Goal: Transaction & Acquisition: Purchase product/service

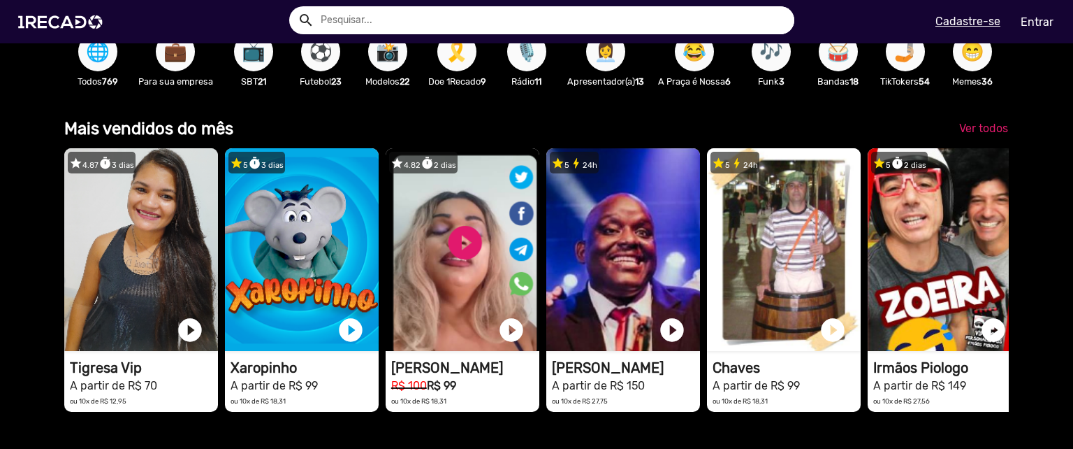
scroll to position [0, 2125]
click at [94, 72] on div "🌐 Todos 769" at bounding box center [97, 58] width 67 height 81
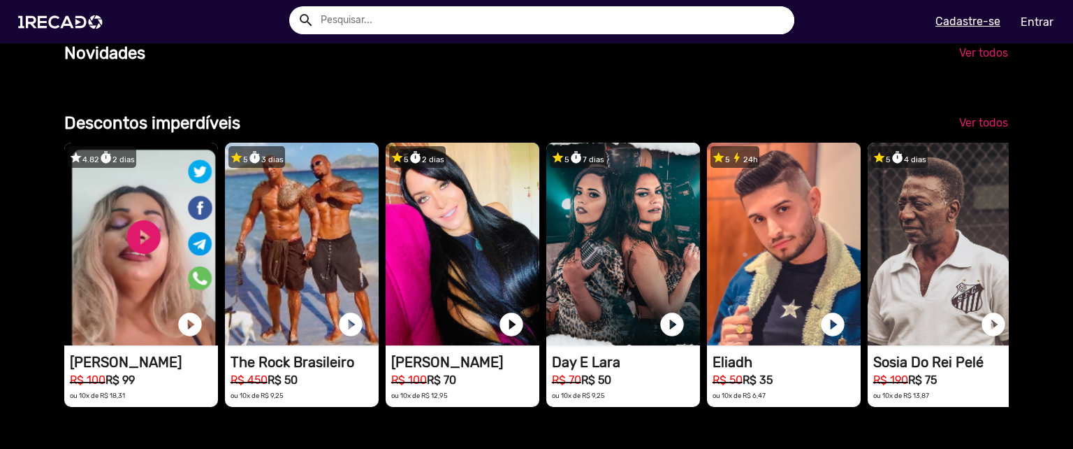
scroll to position [0, 0]
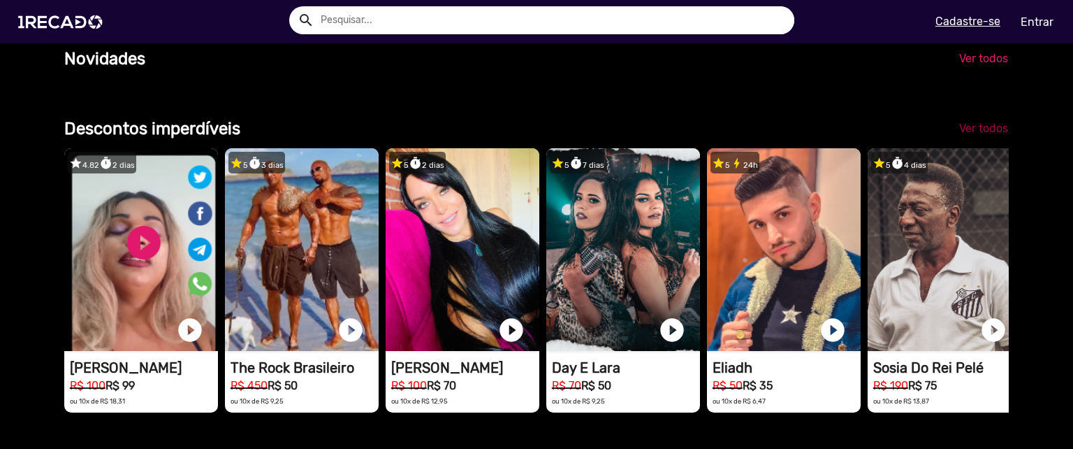
click at [988, 135] on span "Ver todos" at bounding box center [983, 128] width 49 height 13
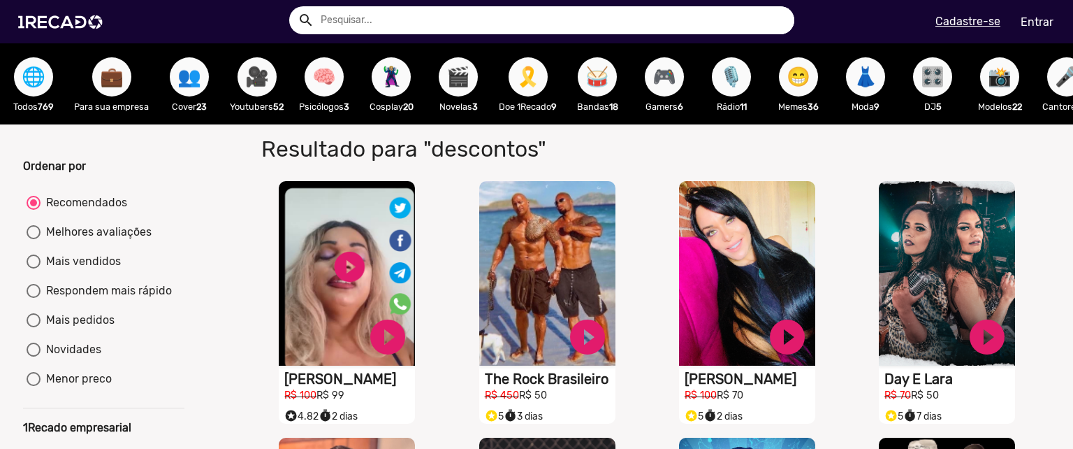
click at [78, 381] on div "Menor preco" at bounding box center [76, 378] width 71 height 17
click at [34, 386] on input "Menor preco" at bounding box center [33, 386] width 1 height 1
radio input "true"
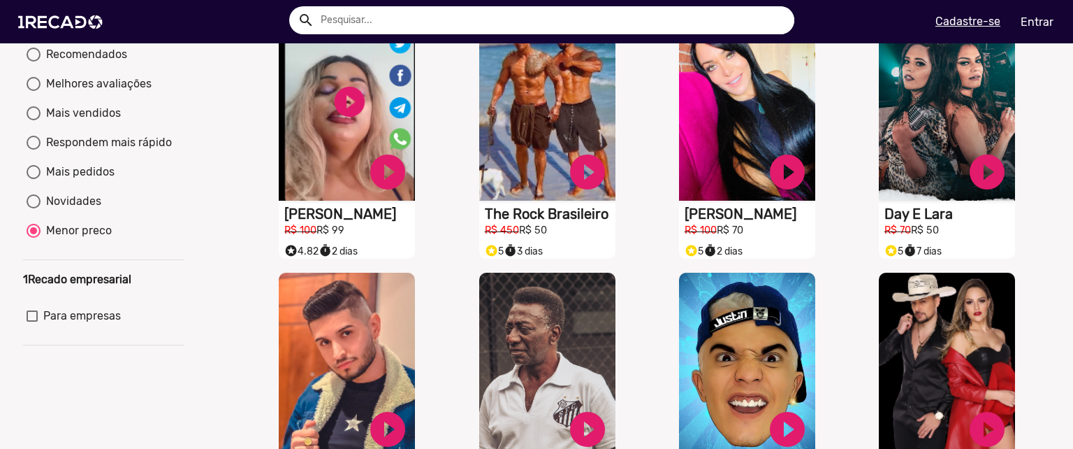
click at [89, 175] on div "Mais pedidos" at bounding box center [78, 172] width 74 height 17
click at [34, 179] on input "Mais pedidos" at bounding box center [33, 179] width 1 height 1
radio input "true"
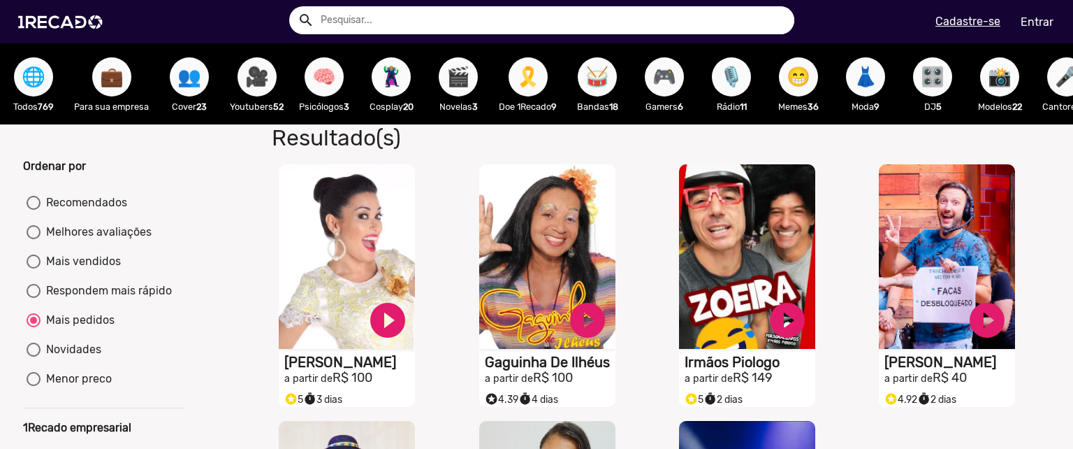
click at [23, 86] on span "🌐" at bounding box center [34, 76] width 24 height 39
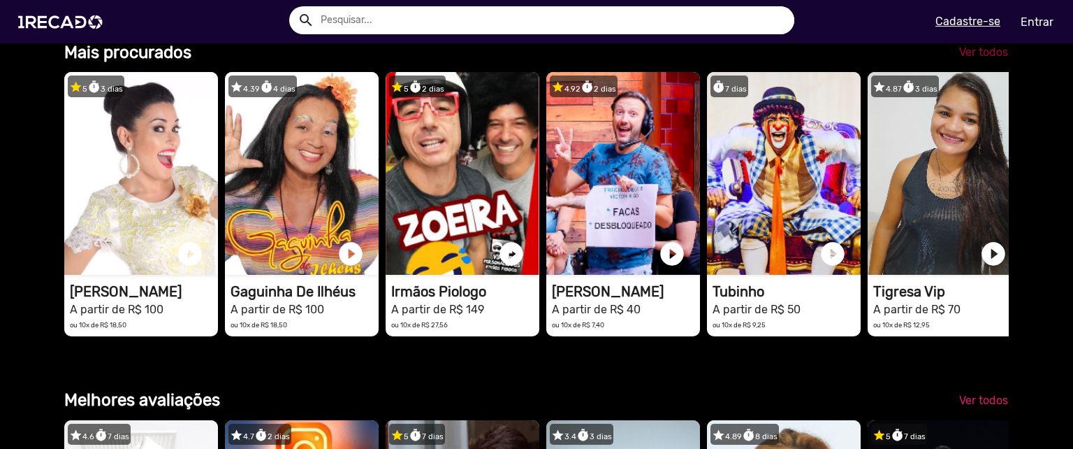
click at [959, 59] on span "Ver todos" at bounding box center [983, 51] width 49 height 13
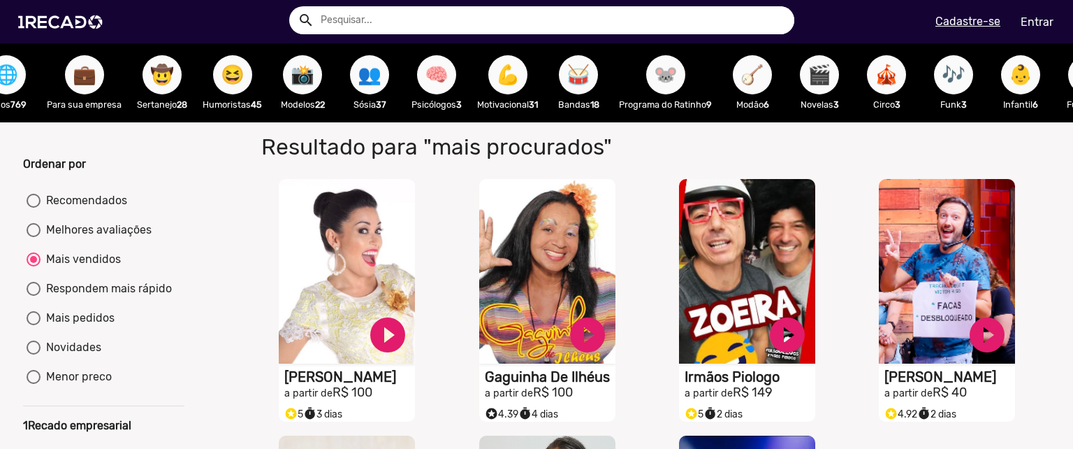
click at [8, 81] on span "🌐" at bounding box center [6, 74] width 24 height 39
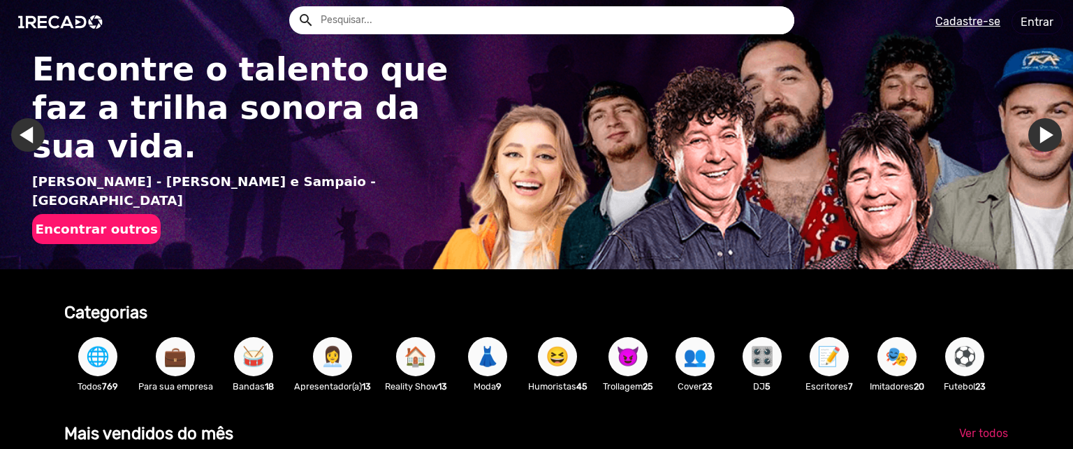
click at [108, 214] on button "Encontrar outros" at bounding box center [96, 229] width 129 height 30
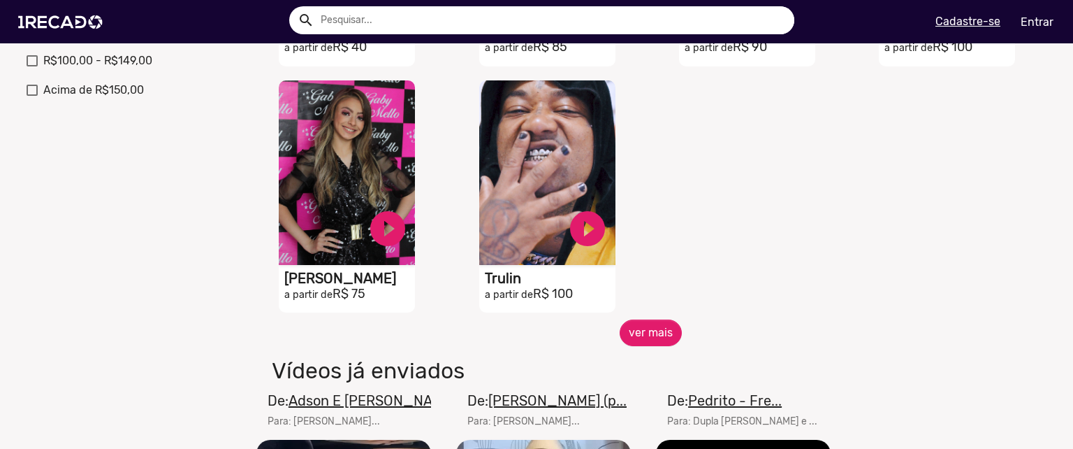
scroll to position [575, 0]
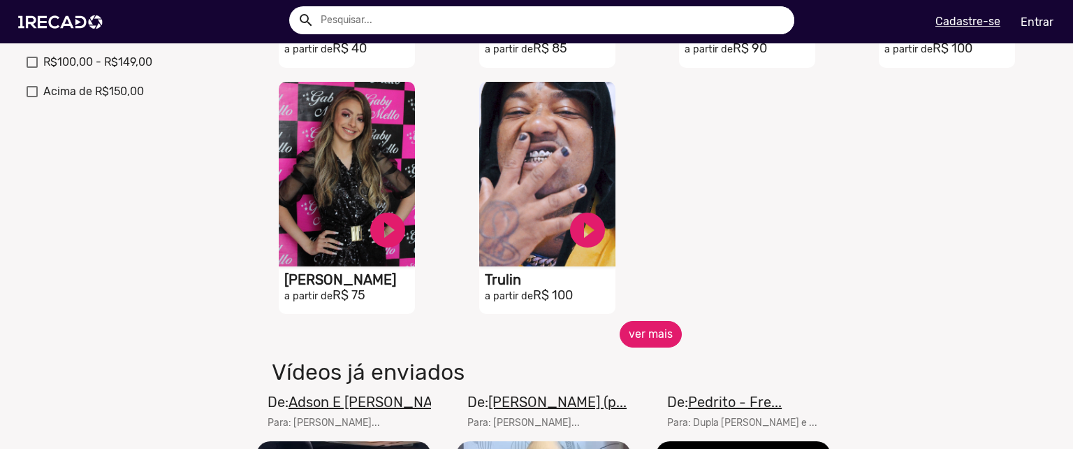
click at [651, 340] on button "ver mais" at bounding box center [651, 334] width 62 height 27
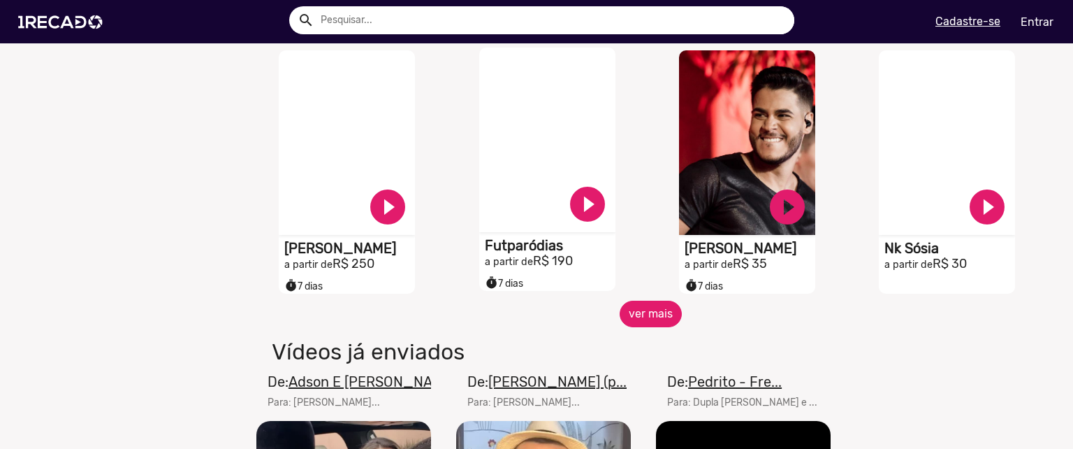
scroll to position [1110, 0]
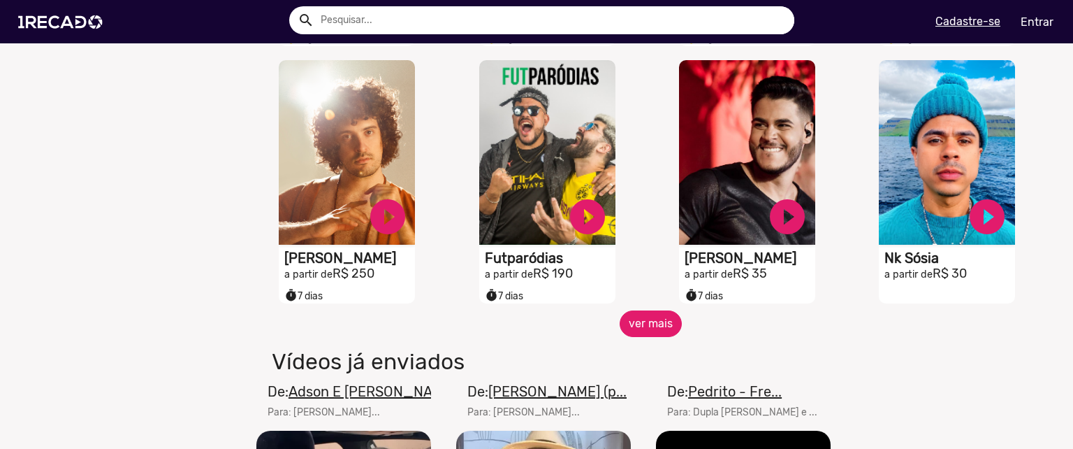
click at [655, 337] on button "ver mais" at bounding box center [651, 323] width 62 height 27
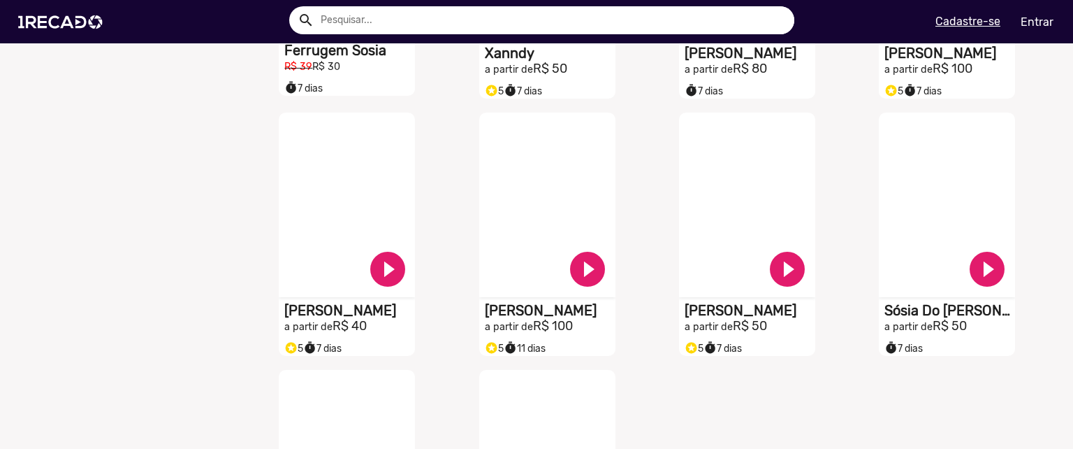
scroll to position [1565, 0]
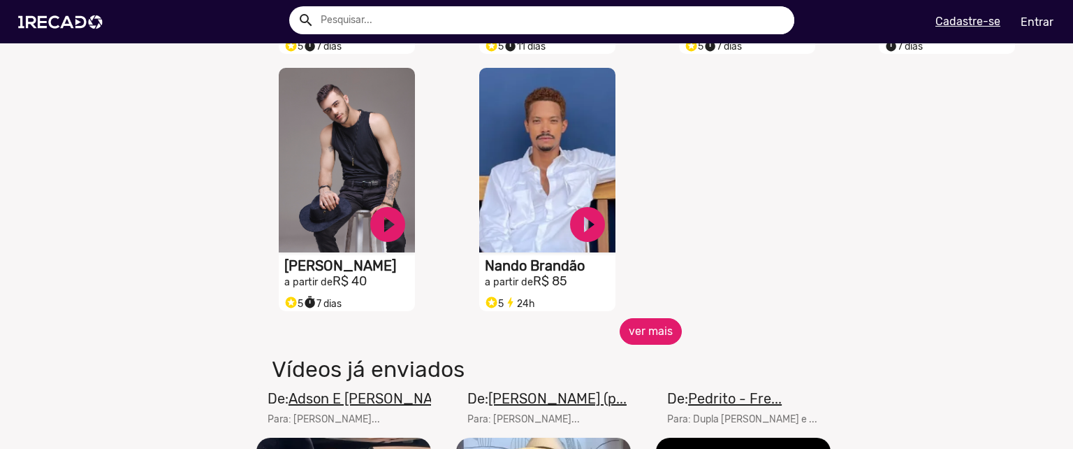
click at [653, 344] on button "ver mais" at bounding box center [651, 331] width 62 height 27
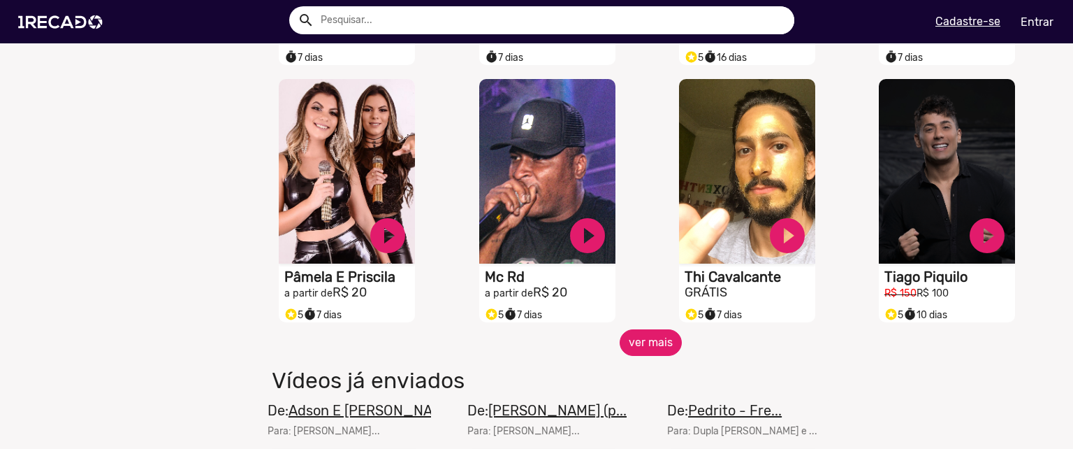
scroll to position [2378, 0]
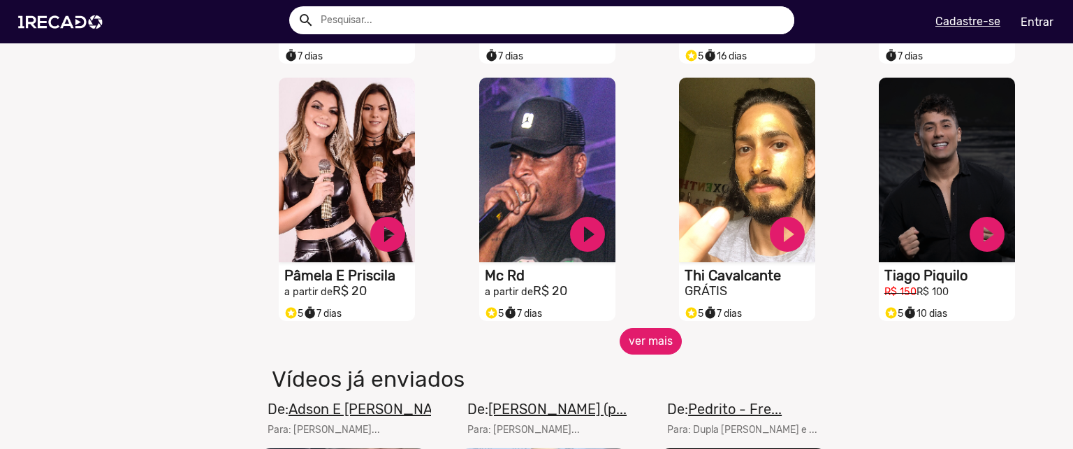
click at [656, 354] on button "ver mais" at bounding box center [651, 341] width 62 height 27
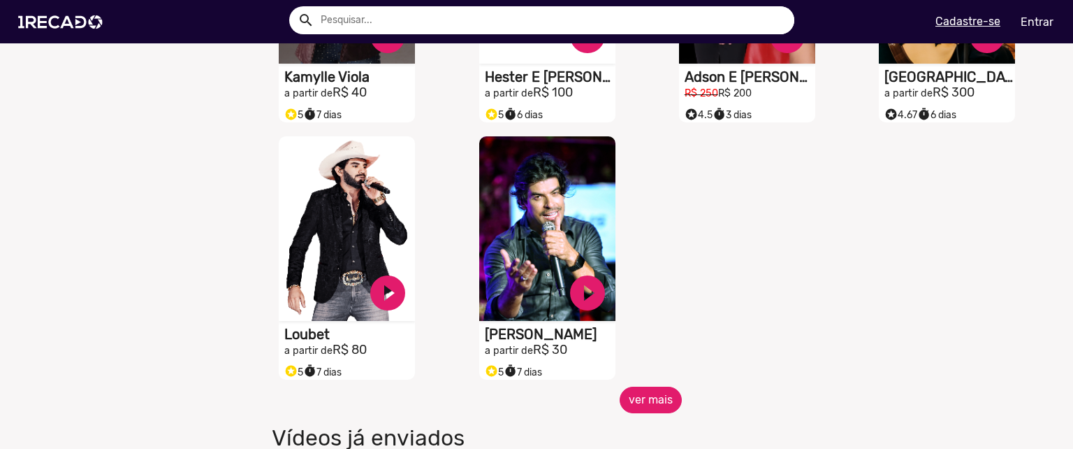
scroll to position [3105, 0]
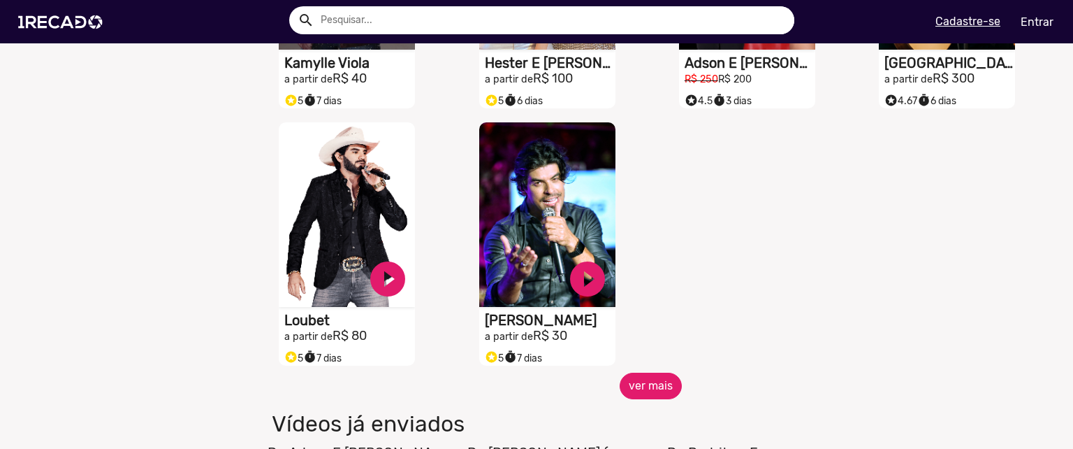
click at [660, 399] on button "ver mais" at bounding box center [651, 385] width 62 height 27
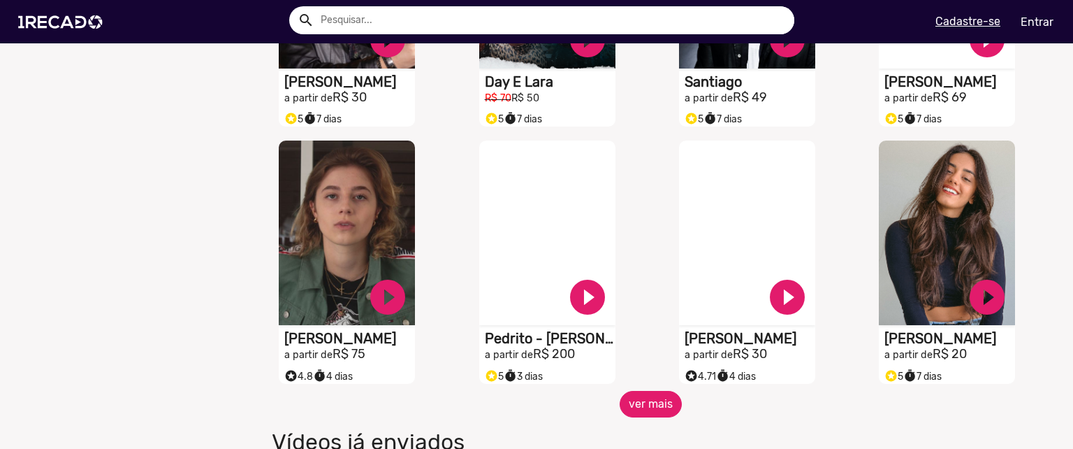
scroll to position [3606, 0]
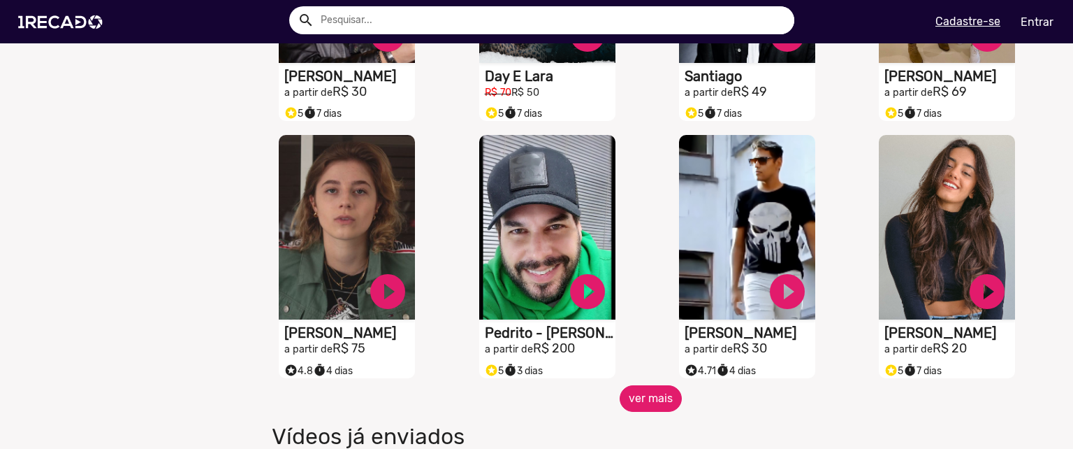
click at [639, 408] on button "ver mais" at bounding box center [651, 398] width 62 height 27
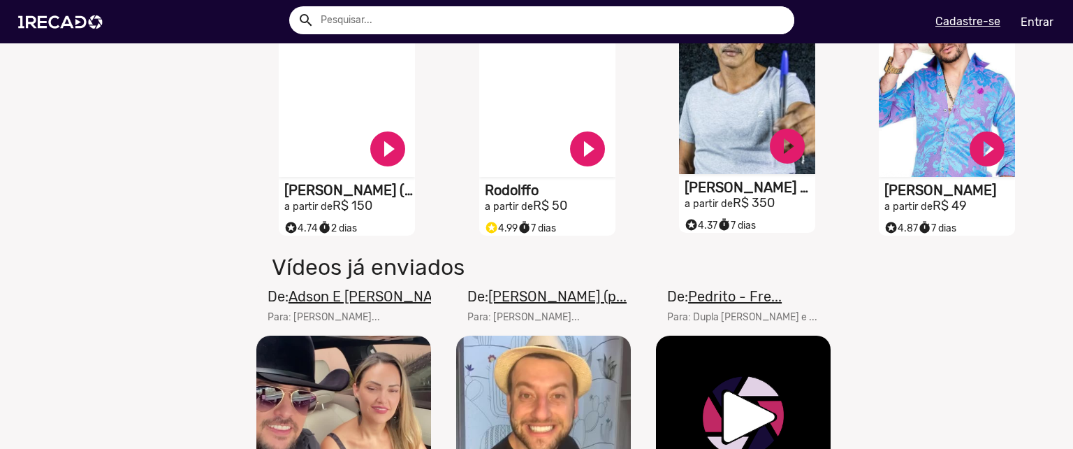
scroll to position [4019, 0]
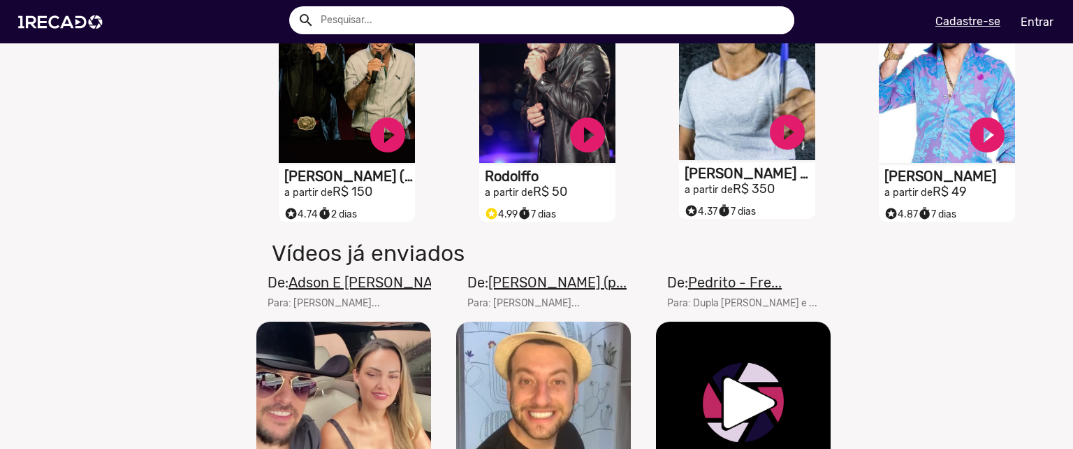
click at [700, 182] on h1 "Manoel Gomes Caneta Azul" at bounding box center [750, 173] width 131 height 17
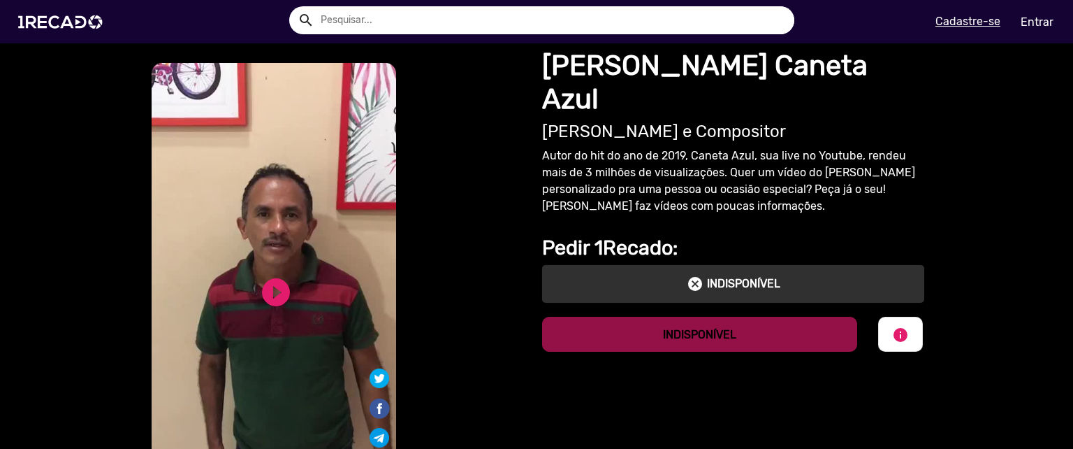
click at [693, 268] on div "cancel INDISPONÍVEL" at bounding box center [733, 284] width 382 height 38
click at [55, 31] on img at bounding box center [63, 21] width 106 height 59
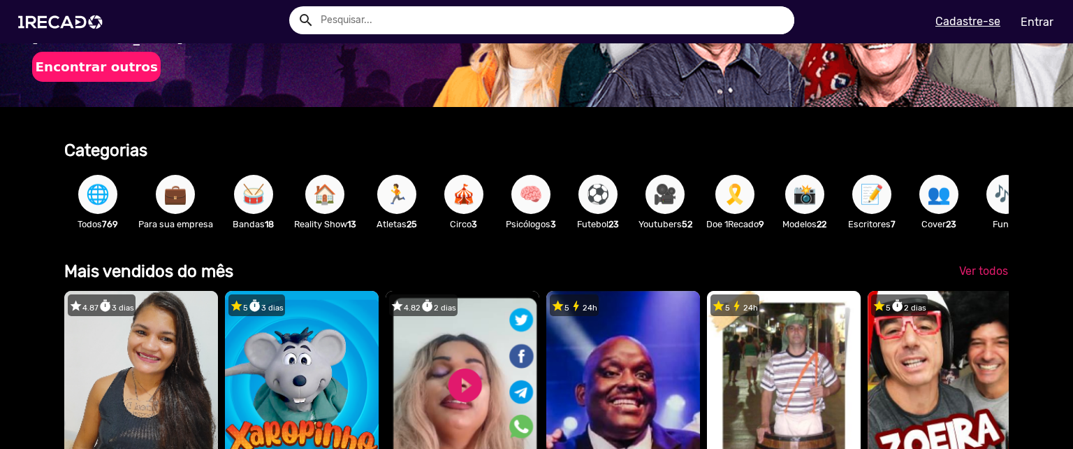
scroll to position [148, 0]
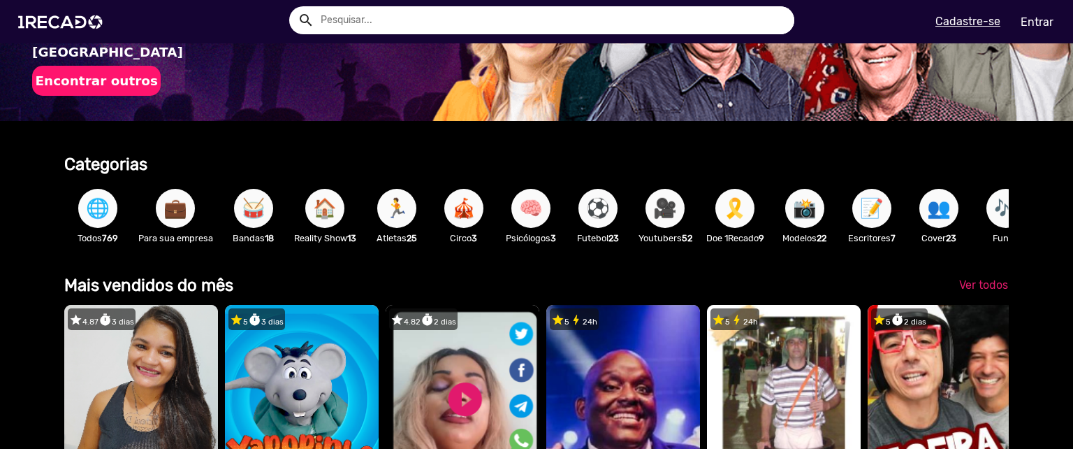
click at [104, 205] on span "🌐" at bounding box center [98, 208] width 24 height 39
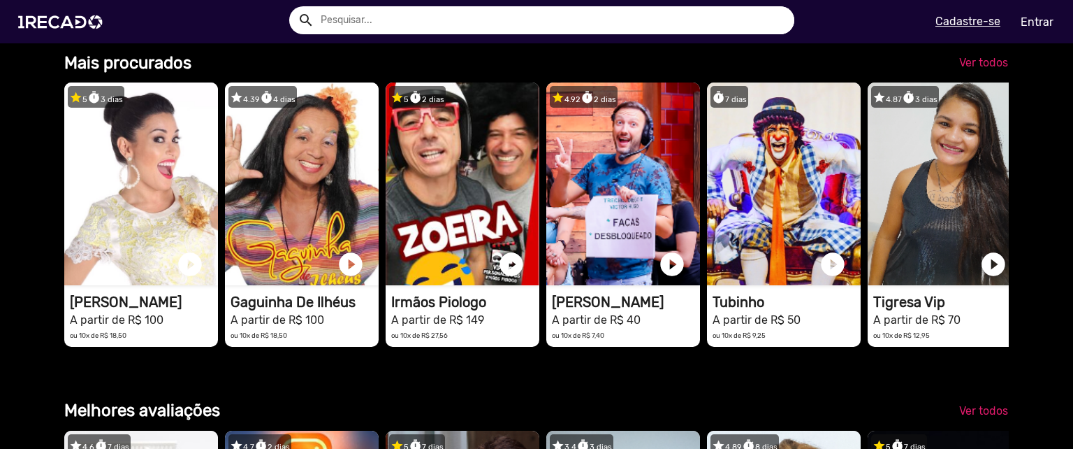
scroll to position [1760, 0]
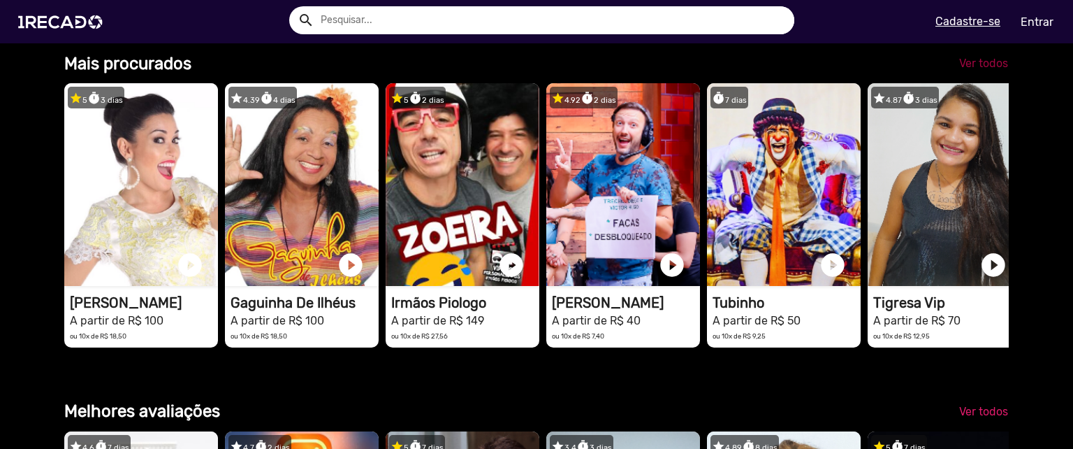
click at [979, 70] on span "Ver todos" at bounding box center [983, 63] width 49 height 13
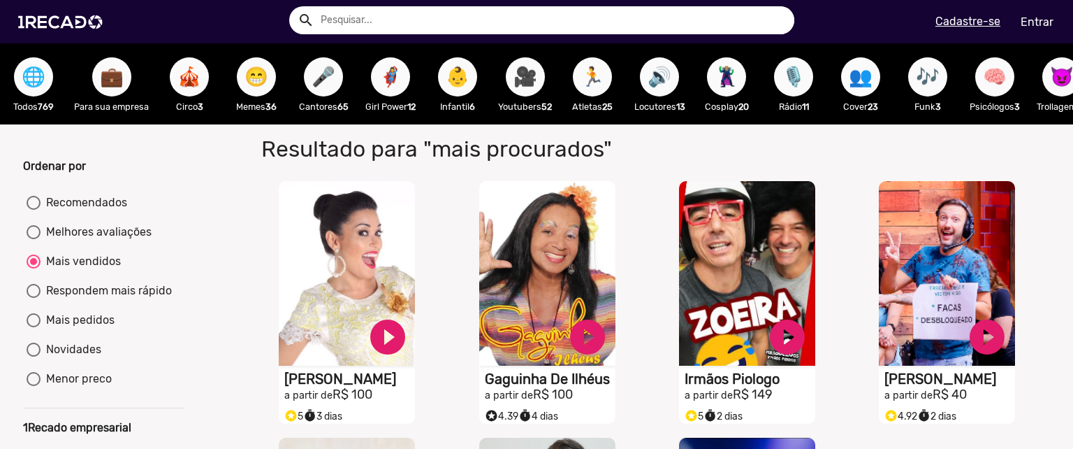
click at [45, 92] on span "🌐" at bounding box center [34, 76] width 24 height 39
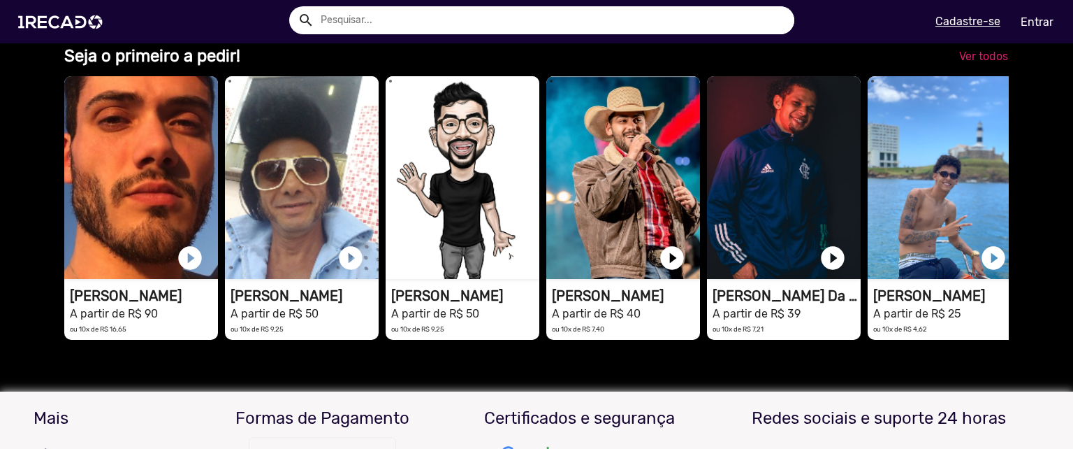
scroll to position [0, 2169]
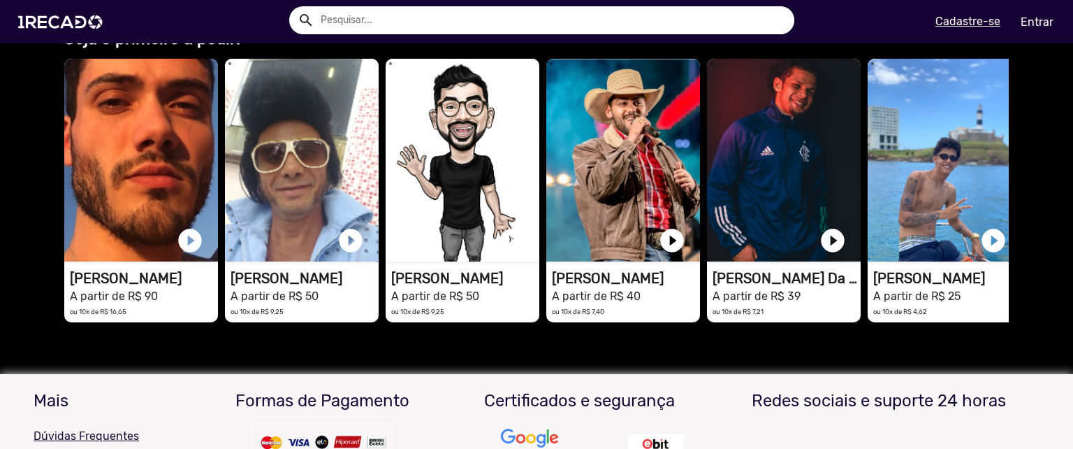
click at [968, 45] on span "Ver todos" at bounding box center [983, 38] width 49 height 13
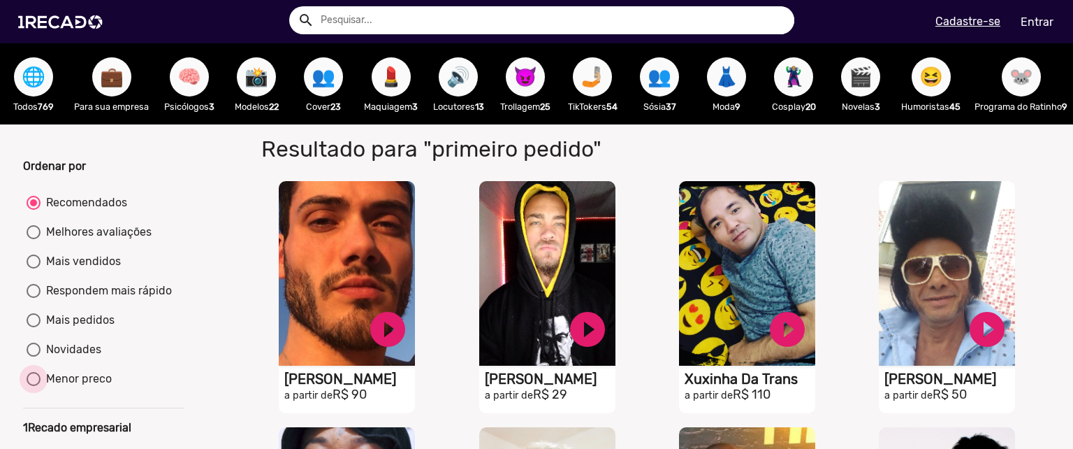
click at [82, 387] on div "Menor preco" at bounding box center [76, 378] width 71 height 17
click at [34, 386] on input "Menor preco" at bounding box center [33, 386] width 1 height 1
radio input "true"
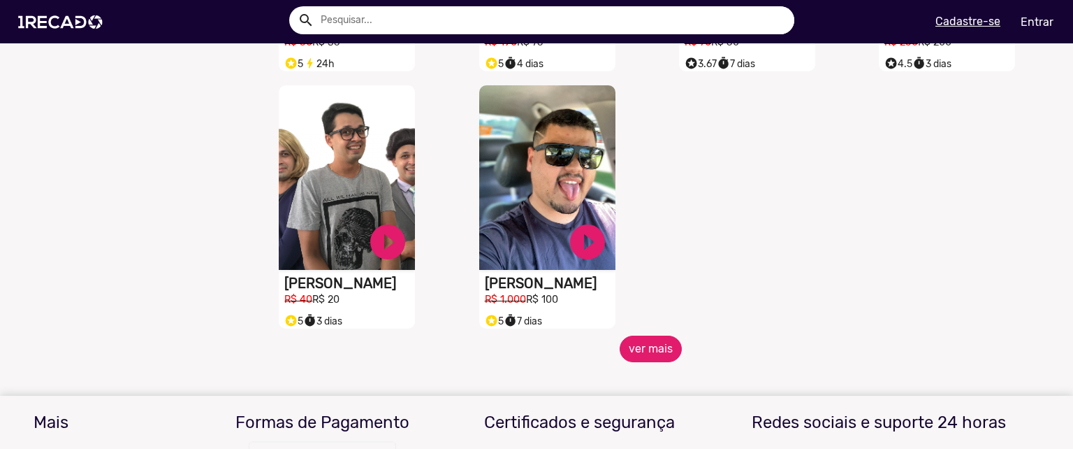
click at [648, 362] on button "ver mais" at bounding box center [651, 348] width 62 height 27
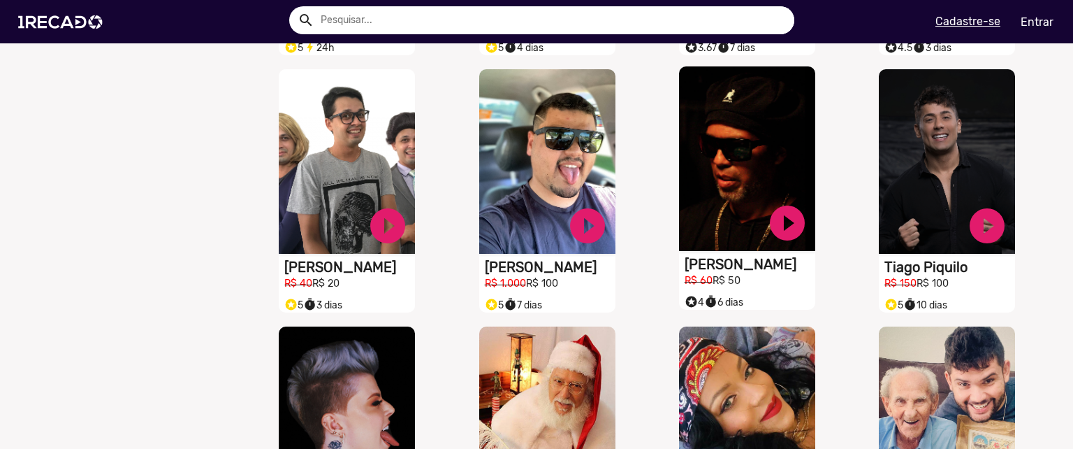
click at [695, 166] on div "S1RECADO vídeos dedicados para fãs e empresas play_circle_filled Ronaldinho Gaú…" at bounding box center [747, 177] width 136 height 222
click at [695, 166] on video "S1RECADO vídeos dedicados para fãs e empresas" at bounding box center [747, 158] width 136 height 184
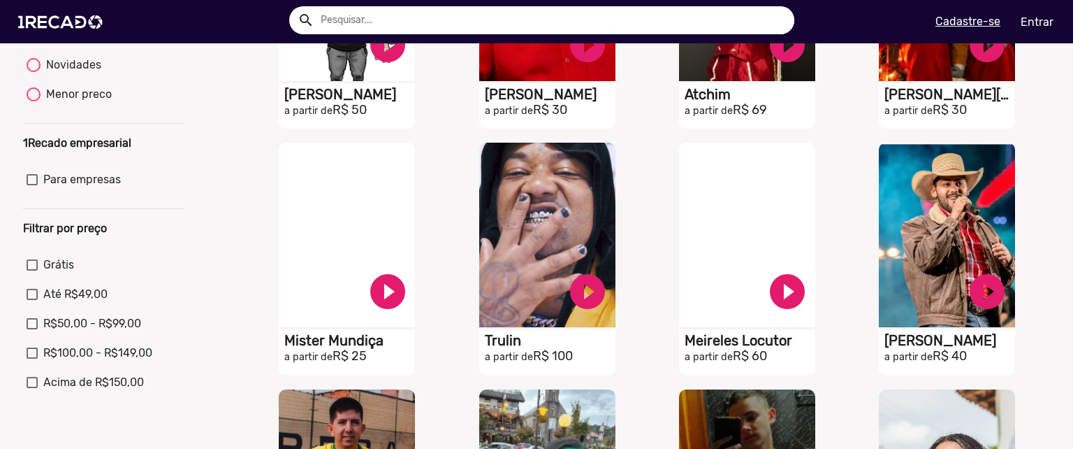
scroll to position [286, 0]
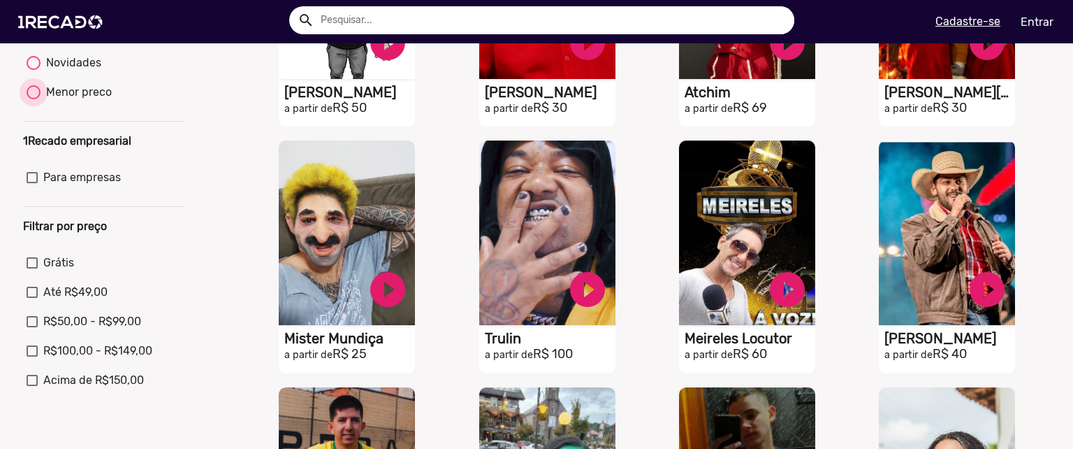
click at [62, 101] on div "Menor preco" at bounding box center [76, 92] width 71 height 17
click at [34, 100] on input "Menor preco" at bounding box center [33, 99] width 1 height 1
radio input "true"
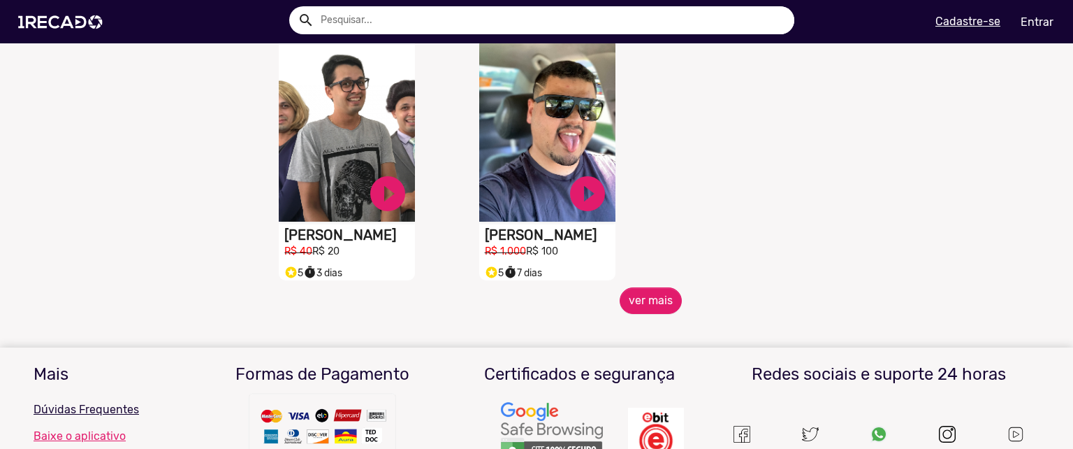
scroll to position [665, 0]
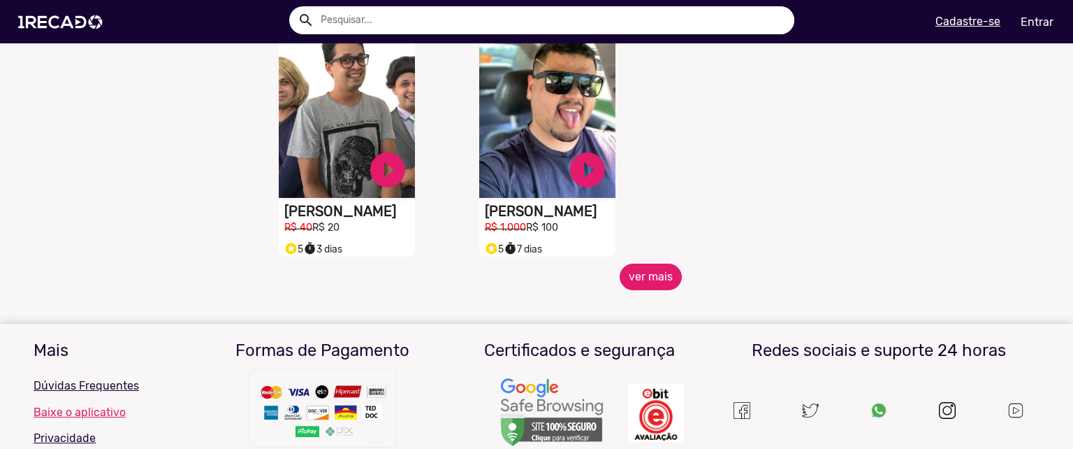
click at [638, 290] on button "ver mais" at bounding box center [651, 276] width 62 height 27
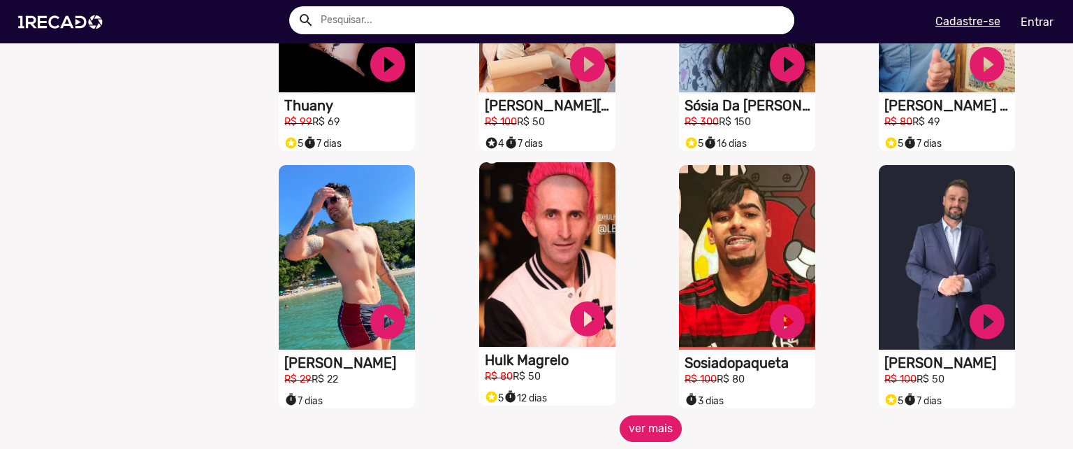
scroll to position [1080, 0]
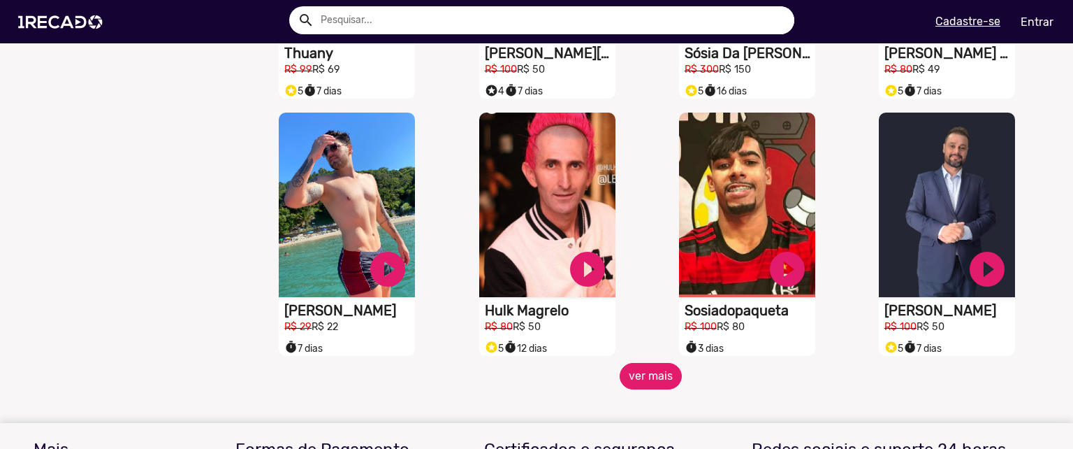
click at [646, 389] on button "ver mais" at bounding box center [651, 376] width 62 height 27
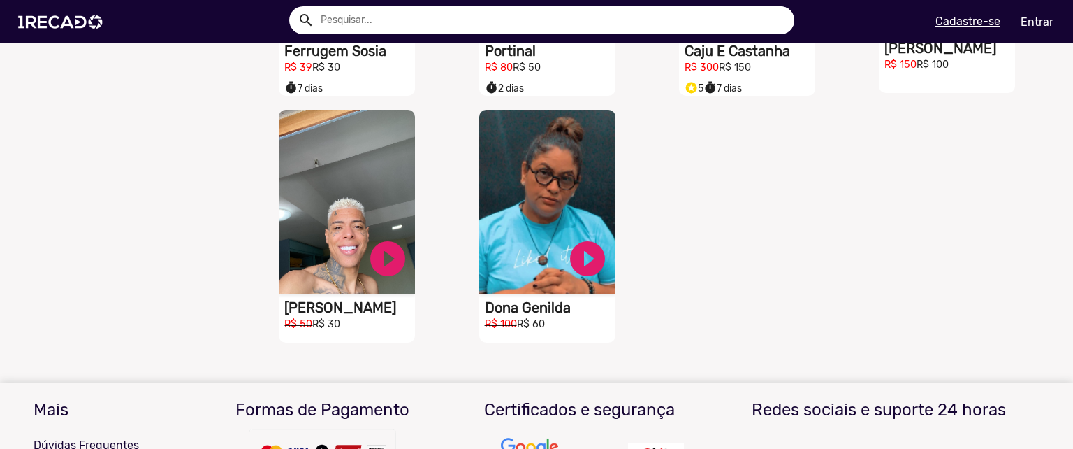
scroll to position [1597, 0]
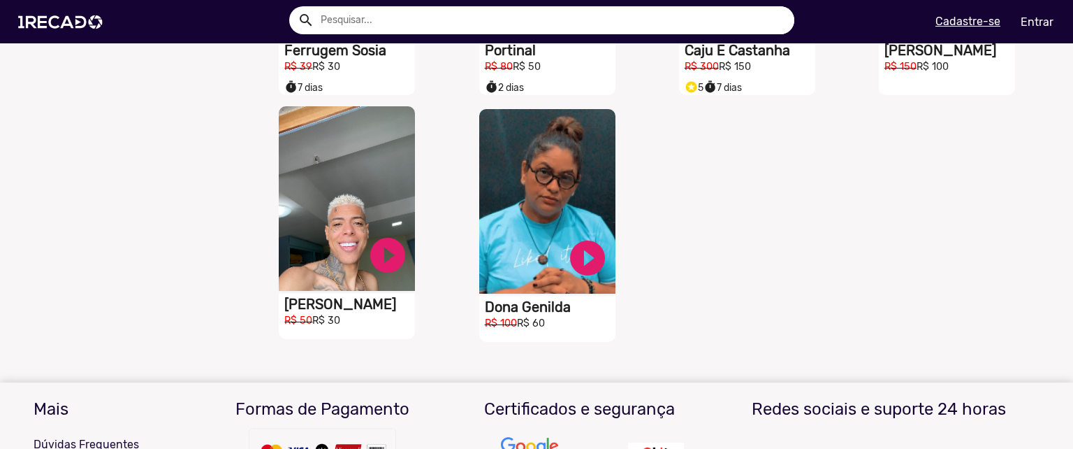
click at [365, 312] on h1 "Sósia Mc Kevin" at bounding box center [349, 304] width 131 height 17
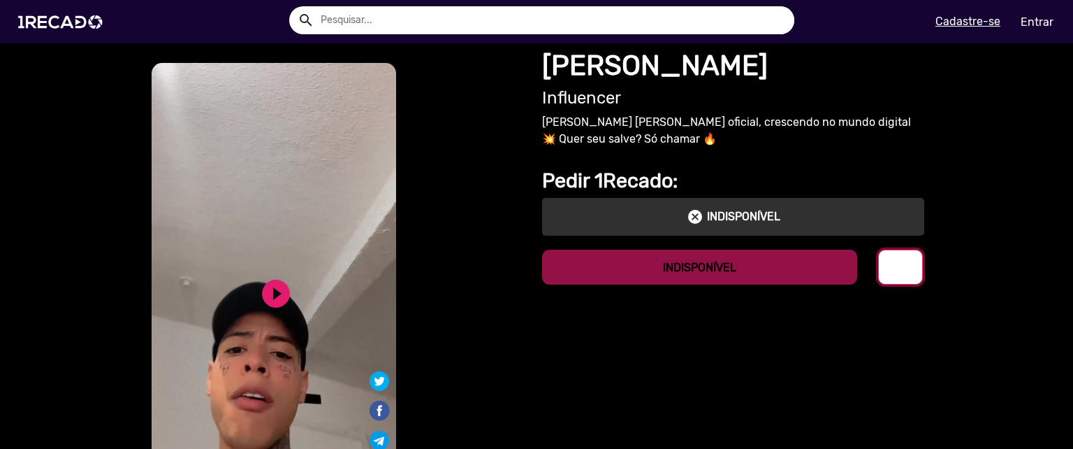
click at [897, 264] on mat-icon "info" at bounding box center [900, 267] width 17 height 17
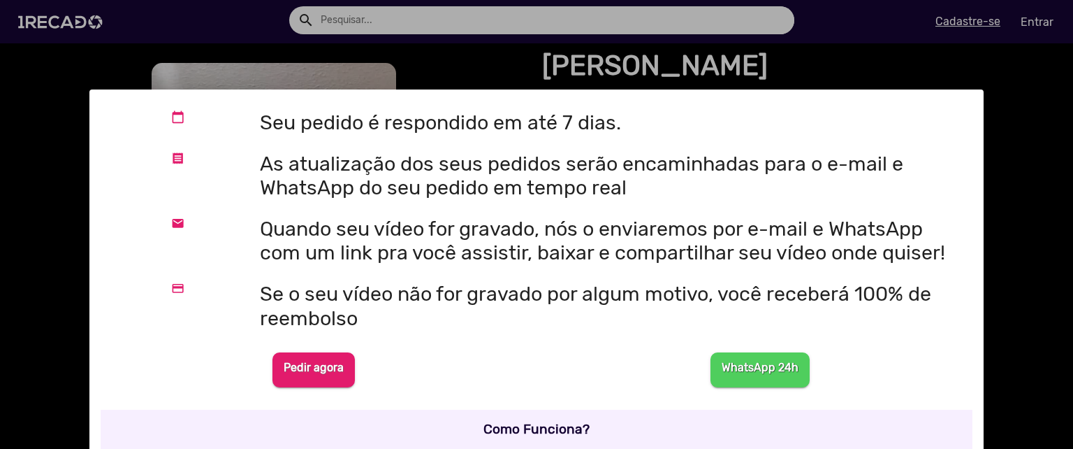
scroll to position [66, 0]
click at [1001, 245] on div at bounding box center [536, 224] width 1073 height 449
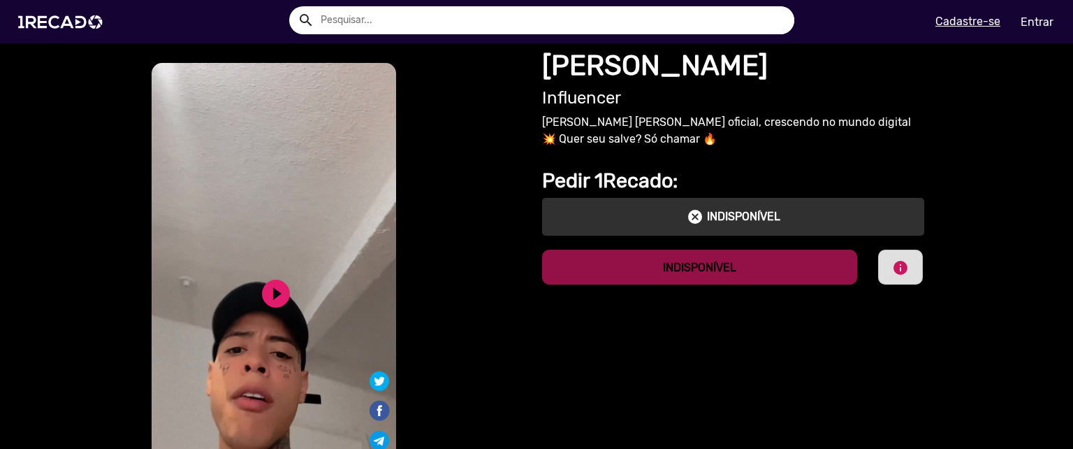
click at [387, 29] on input "text" at bounding box center [552, 20] width 484 height 28
type input "j"
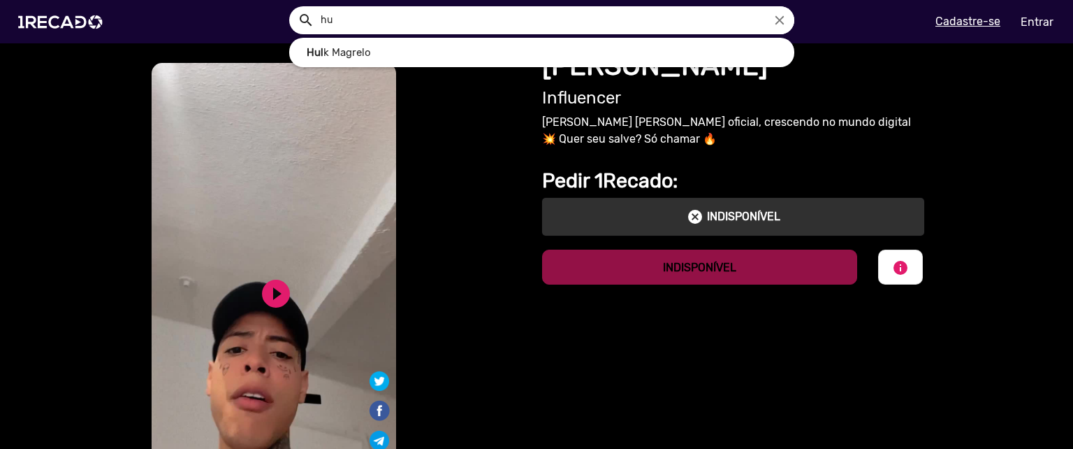
type input "h"
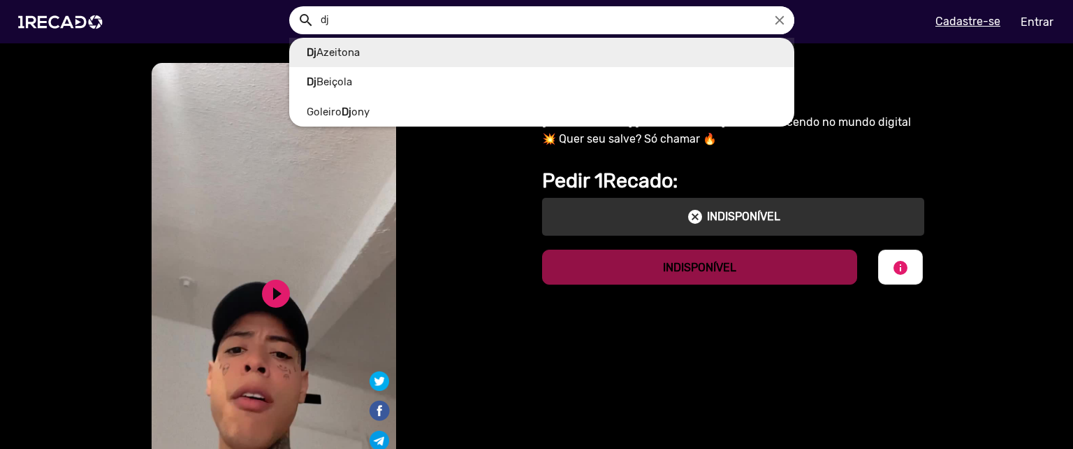
click at [368, 53] on link "Dj Azeitona" at bounding box center [541, 53] width 505 height 30
type input "Dj Azeitona"
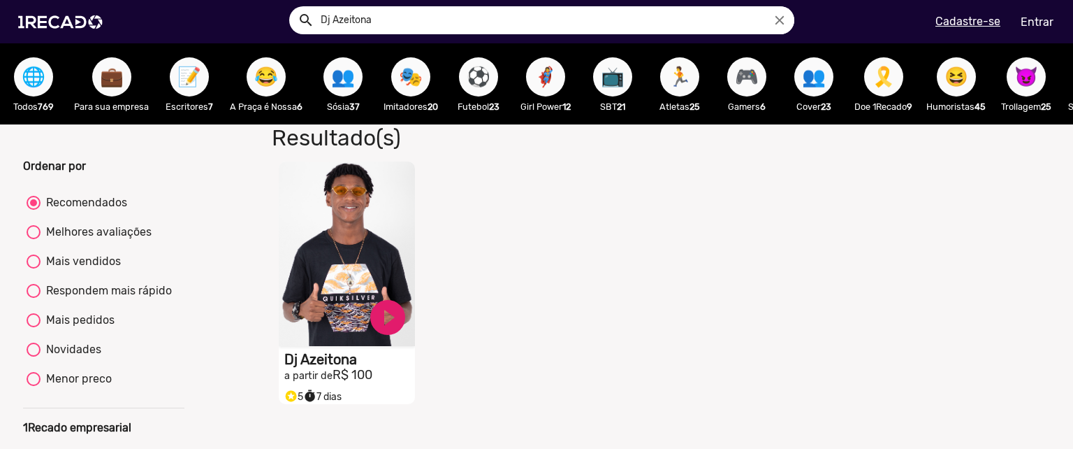
click at [328, 346] on video "S1RECADO vídeos dedicados para fãs e empresas" at bounding box center [347, 253] width 136 height 184
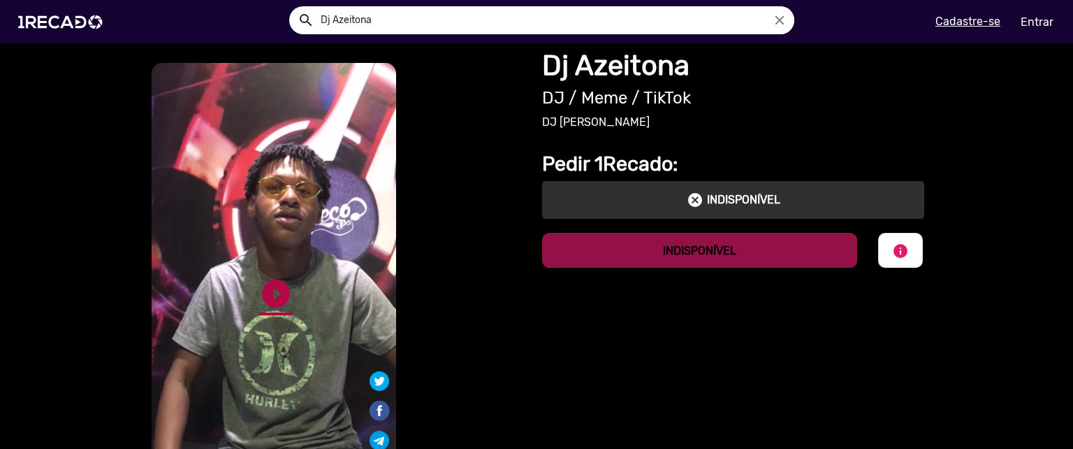
click at [262, 298] on link "play_circle_filled" at bounding box center [276, 294] width 34 height 34
click at [271, 294] on link "pause_circle" at bounding box center [276, 294] width 34 height 34
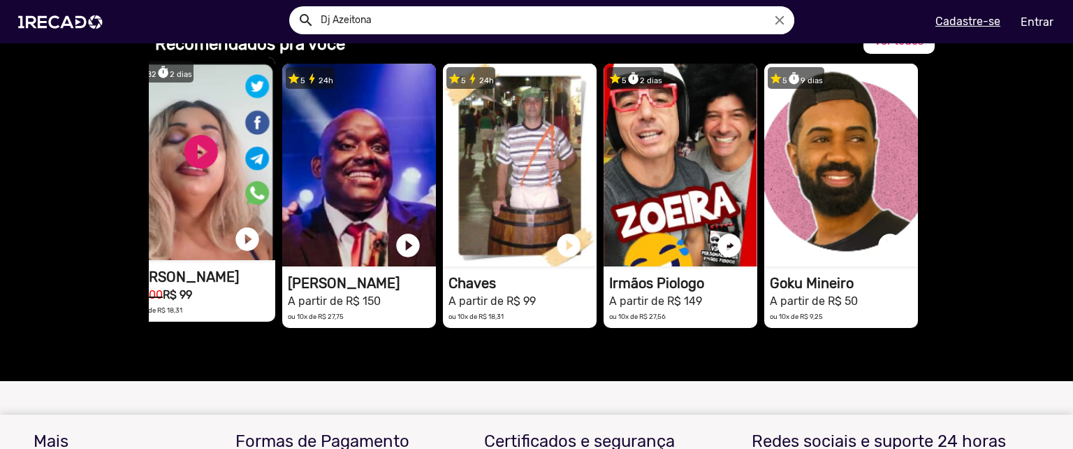
scroll to position [0, 349]
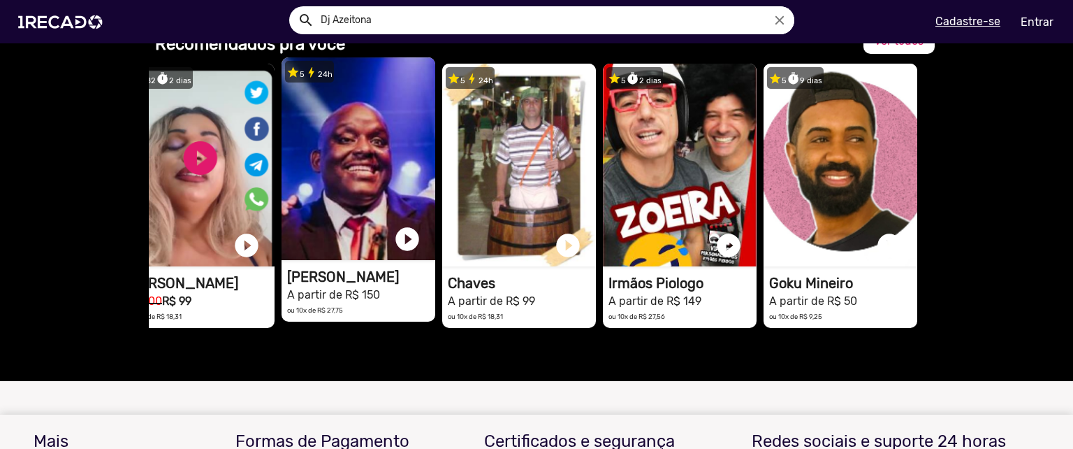
click at [369, 285] on h1 "A partir de R$ 150" at bounding box center [361, 293] width 148 height 17
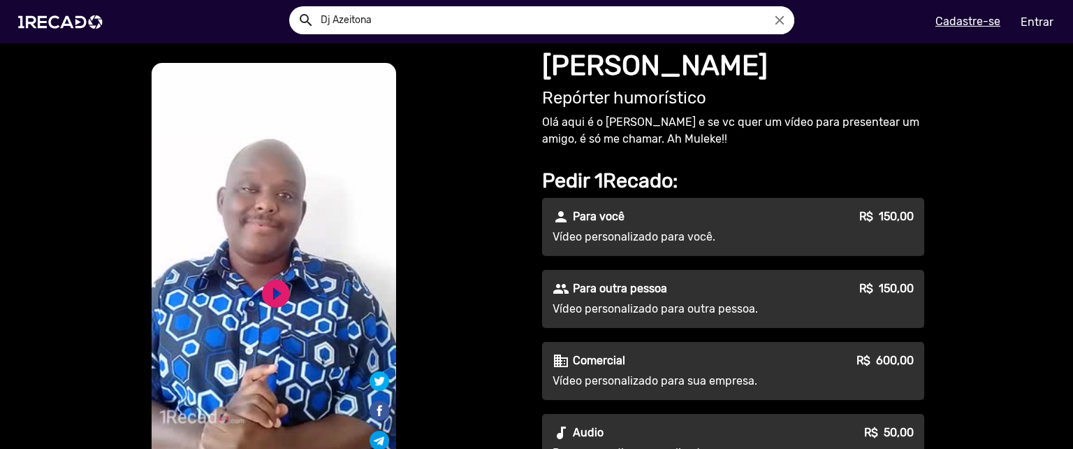
click at [645, 296] on p "Para outra pessoa" at bounding box center [620, 288] width 94 height 17
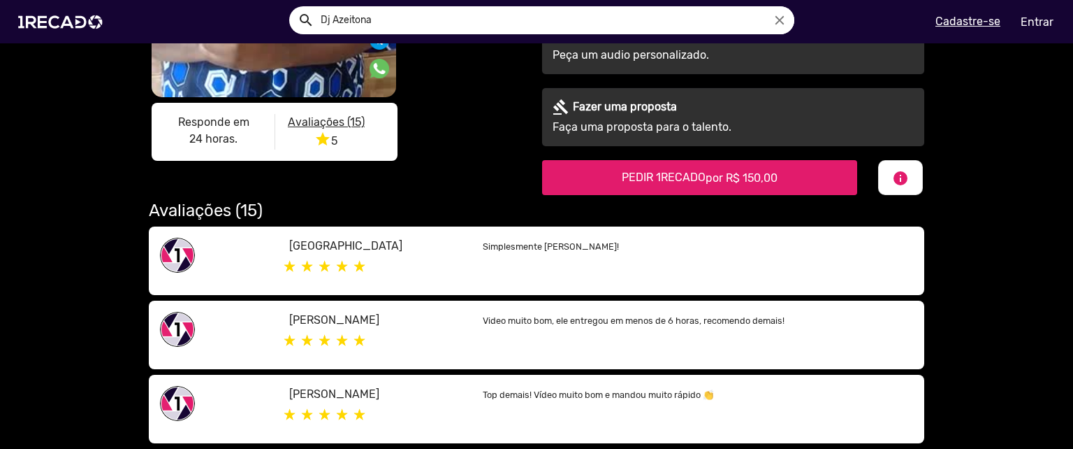
scroll to position [400, 0]
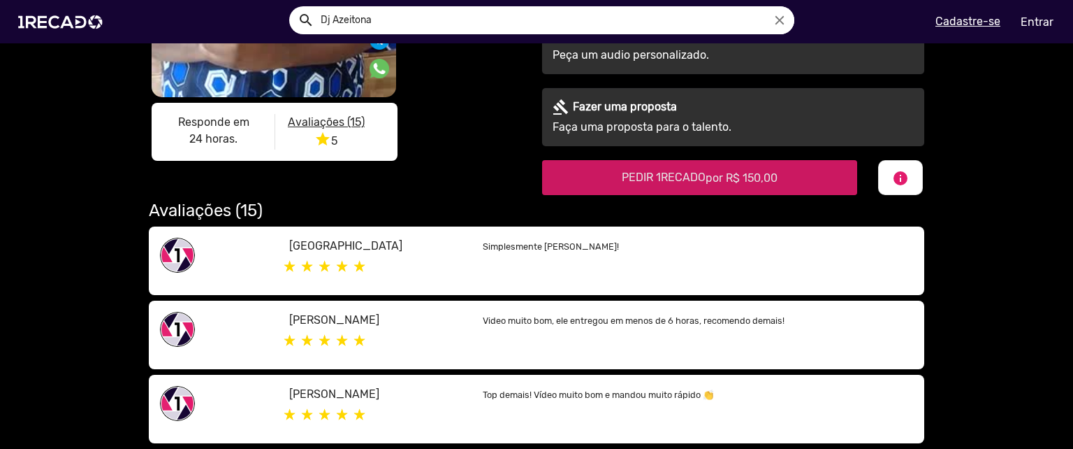
click at [628, 180] on span "PEDIR 1RECADO por R$ 150,00" at bounding box center [700, 177] width 156 height 13
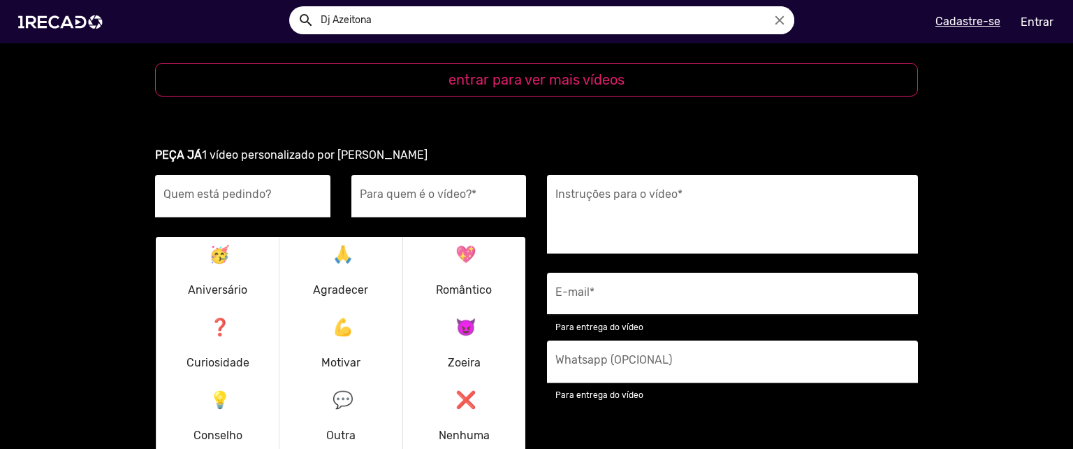
scroll to position [1727, 0]
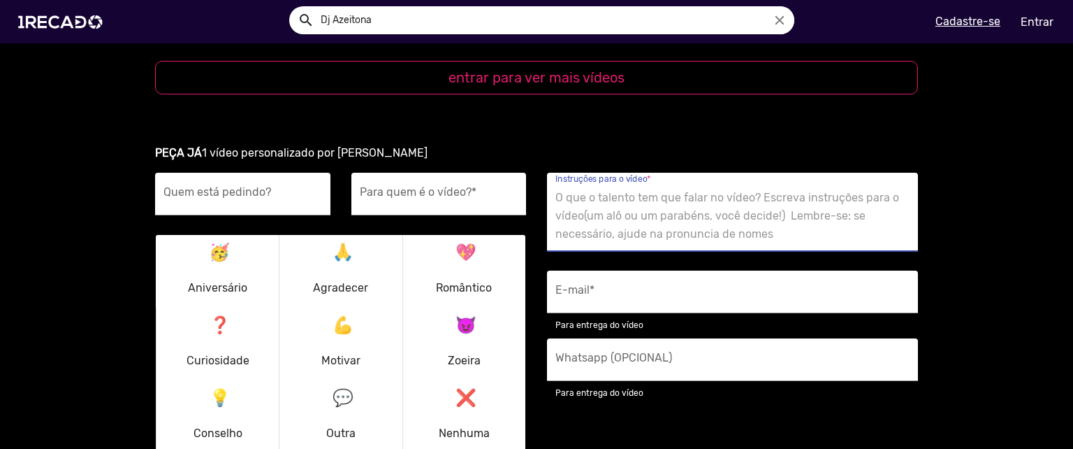
click at [605, 187] on textarea "Instruções para o vídeo *" at bounding box center [733, 215] width 354 height 57
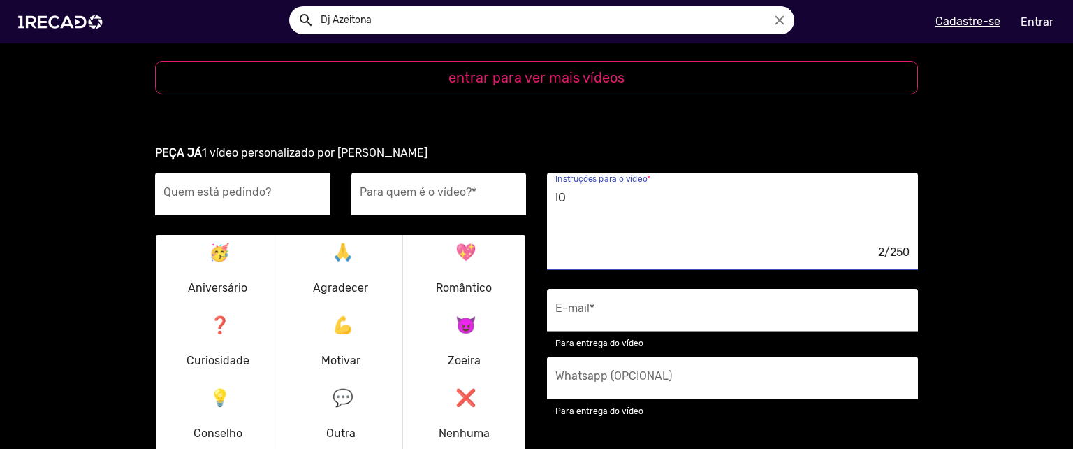
type textarea "I"
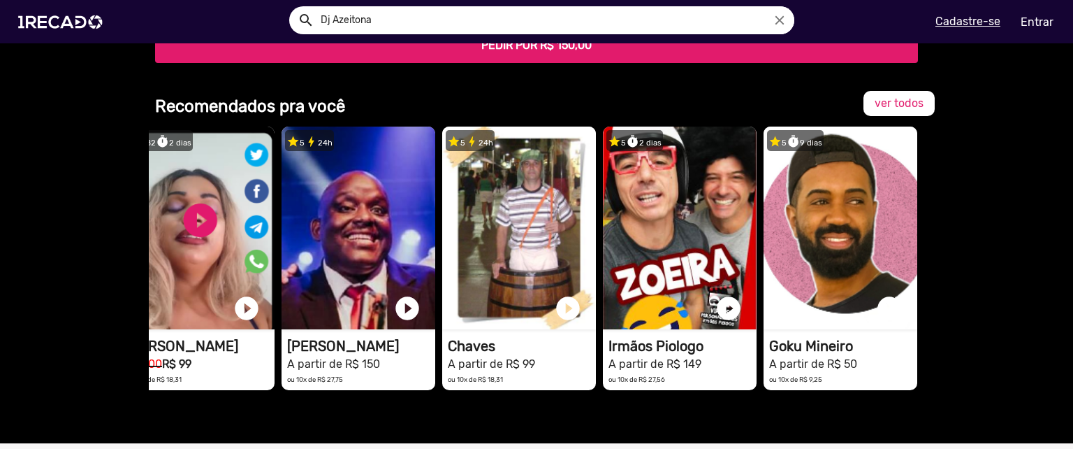
scroll to position [2280, 0]
type textarea "FALA QUE O OTÁVIO É GAY!!!"
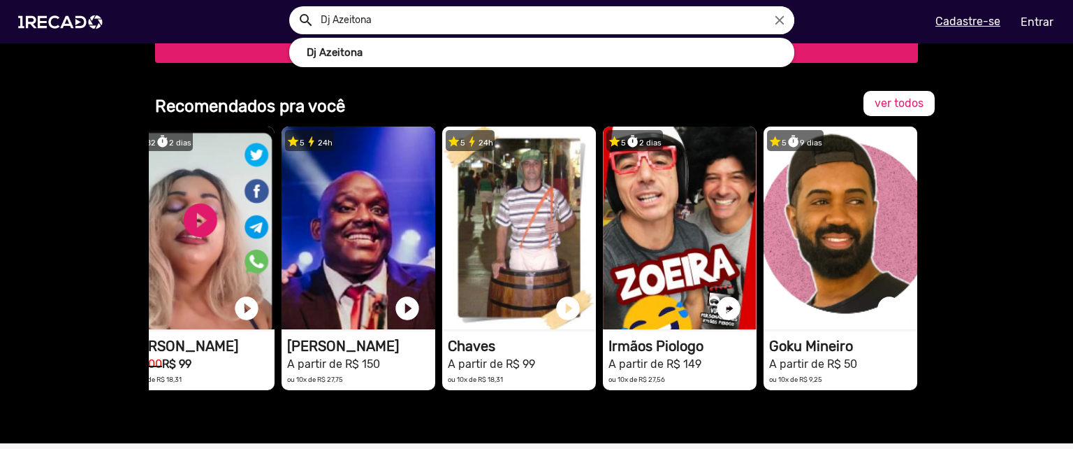
click at [485, 25] on input "Dj Azeitona" at bounding box center [552, 20] width 484 height 28
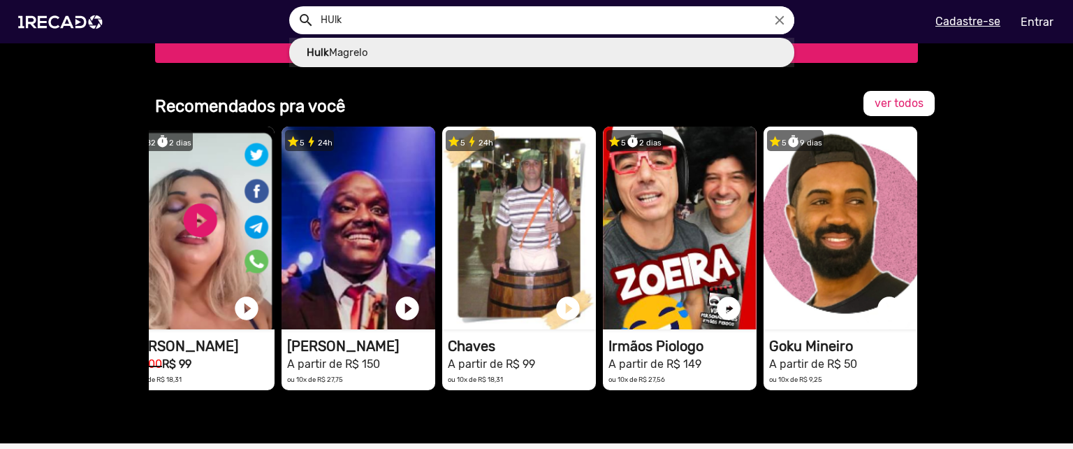
click at [430, 63] on link "Hulk Magrelo" at bounding box center [541, 53] width 505 height 30
type input "Hulk Magrelo"
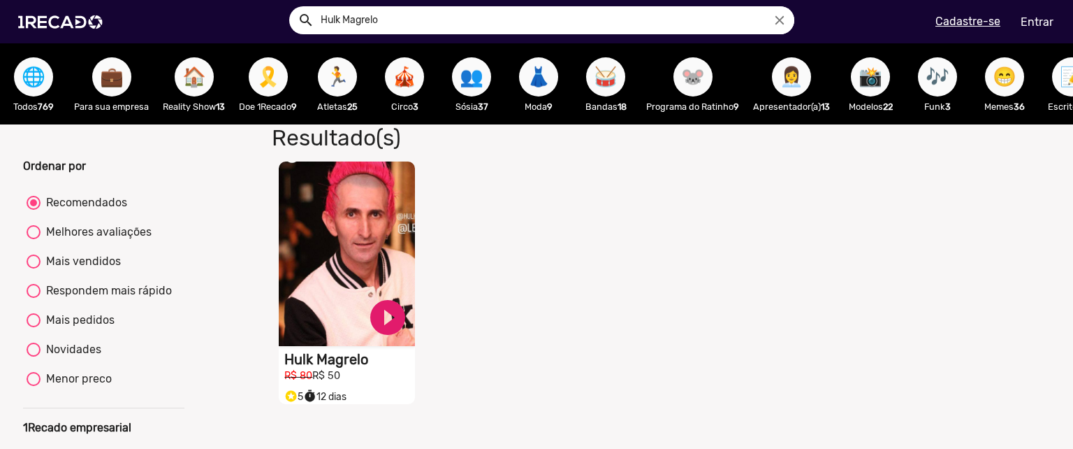
click at [325, 257] on video "S1RECADO vídeos dedicados para fãs e empresas" at bounding box center [347, 253] width 136 height 184
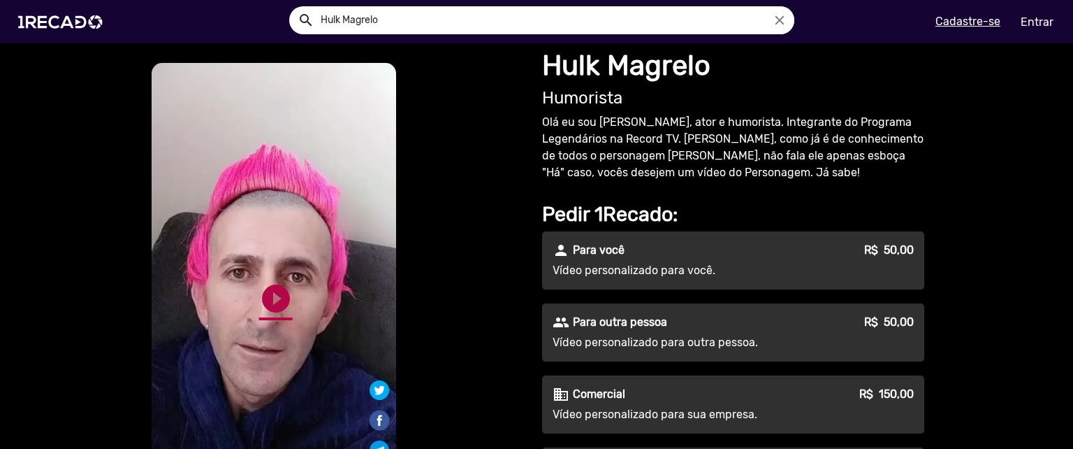
click at [277, 287] on link "play_circle_filled" at bounding box center [276, 299] width 34 height 34
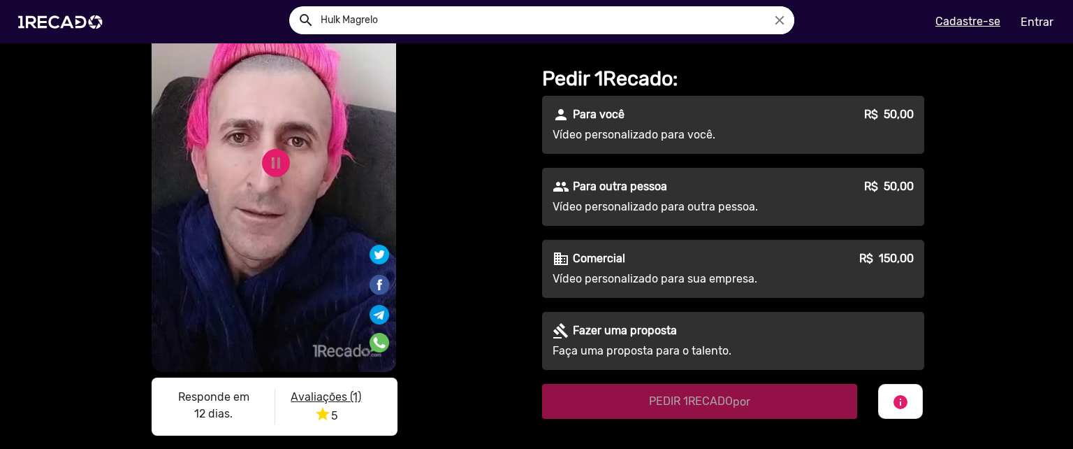
scroll to position [131, 0]
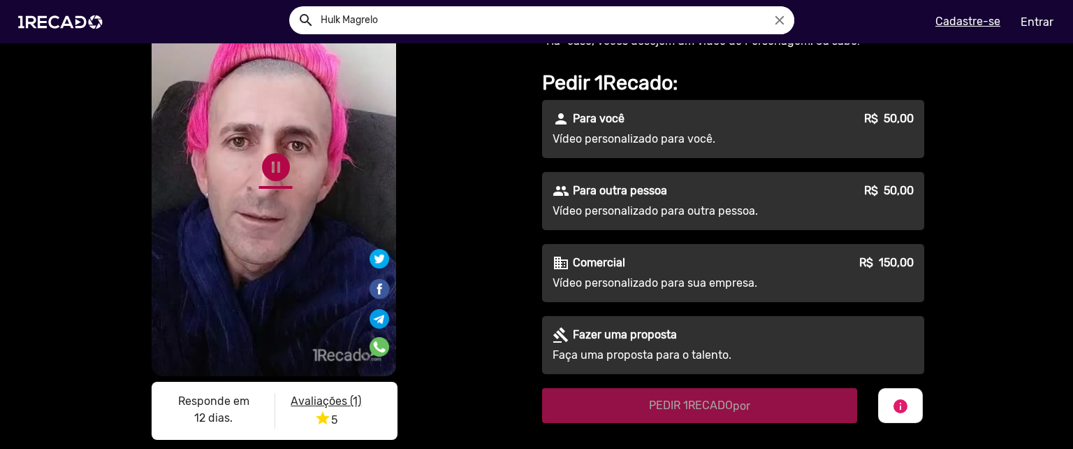
click at [268, 172] on link "pause_circle" at bounding box center [276, 167] width 34 height 34
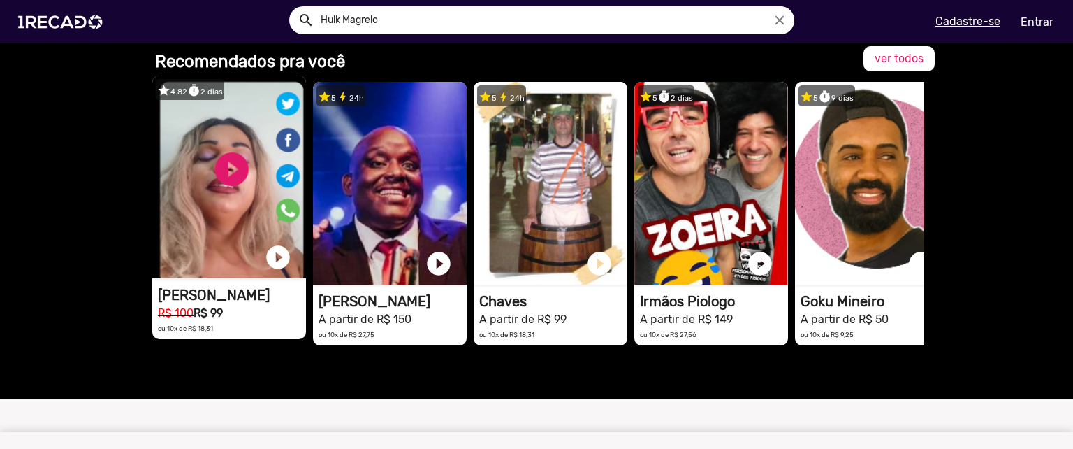
scroll to position [0, 349]
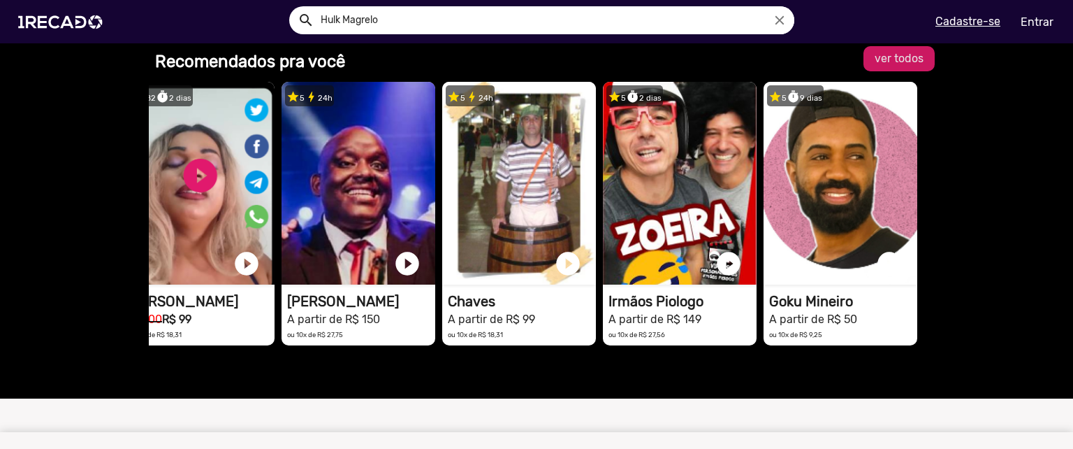
click at [923, 50] on link "ver todos" at bounding box center [899, 58] width 71 height 25
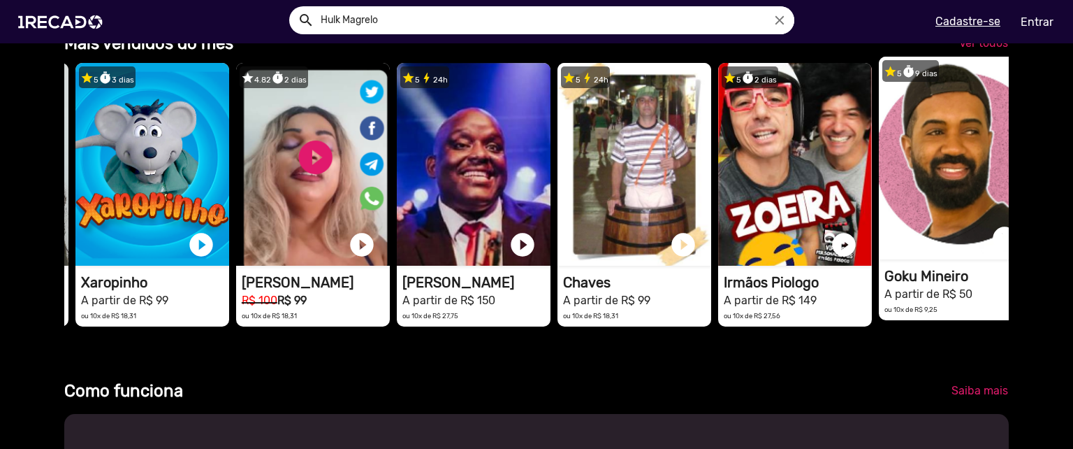
scroll to position [0, 177]
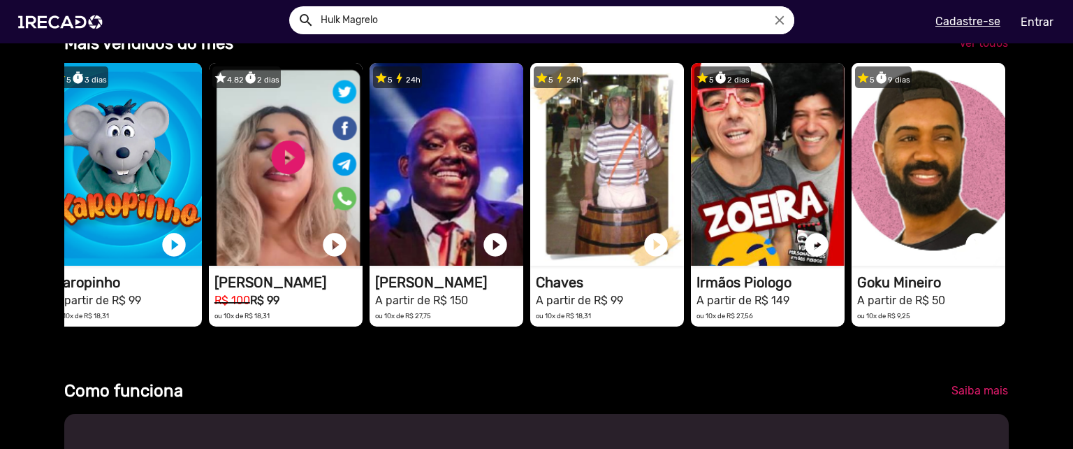
click at [978, 50] on span "Ver todos" at bounding box center [983, 42] width 49 height 13
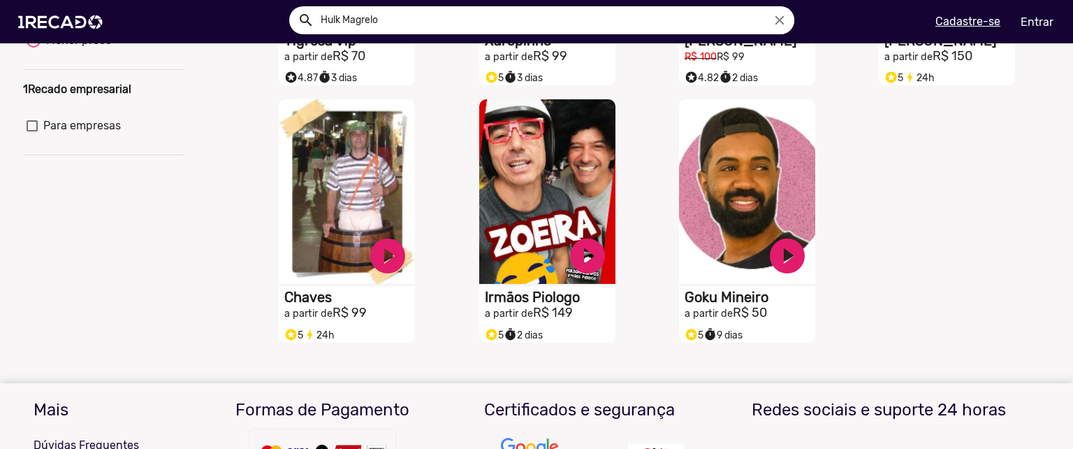
scroll to position [340, 0]
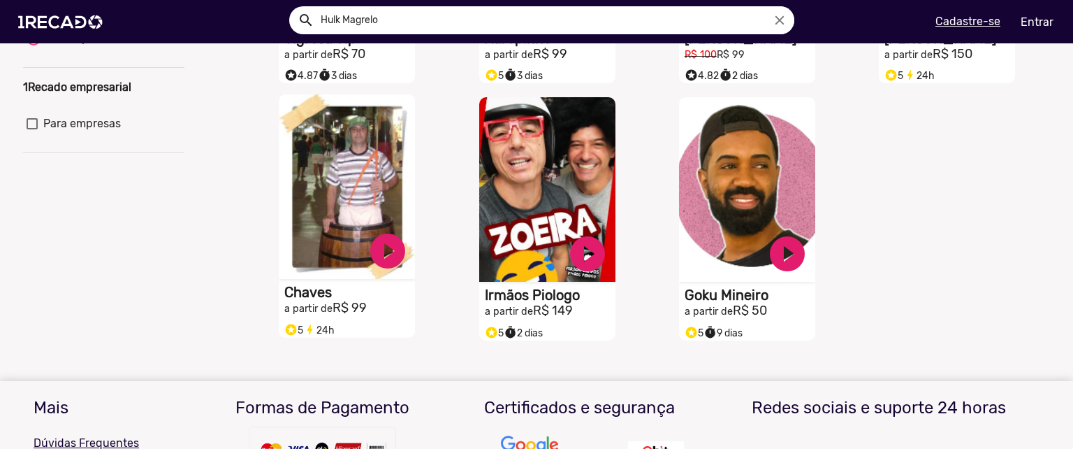
click at [308, 314] on small "a partir de" at bounding box center [308, 309] width 48 height 12
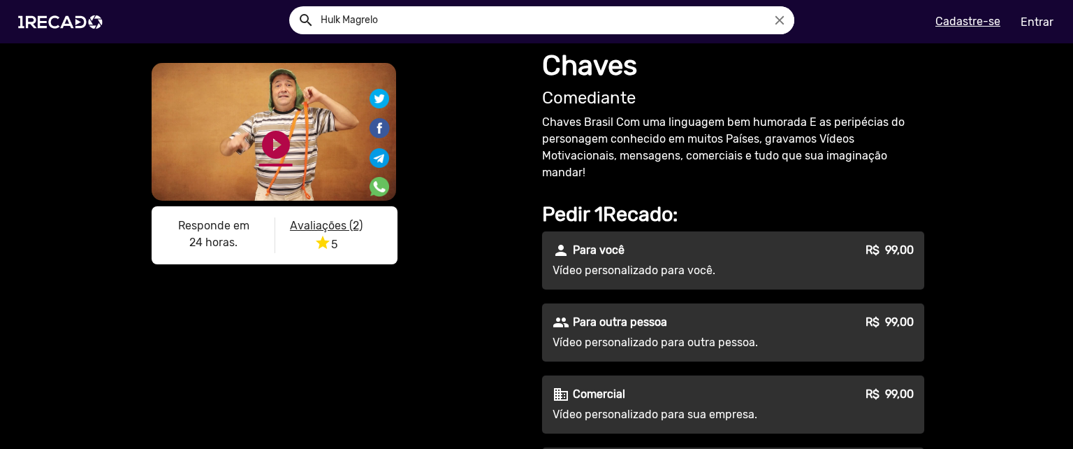
click at [272, 158] on link "play_circle_filled" at bounding box center [276, 145] width 34 height 34
click at [266, 161] on link "pause_circle" at bounding box center [276, 145] width 34 height 34
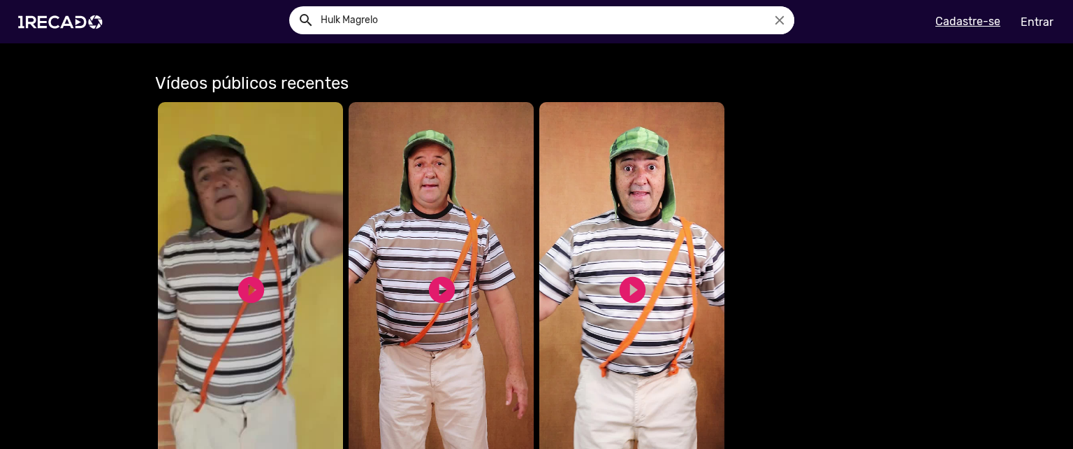
scroll to position [767, 0]
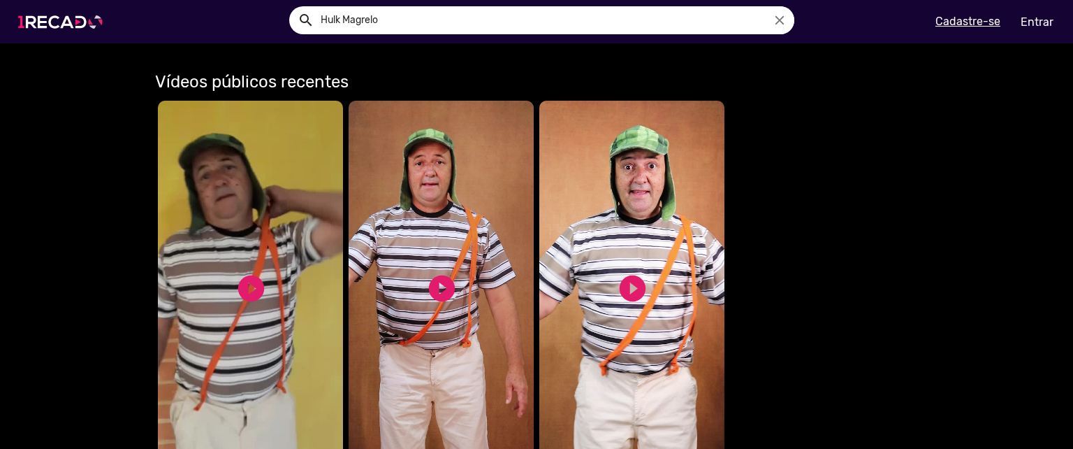
click at [76, 35] on img at bounding box center [63, 21] width 106 height 59
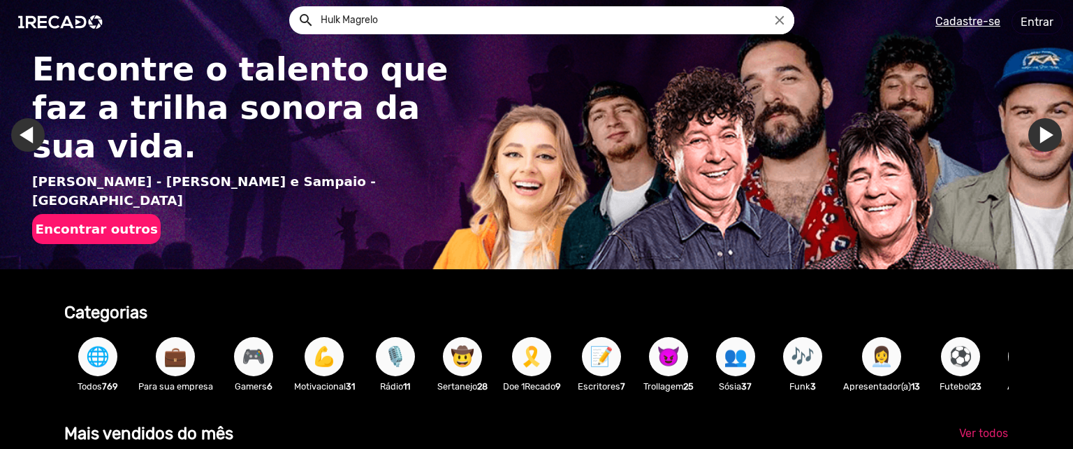
click at [37, 136] on link "Ir para o último slide" at bounding box center [28, 135] width 34 height 34
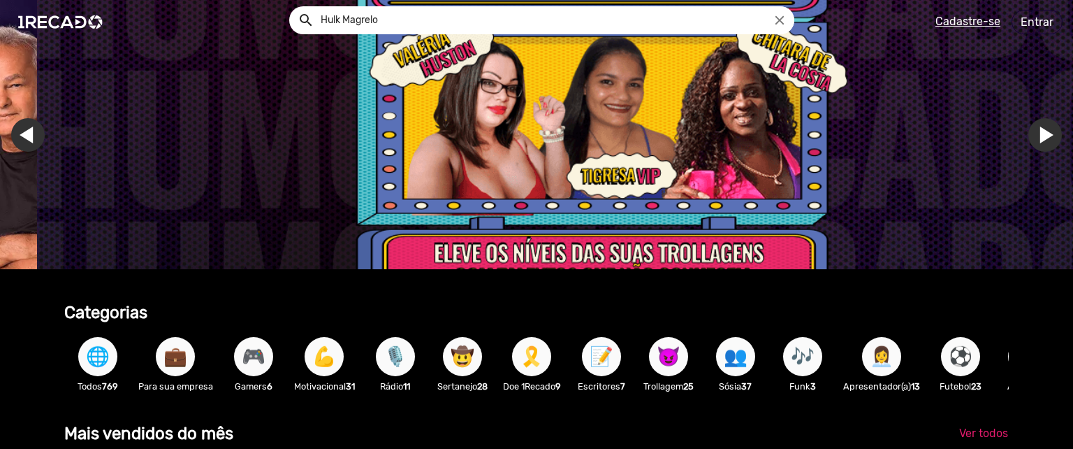
scroll to position [0, 3188]
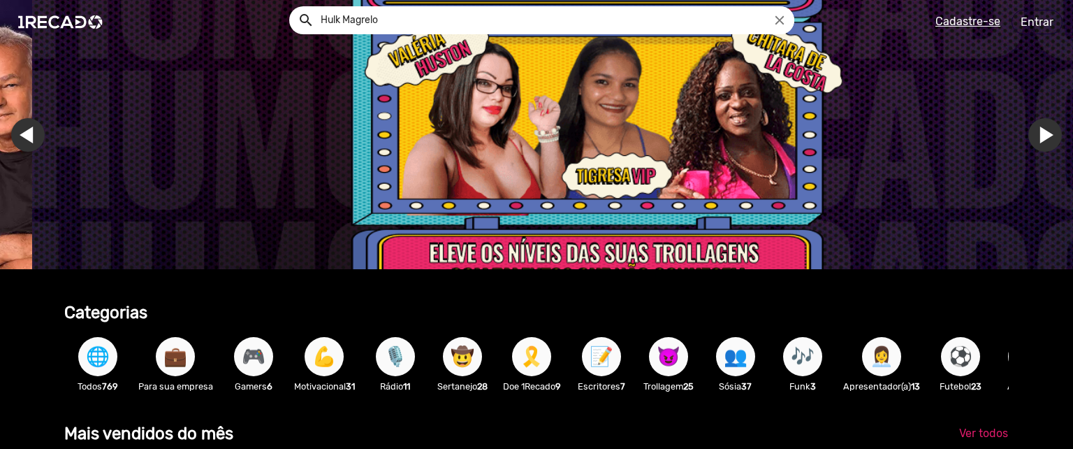
click at [681, 363] on span "😈" at bounding box center [669, 356] width 24 height 39
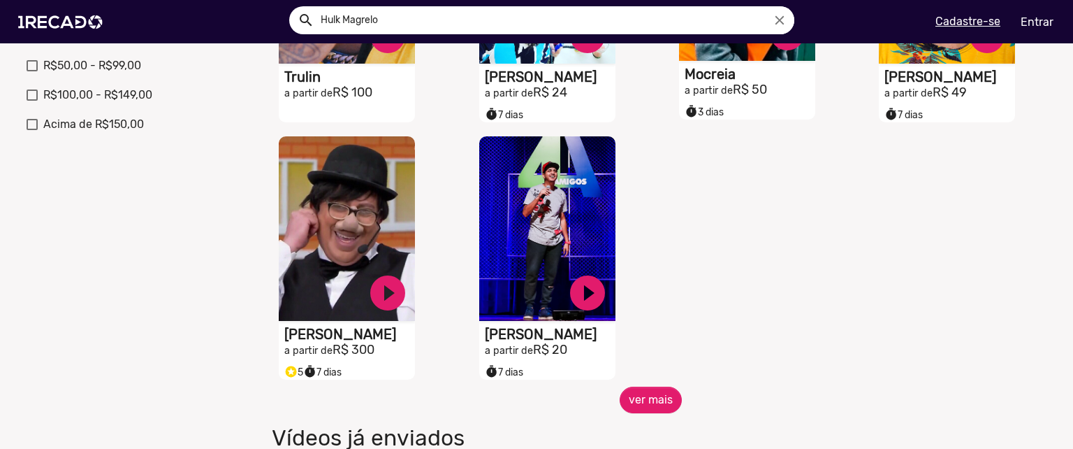
scroll to position [545, 0]
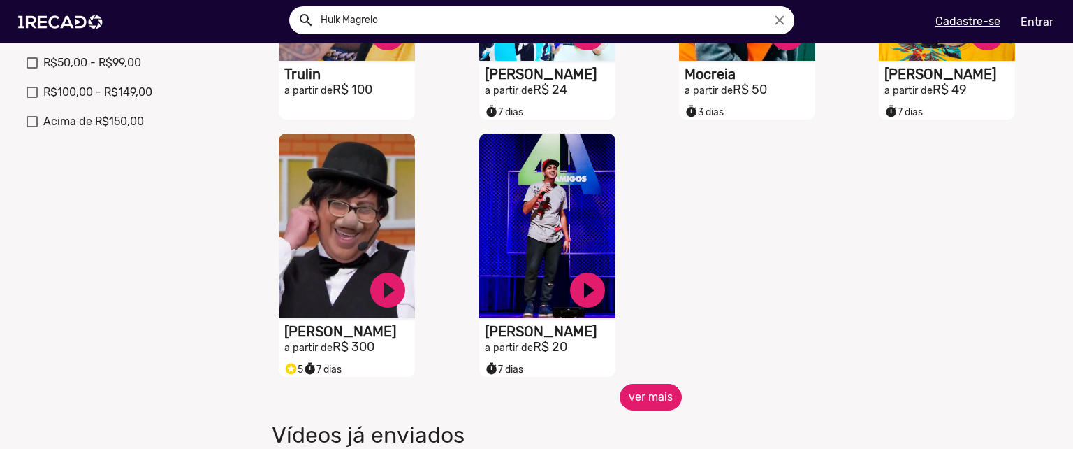
click at [648, 407] on button "ver mais" at bounding box center [651, 397] width 62 height 27
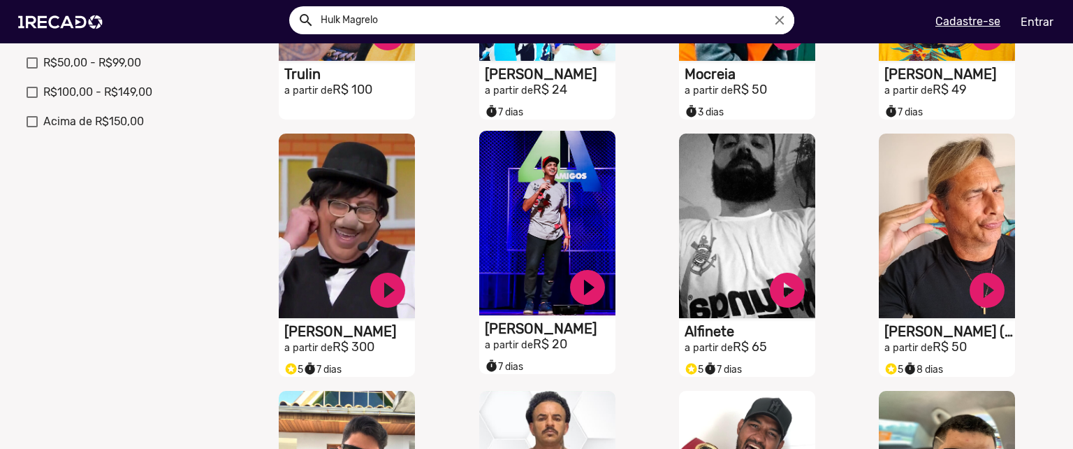
click at [520, 232] on video "S1RECADO vídeos dedicados para fãs e empresas" at bounding box center [547, 223] width 136 height 184
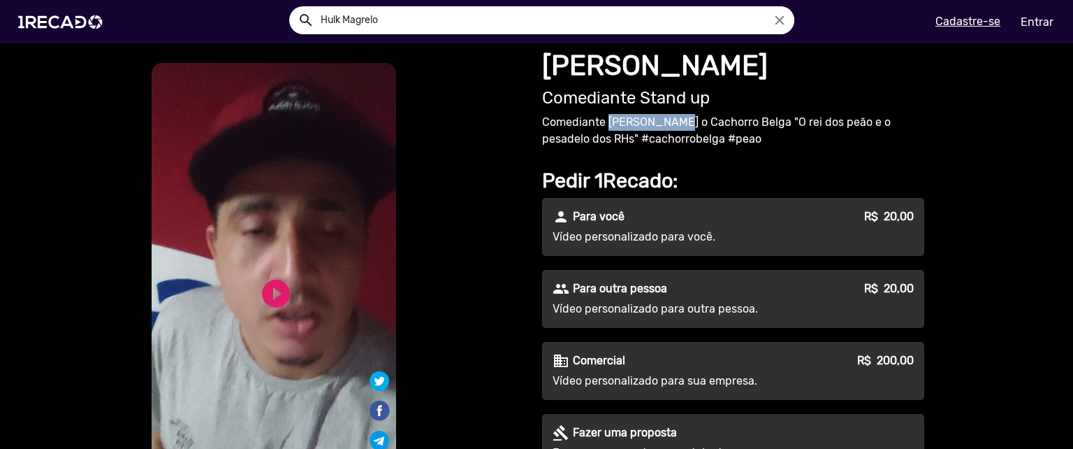
drag, startPoint x: 604, startPoint y: 124, endPoint x: 669, endPoint y: 128, distance: 65.1
click at [669, 128] on p "Comediante Douglas Zóio o Cachorro Belga "O rei dos peão e o pesadelo dos RHs" …" at bounding box center [733, 131] width 382 height 34
copy p "Douglas Zóio"
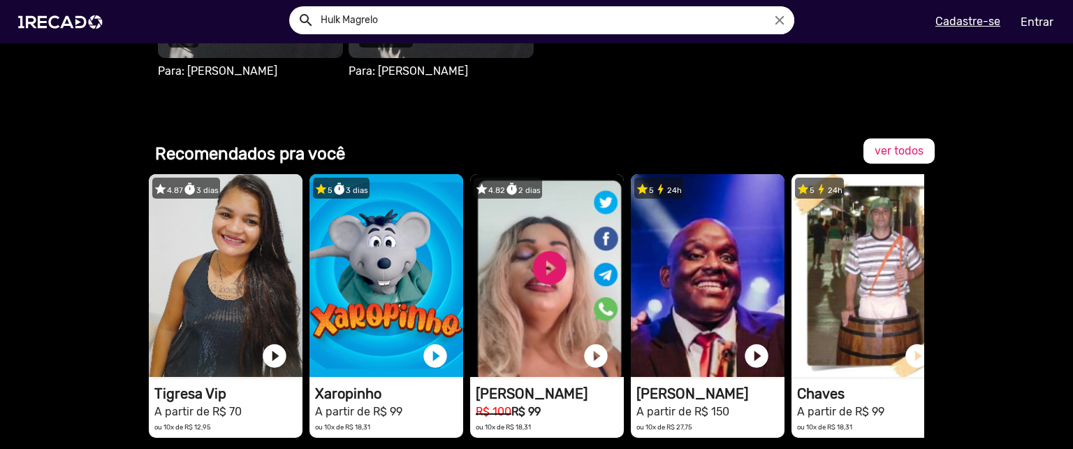
scroll to position [965, 0]
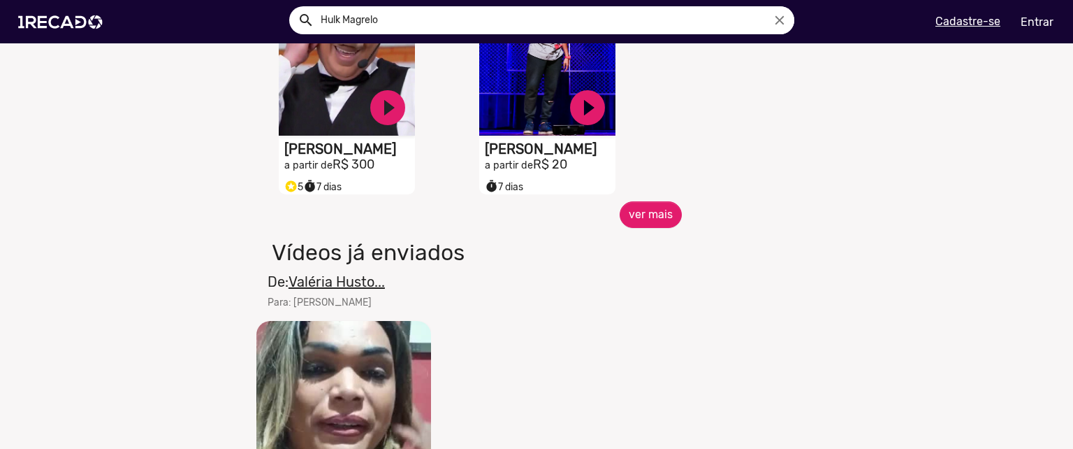
scroll to position [822, 0]
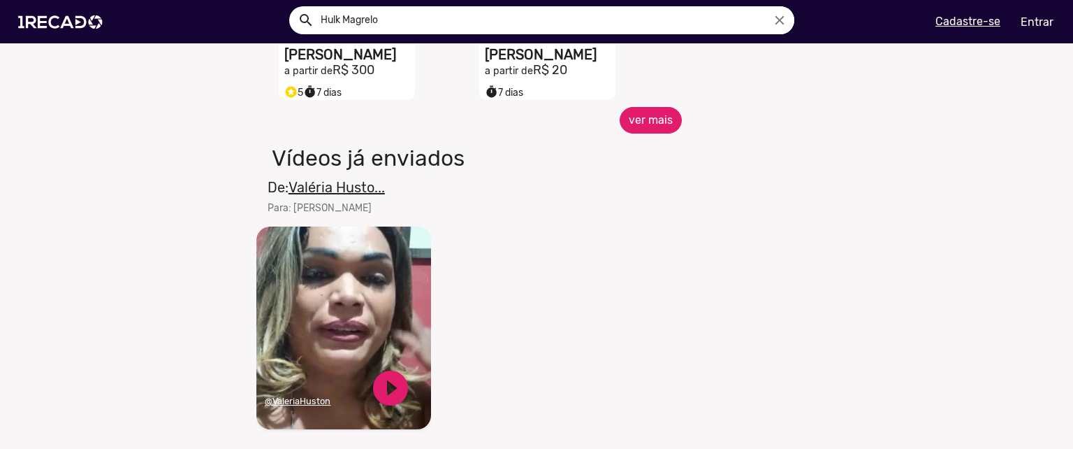
click at [639, 131] on button "ver mais" at bounding box center [651, 120] width 62 height 27
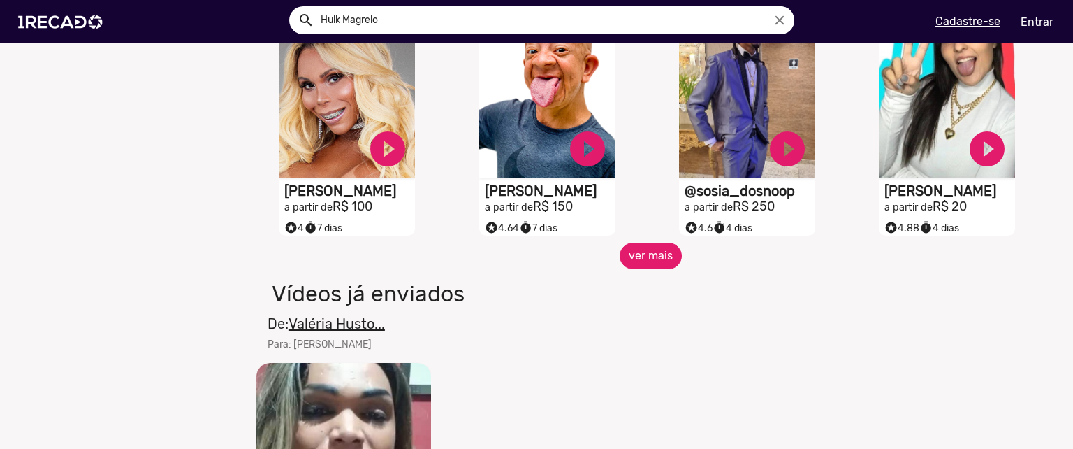
scroll to position [1212, 0]
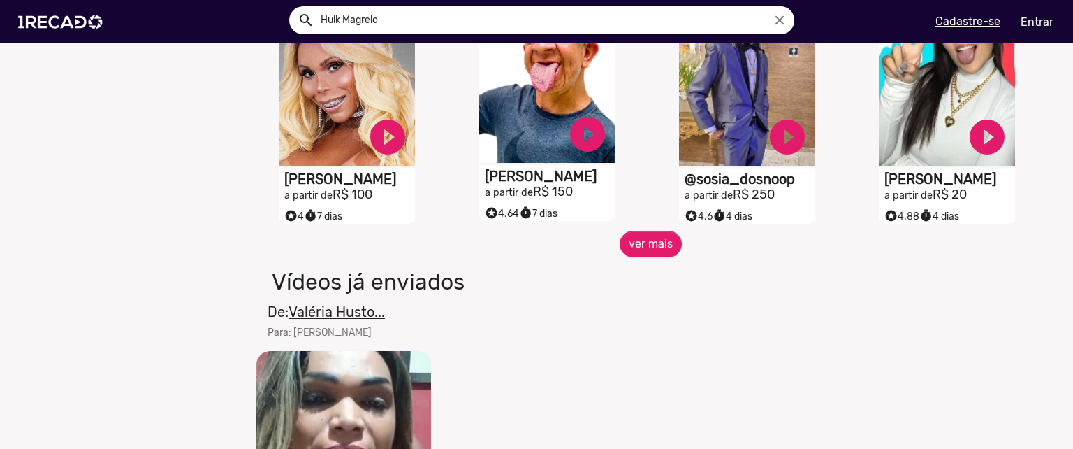
click at [551, 194] on h2 "a partir de R$ 150" at bounding box center [550, 191] width 131 height 15
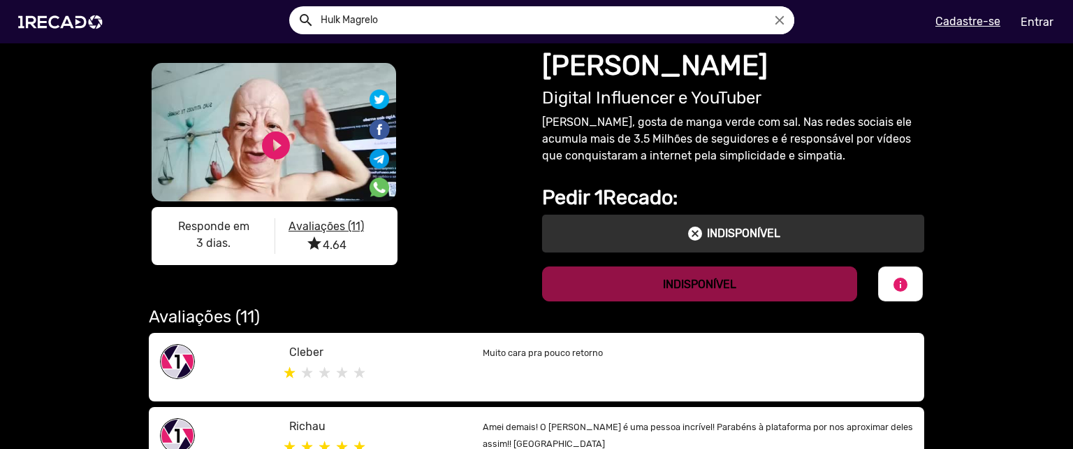
scroll to position [54, 0]
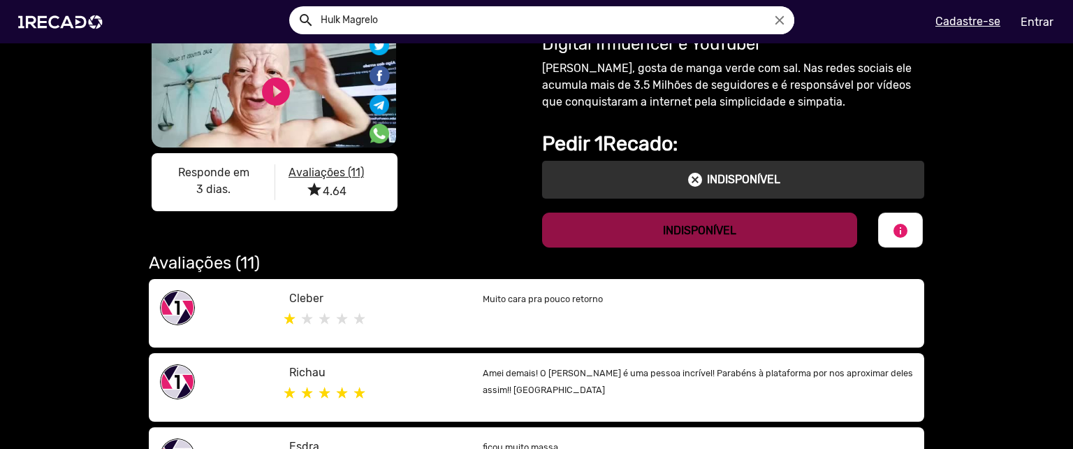
click at [523, 314] on div "Muito cara pra pouco retorno" at bounding box center [697, 313] width 451 height 46
click at [546, 305] on p "Muito cara pra pouco retorno" at bounding box center [698, 298] width 430 height 17
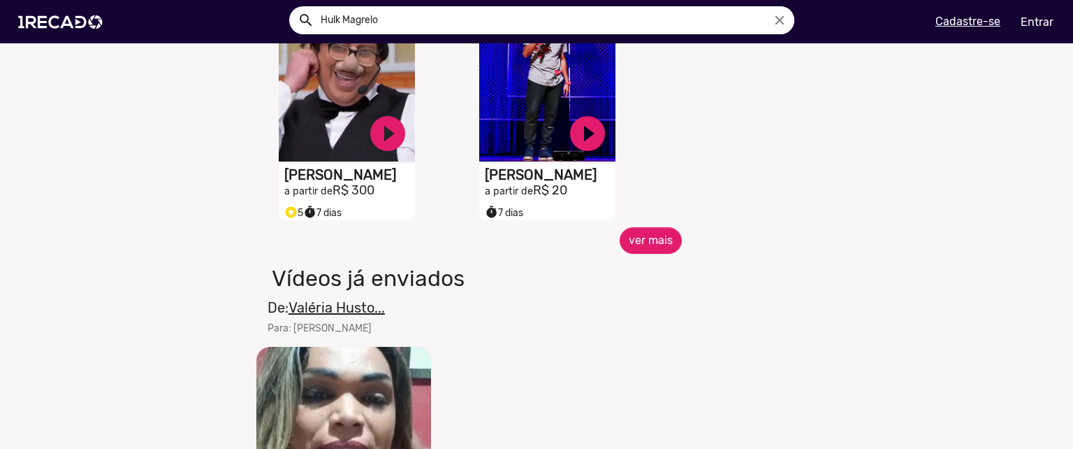
scroll to position [703, 0]
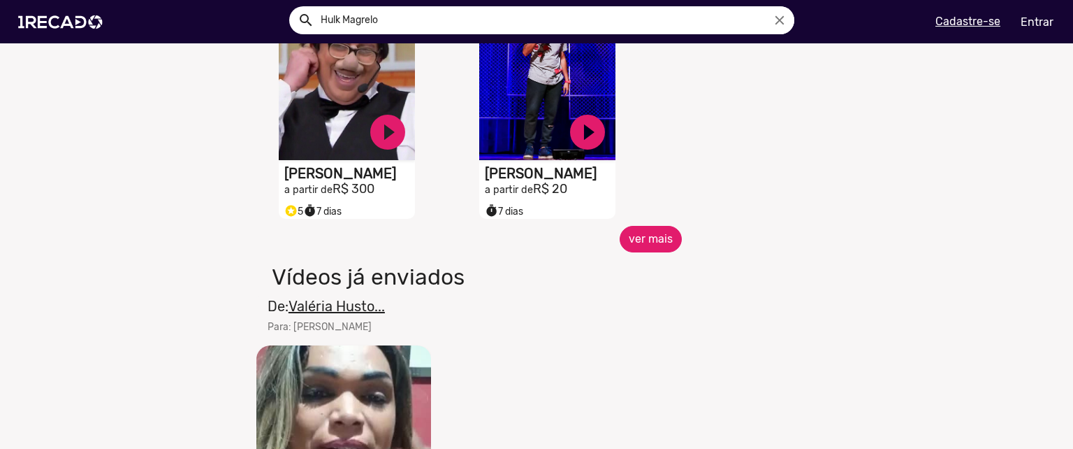
click at [644, 245] on button "ver mais" at bounding box center [651, 239] width 62 height 27
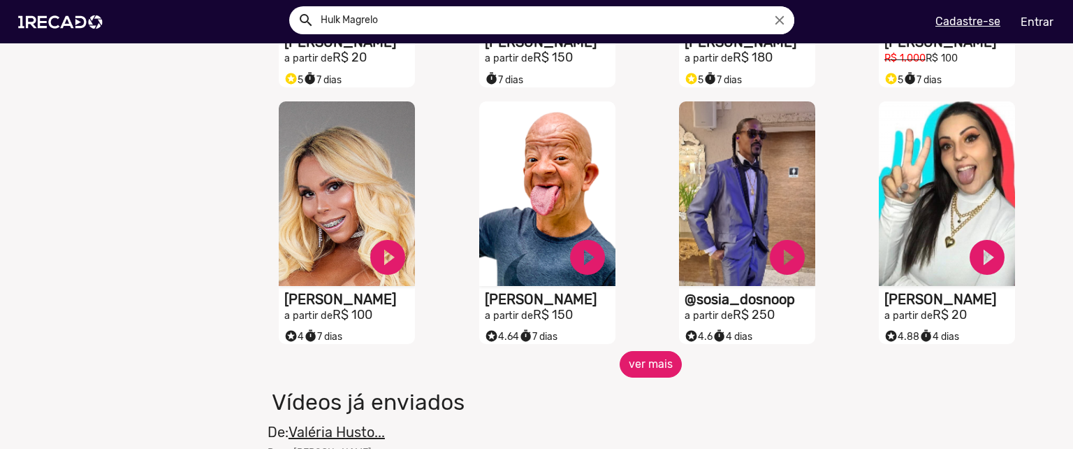
scroll to position [1089, 0]
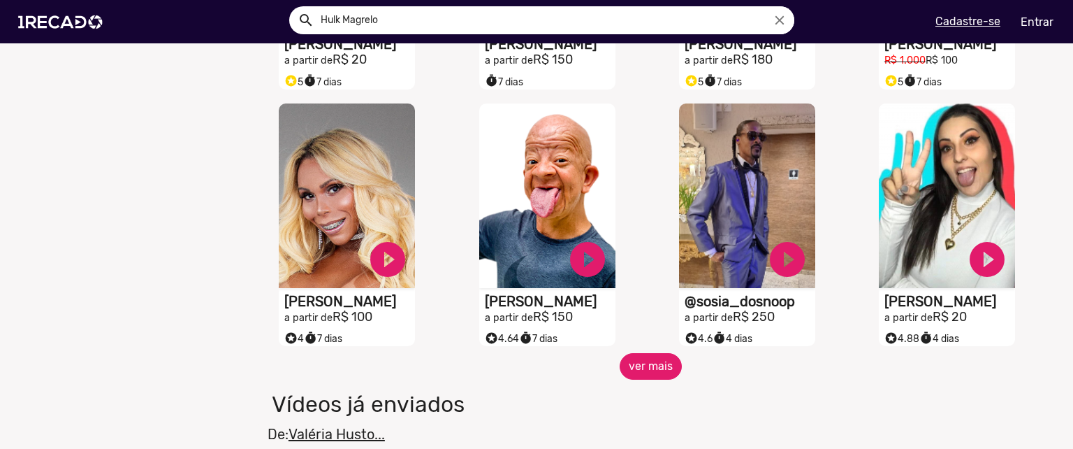
click at [645, 379] on button "ver mais" at bounding box center [651, 366] width 62 height 27
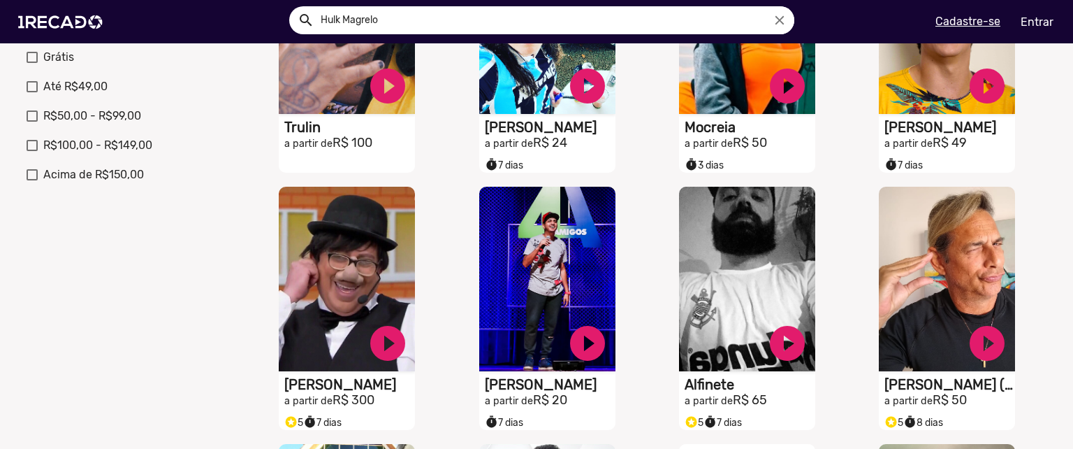
scroll to position [0, 0]
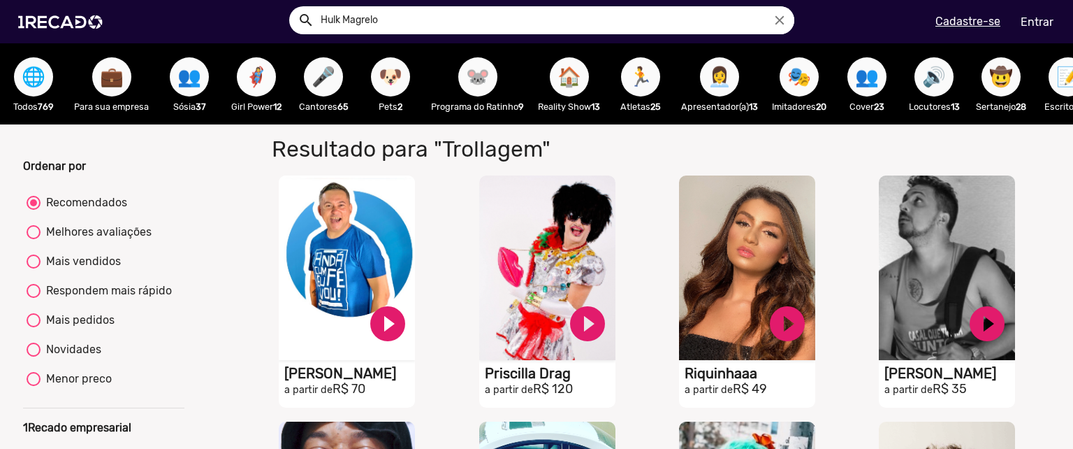
click at [254, 77] on span "🦸‍♀️" at bounding box center [257, 76] width 24 height 39
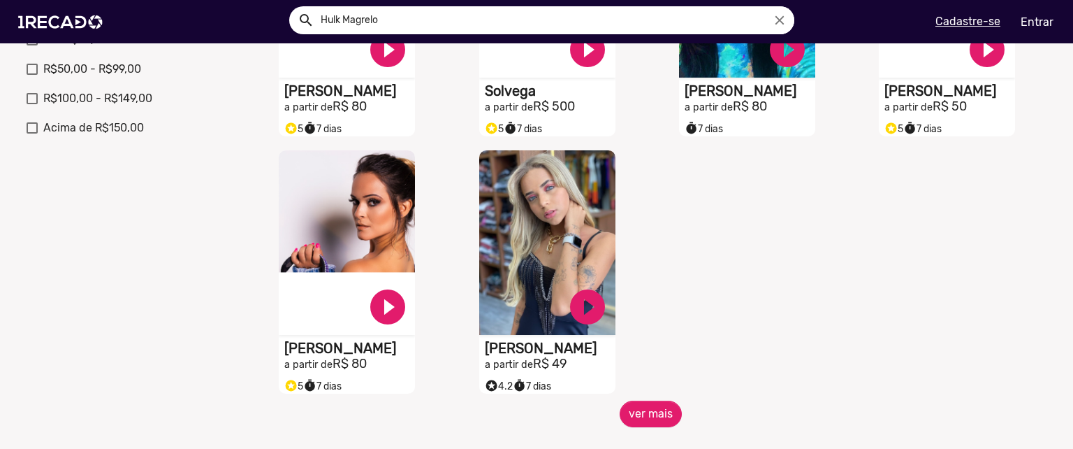
scroll to position [542, 0]
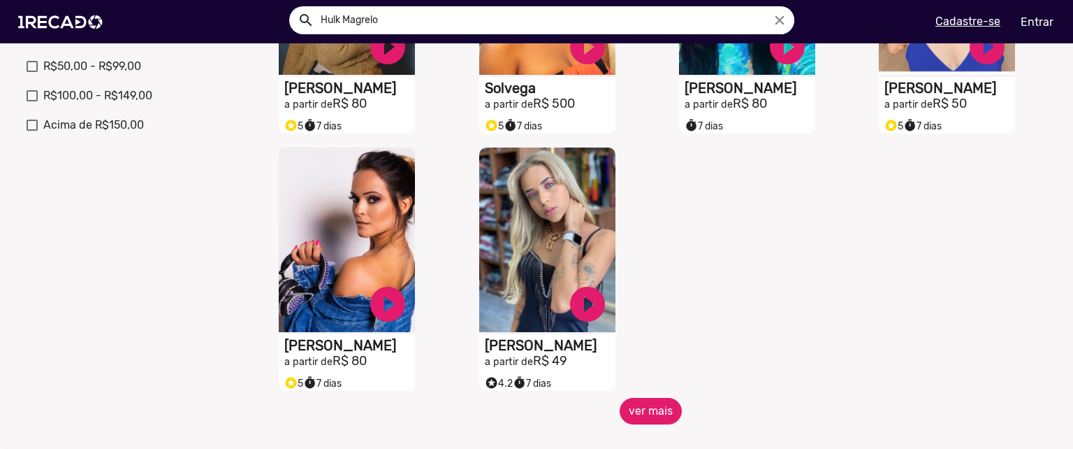
click at [654, 416] on button "ver mais" at bounding box center [651, 411] width 62 height 27
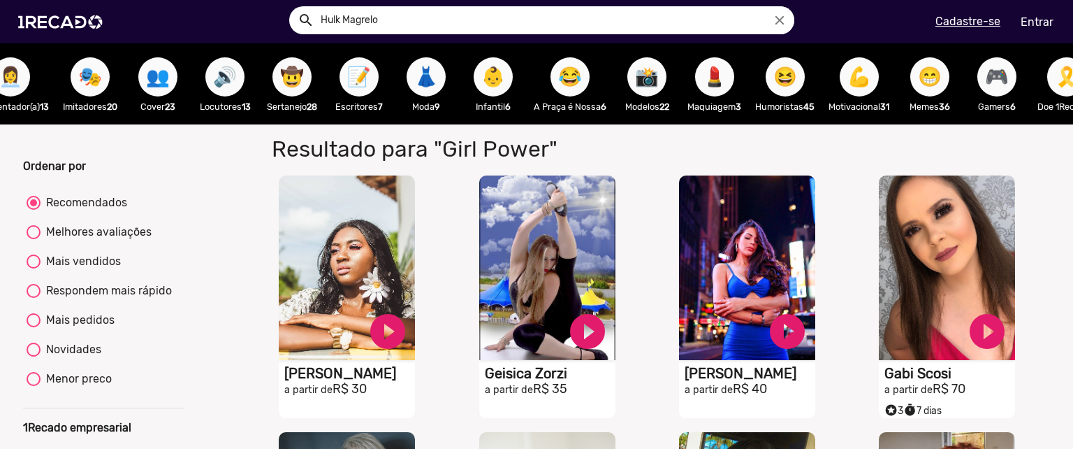
scroll to position [0, 713]
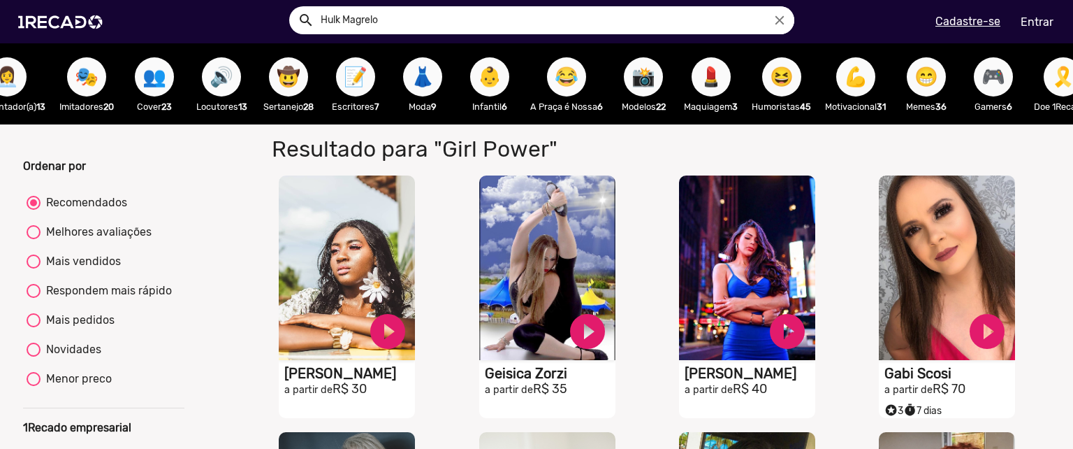
click at [569, 72] on span "😂" at bounding box center [567, 76] width 24 height 39
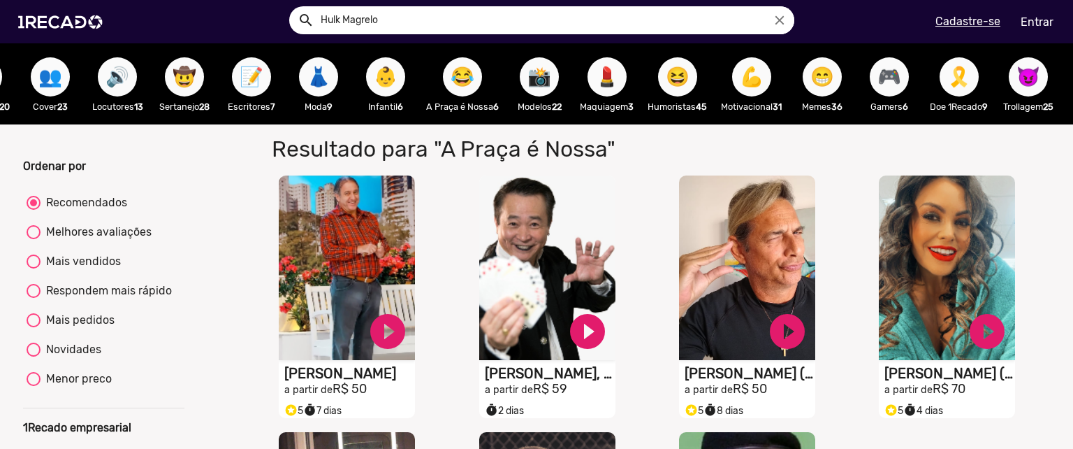
scroll to position [0, 813]
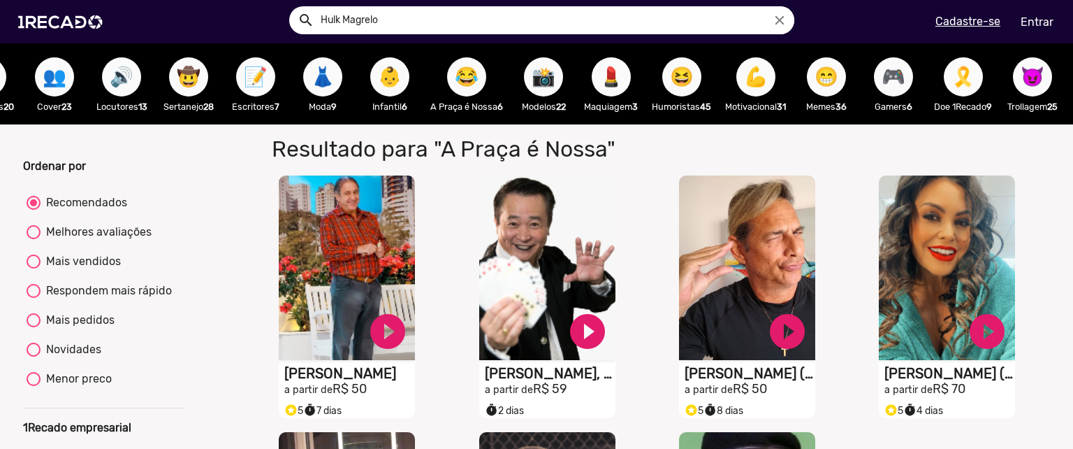
click at [687, 82] on span "😆" at bounding box center [682, 76] width 24 height 39
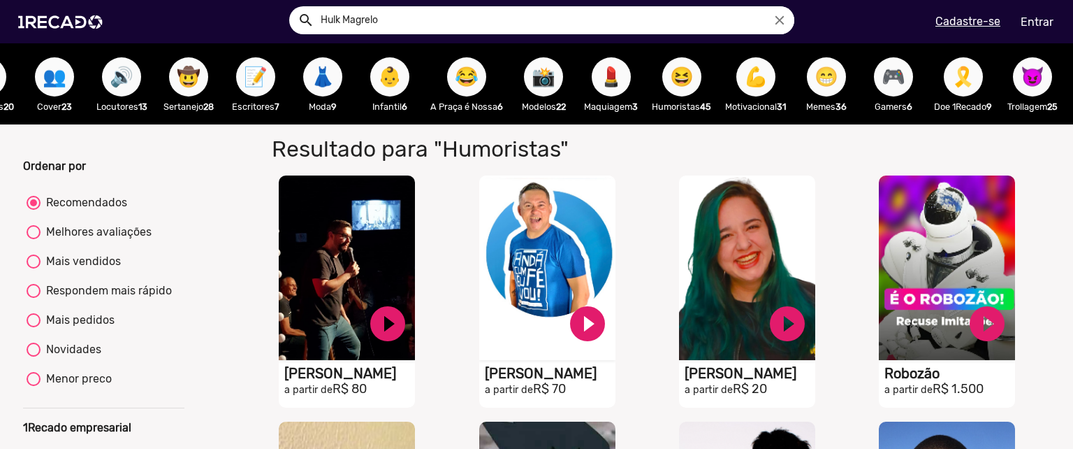
click at [839, 80] on span "😁" at bounding box center [827, 76] width 24 height 39
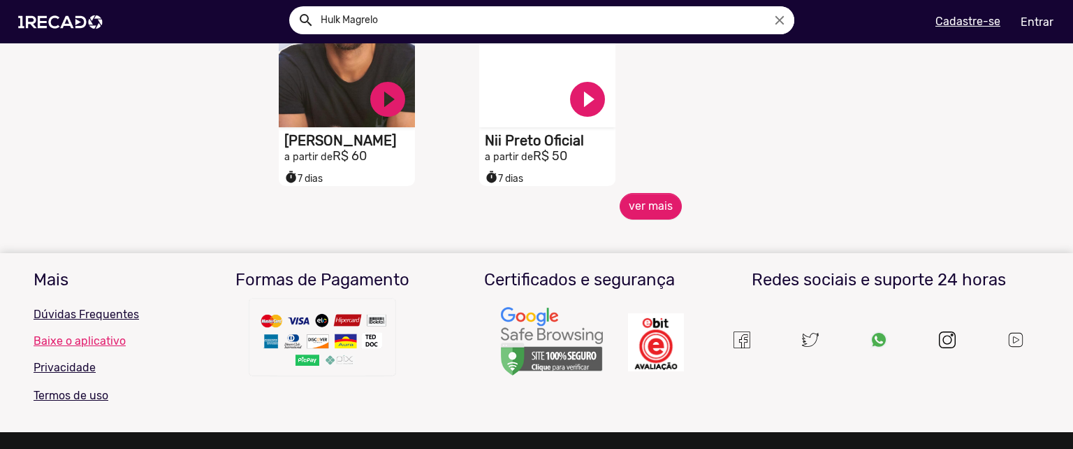
scroll to position [752, 0]
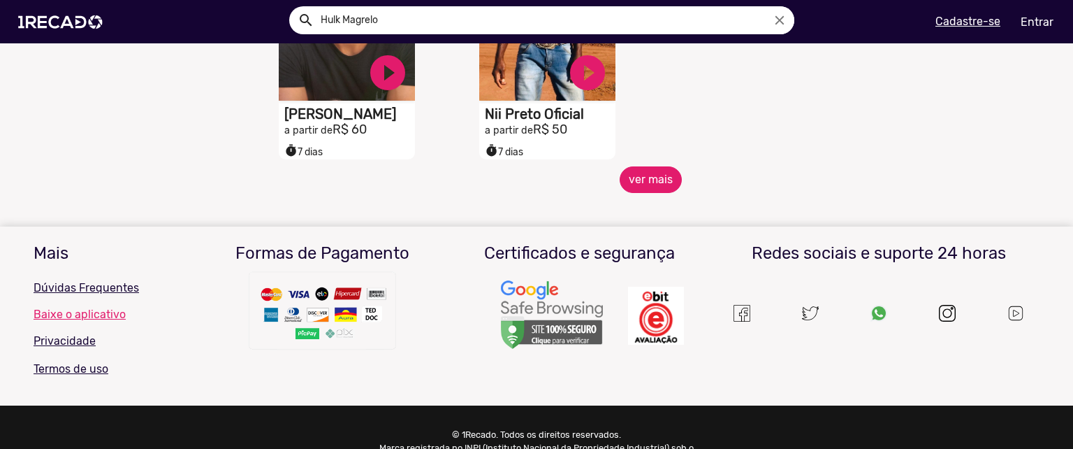
click at [648, 193] on button "ver mais" at bounding box center [651, 179] width 62 height 27
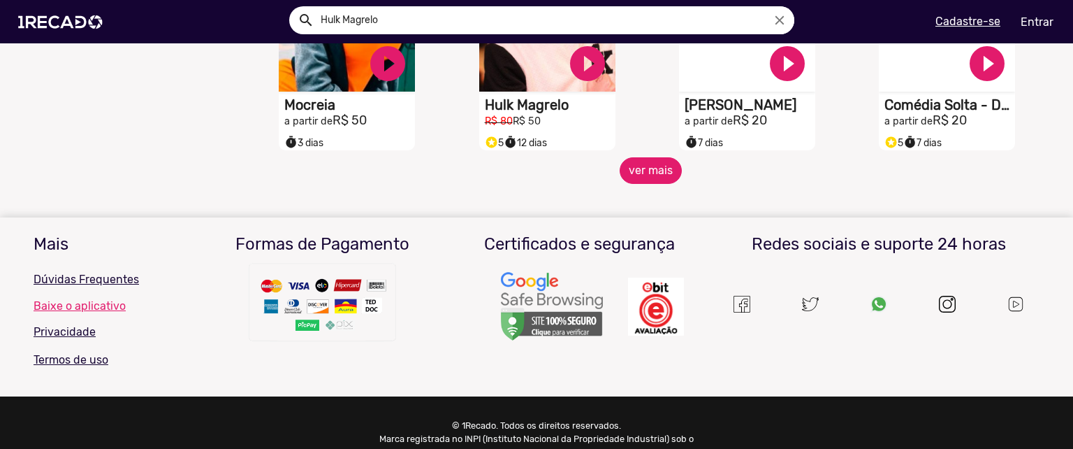
scroll to position [1302, 0]
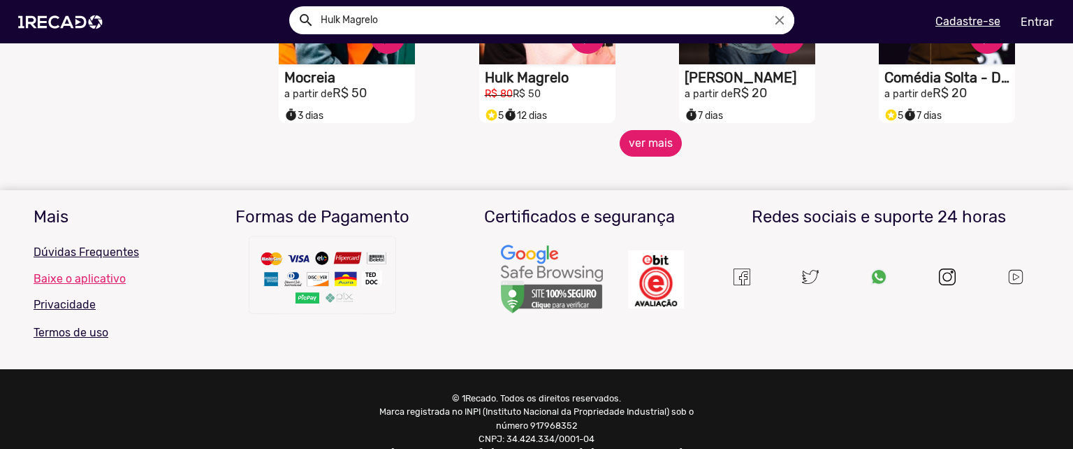
click at [648, 150] on button "ver mais" at bounding box center [651, 143] width 62 height 27
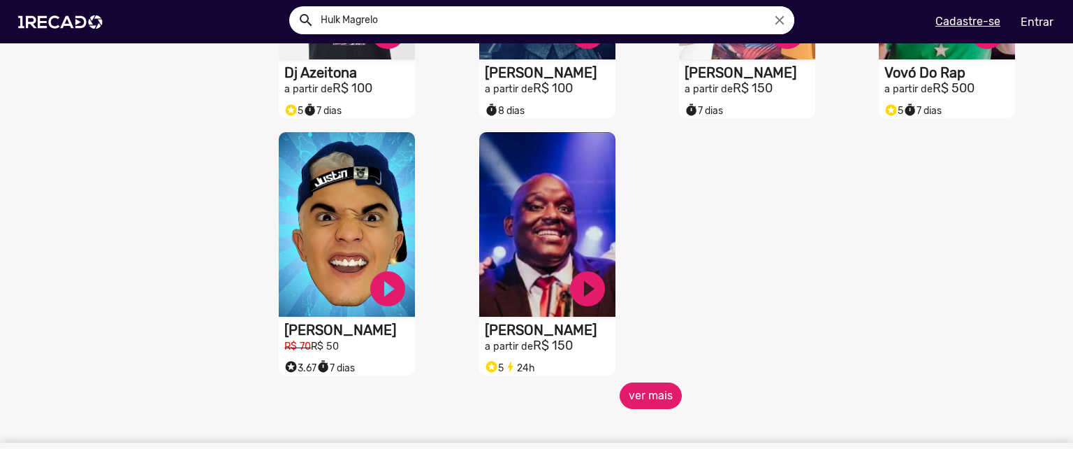
scroll to position [1848, 0]
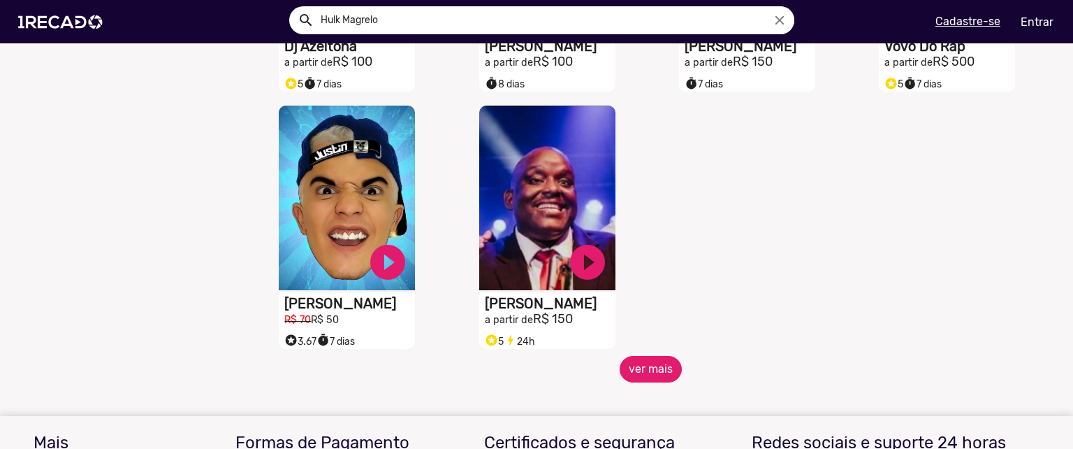
click at [652, 379] on button "ver mais" at bounding box center [651, 369] width 62 height 27
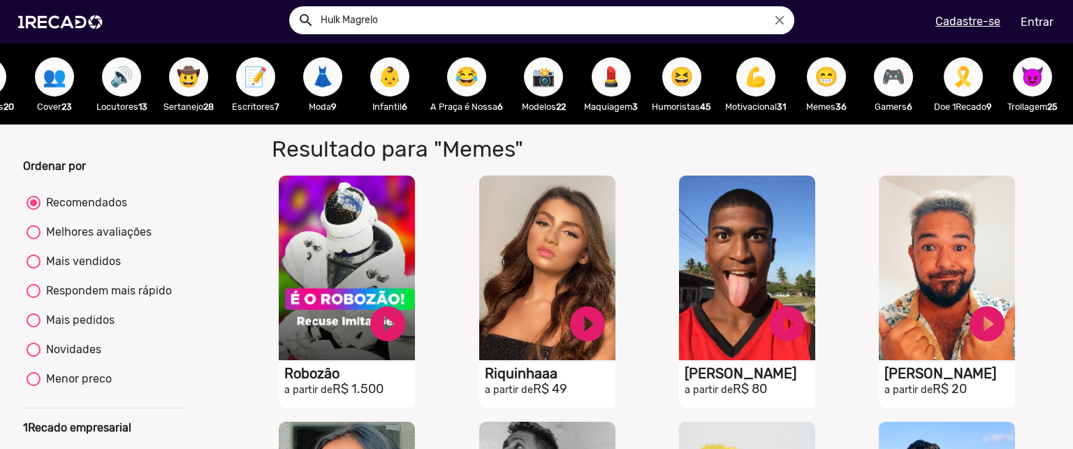
scroll to position [0, 835]
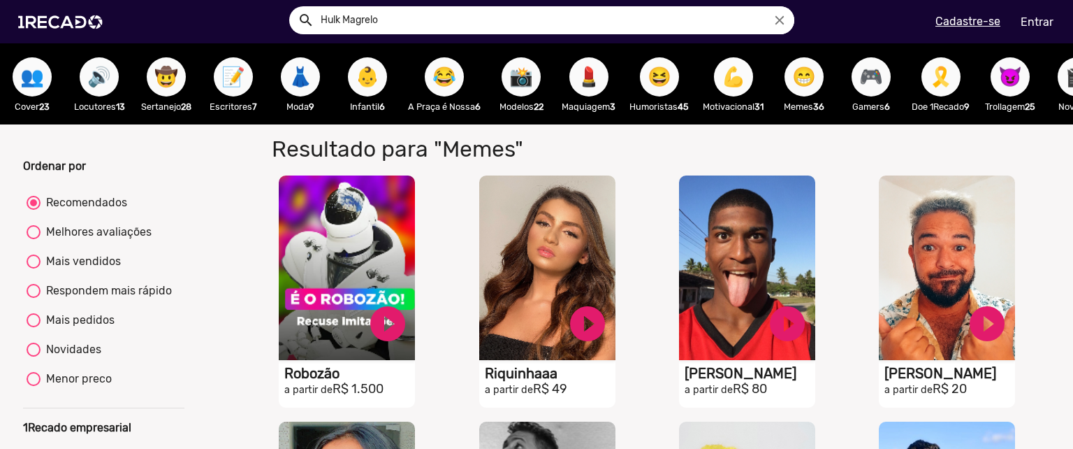
click at [746, 77] on span "💪" at bounding box center [734, 76] width 24 height 39
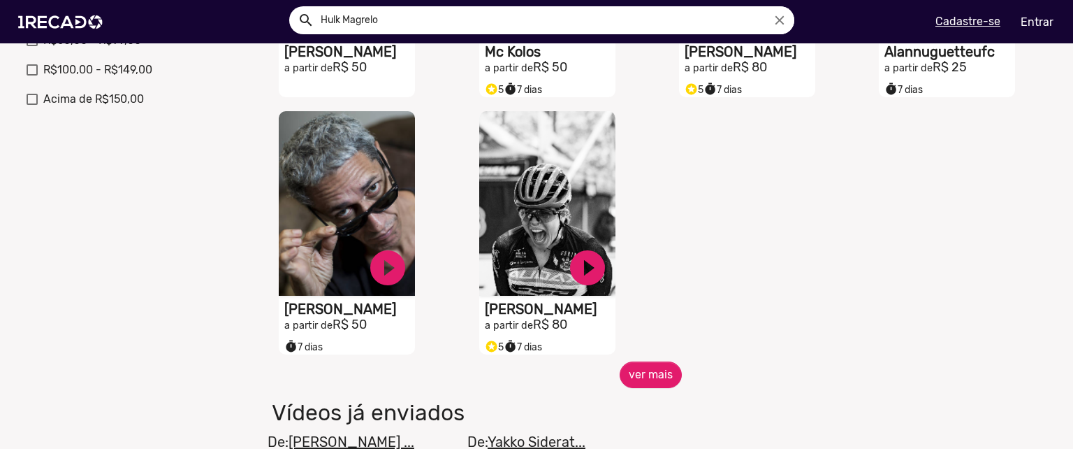
scroll to position [563, 0]
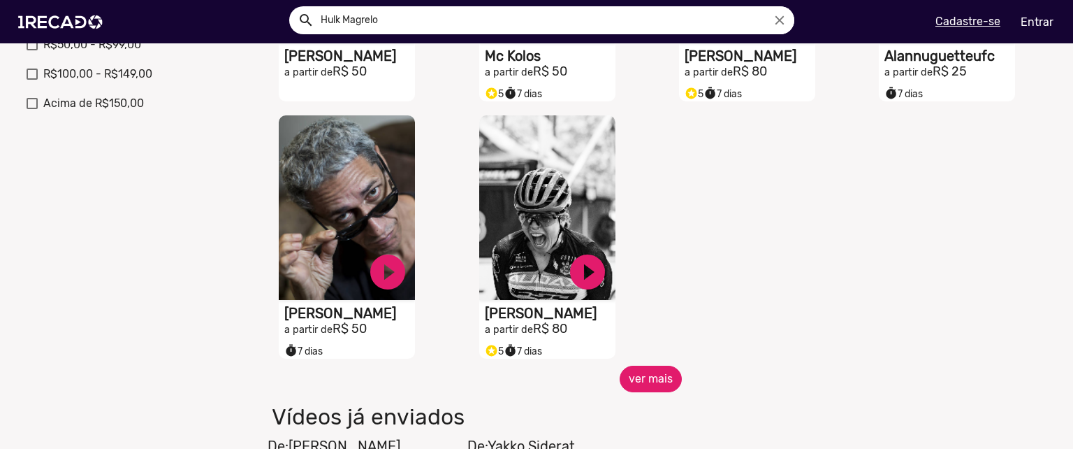
click at [655, 386] on button "ver mais" at bounding box center [651, 378] width 62 height 27
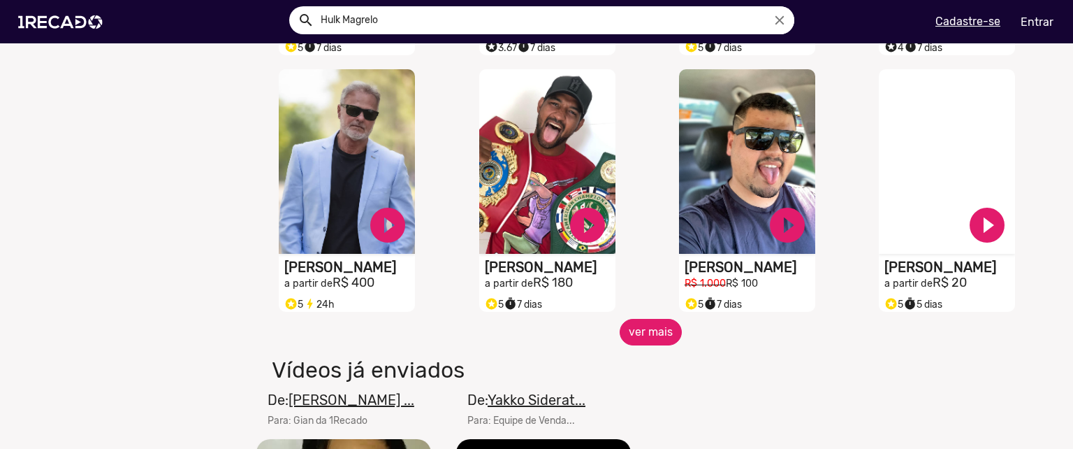
scroll to position [1170, 0]
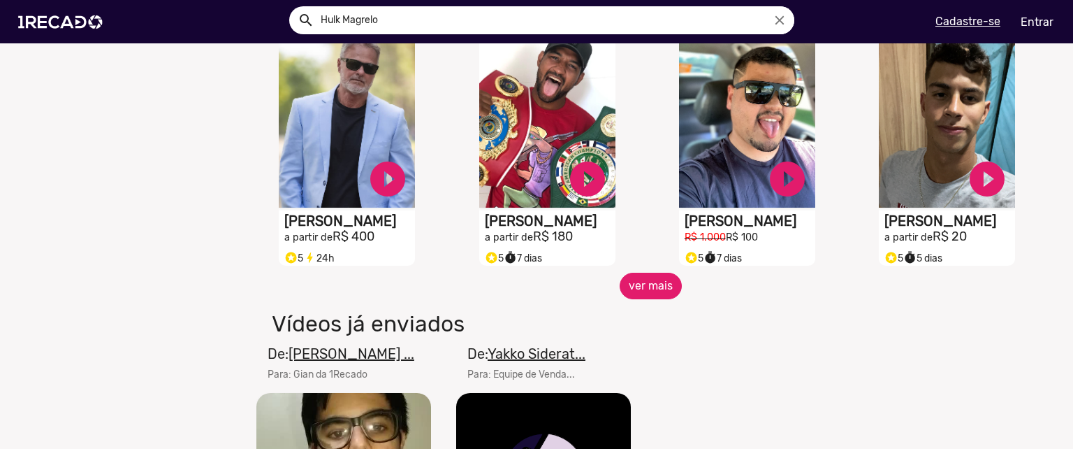
click at [647, 299] on button "ver mais" at bounding box center [651, 286] width 62 height 27
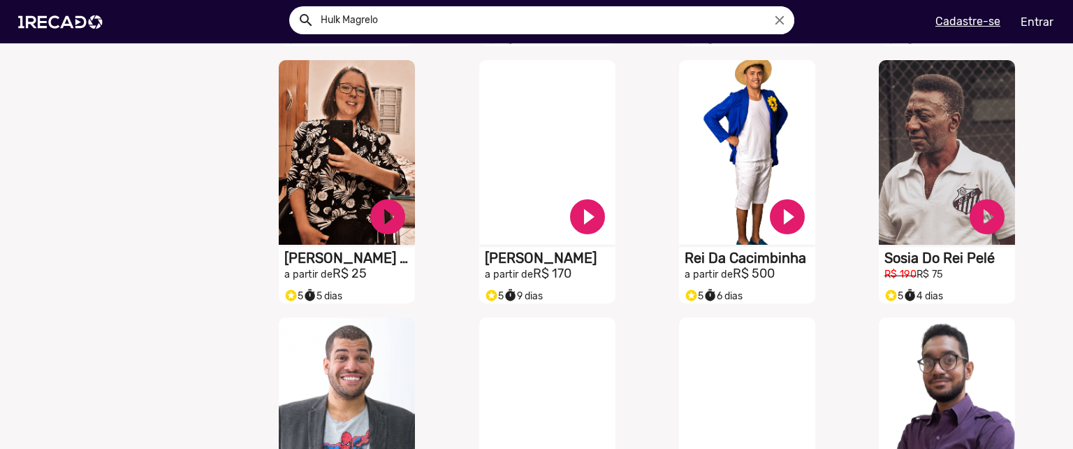
scroll to position [1390, 0]
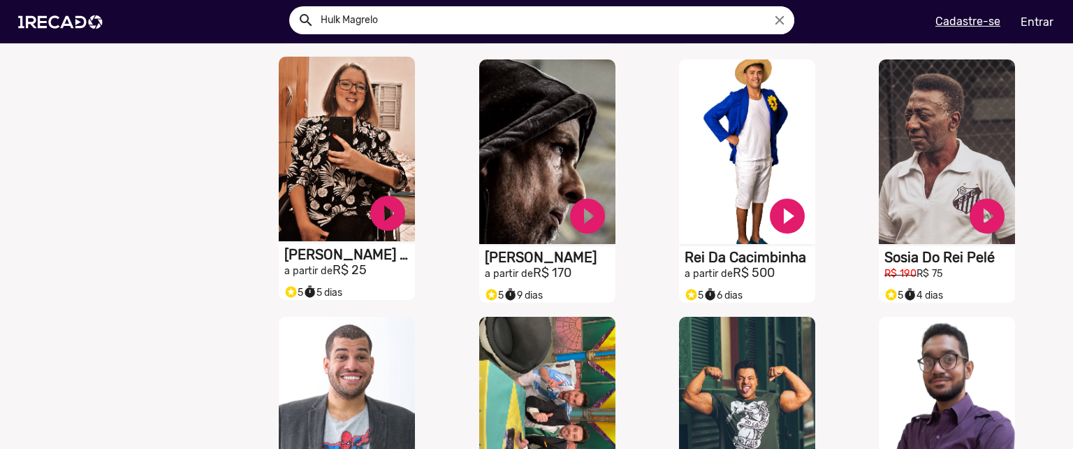
click at [369, 163] on video "S1RECADO vídeos dedicados para fãs e empresas" at bounding box center [347, 149] width 136 height 184
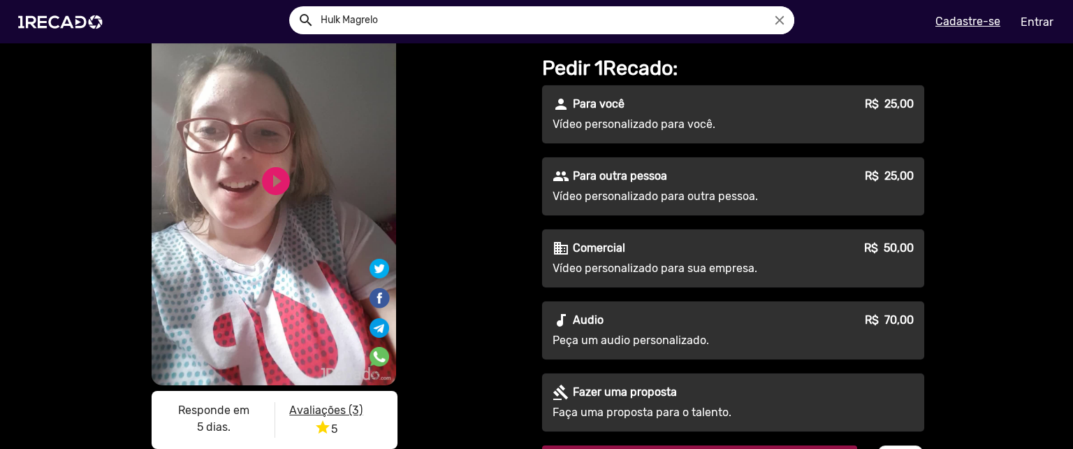
scroll to position [115, 0]
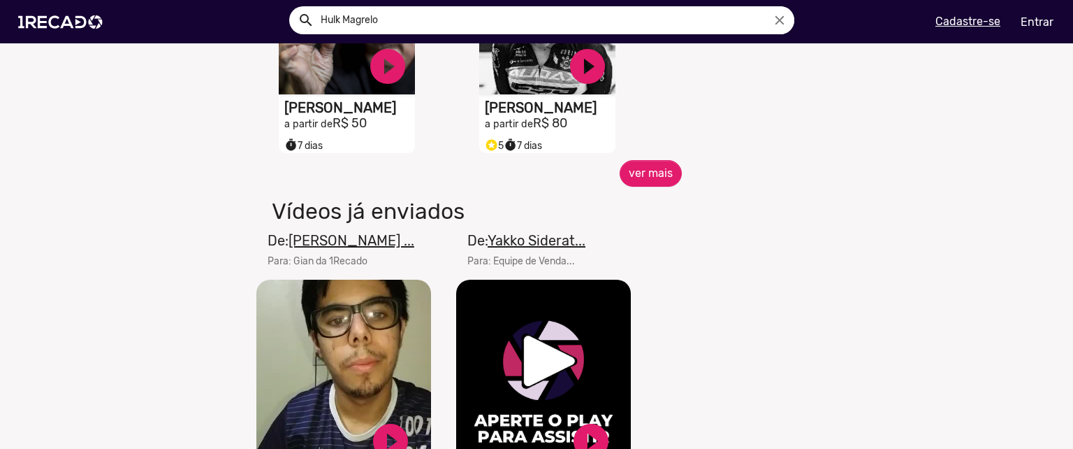
scroll to position [836, 0]
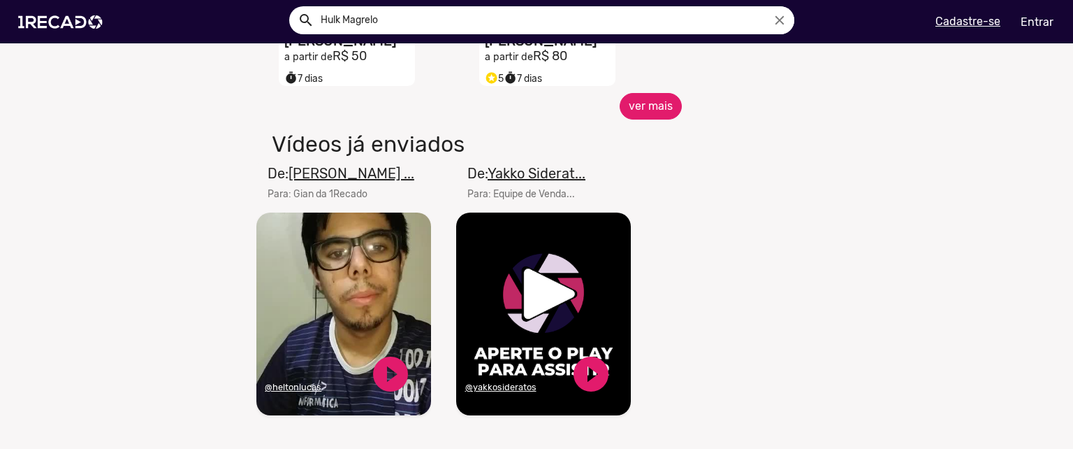
click at [632, 107] on button "ver mais" at bounding box center [651, 106] width 62 height 27
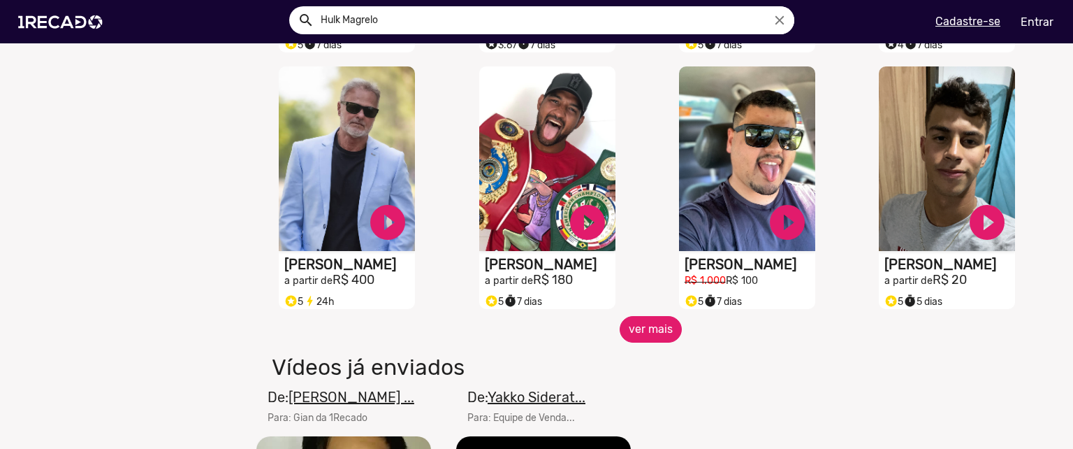
scroll to position [1138, 0]
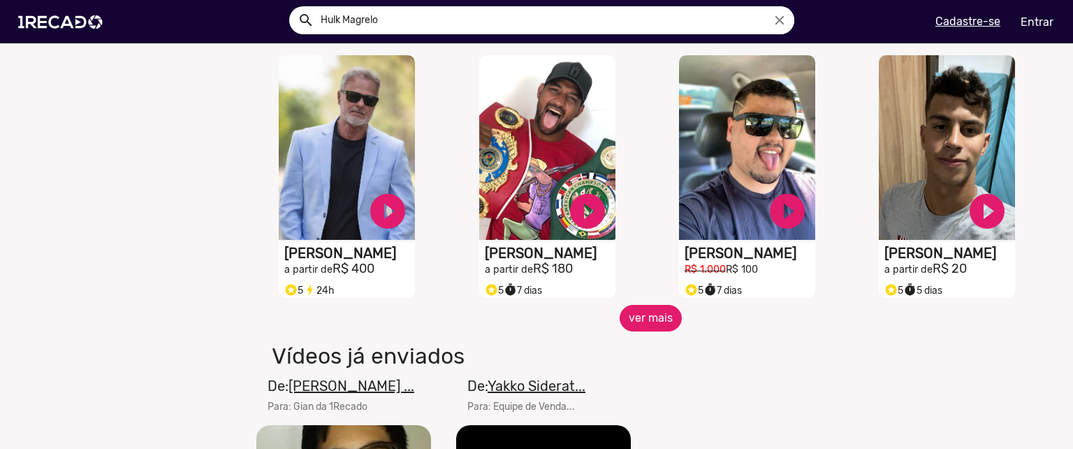
click at [626, 331] on button "ver mais" at bounding box center [651, 318] width 62 height 27
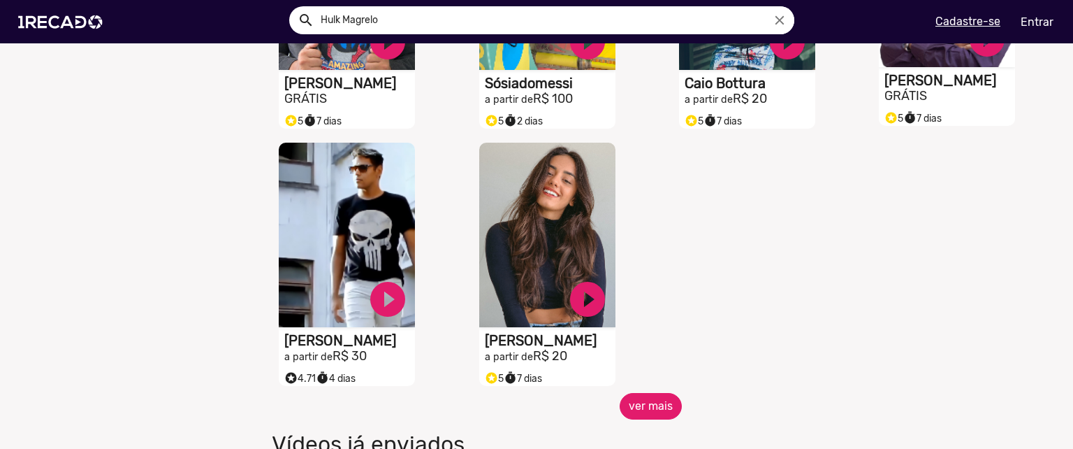
scroll to position [1816, 0]
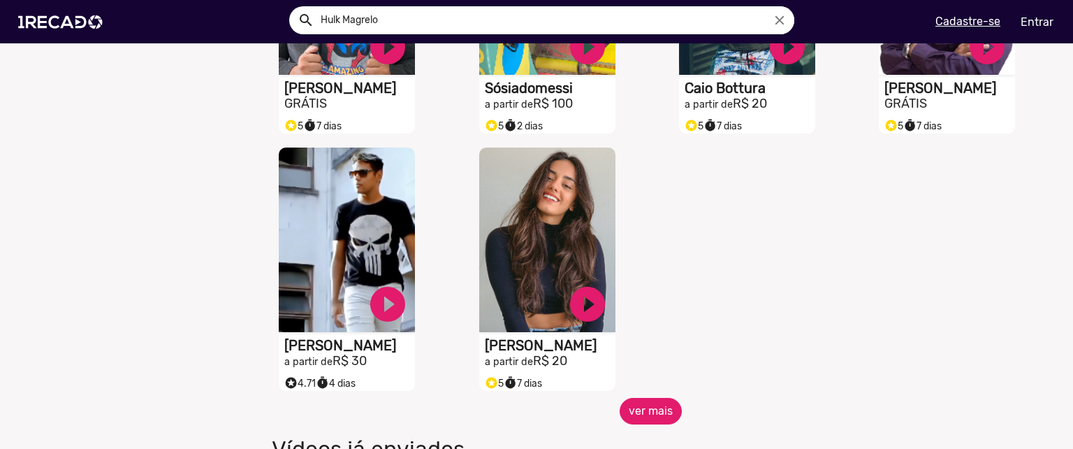
click at [671, 421] on button "ver mais" at bounding box center [651, 411] width 62 height 27
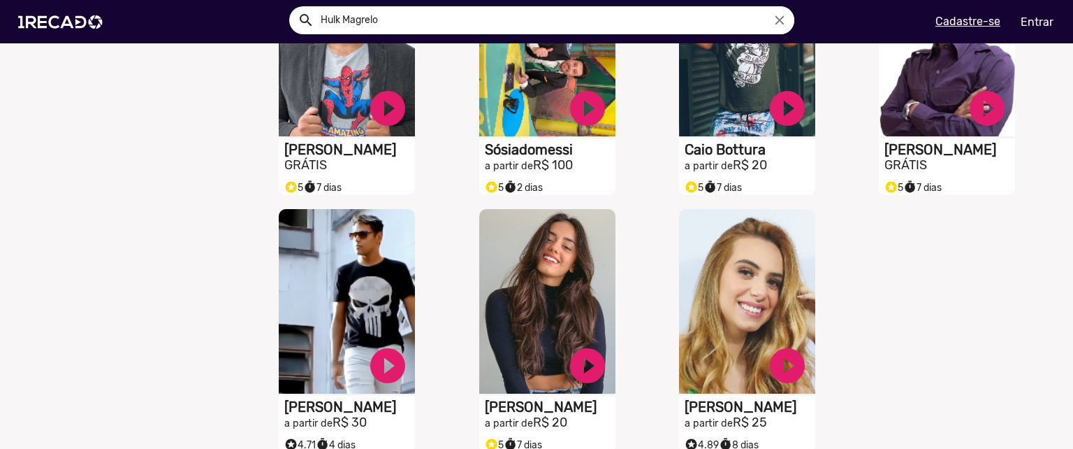
scroll to position [1753, 0]
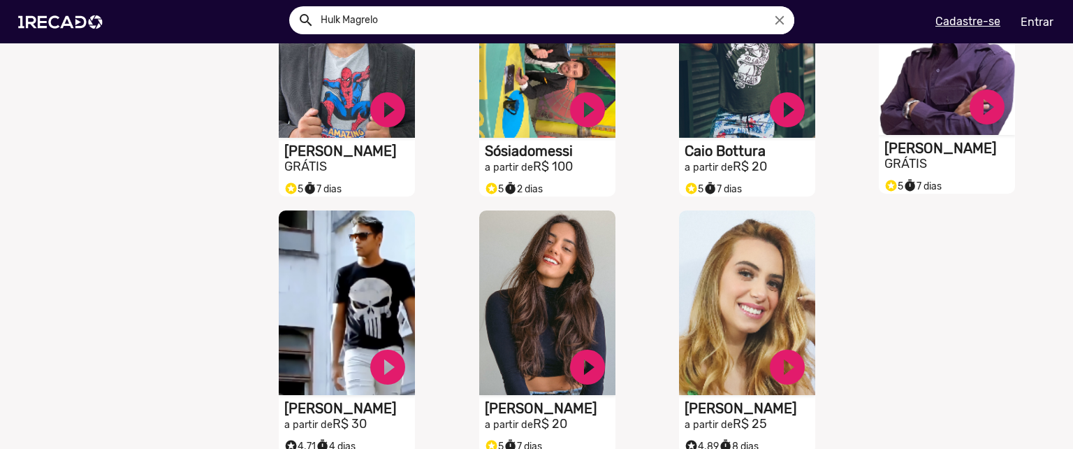
click at [899, 147] on div "S1RECADO vídeos dedicados para fãs e empresas play_circle_filled Humberto Morae…" at bounding box center [947, 61] width 136 height 222
click at [931, 106] on video "S1RECADO vídeos dedicados para fãs e empresas" at bounding box center [947, 42] width 136 height 184
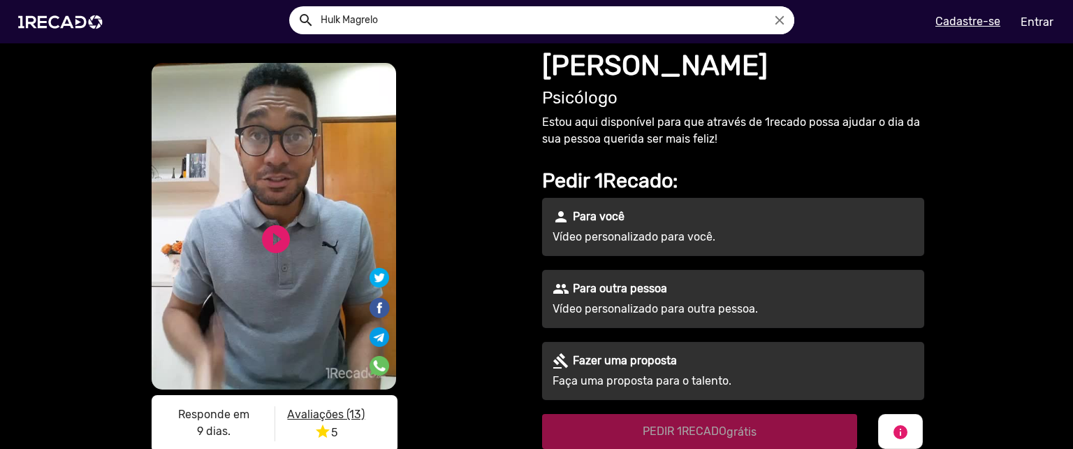
click at [276, 270] on video "S1RECADO vídeos dedicados para fãs e empresas" at bounding box center [274, 226] width 245 height 326
click at [271, 243] on link "play_circle_filled" at bounding box center [276, 239] width 34 height 34
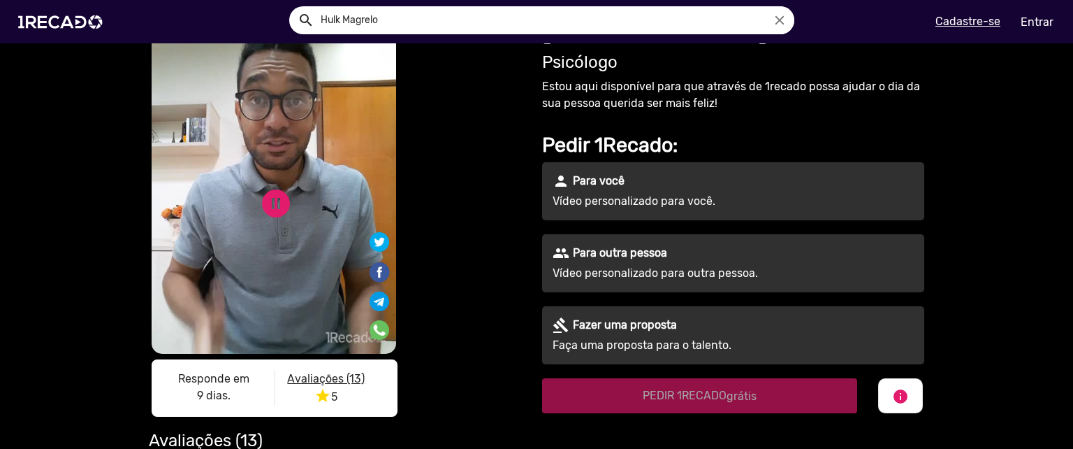
scroll to position [53, 0]
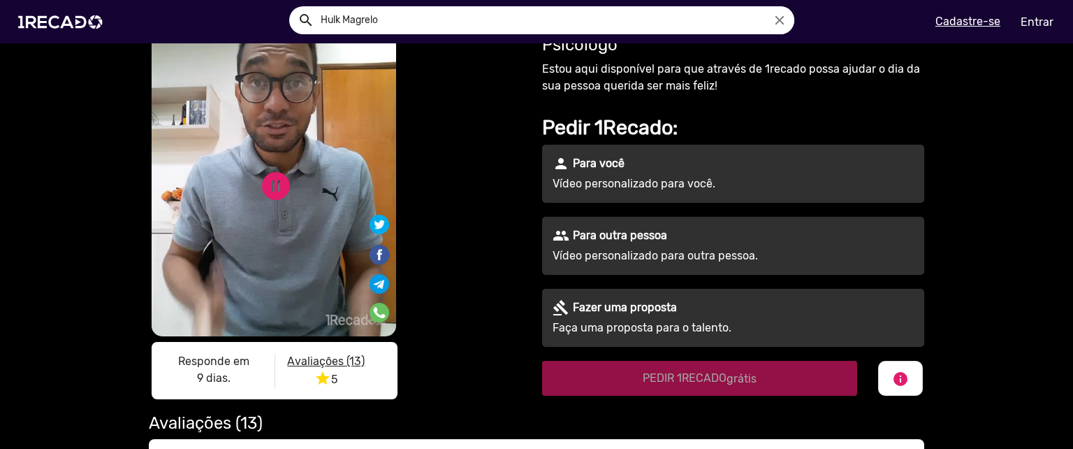
click at [545, 312] on div "gavel Fazer uma proposta Faça uma proposta para o talento." at bounding box center [733, 318] width 382 height 58
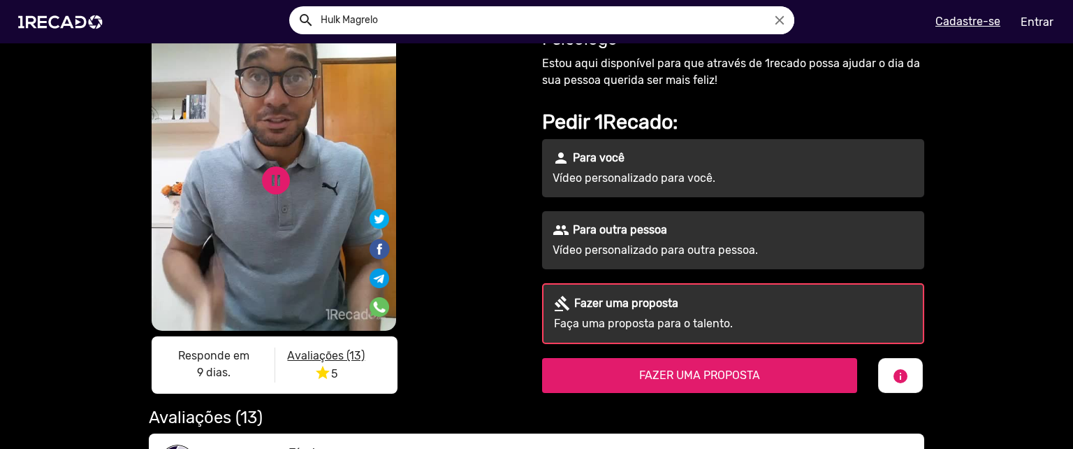
scroll to position [59, 0]
click at [279, 197] on link "pause_circle" at bounding box center [276, 181] width 34 height 34
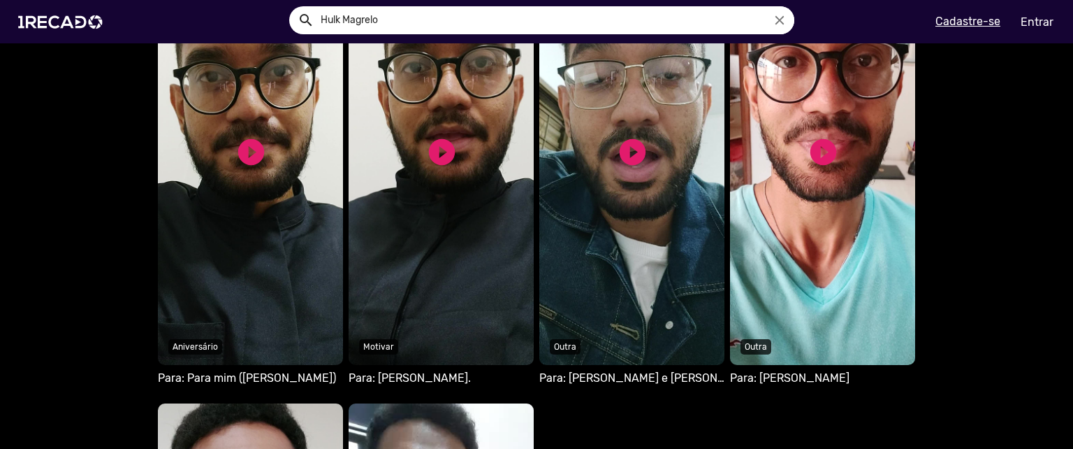
scroll to position [827, 0]
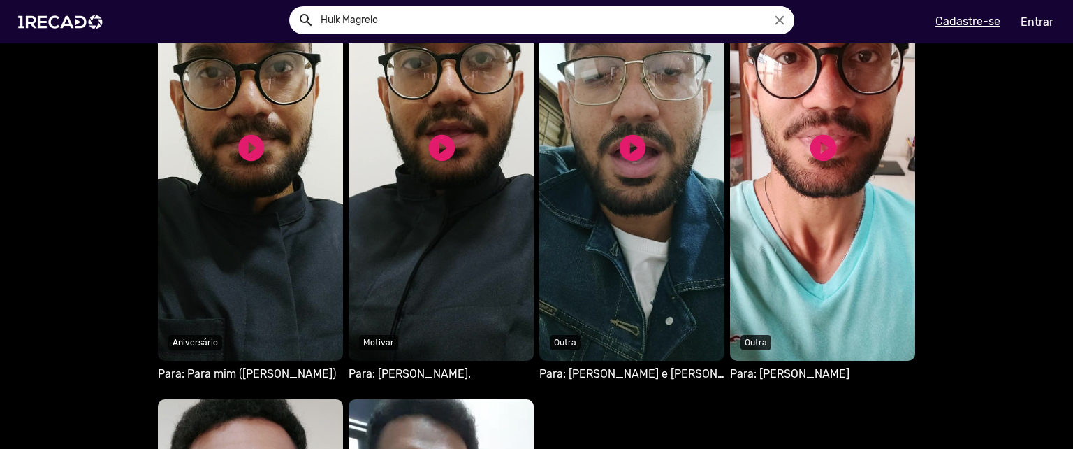
click at [457, 256] on video "Seu navegador não reproduz vídeo em HTML5" at bounding box center [441, 155] width 185 height 412
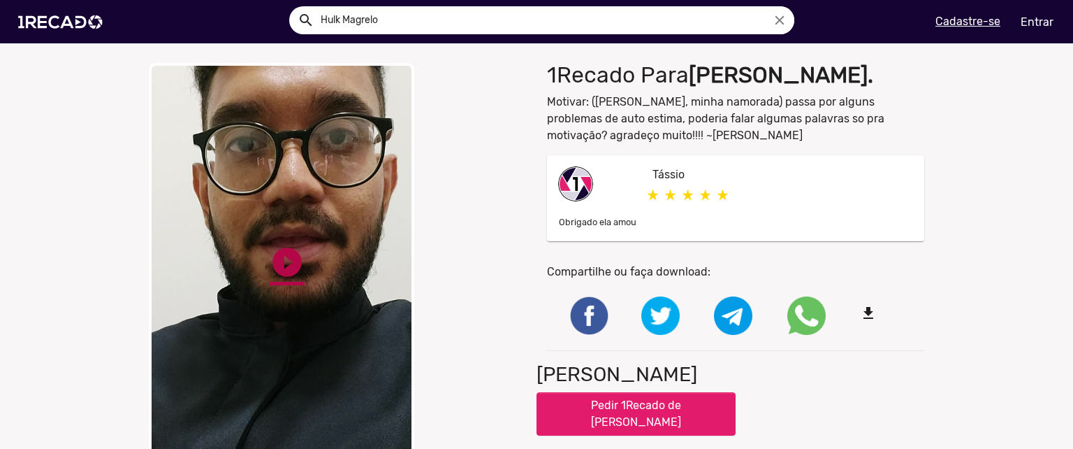
click at [282, 249] on link "play_circle_filled" at bounding box center [287, 262] width 35 height 35
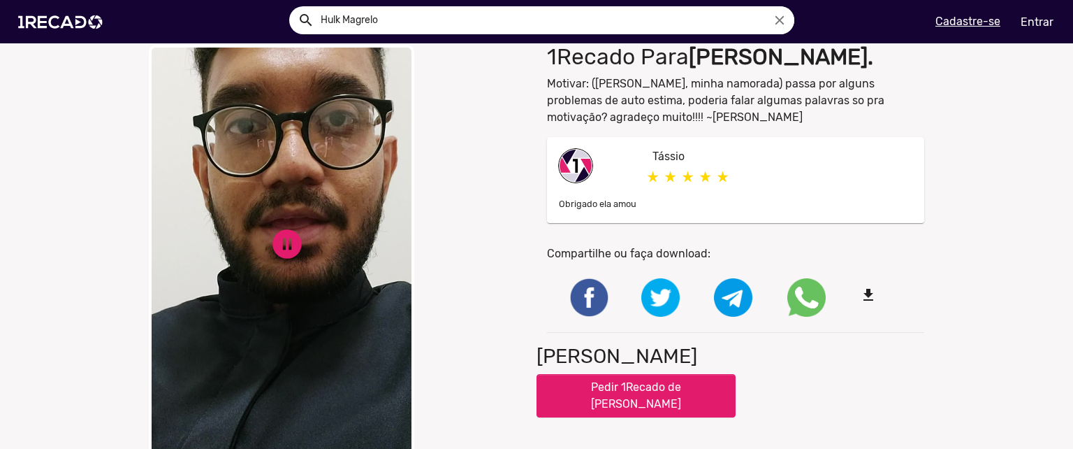
scroll to position [20, 0]
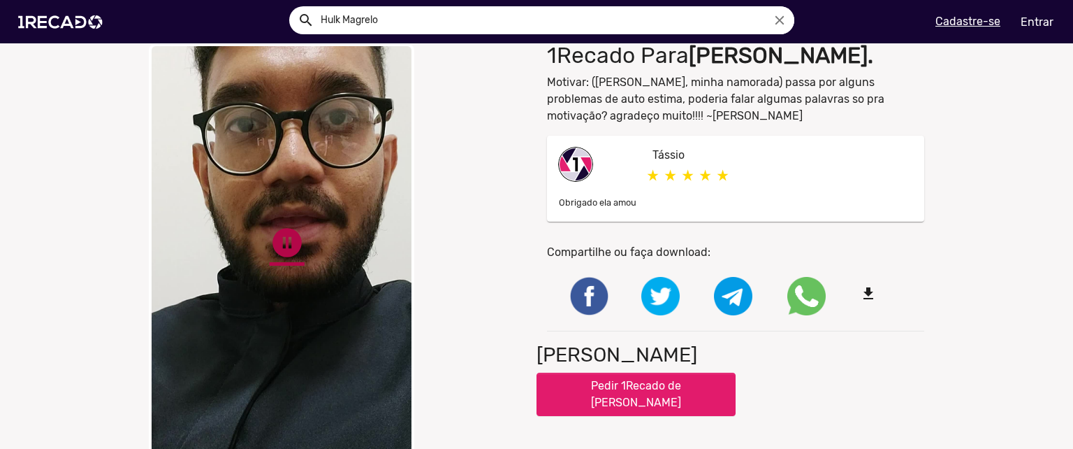
click at [291, 242] on link "pause_circle" at bounding box center [287, 242] width 35 height 35
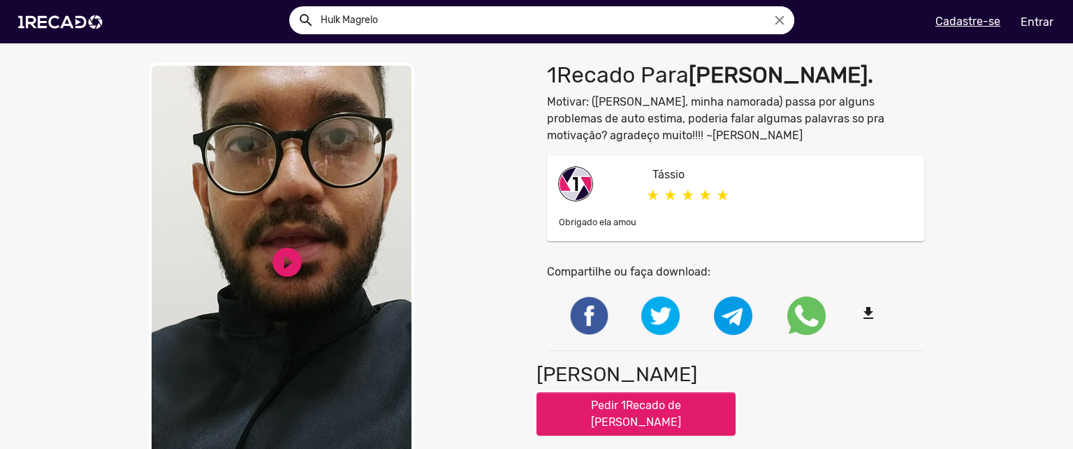
scroll to position [0, 0]
click at [82, 17] on img at bounding box center [63, 21] width 106 height 59
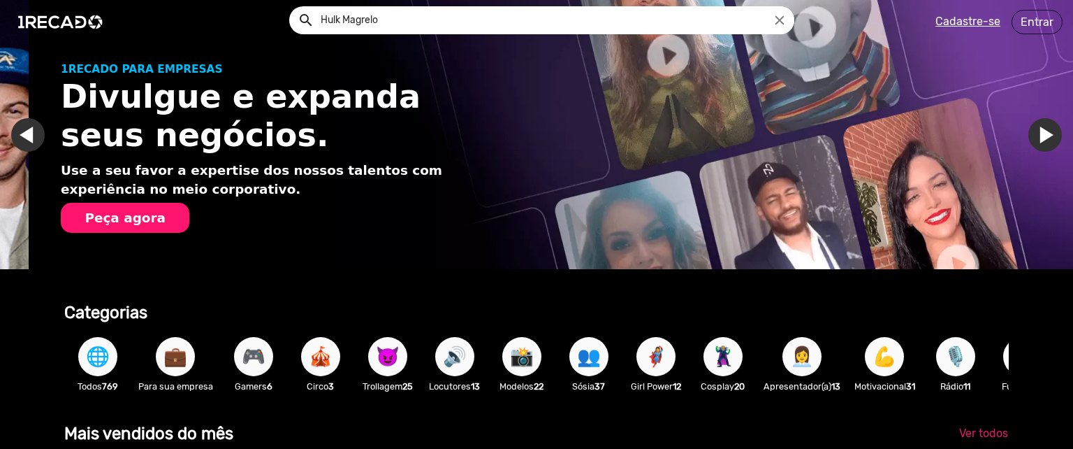
scroll to position [0, 1062]
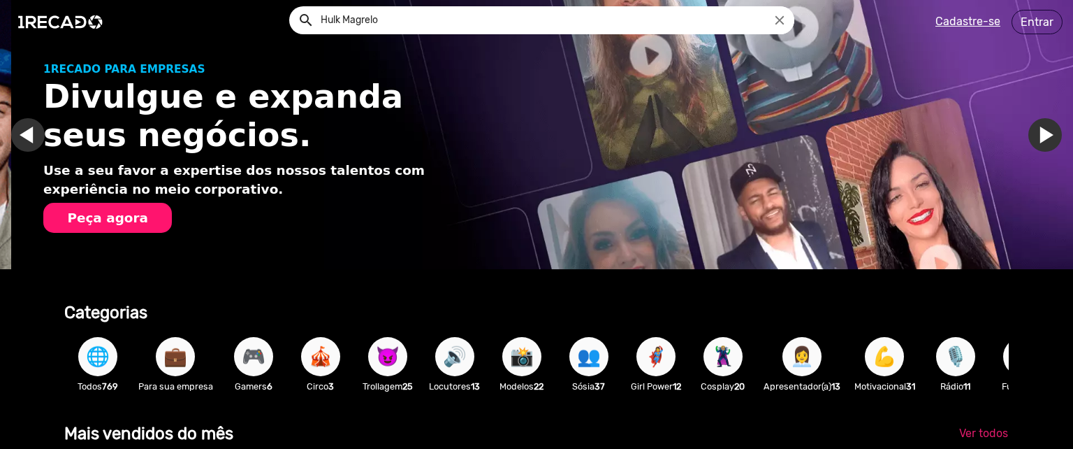
click at [718, 351] on span "🦹🏼‍♀️" at bounding box center [723, 356] width 24 height 39
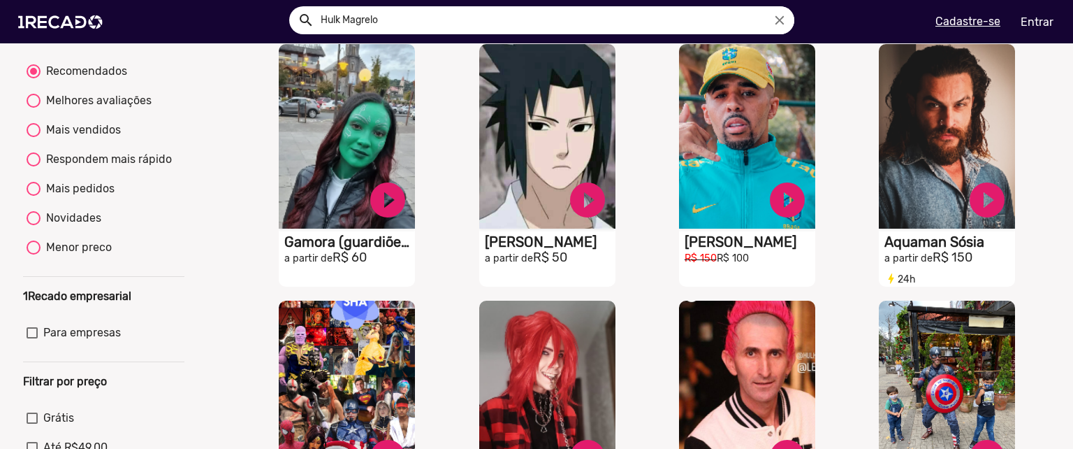
scroll to position [128, 0]
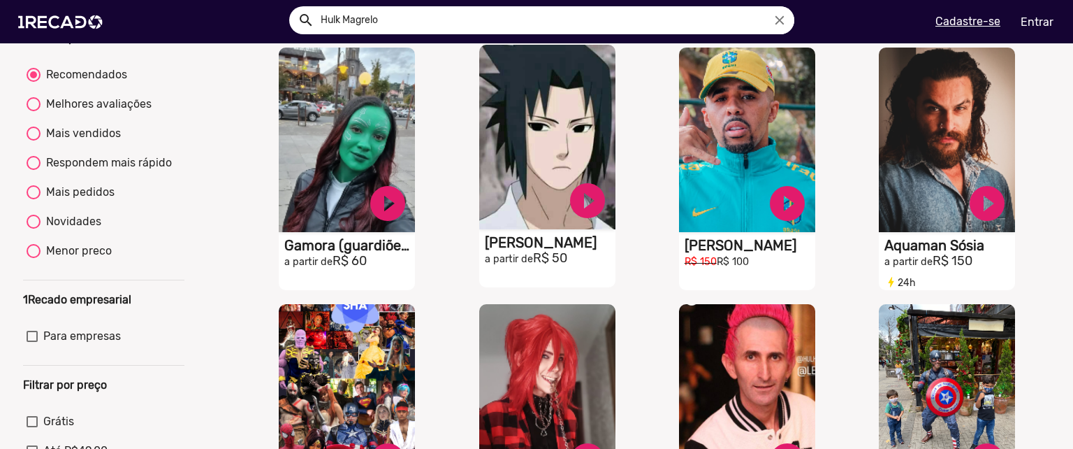
click at [518, 251] on h1 "Mateus Hwang" at bounding box center [550, 242] width 131 height 17
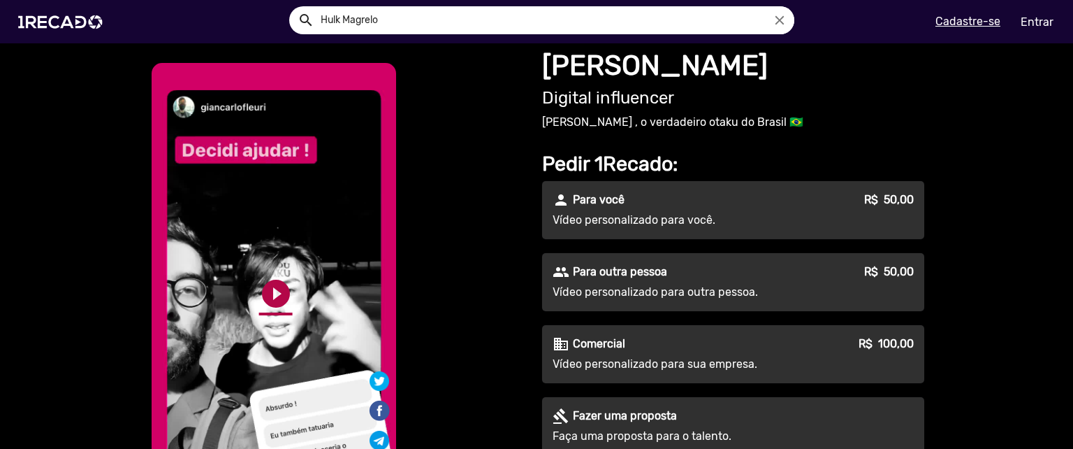
click at [260, 295] on link "play_circle_filled" at bounding box center [276, 294] width 34 height 34
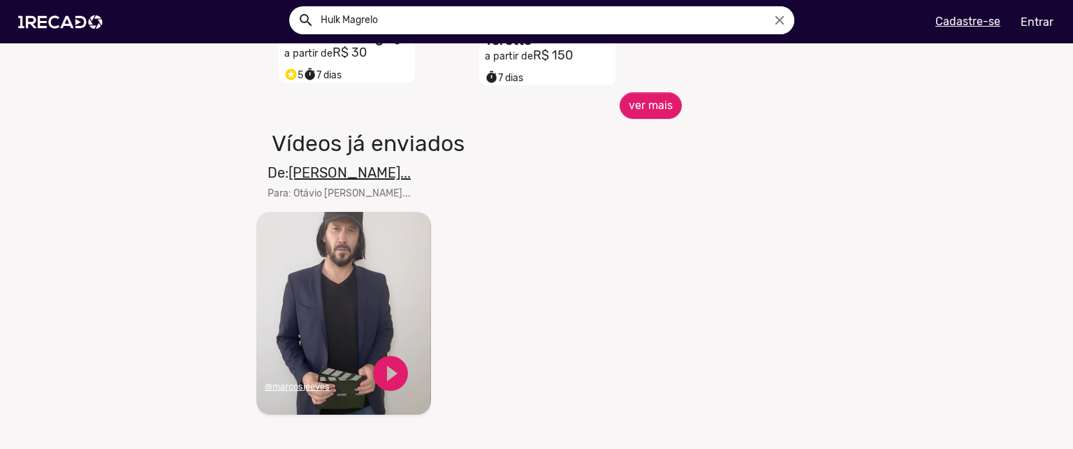
scroll to position [848, 0]
click at [644, 118] on button "ver mais" at bounding box center [651, 105] width 62 height 27
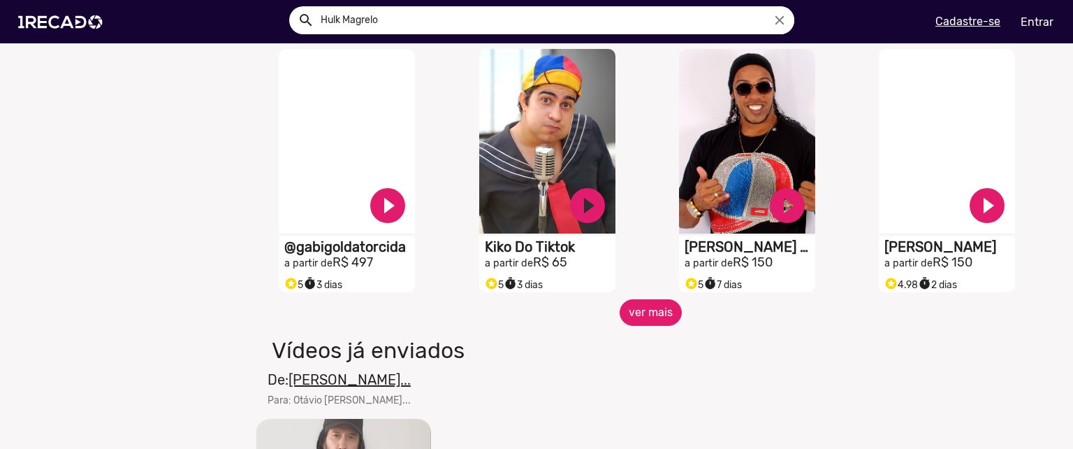
scroll to position [1154, 0]
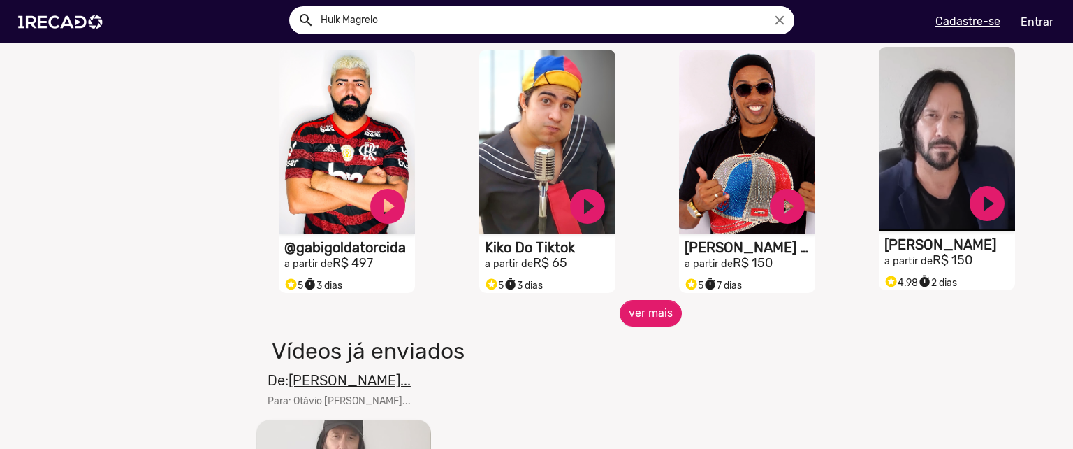
click at [938, 268] on h2 "a partir de R$ 150" at bounding box center [950, 260] width 131 height 15
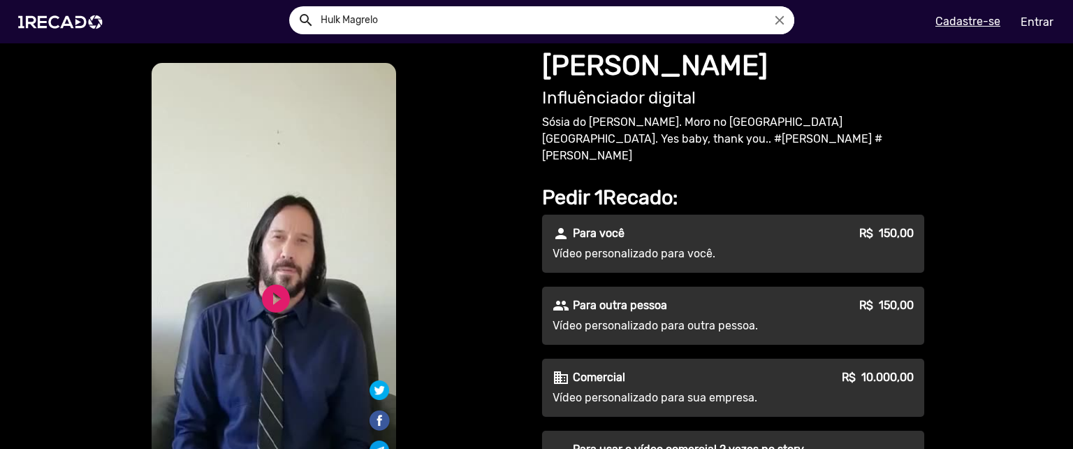
click at [305, 305] on video "S1RECADO vídeos dedicados para fãs e empresas" at bounding box center [274, 285] width 245 height 444
click at [263, 306] on link "play_circle_filled" at bounding box center [276, 307] width 34 height 34
click at [280, 290] on link "pause_circle" at bounding box center [276, 307] width 34 height 34
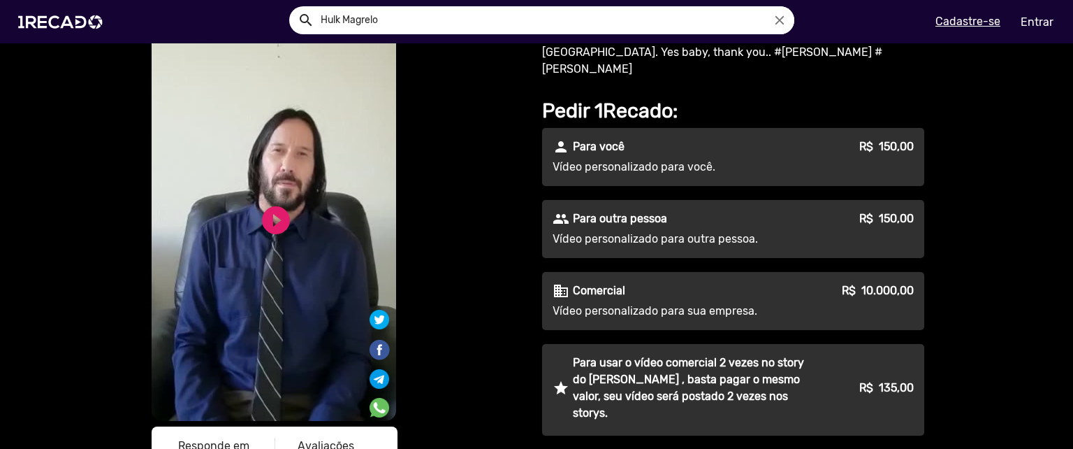
scroll to position [68, 0]
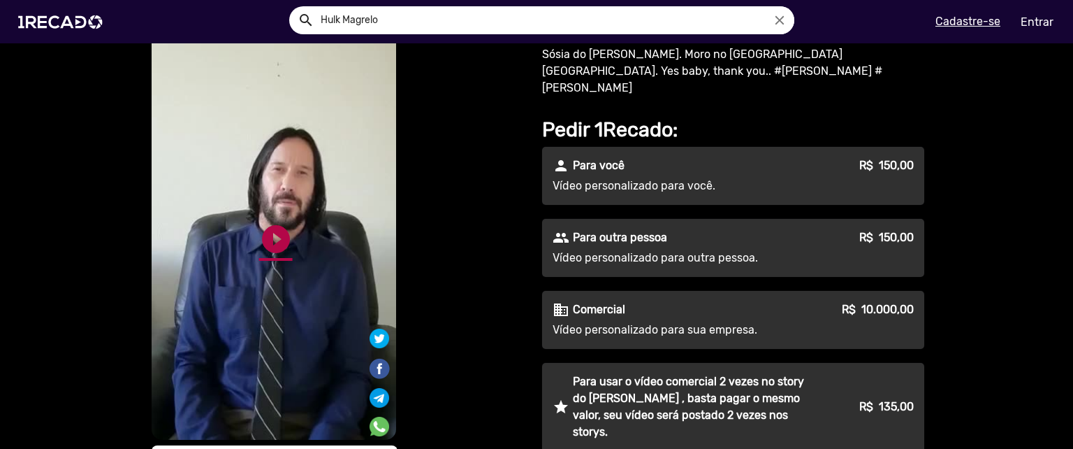
click at [266, 236] on link "play_circle_filled" at bounding box center [276, 239] width 34 height 34
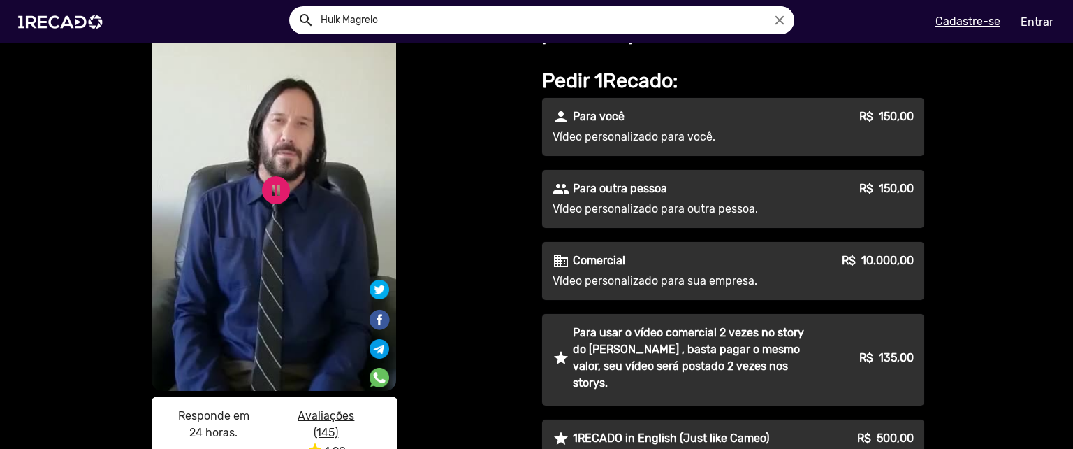
scroll to position [117, 0]
click at [263, 198] on link "pause_circle" at bounding box center [276, 190] width 34 height 34
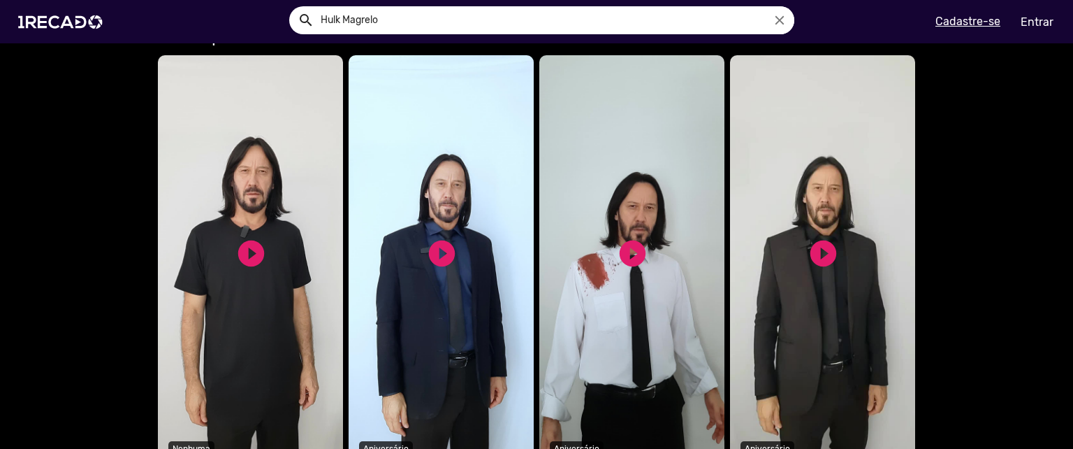
scroll to position [1031, 0]
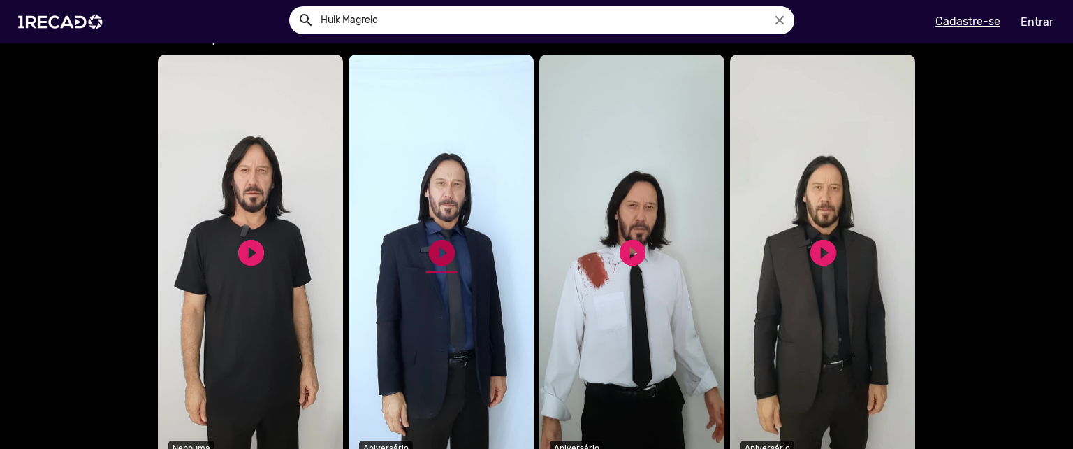
click at [440, 237] on link "play_circle_filled" at bounding box center [441, 252] width 31 height 31
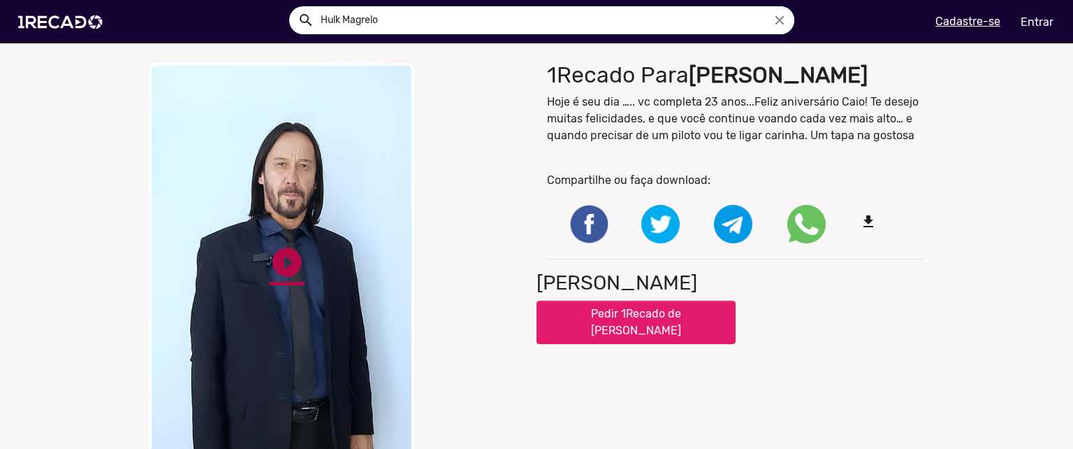
click at [287, 250] on link "play_circle_filled" at bounding box center [287, 262] width 35 height 35
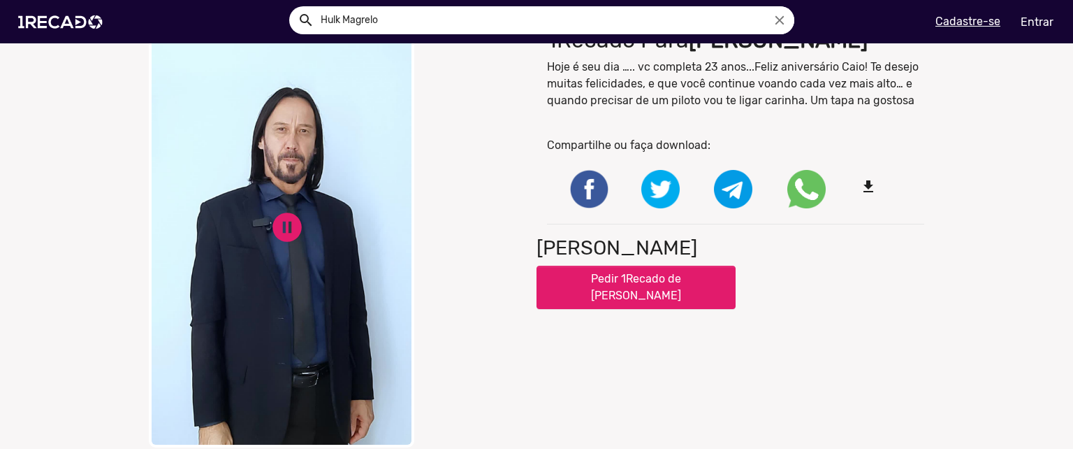
scroll to position [31, 0]
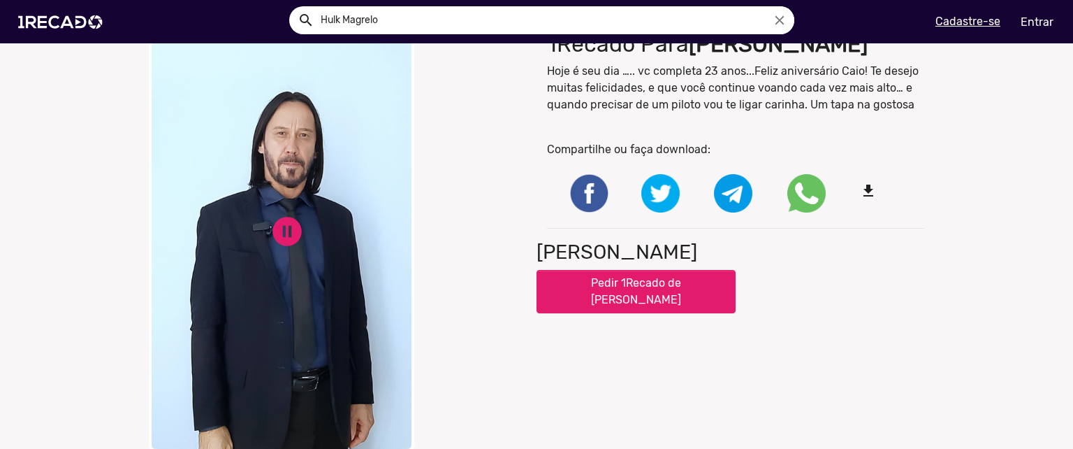
click at [470, 282] on div "close Your browser does not support HTML5 video. pause_circle pause_circle" at bounding box center [337, 241] width 377 height 419
click at [271, 208] on div "pause_circle" at bounding box center [287, 230] width 35 height 45
click at [78, 17] on img at bounding box center [63, 21] width 106 height 59
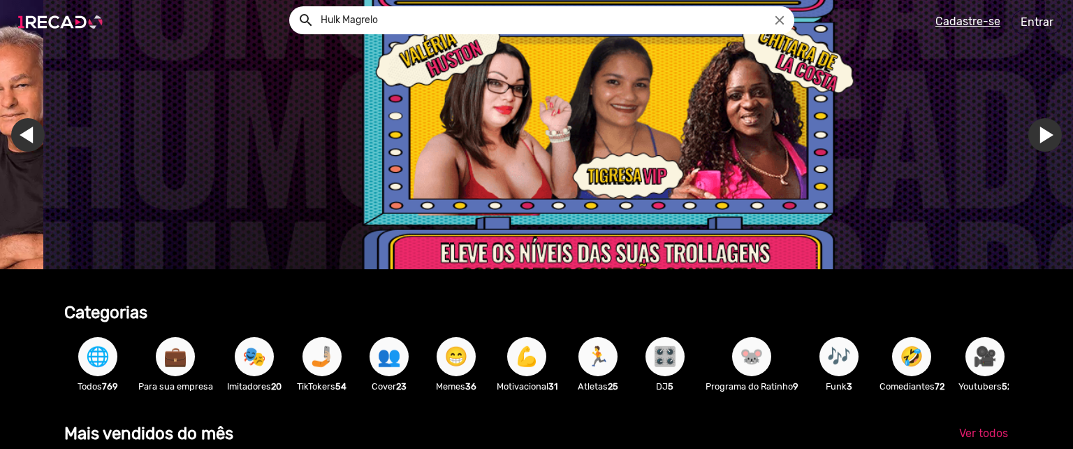
scroll to position [0, 3188]
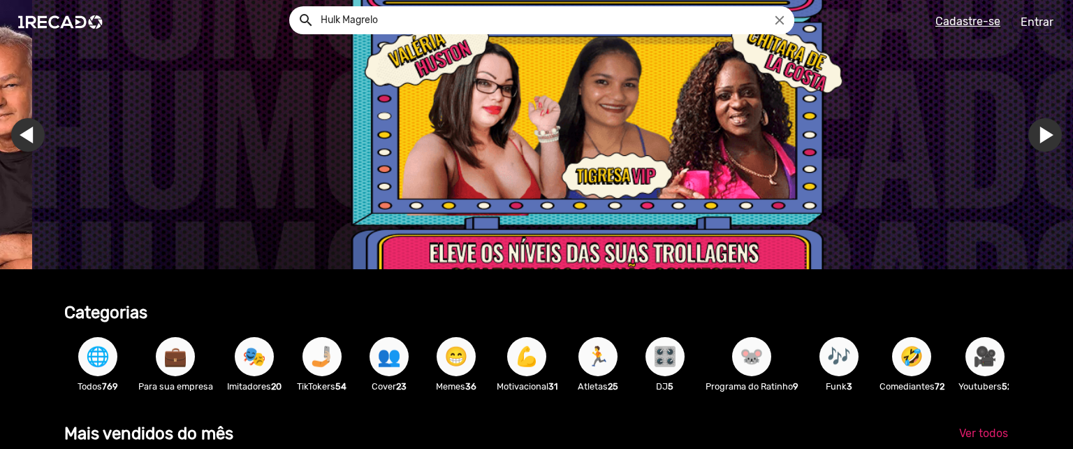
click at [332, 358] on span "🤳🏼" at bounding box center [322, 356] width 24 height 39
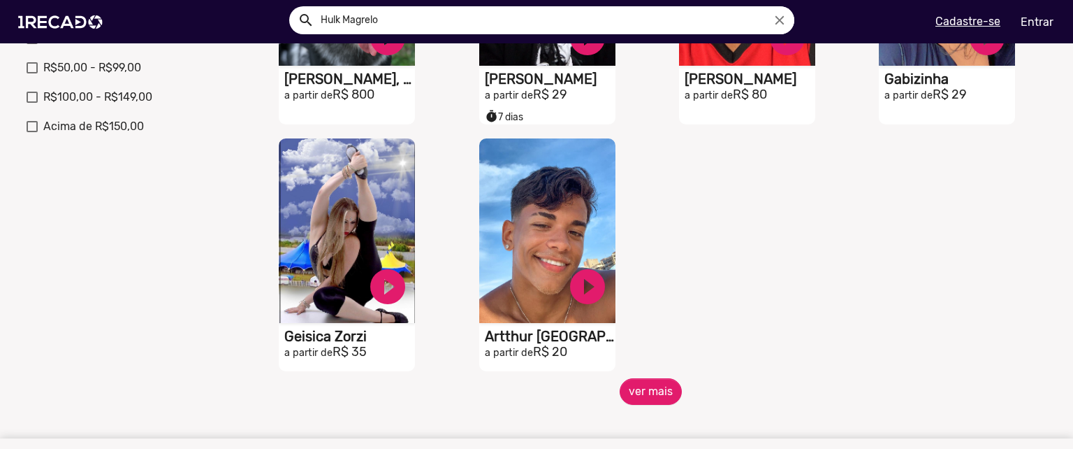
scroll to position [526, 0]
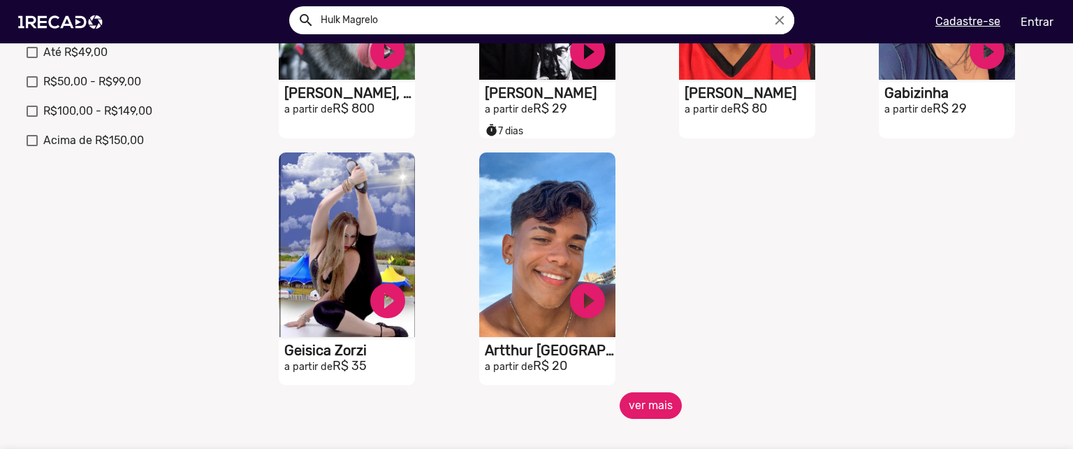
click at [661, 414] on button "ver mais" at bounding box center [651, 405] width 62 height 27
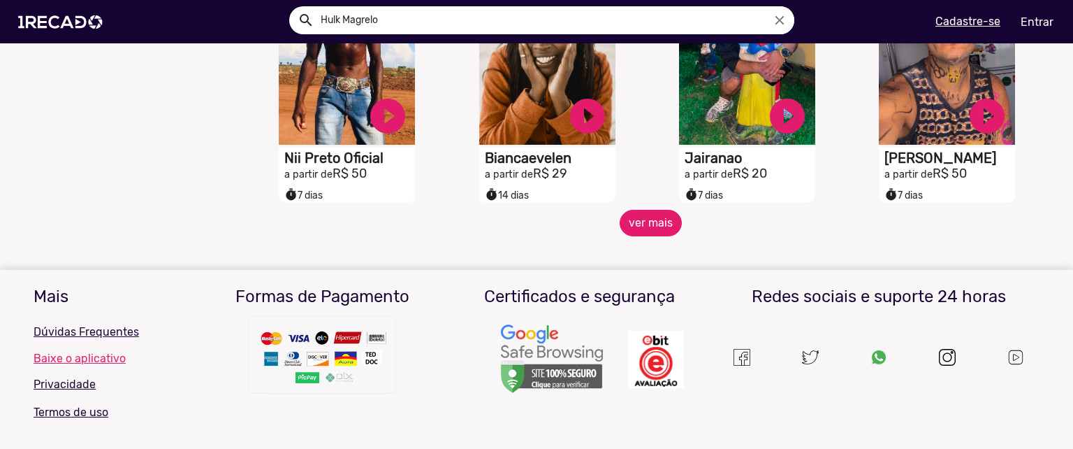
scroll to position [1231, 0]
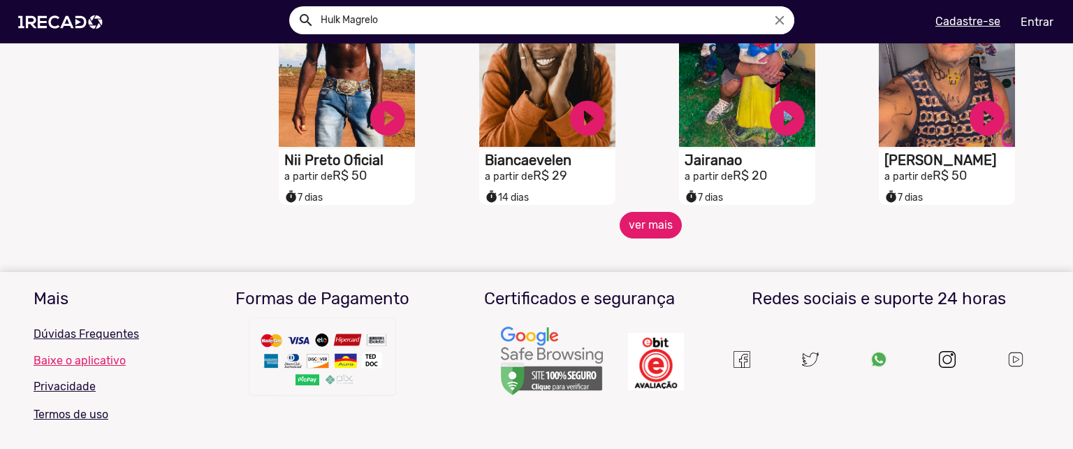
click at [640, 238] on button "ver mais" at bounding box center [651, 225] width 62 height 27
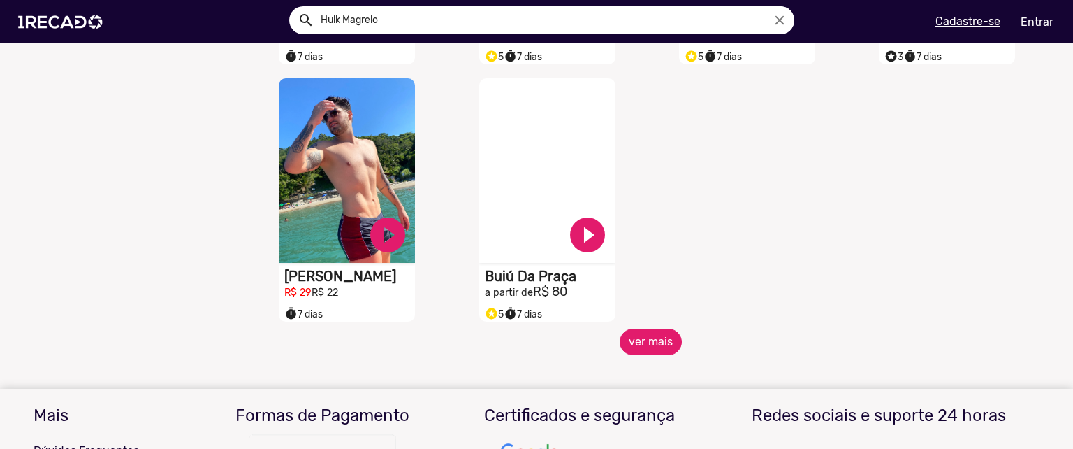
scroll to position [1892, 0]
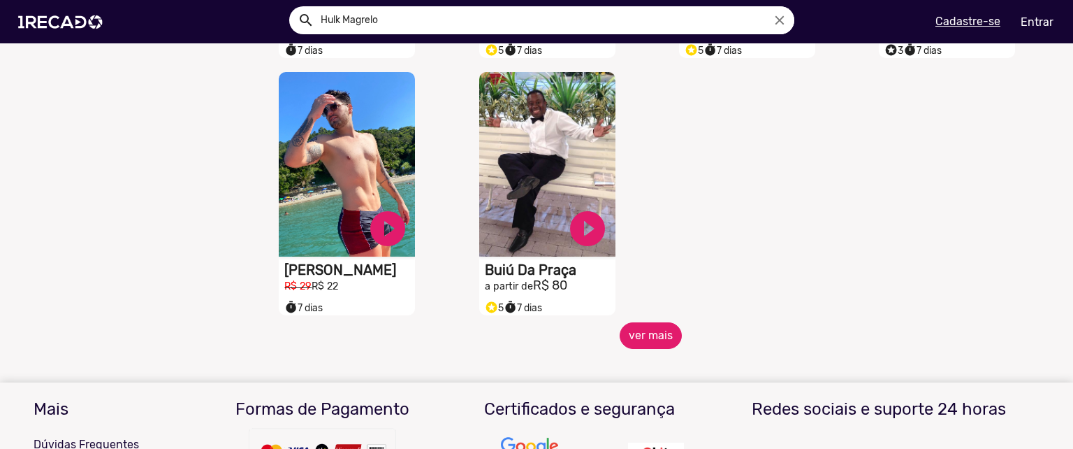
click at [670, 349] on button "ver mais" at bounding box center [651, 335] width 62 height 27
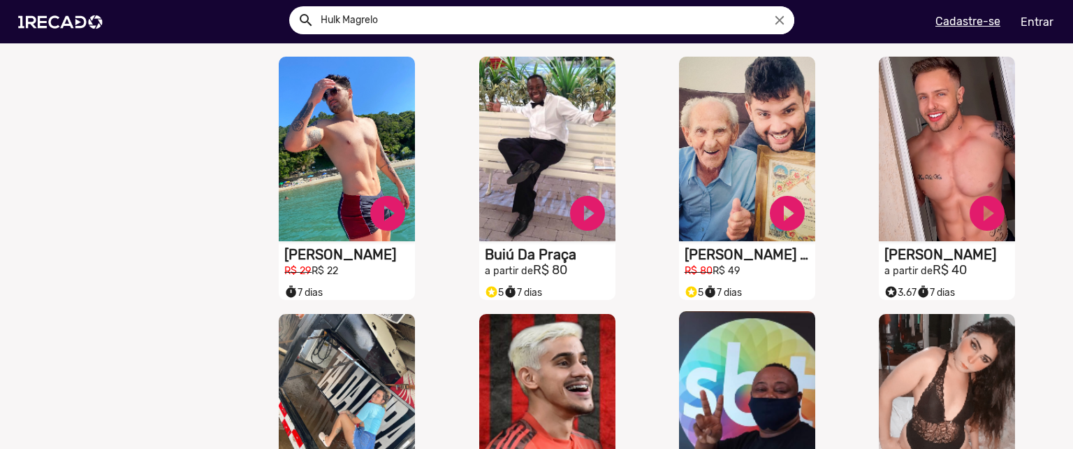
scroll to position [1900, 0]
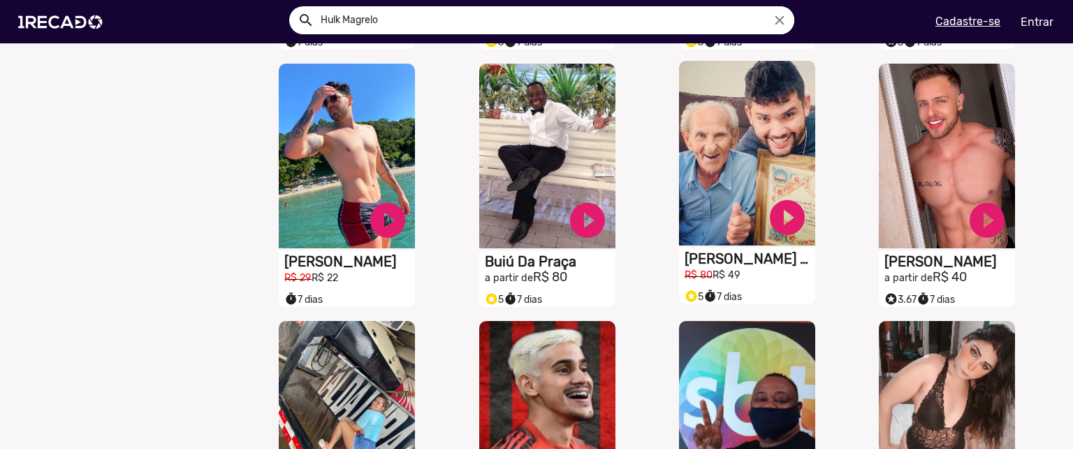
click at [748, 267] on h1 "Caio E O Vovô Anesio" at bounding box center [750, 258] width 131 height 17
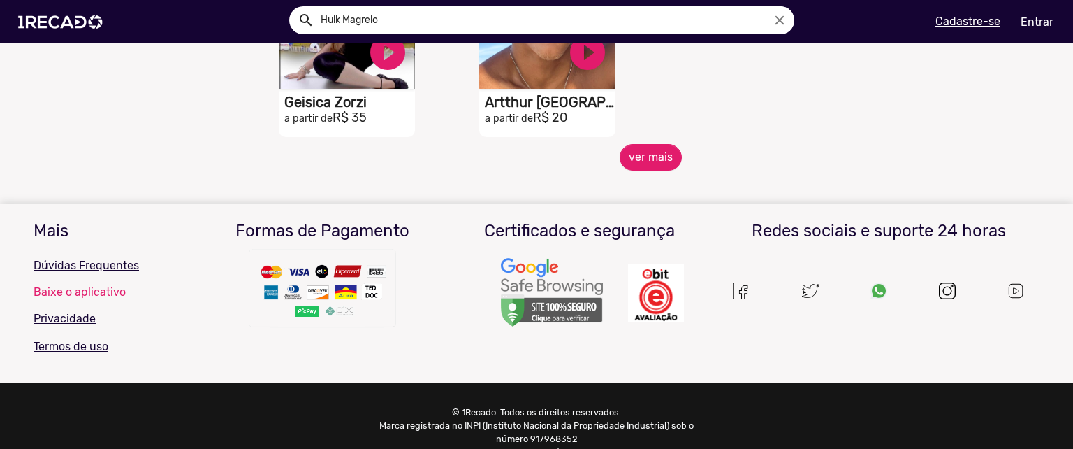
scroll to position [799, 0]
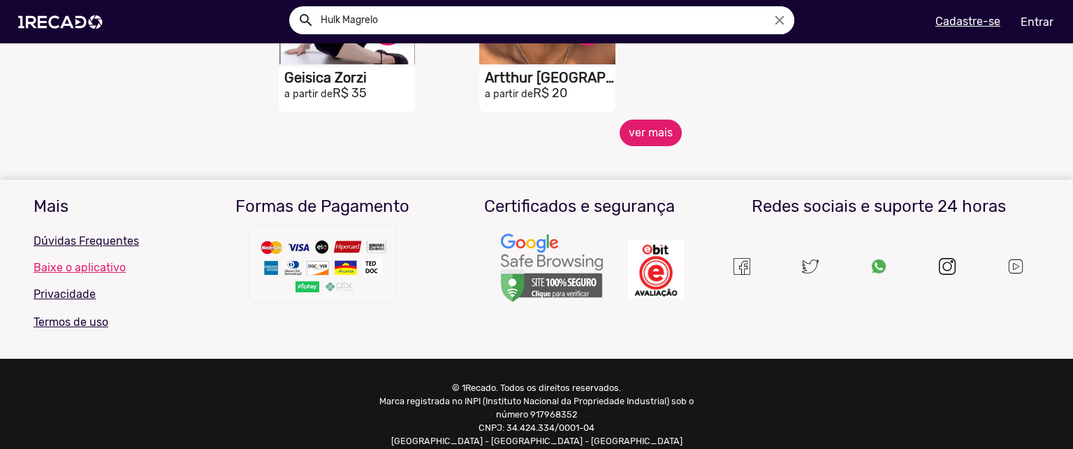
click at [655, 146] on button "ver mais" at bounding box center [651, 132] width 62 height 27
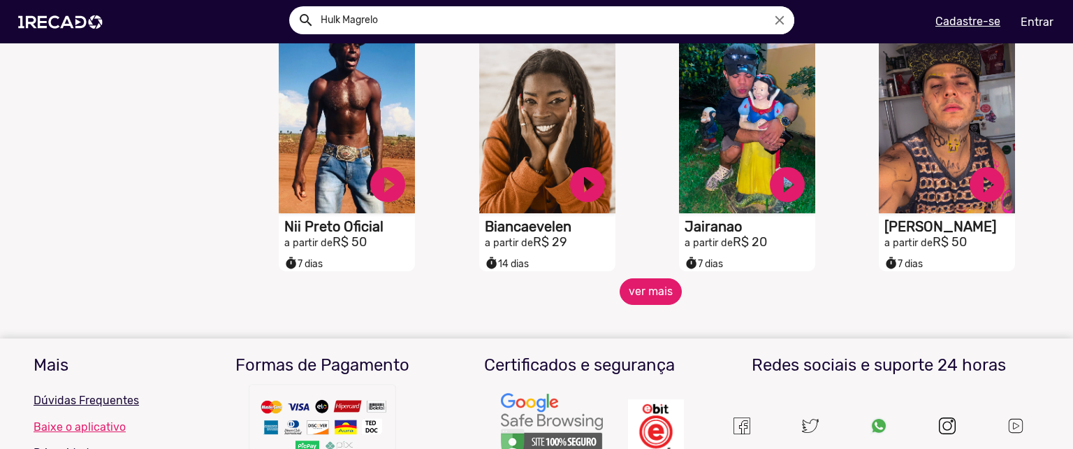
scroll to position [1247, 0]
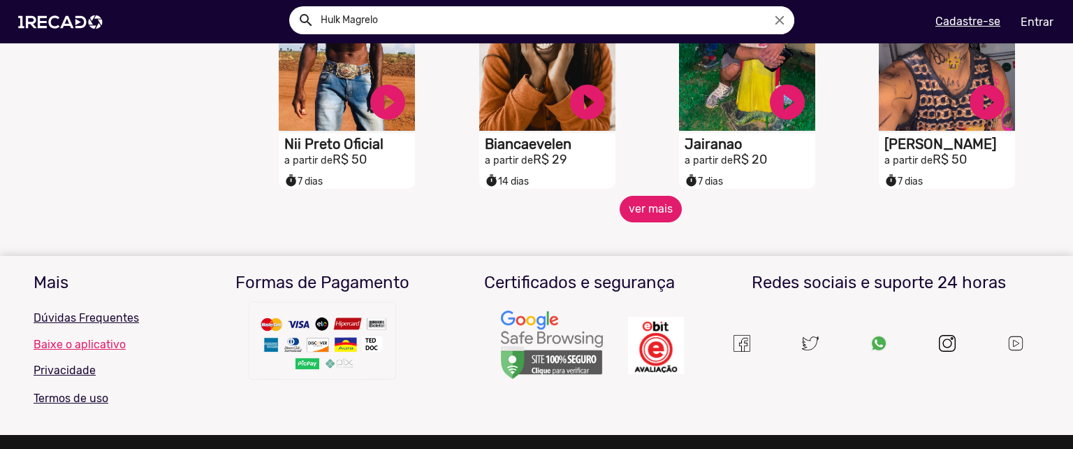
click at [640, 215] on button "ver mais" at bounding box center [651, 209] width 62 height 27
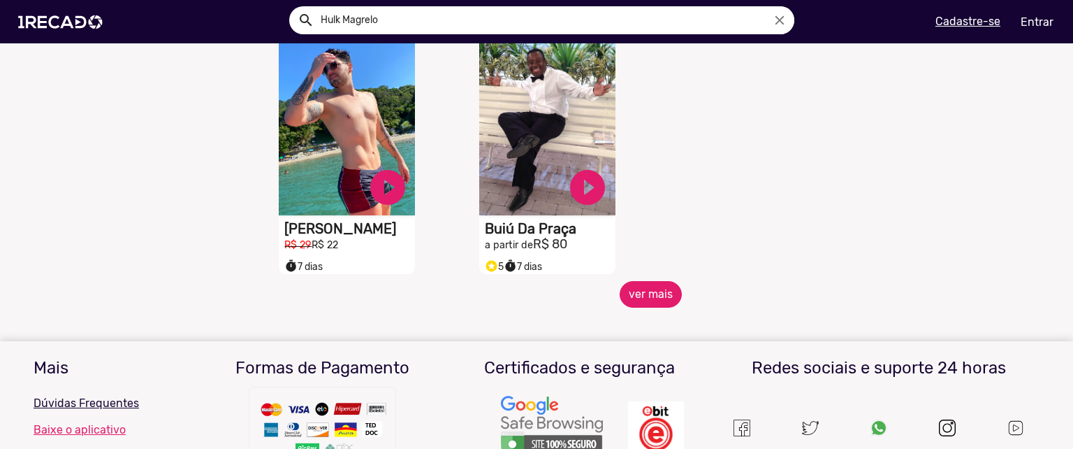
scroll to position [1938, 0]
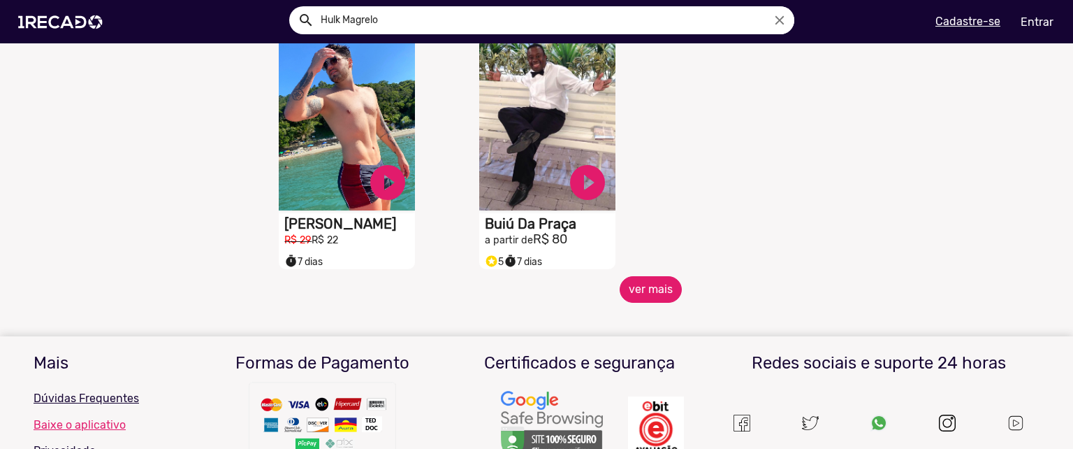
click at [648, 293] on button "ver mais" at bounding box center [651, 289] width 62 height 27
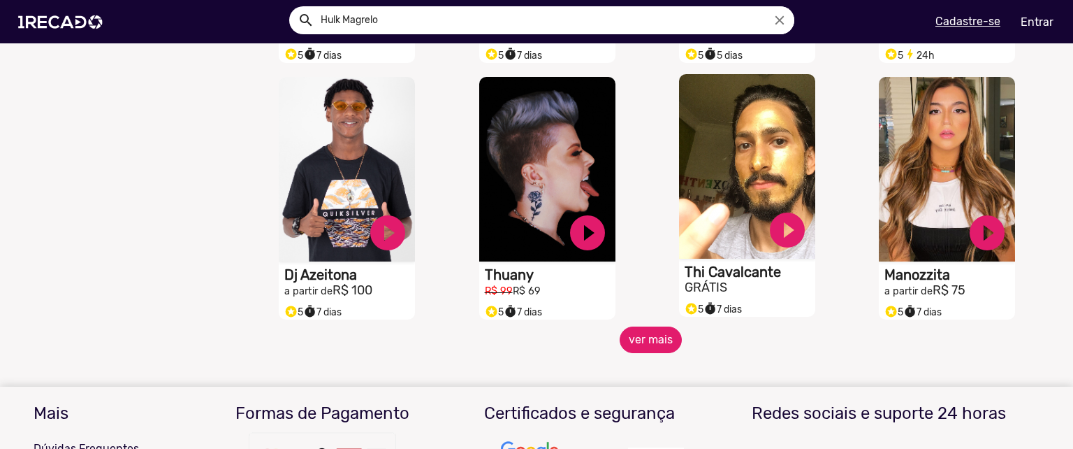
scroll to position [2400, 0]
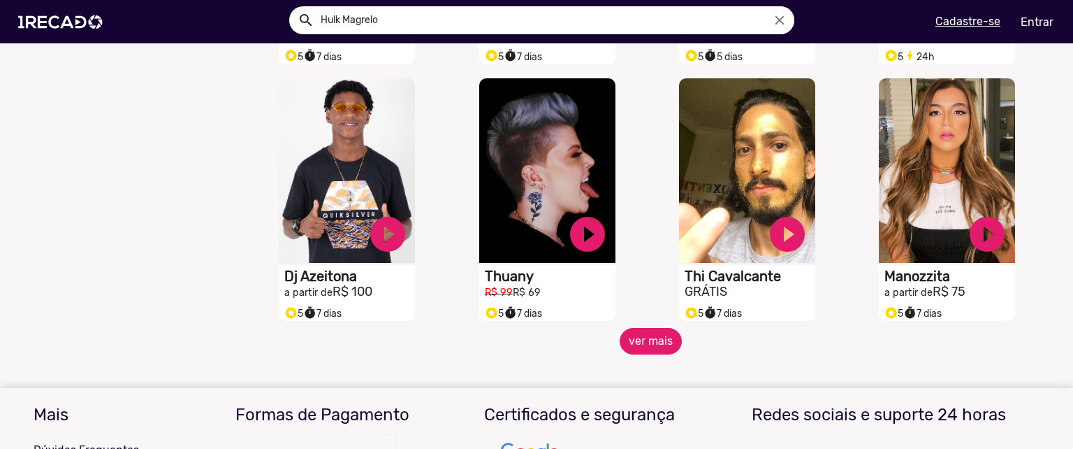
click at [640, 344] on button "ver mais" at bounding box center [651, 341] width 62 height 27
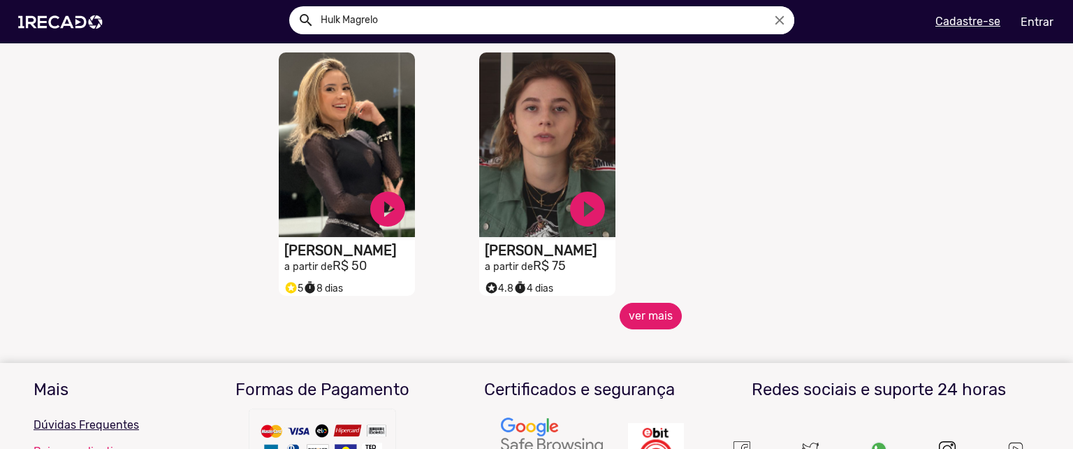
scroll to position [3236, 0]
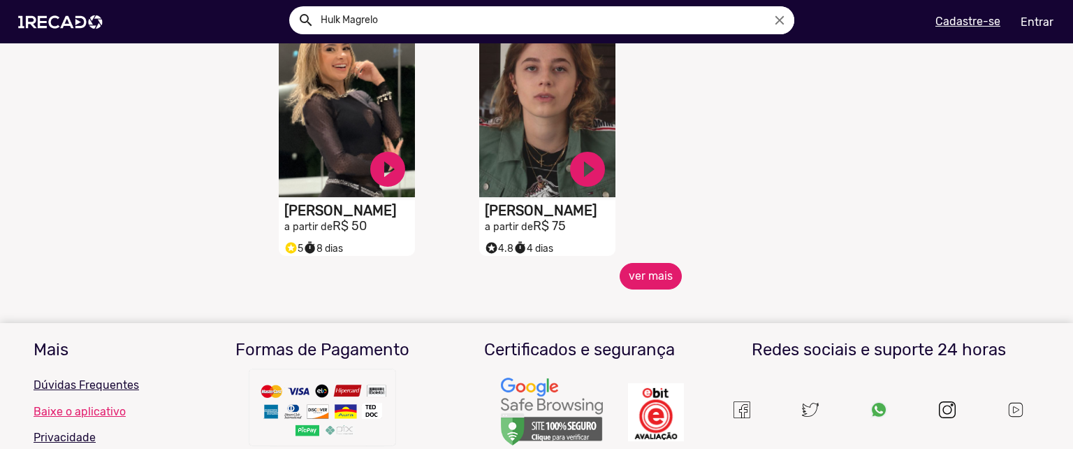
click at [641, 282] on button "ver mais" at bounding box center [651, 276] width 62 height 27
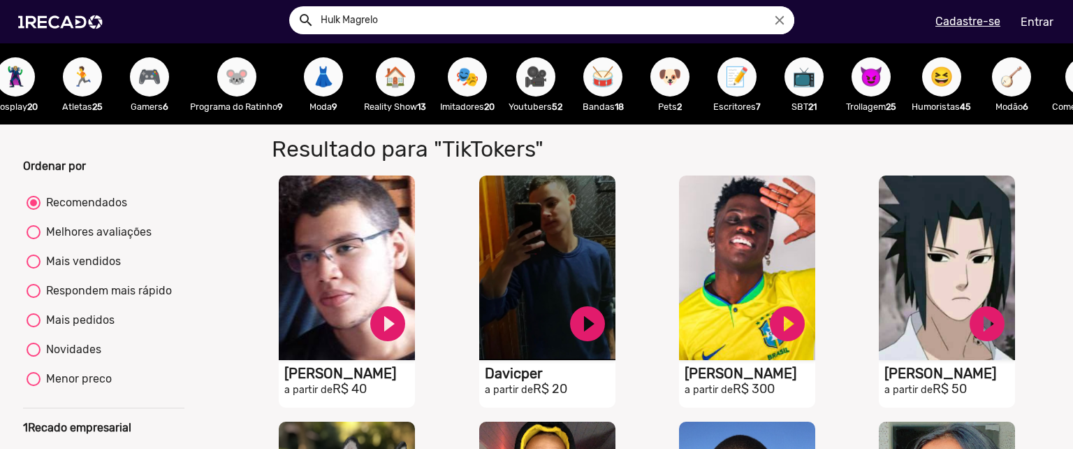
scroll to position [0, 1789]
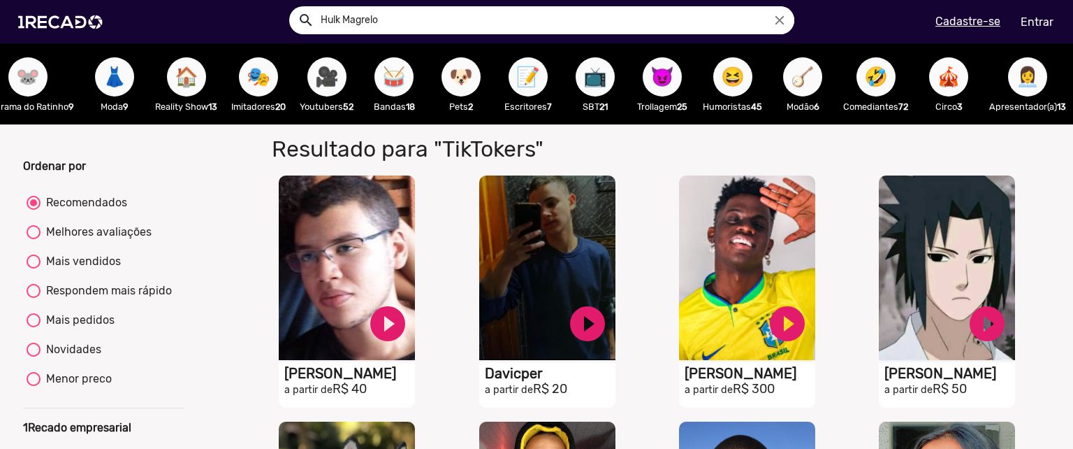
click at [382, 93] on span "🥁" at bounding box center [394, 76] width 24 height 39
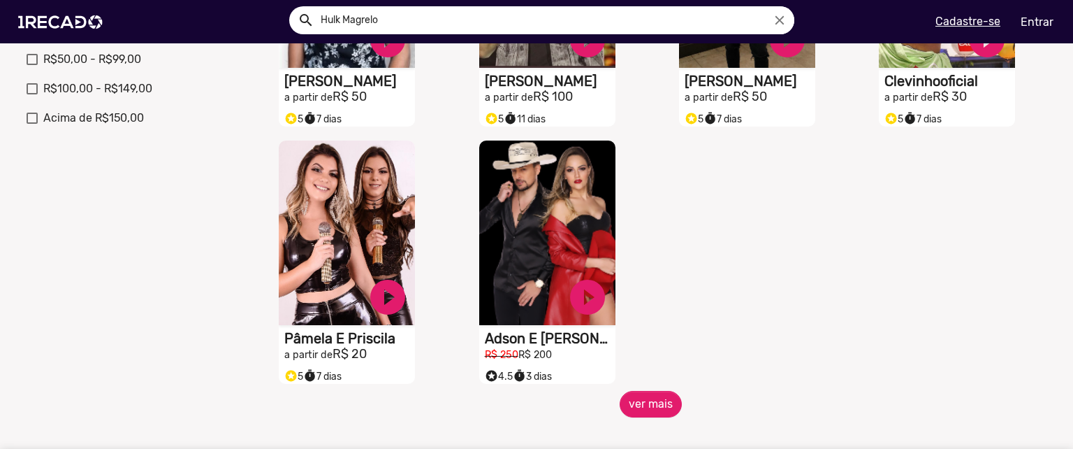
scroll to position [550, 0]
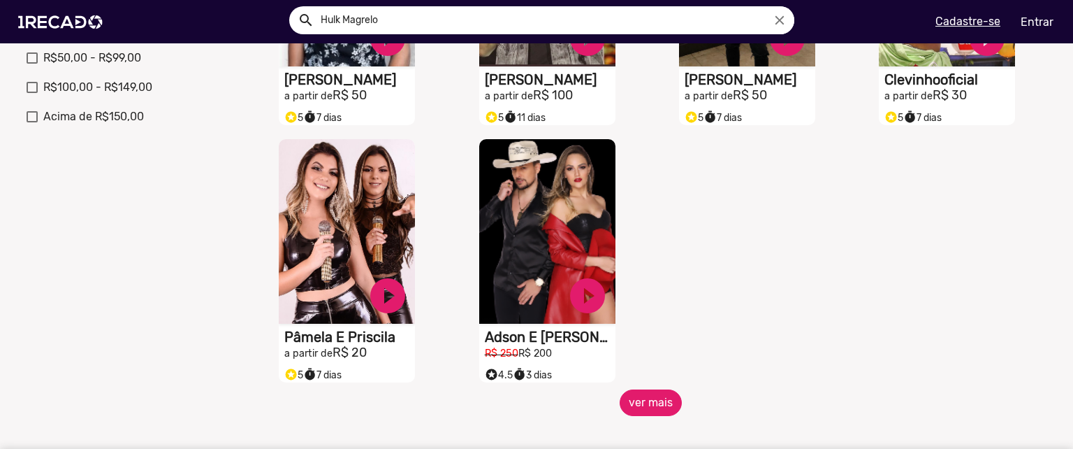
click at [646, 413] on button "ver mais" at bounding box center [651, 402] width 62 height 27
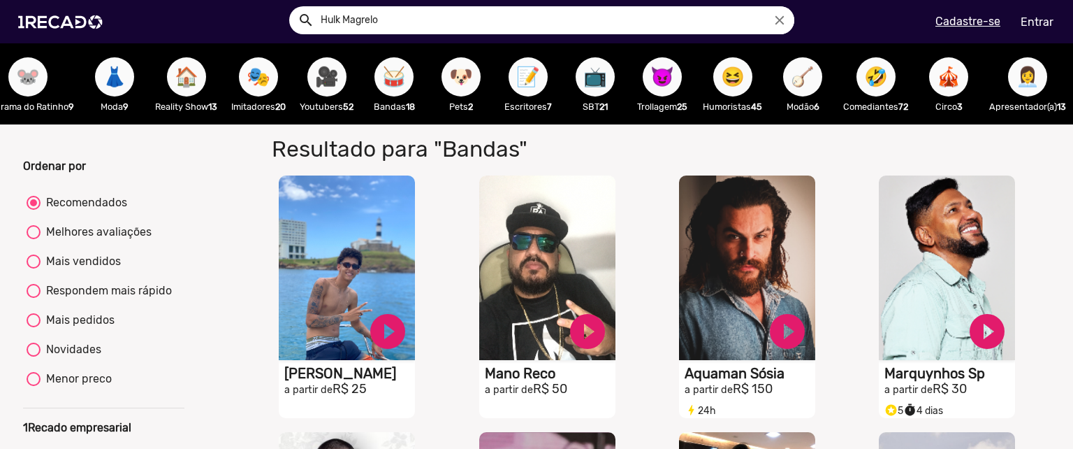
scroll to position [0, 0]
click at [724, 82] on span "😆" at bounding box center [733, 76] width 24 height 39
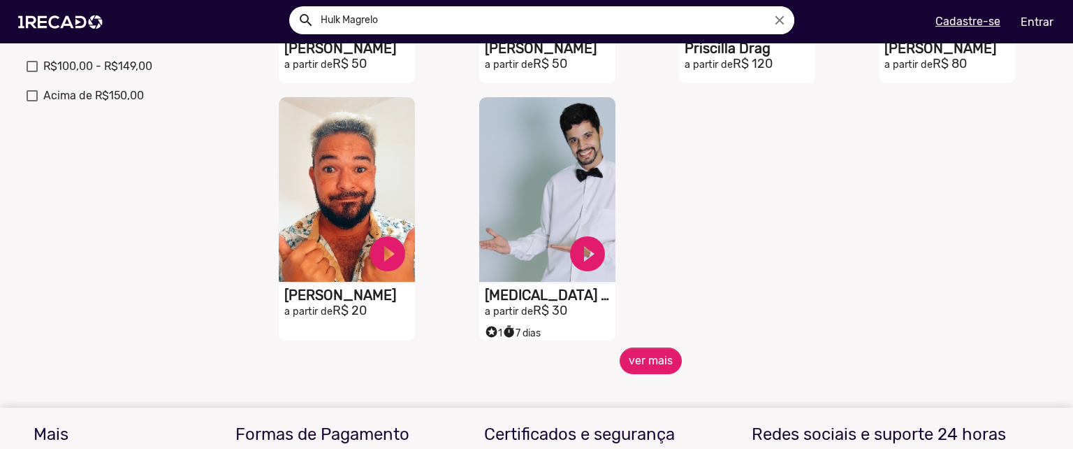
scroll to position [578, 0]
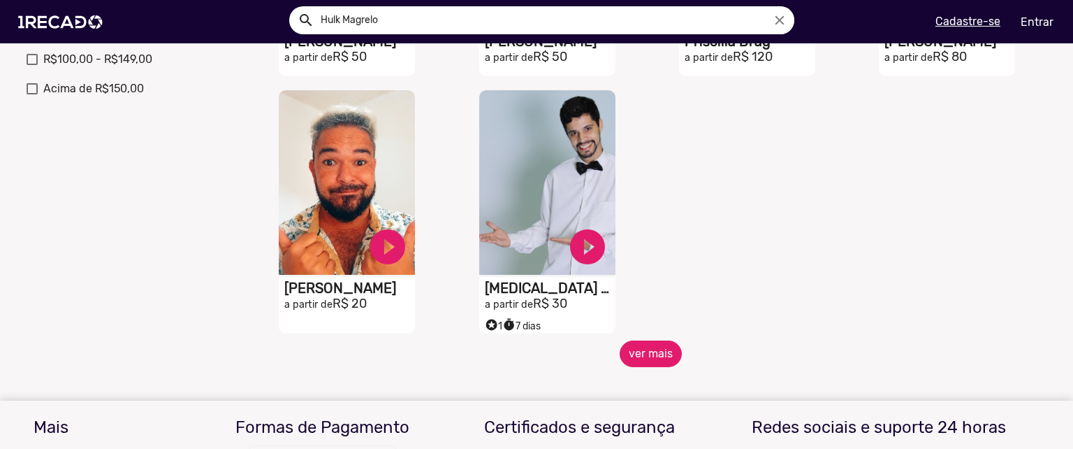
click at [647, 364] on button "ver mais" at bounding box center [651, 353] width 62 height 27
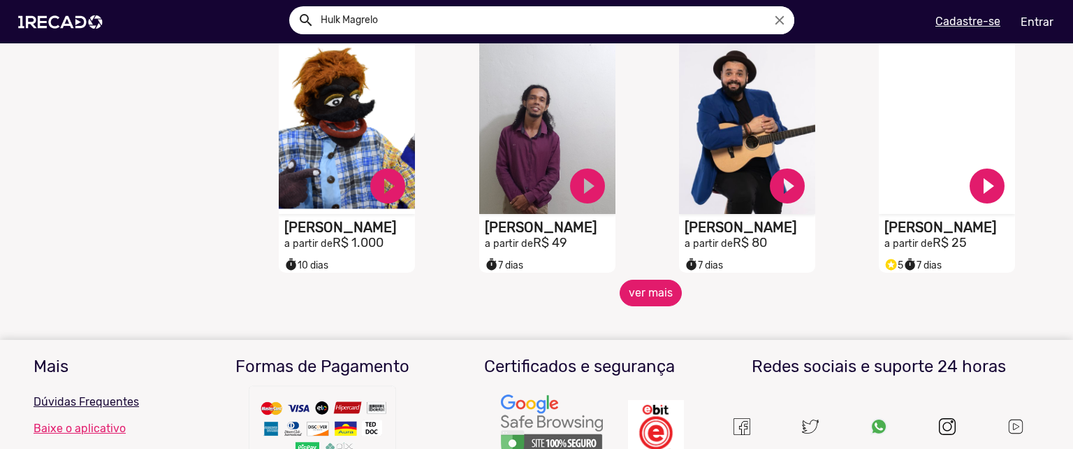
scroll to position [1157, 0]
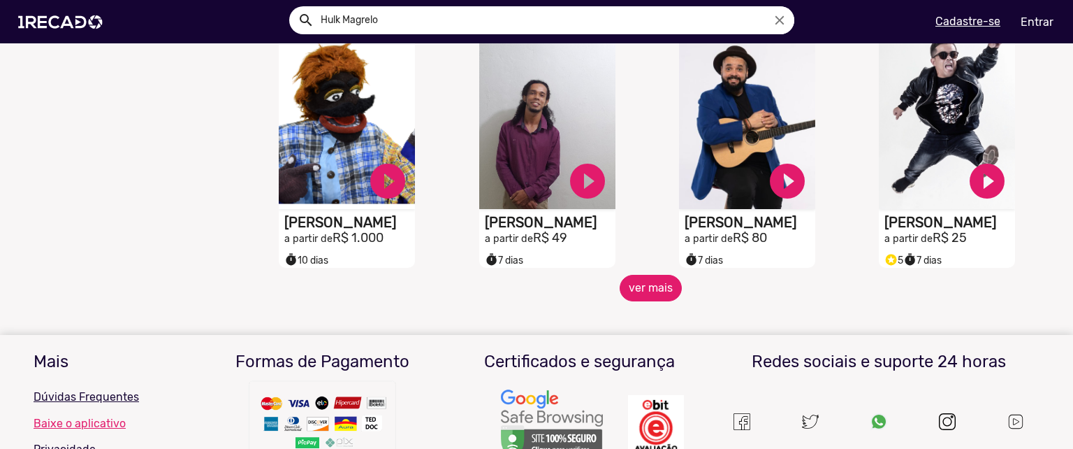
click at [634, 301] on button "ver mais" at bounding box center [651, 288] width 62 height 27
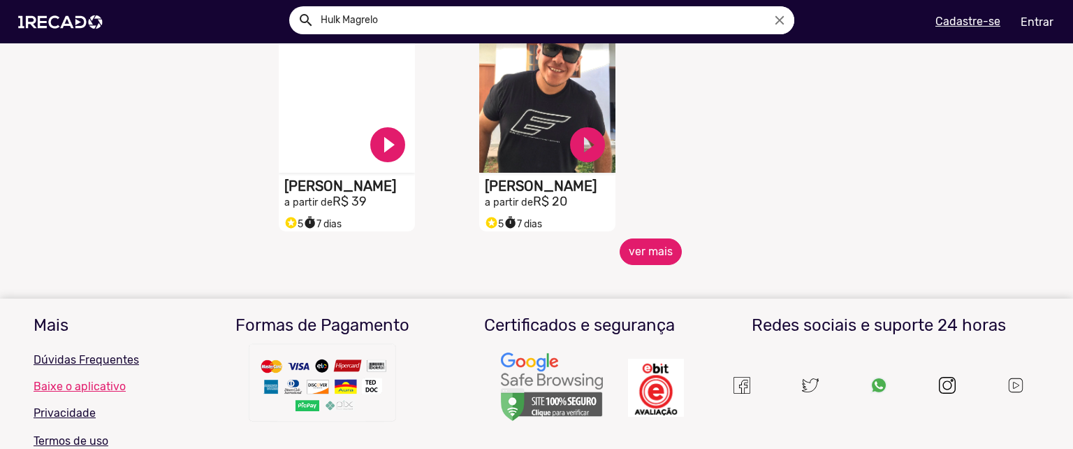
scroll to position [1964, 0]
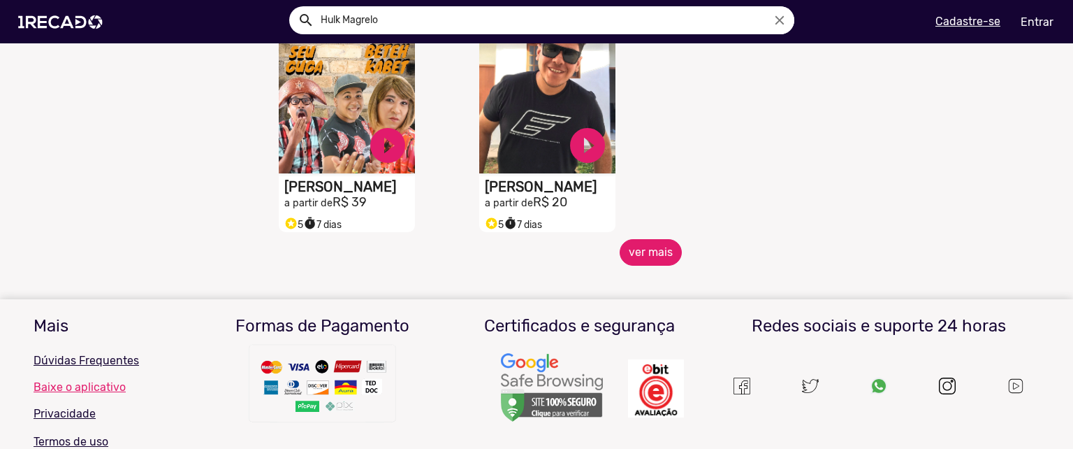
click at [645, 252] on button "ver mais" at bounding box center [651, 252] width 62 height 27
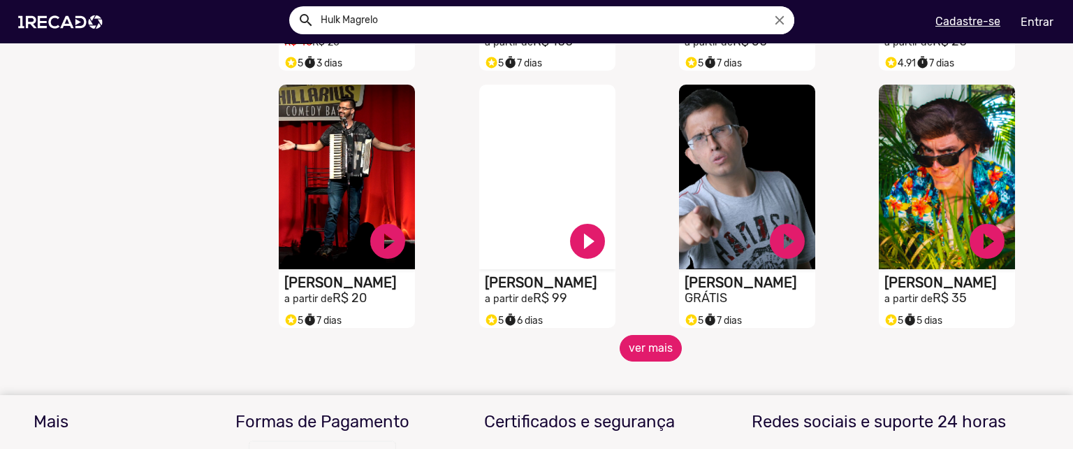
scroll to position [2385, 0]
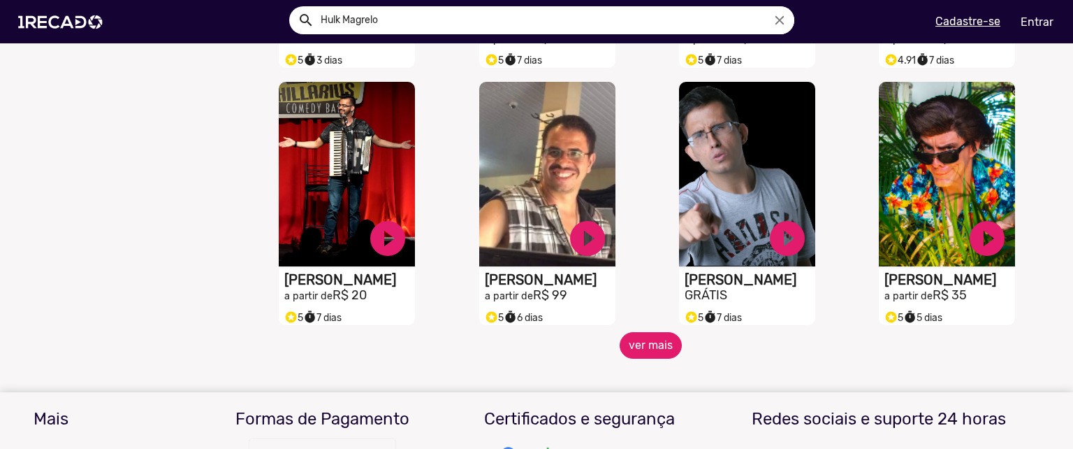
click at [645, 353] on button "ver mais" at bounding box center [651, 345] width 62 height 27
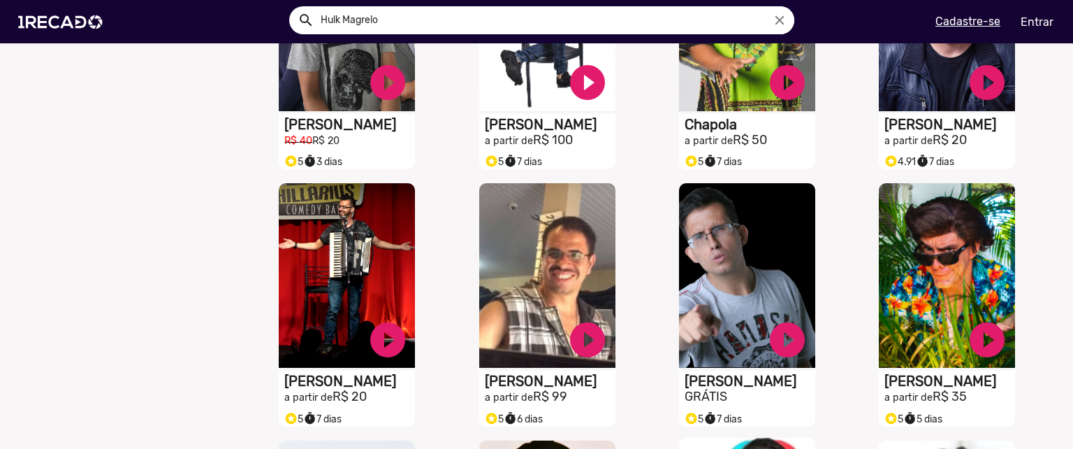
scroll to position [2235, 0]
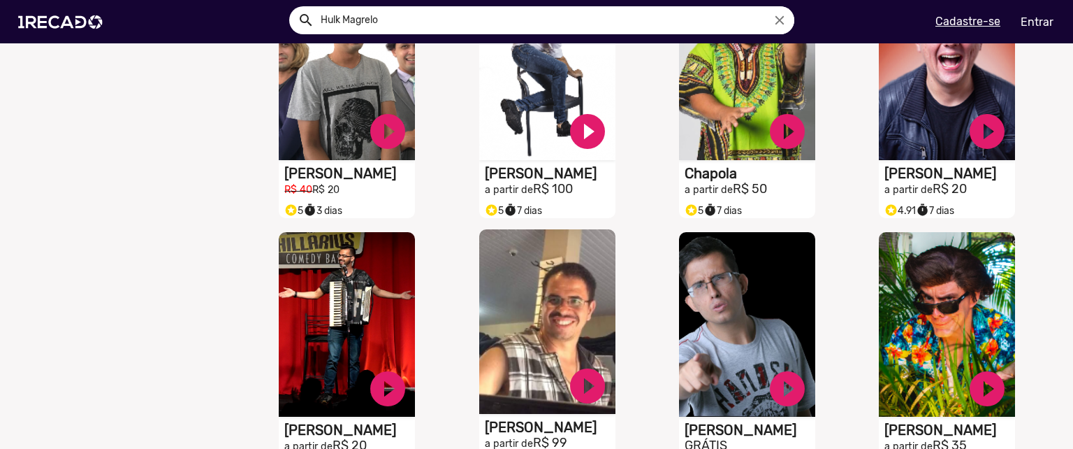
click at [545, 318] on video "S1RECADO vídeos dedicados para fãs e empresas" at bounding box center [547, 321] width 136 height 184
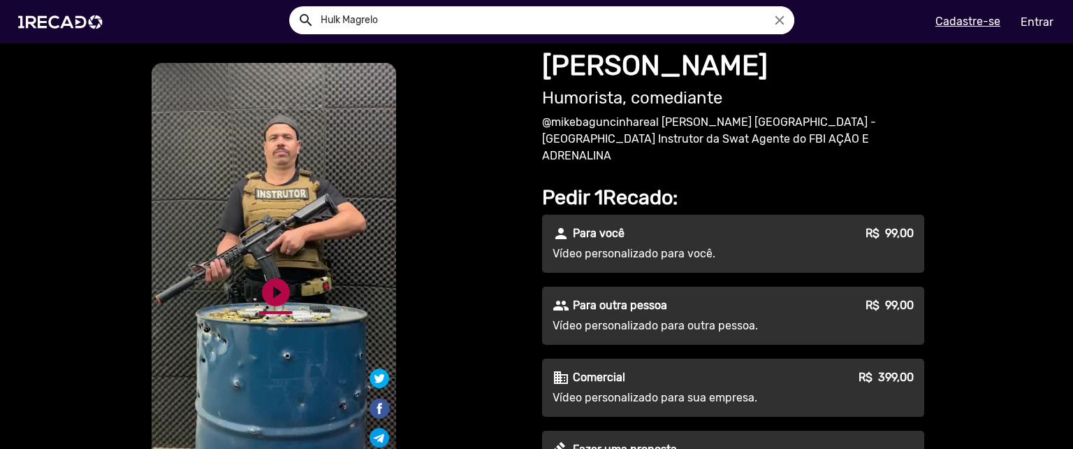
click at [269, 281] on link "play_circle_filled" at bounding box center [276, 292] width 34 height 34
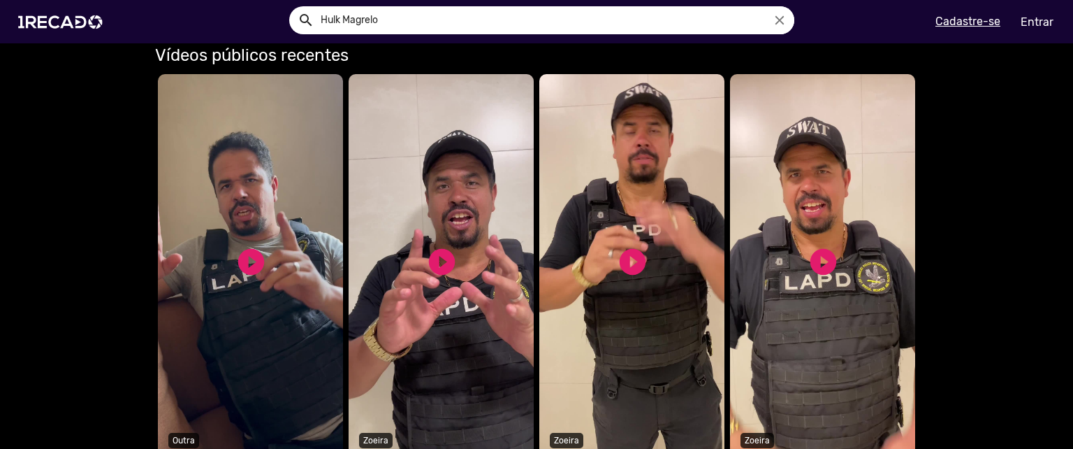
scroll to position [737, 0]
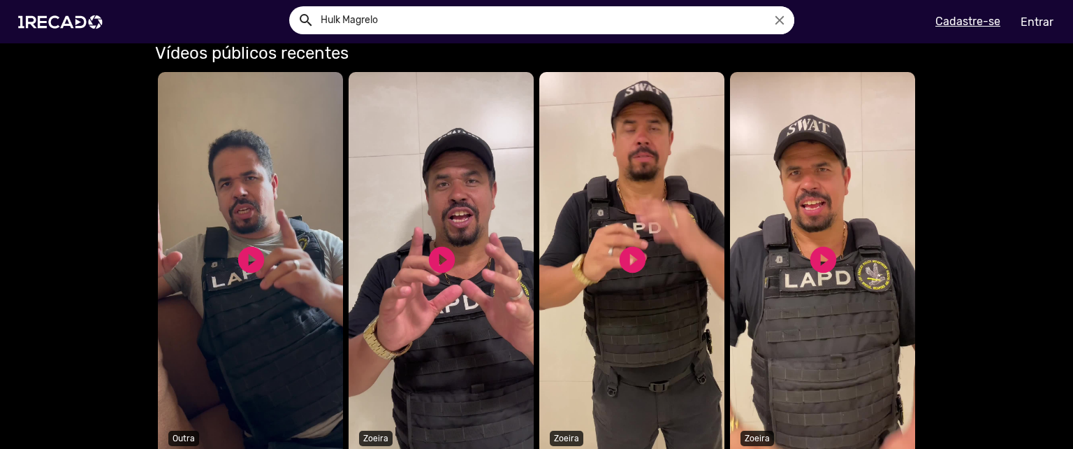
click at [413, 259] on video "Seu navegador não reproduz vídeo em HTML5" at bounding box center [441, 264] width 185 height 384
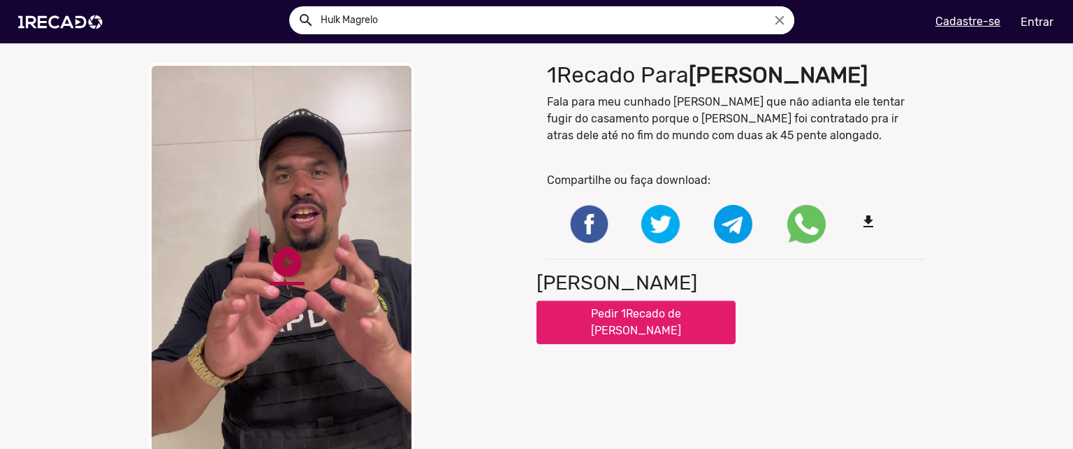
click at [270, 268] on link "play_circle_filled" at bounding box center [287, 262] width 35 height 35
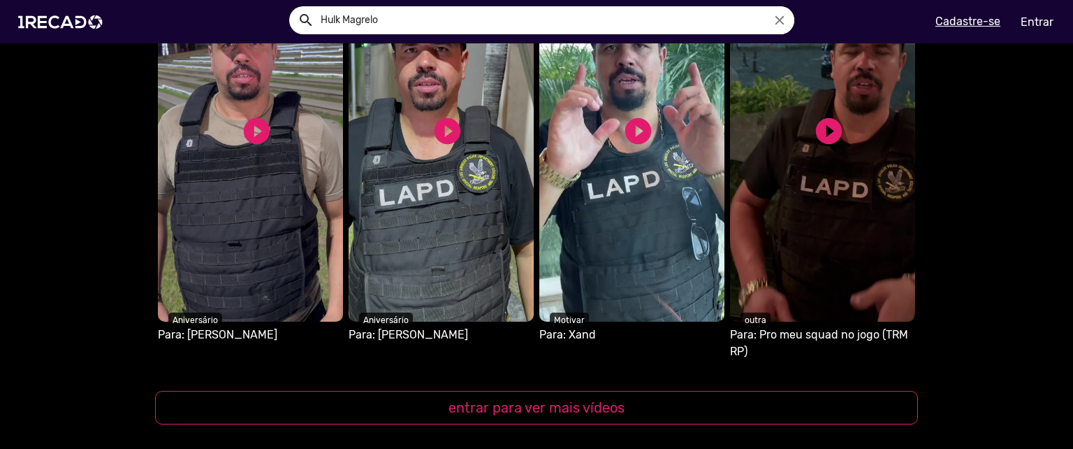
scroll to position [1292, 0]
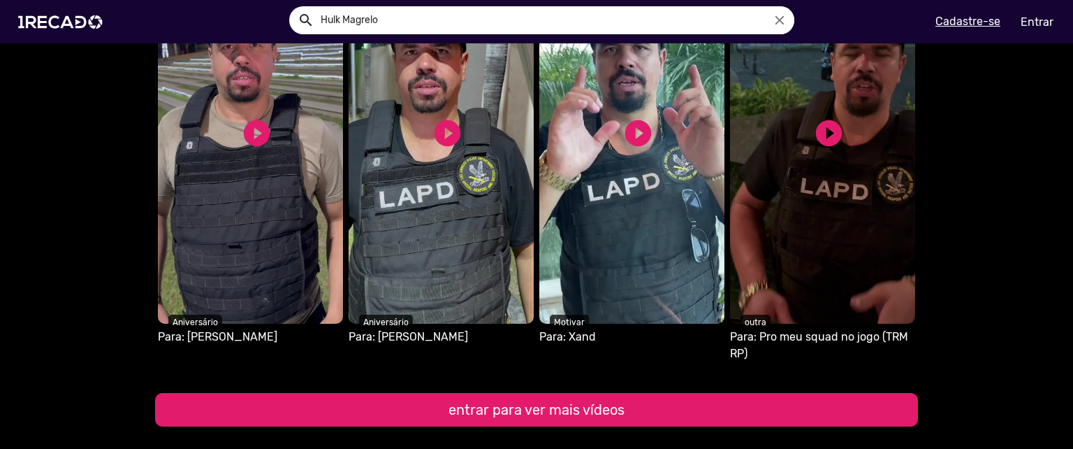
click at [580, 403] on button "entrar para ver mais vídeos" at bounding box center [536, 410] width 763 height 34
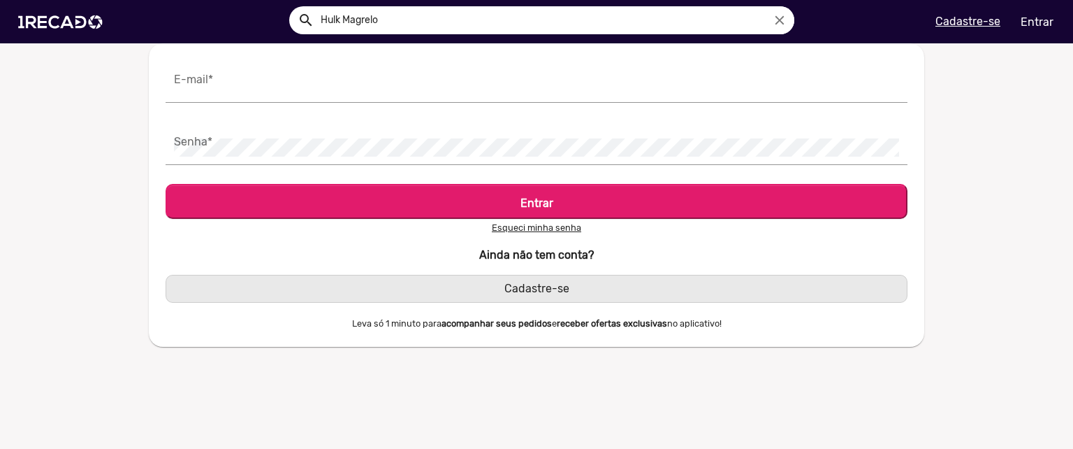
click at [505, 287] on span "Cadastre-se" at bounding box center [537, 288] width 65 height 13
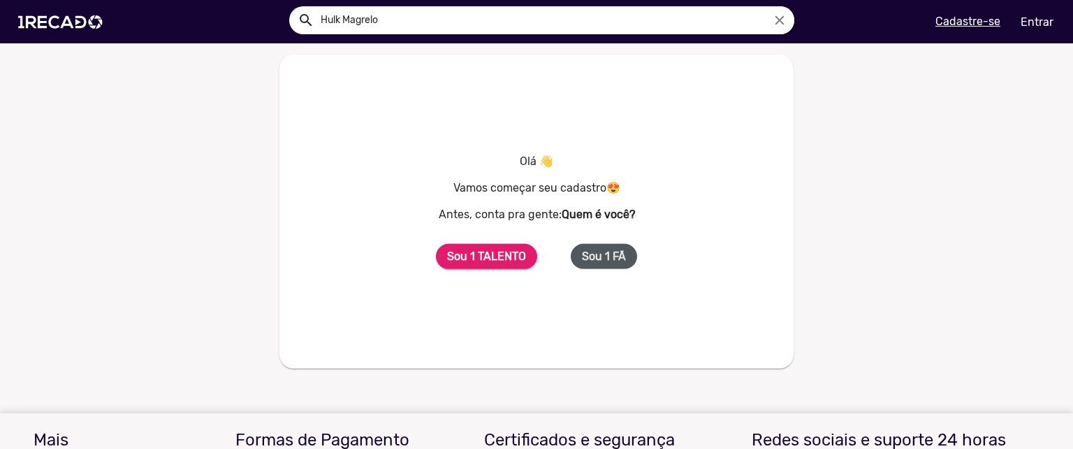
click at [588, 265] on button "Sou 1 FÃ" at bounding box center [604, 256] width 66 height 26
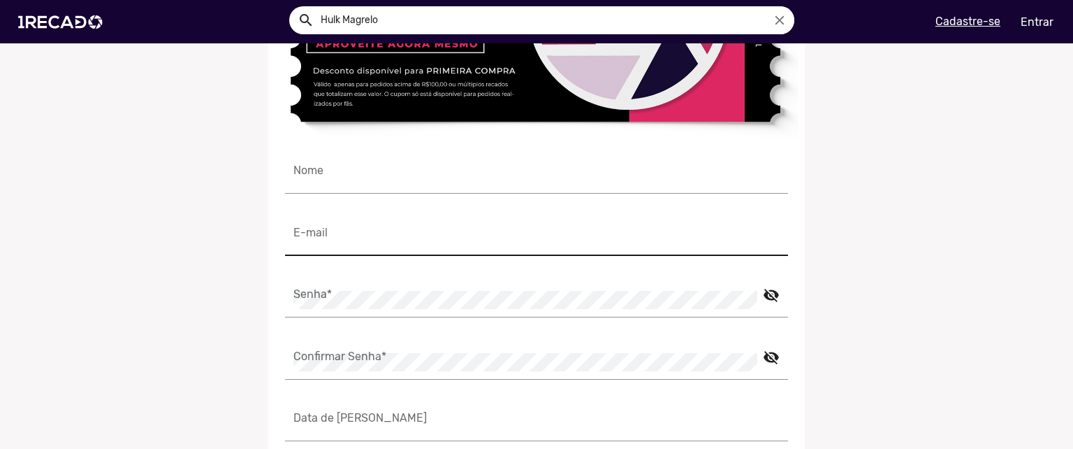
scroll to position [261, 0]
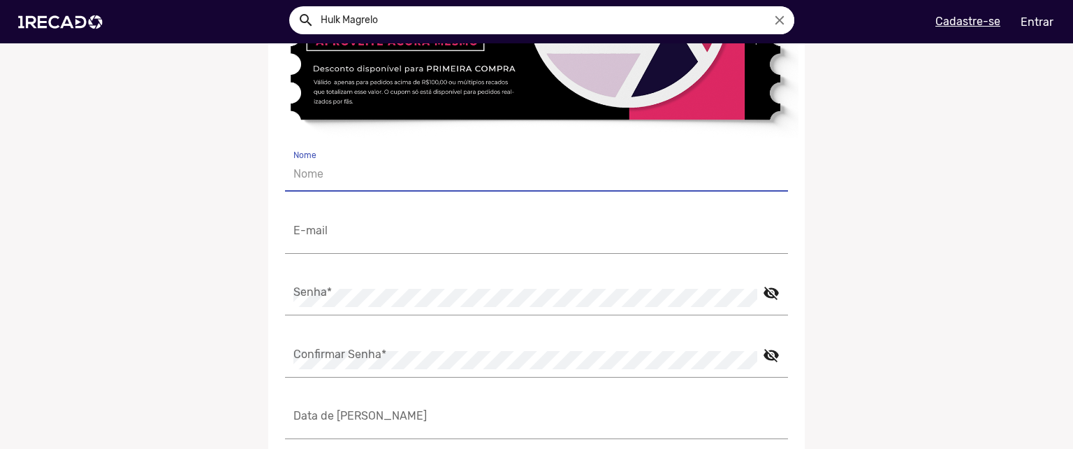
click at [395, 174] on input "Nome" at bounding box center [536, 174] width 486 height 18
type input "Felipe Ferrari"
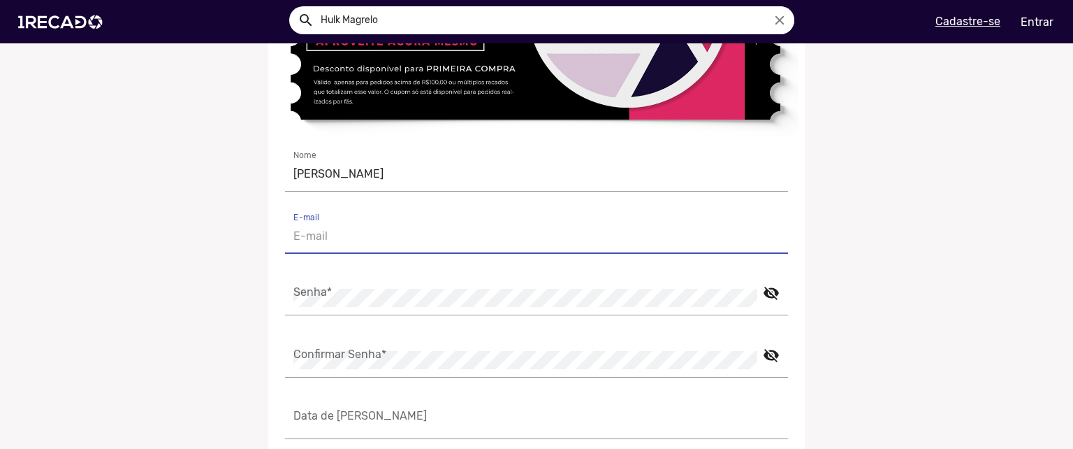
click at [370, 241] on input "E-mail" at bounding box center [536, 236] width 486 height 18
type input "feferraripetruzza@gmail.com"
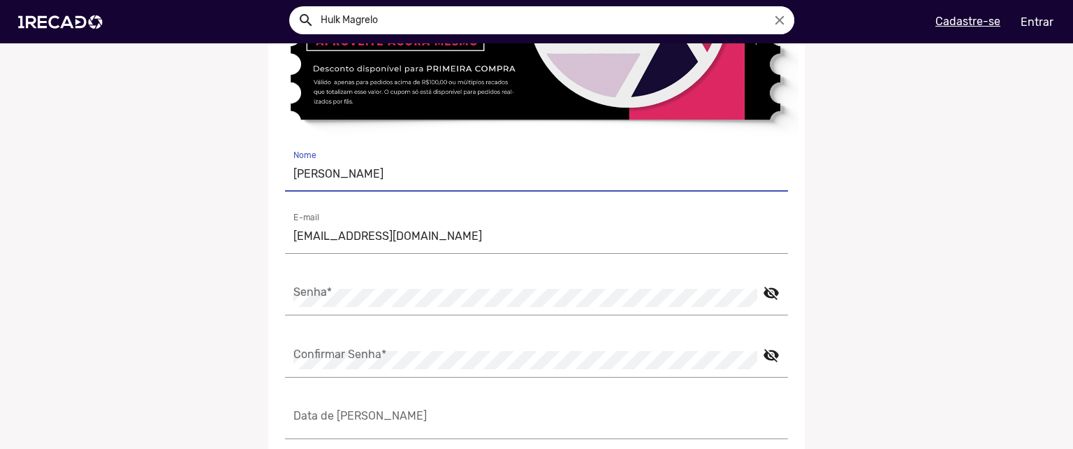
click at [391, 167] on input "Felipe Ferrari" at bounding box center [536, 174] width 486 height 18
click at [505, 176] on input "Felipe Ferrari" at bounding box center [536, 174] width 486 height 18
type input "[PERSON_NAME]"
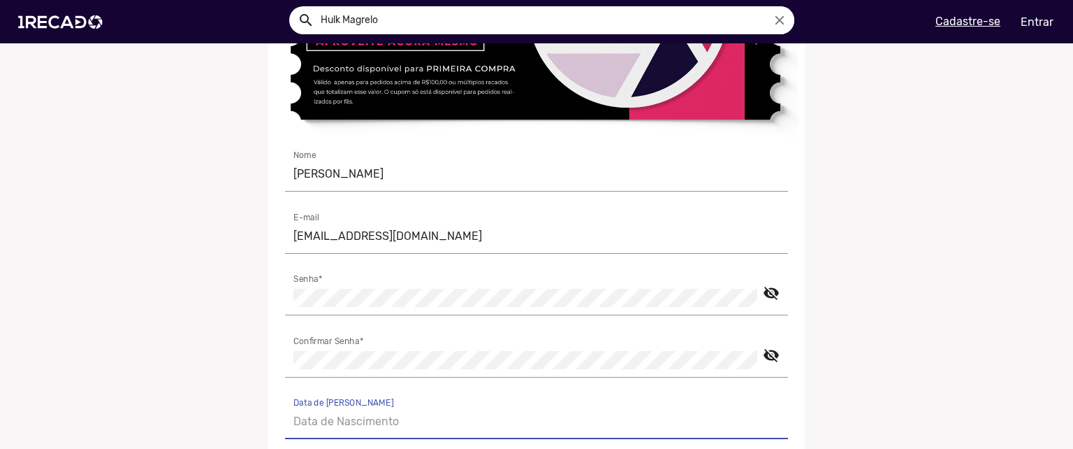
click at [510, 422] on input "Data de Nascimento" at bounding box center [536, 421] width 486 height 18
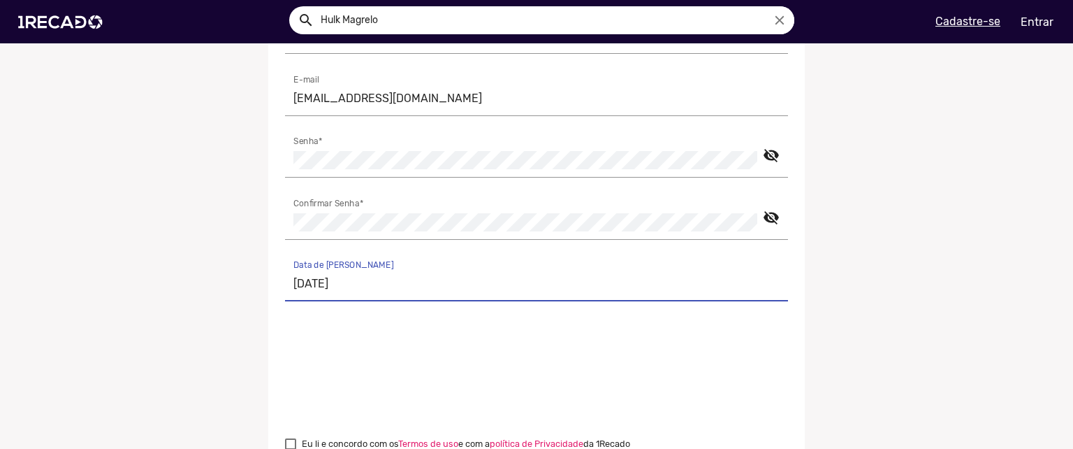
scroll to position [389, 0]
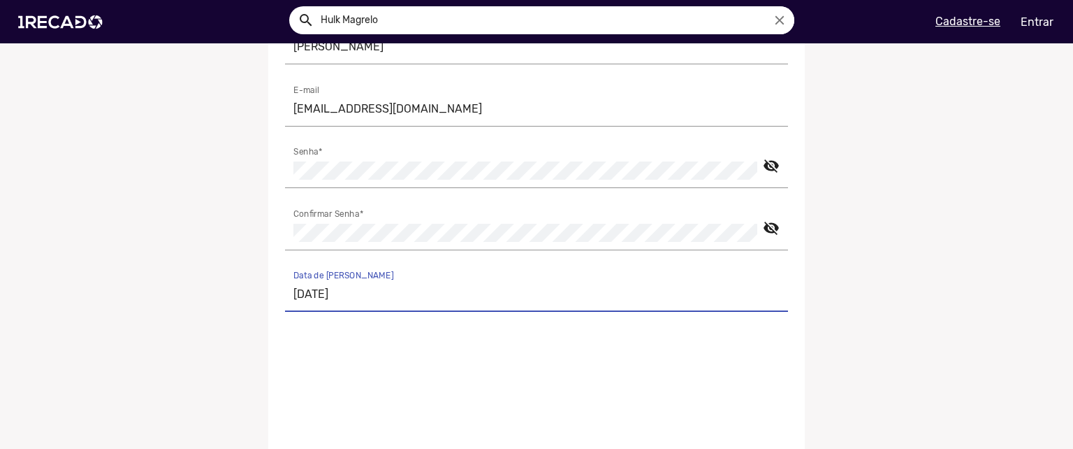
type input "27/07/2002"
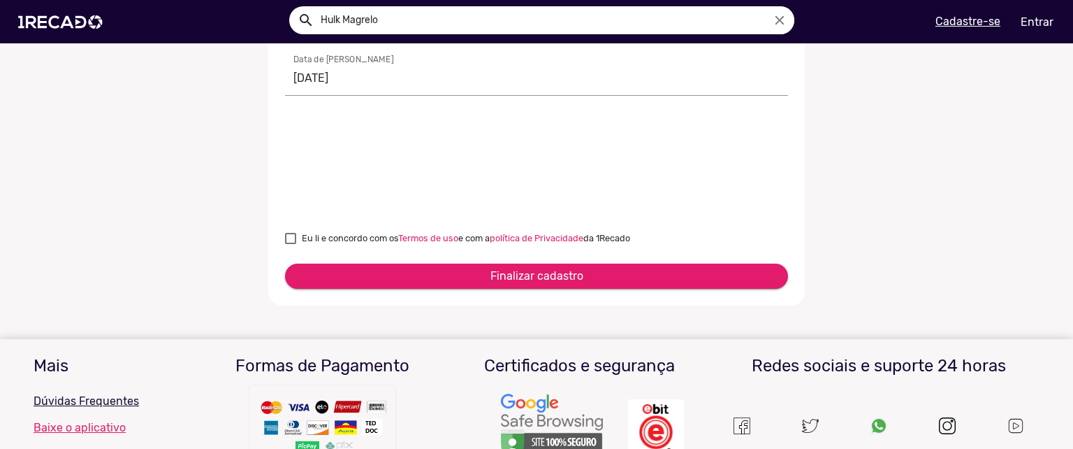
scroll to position [603, 0]
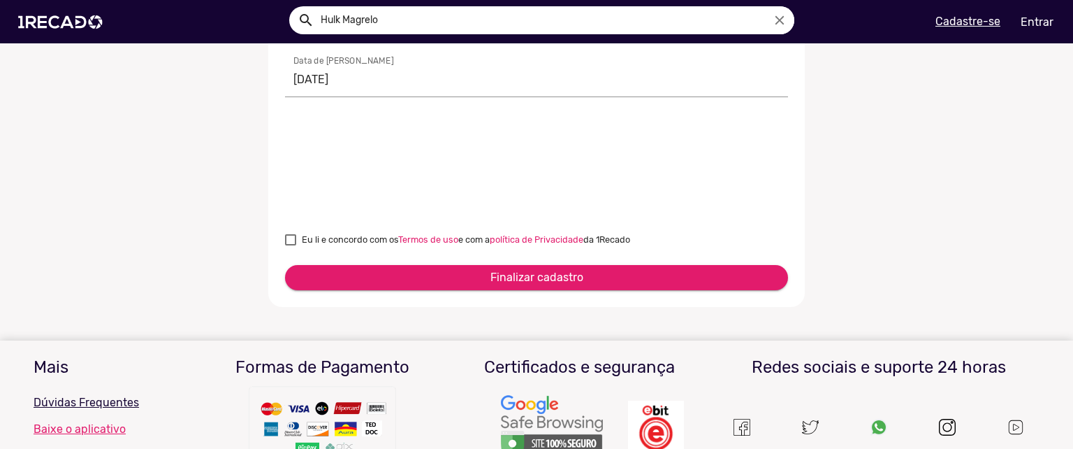
click at [328, 235] on span "Eu li e concordo com os Termos de uso e com a política de Privacidade da 1Recado" at bounding box center [466, 239] width 328 height 17
click at [291, 245] on input "Eu li e concordo com os Termos de uso e com a política de Privacidade da 1Recado" at bounding box center [290, 245] width 1 height 1
checkbox input "true"
click at [372, 269] on button "Finalizar cadastro" at bounding box center [536, 277] width 503 height 25
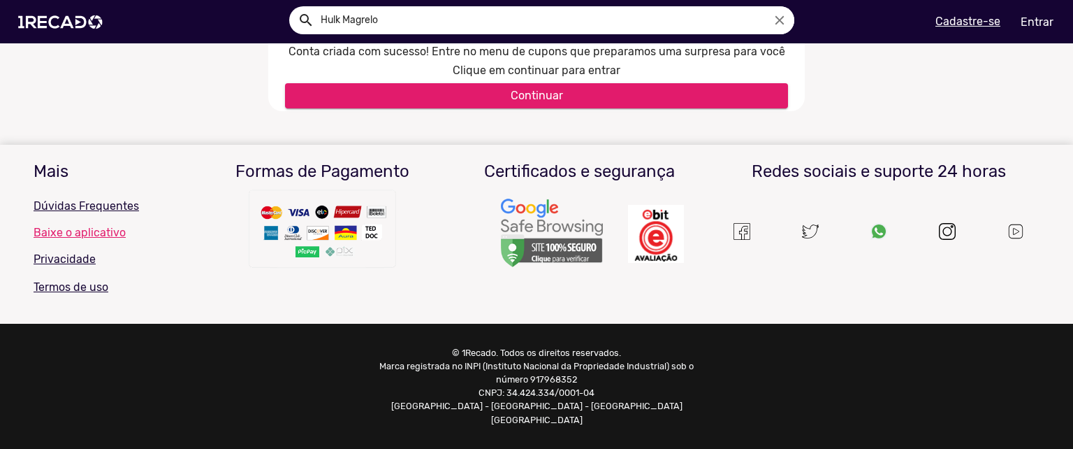
scroll to position [349, 0]
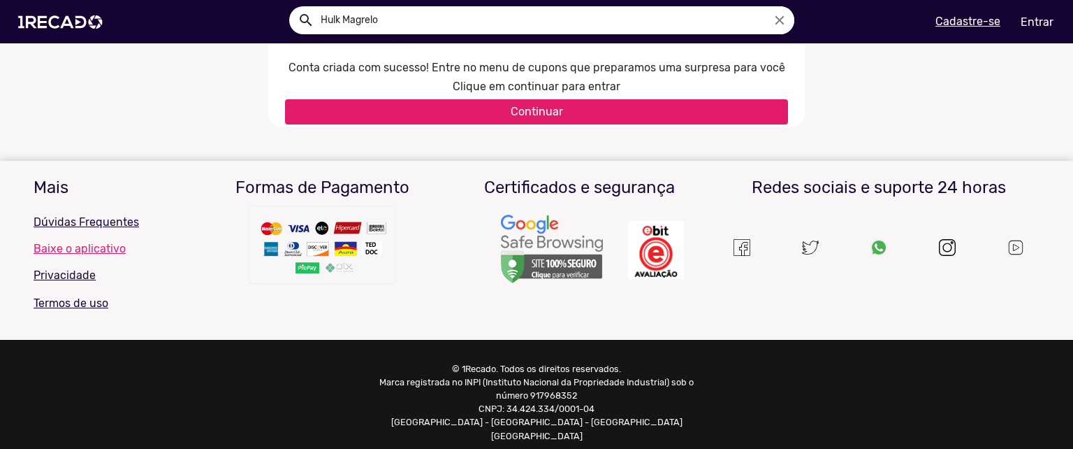
click at [556, 106] on span "Continuar" at bounding box center [537, 111] width 52 height 13
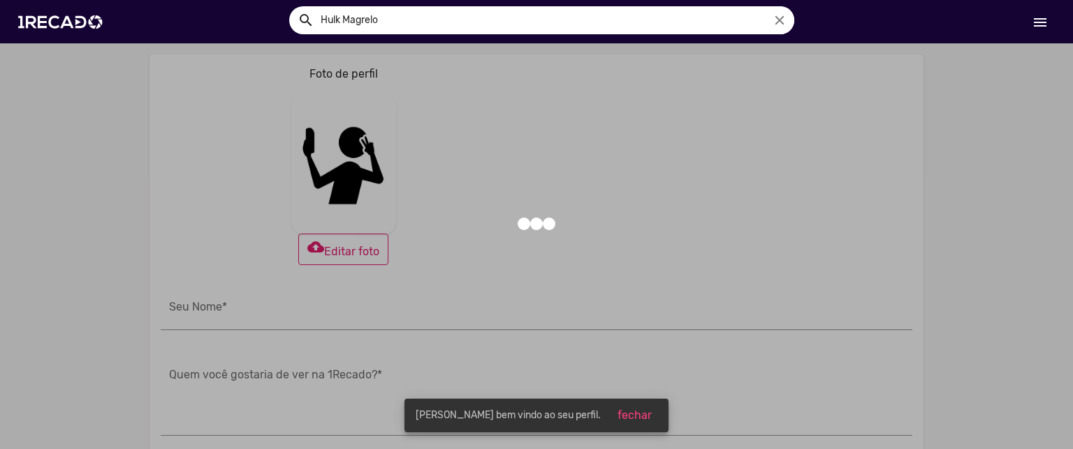
type input "[PERSON_NAME]"
type input "https://facebook.com/"
type input "https://twitter.com/"
type input "https://instagram.com/"
type input "https://youtube.com/"
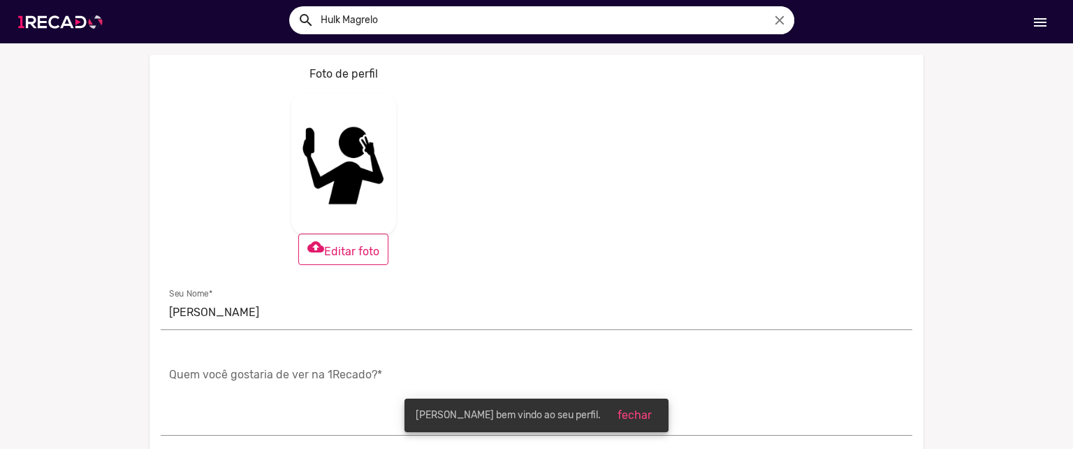
click at [92, 22] on img at bounding box center [63, 21] width 106 height 59
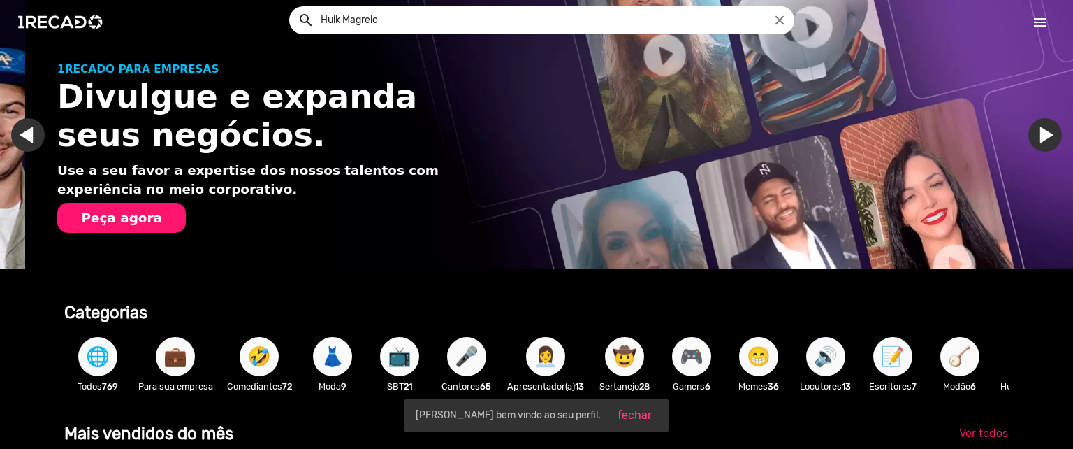
scroll to position [0, 1062]
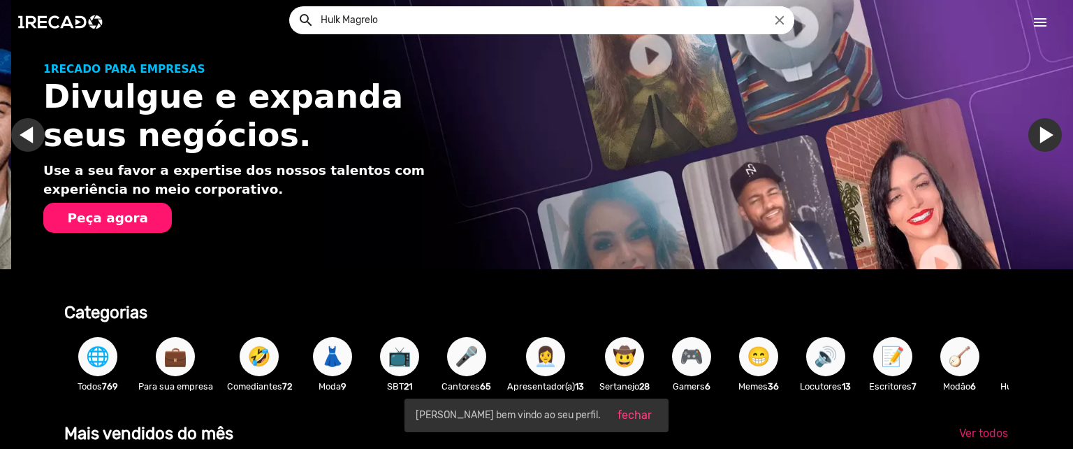
click at [426, 19] on input "Hulk Magrelo" at bounding box center [552, 20] width 484 height 28
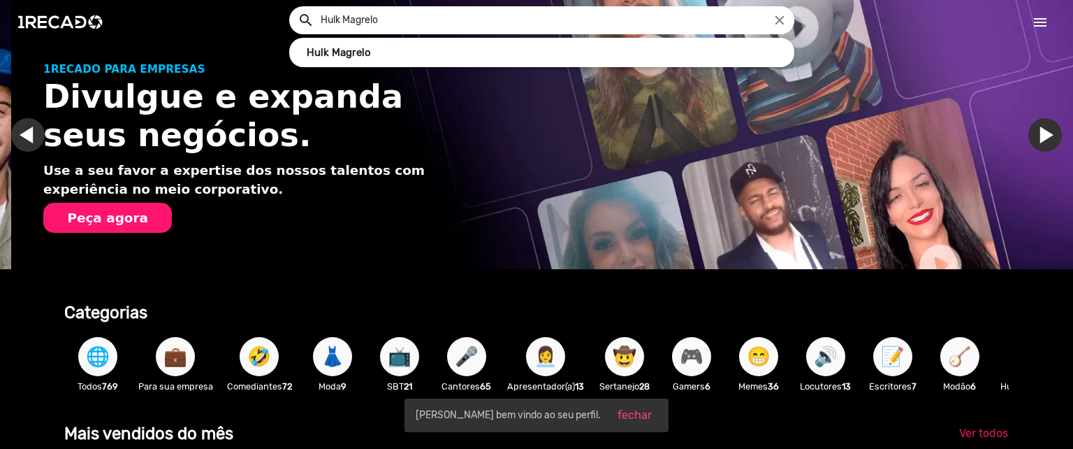
click at [426, 19] on input "Hulk Magrelo" at bounding box center [552, 20] width 484 height 28
type input "Hulk"
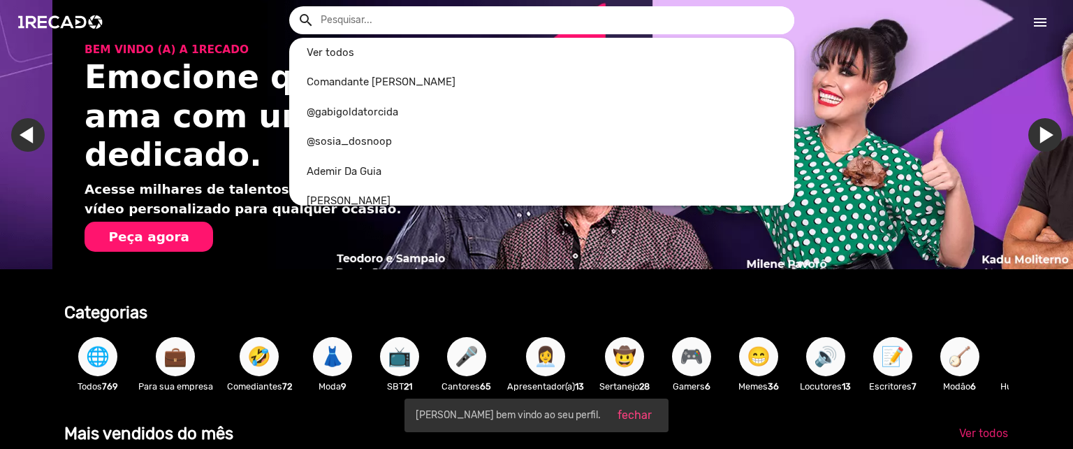
scroll to position [0, 2125]
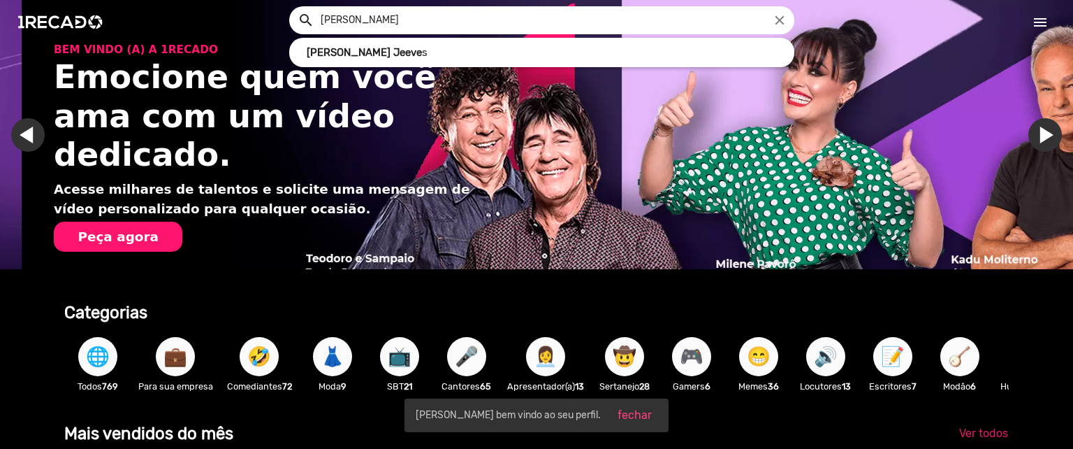
type input "marcos jeeves"
click at [293, 7] on button "search" at bounding box center [305, 19] width 24 height 24
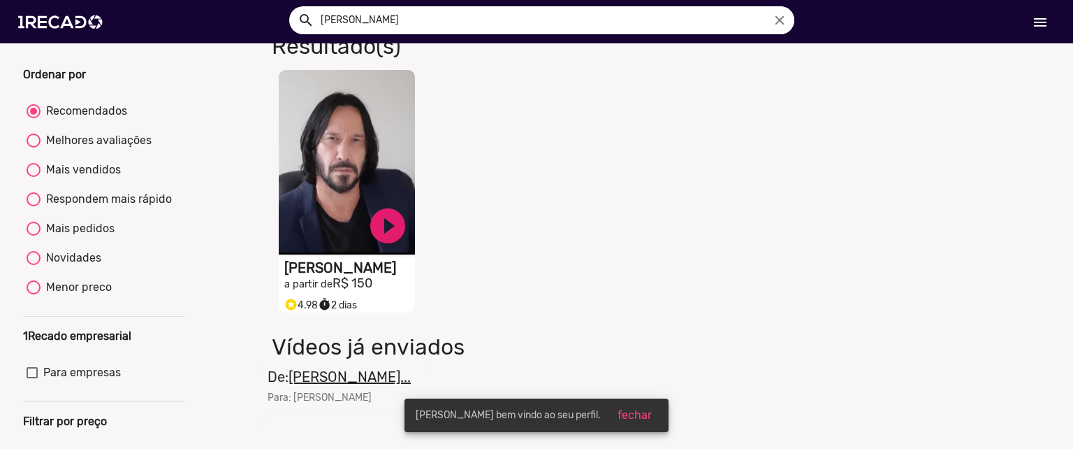
scroll to position [90, 0]
click at [348, 293] on h2 "a partir de R$ 150" at bounding box center [349, 284] width 131 height 15
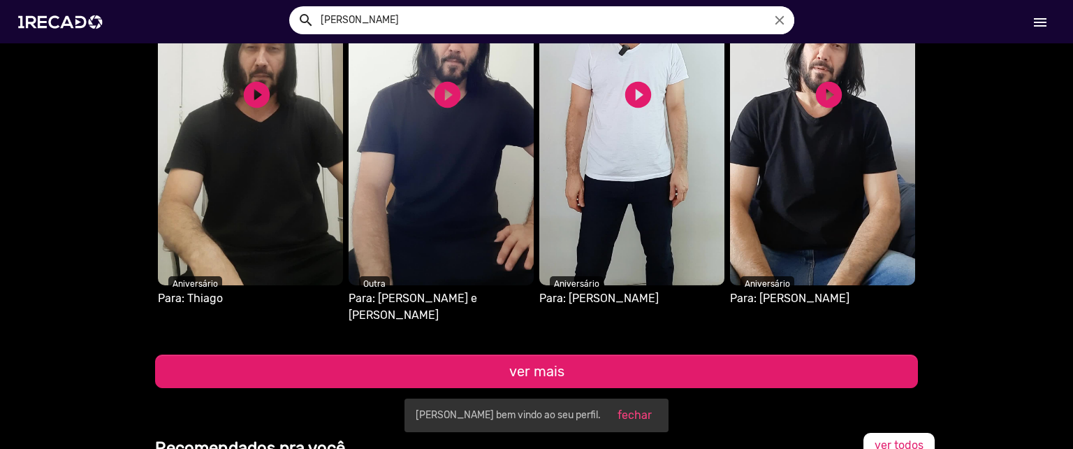
scroll to position [1646, 0]
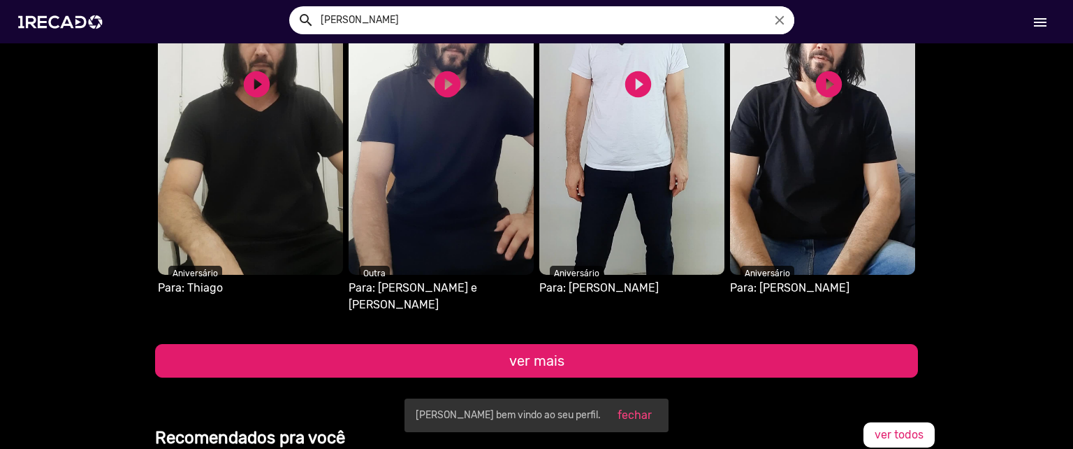
click at [530, 344] on button "ver mais" at bounding box center [536, 361] width 763 height 34
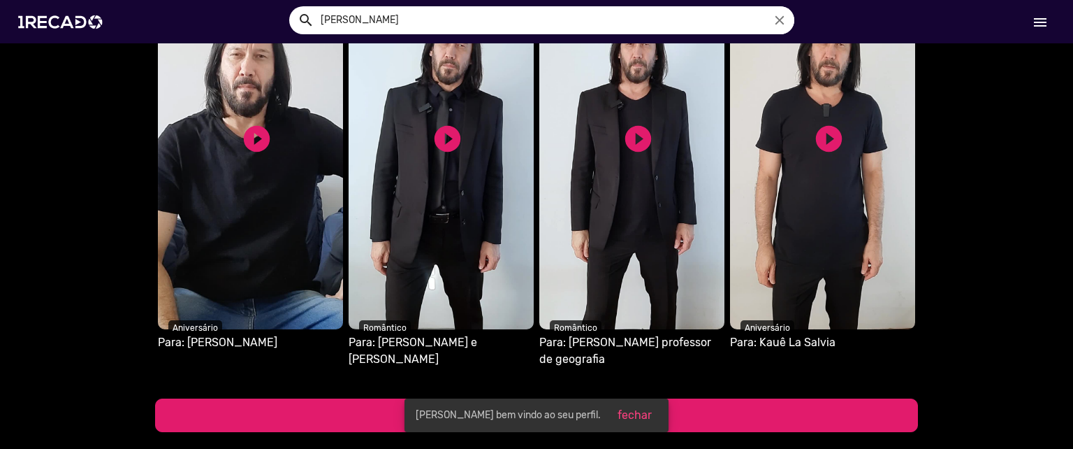
scroll to position [2026, 0]
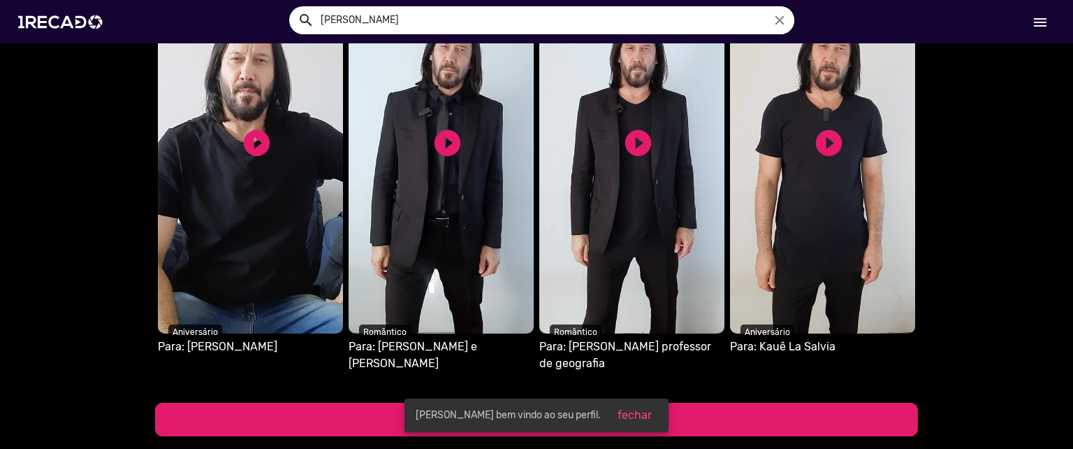
click at [486, 402] on button "ver mais" at bounding box center [536, 419] width 763 height 34
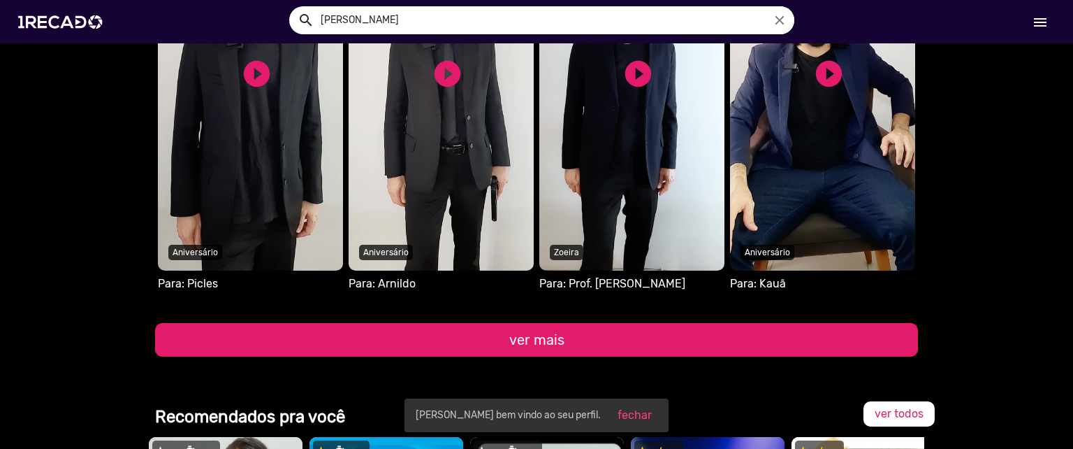
scroll to position [2560, 0]
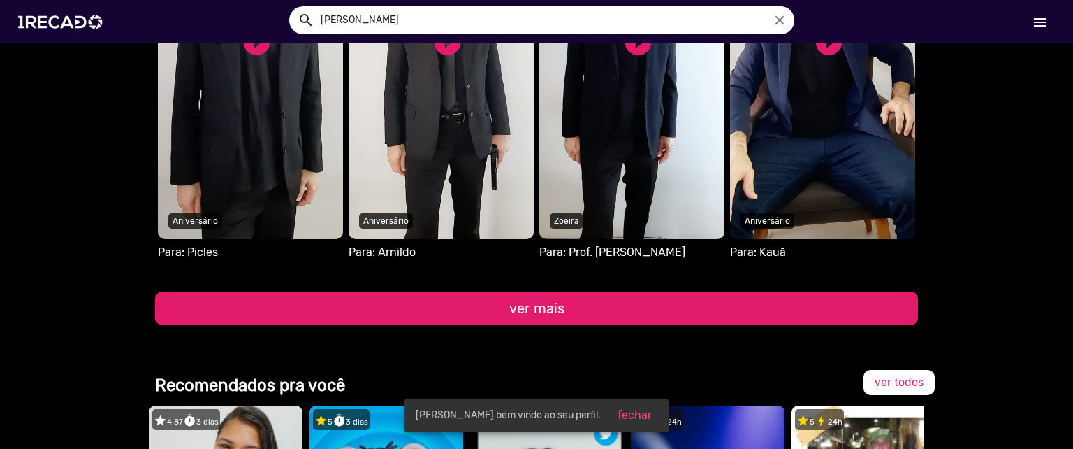
click at [375, 291] on button "ver mais" at bounding box center [536, 308] width 763 height 34
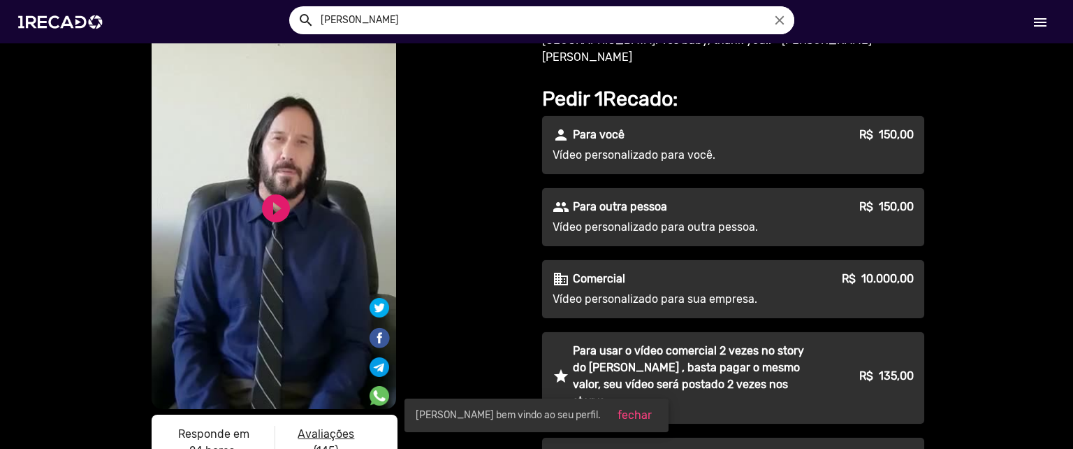
scroll to position [86, 0]
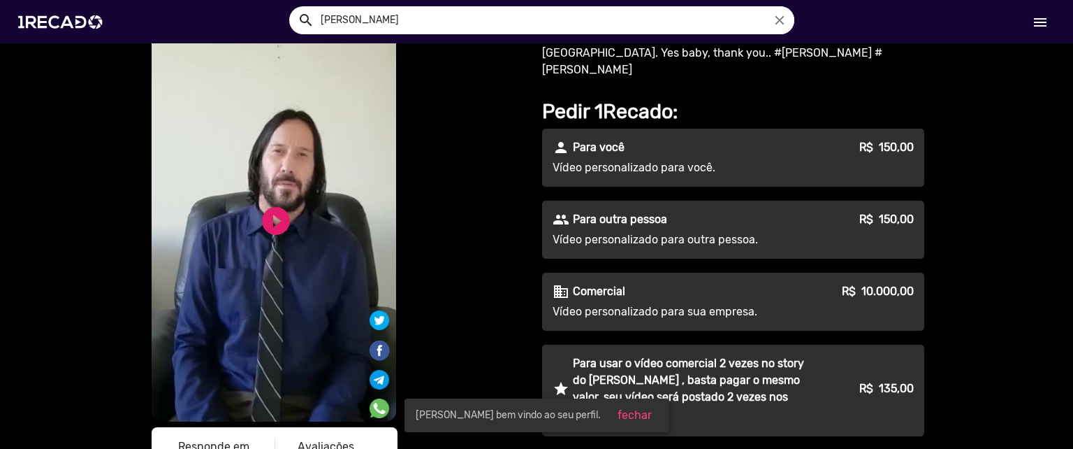
click at [616, 283] on p "Comercial" at bounding box center [599, 291] width 52 height 17
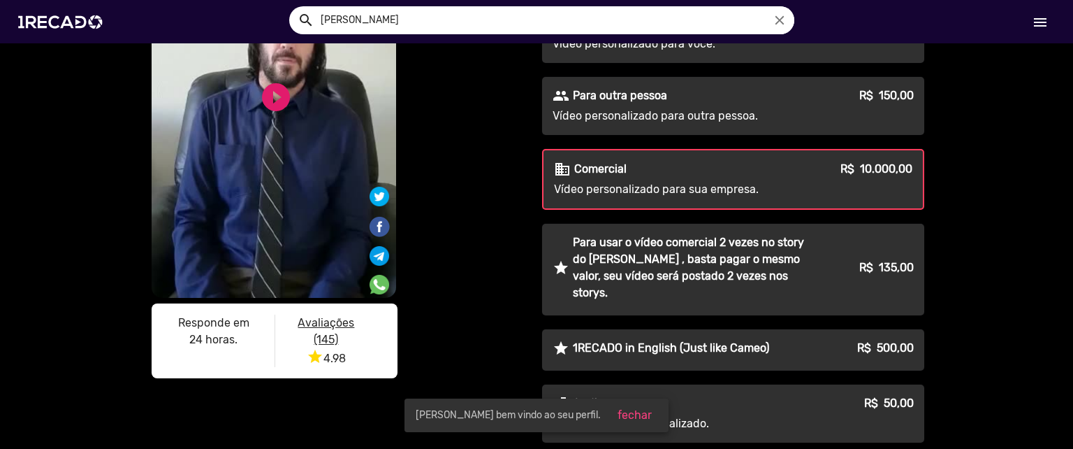
scroll to position [207, 0]
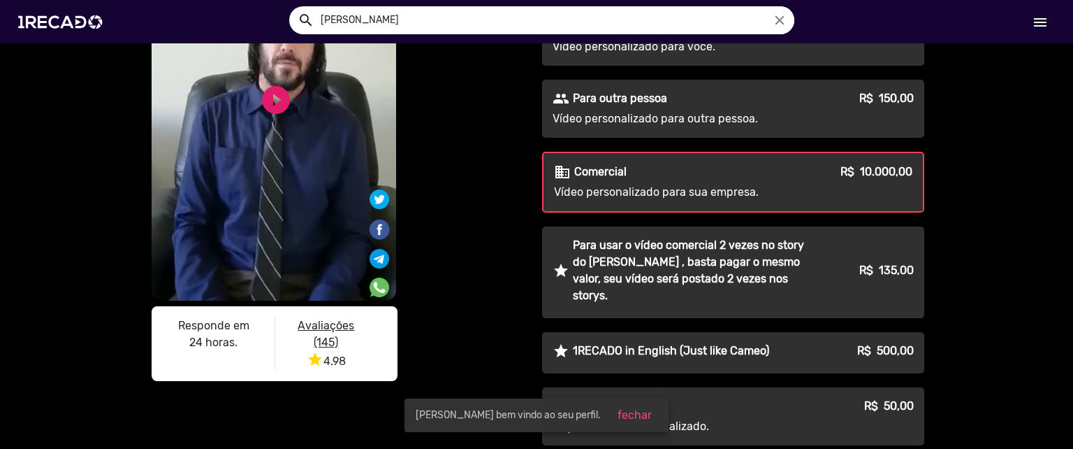
click at [574, 164] on p "Comercial" at bounding box center [600, 172] width 52 height 17
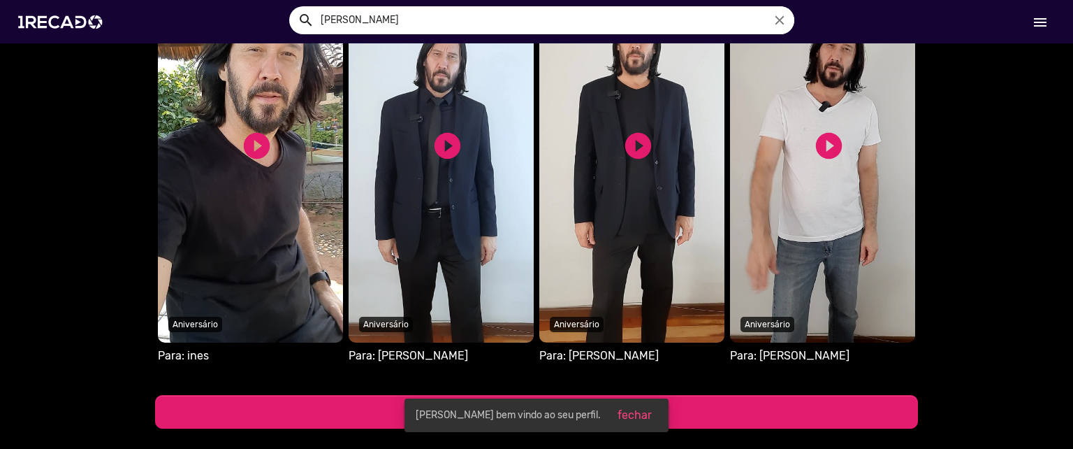
scroll to position [2885, 0]
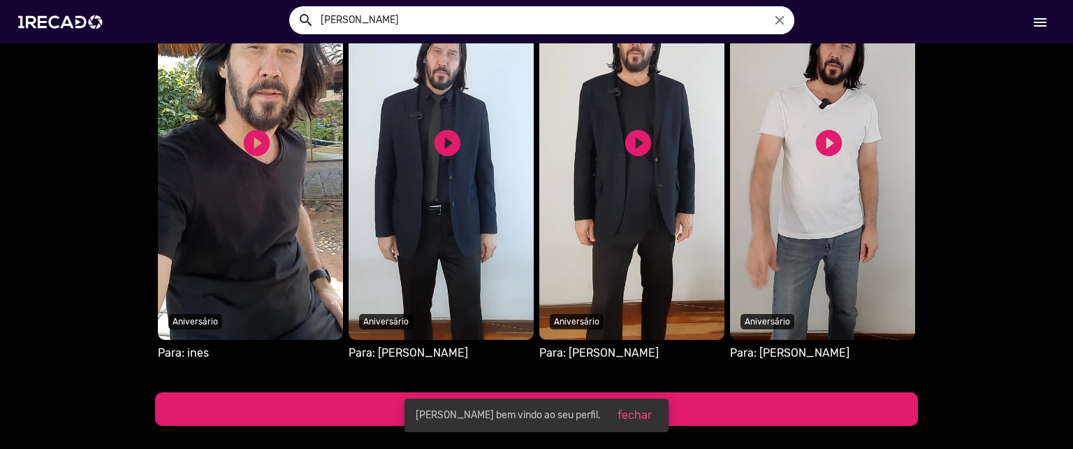
click at [526, 392] on button "ver mais" at bounding box center [536, 409] width 763 height 34
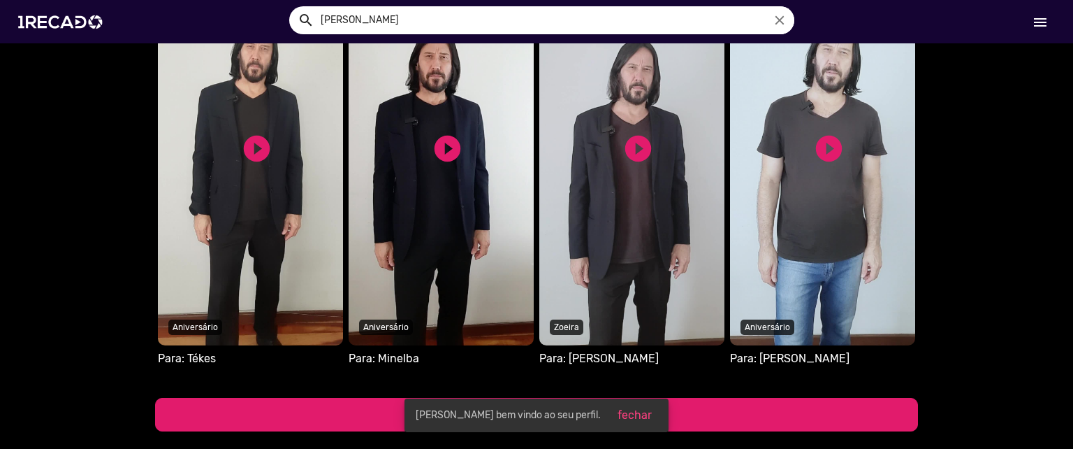
scroll to position [3307, 0]
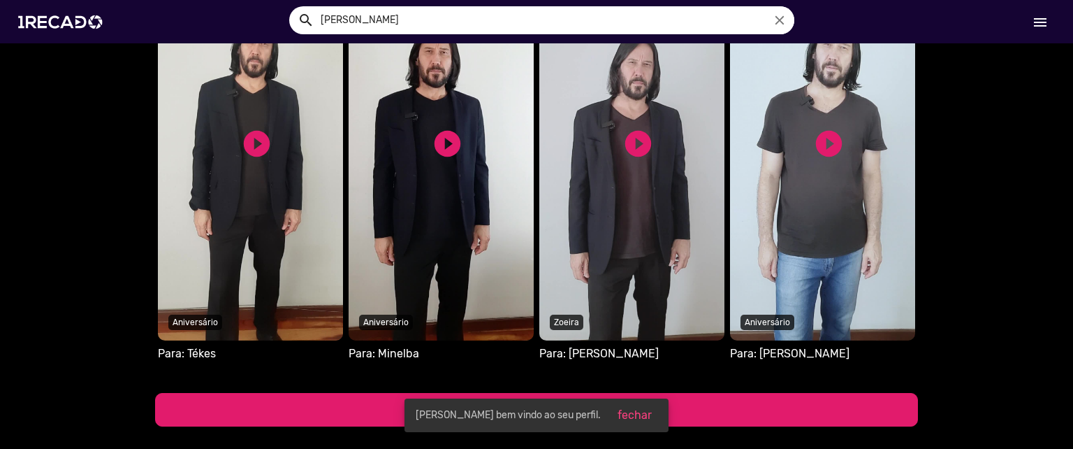
click at [544, 393] on button "ver mais" at bounding box center [536, 410] width 763 height 34
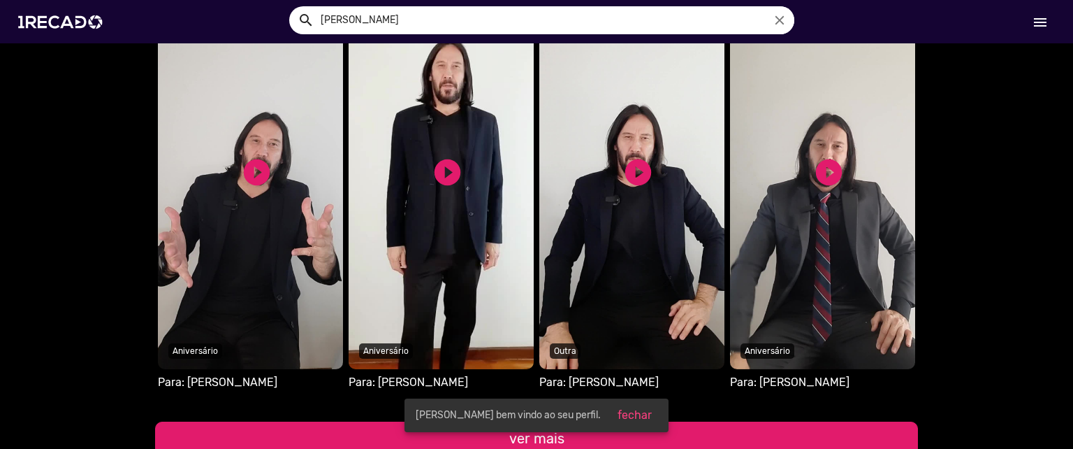
scroll to position [3703, 0]
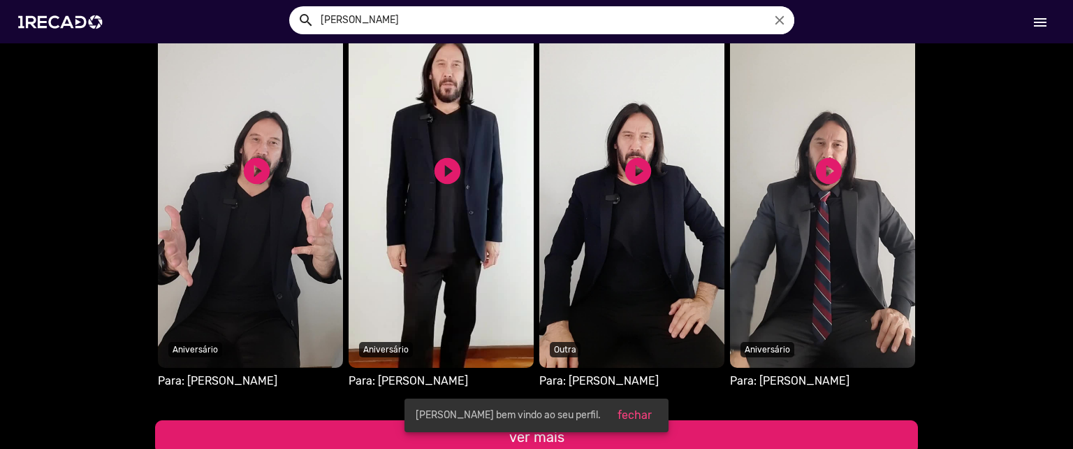
click at [757, 420] on button "ver mais" at bounding box center [536, 437] width 763 height 34
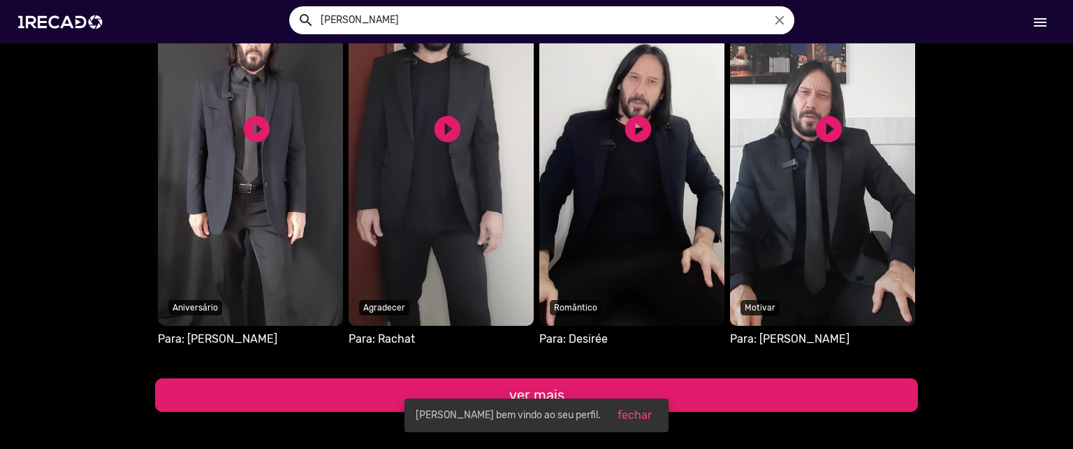
scroll to position [4184, 0]
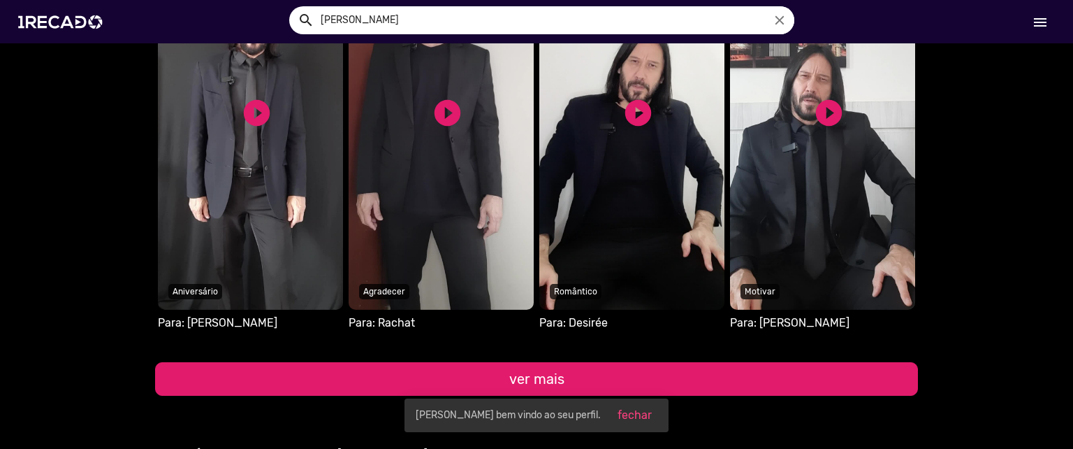
click at [521, 362] on button "ver mais" at bounding box center [536, 379] width 763 height 34
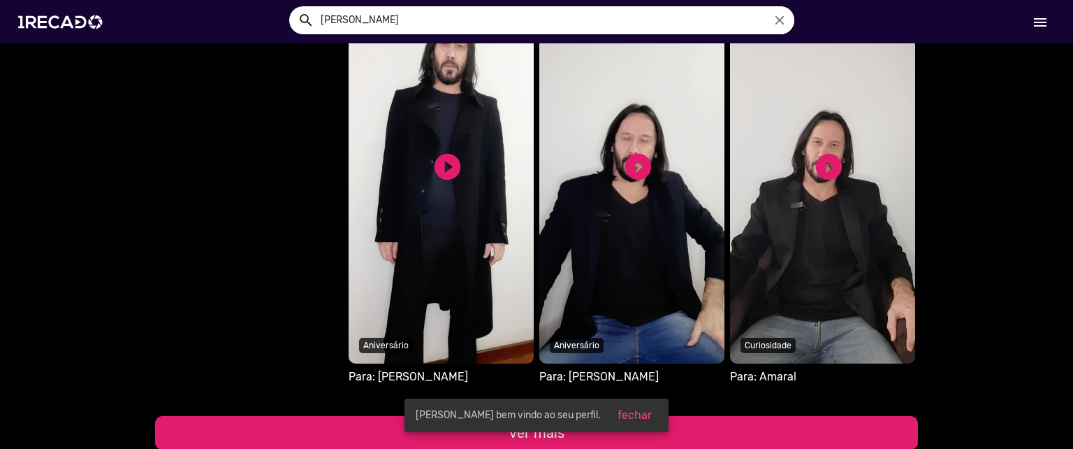
scroll to position [4553, 0]
click at [576, 415] on button "ver mais" at bounding box center [536, 432] width 763 height 34
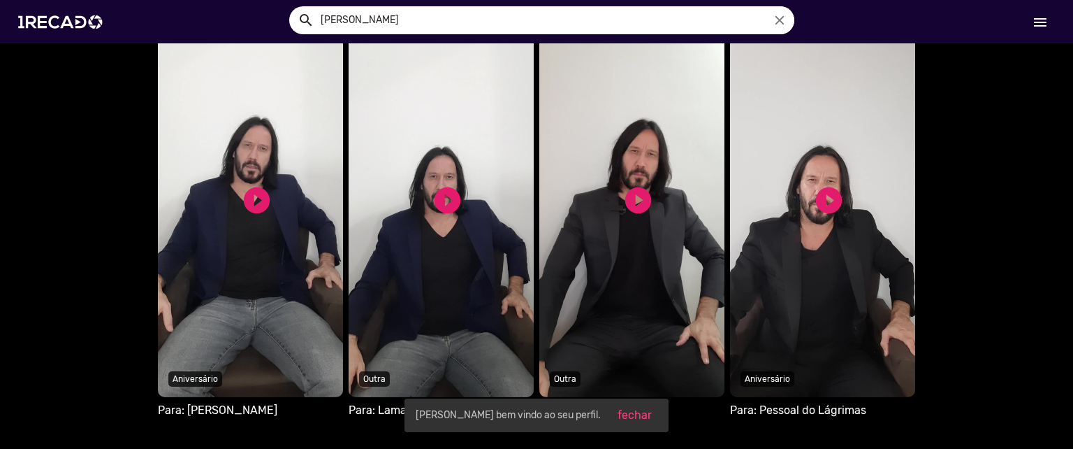
scroll to position [4940, 0]
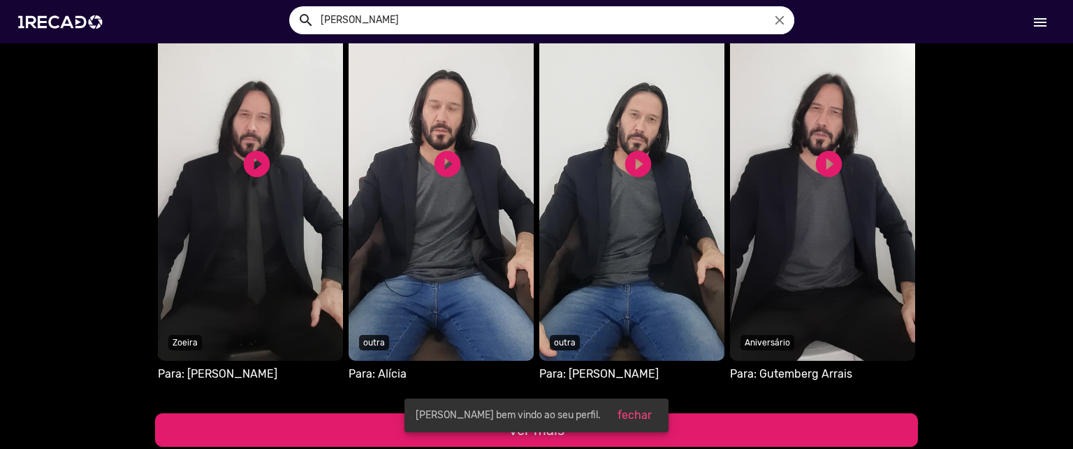
scroll to position [5404, 0]
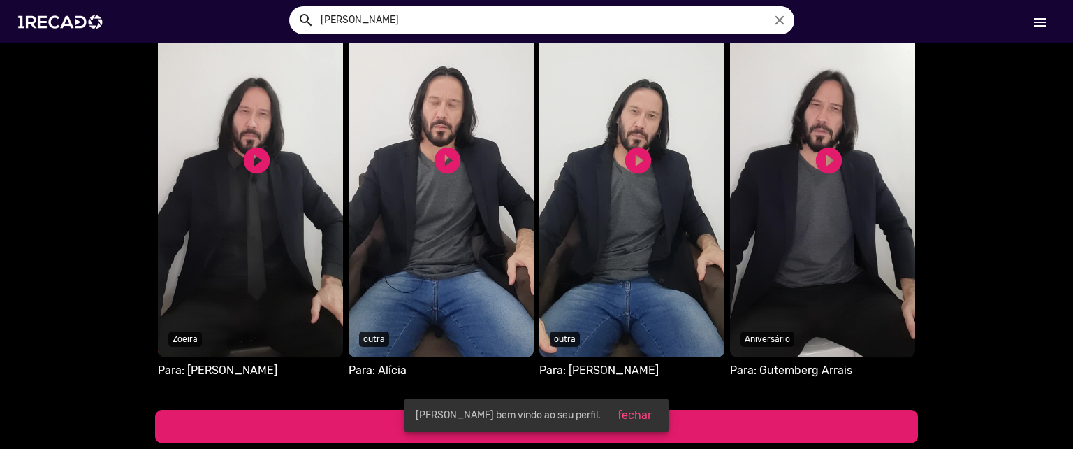
click at [758, 409] on button "ver mais" at bounding box center [536, 426] width 763 height 34
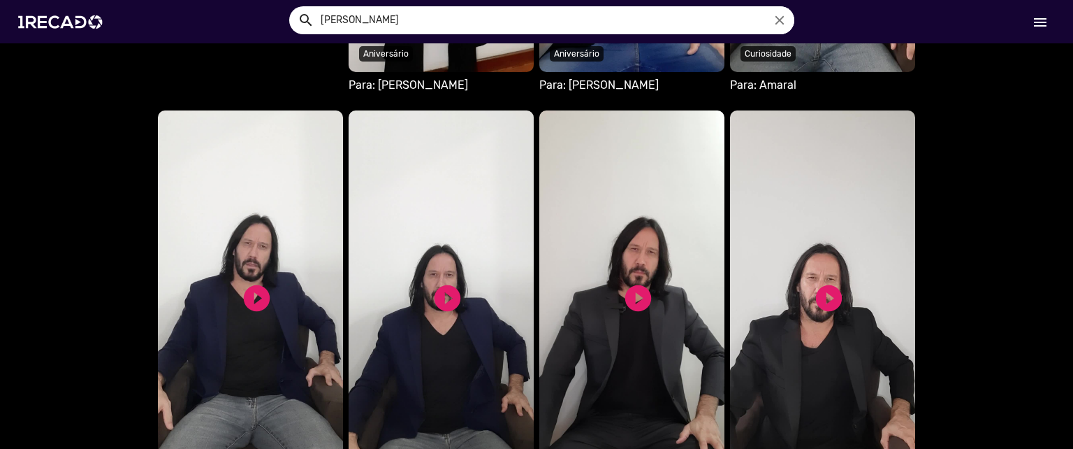
scroll to position [4849, 0]
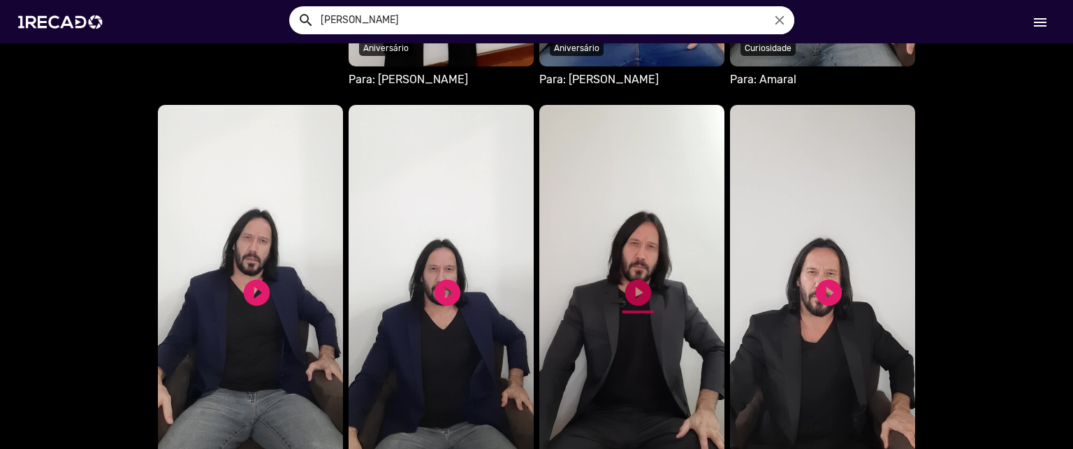
click at [639, 277] on link "play_circle_filled" at bounding box center [638, 292] width 31 height 31
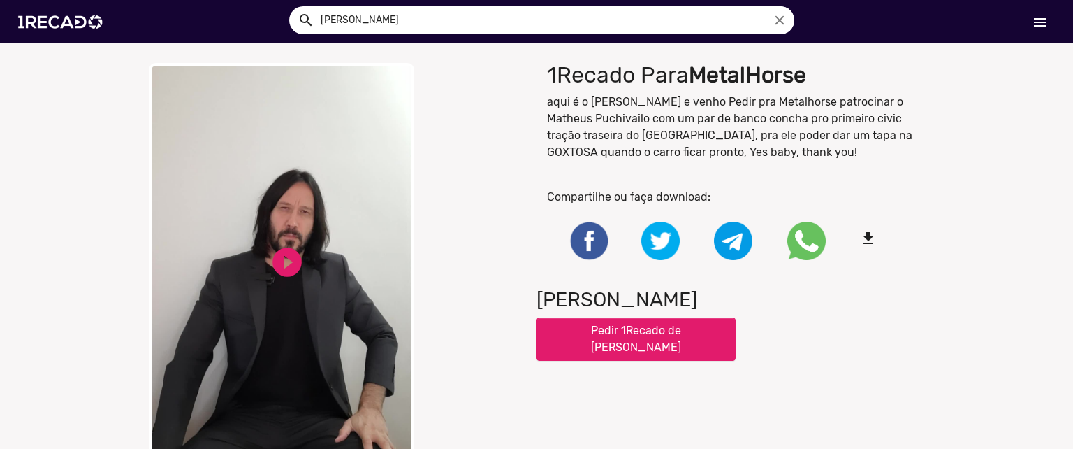
click at [330, 246] on video "Your browser does not support HTML5 video." at bounding box center [282, 272] width 266 height 419
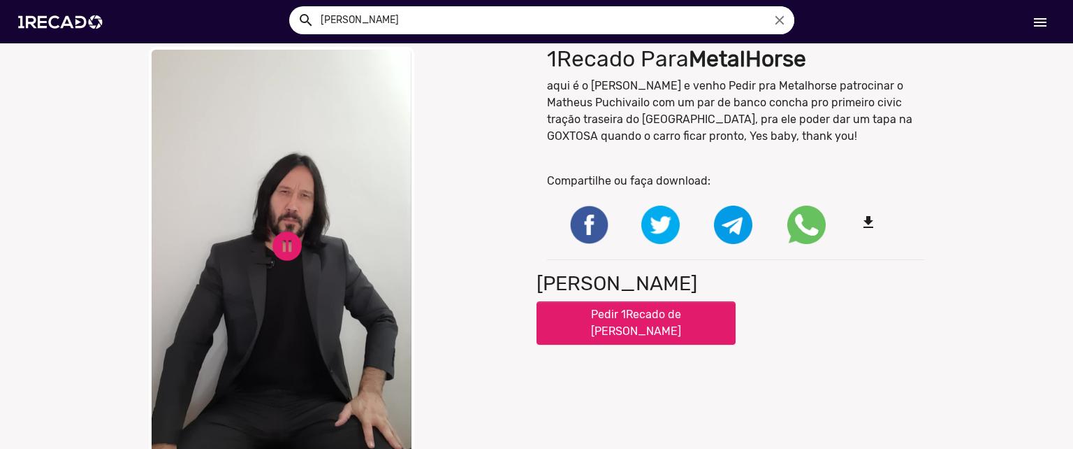
scroll to position [17, 0]
click at [772, 86] on p "aqui é o keanu Reeves e venho Pedir pra Metalhorse patrocinar o Matheus Puchiva…" at bounding box center [735, 110] width 377 height 67
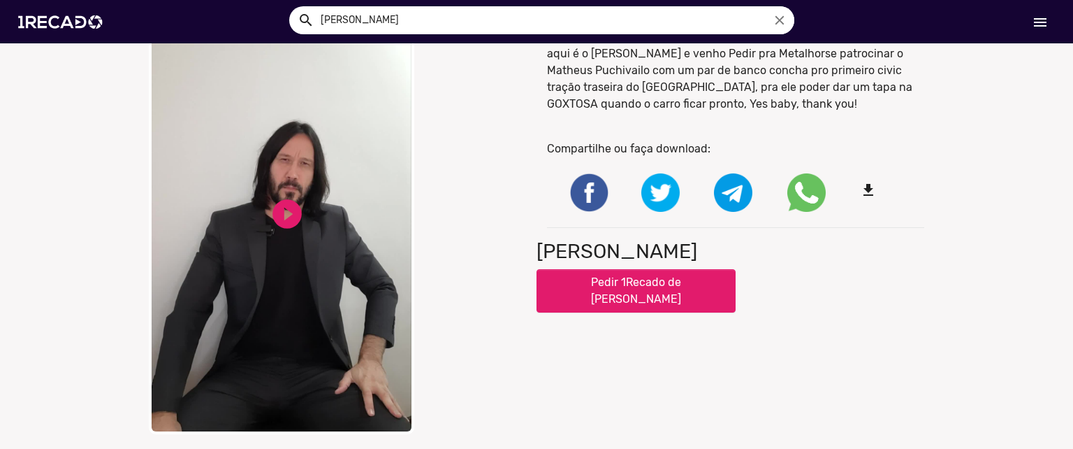
scroll to position [0, 0]
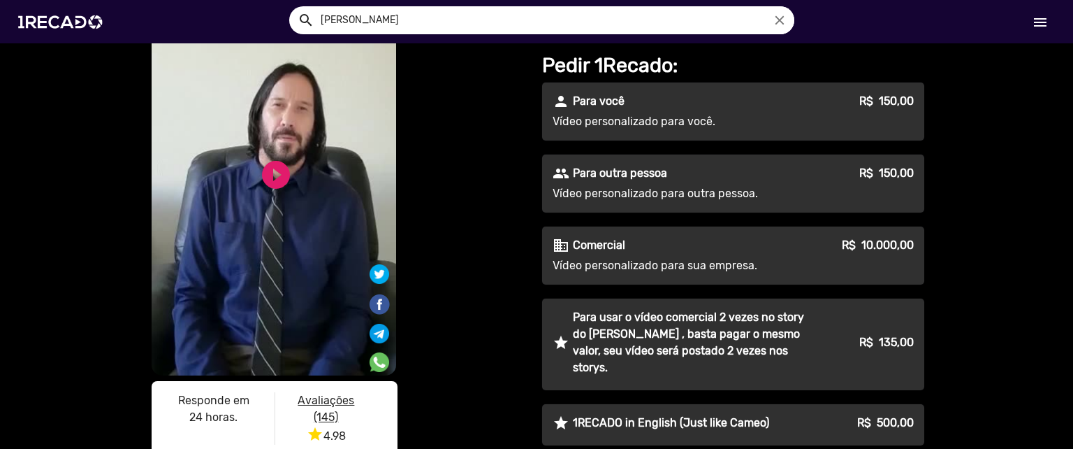
scroll to position [129, 0]
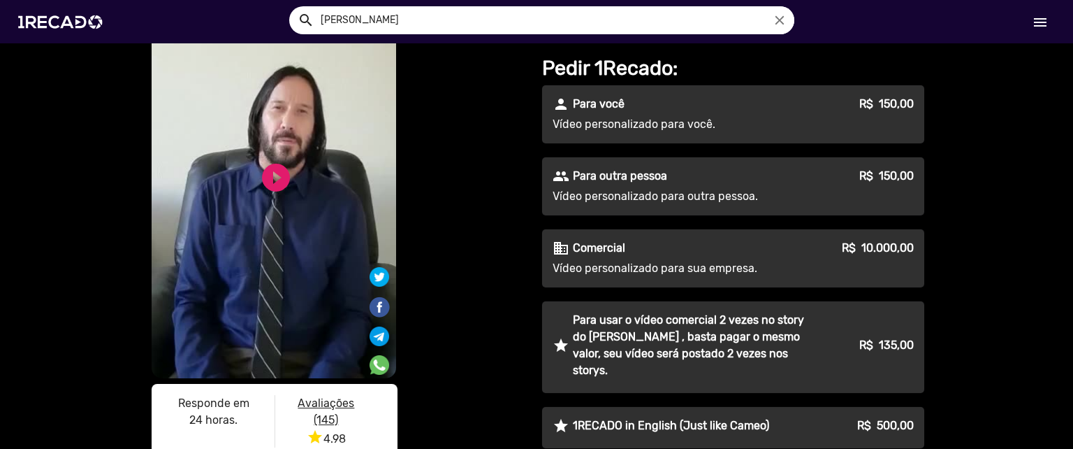
click at [598, 168] on p "Para outra pessoa" at bounding box center [620, 176] width 94 height 17
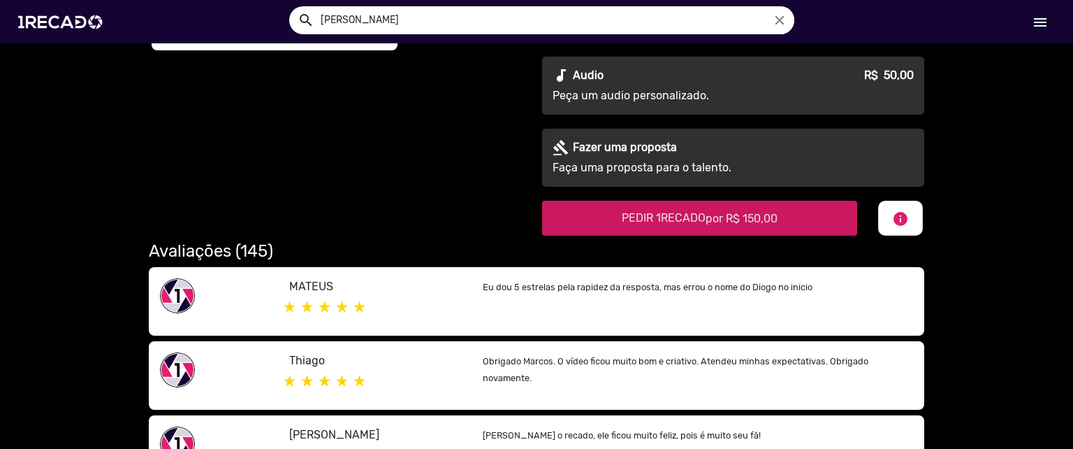
click at [623, 211] on "PEDIR 1RECADO por R$ 150,00" at bounding box center [699, 218] width 315 height 35
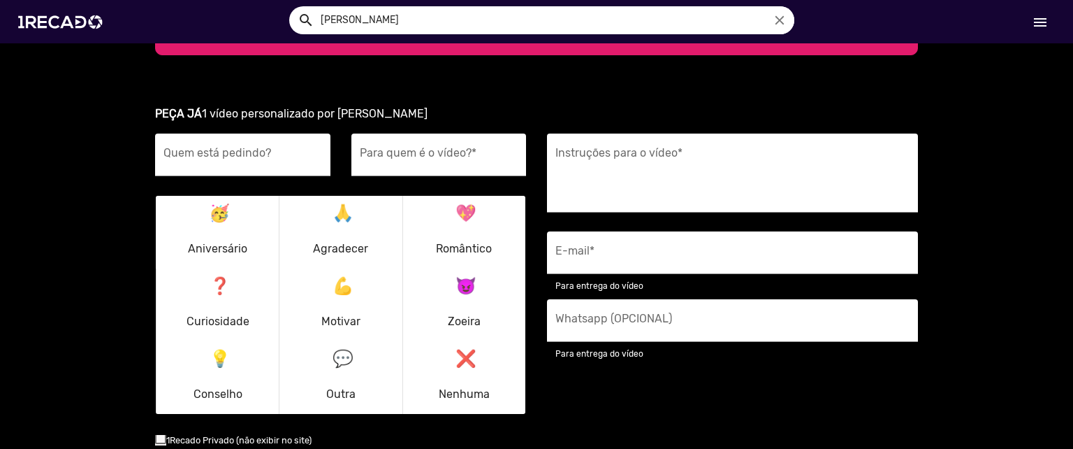
scroll to position [1971, 0]
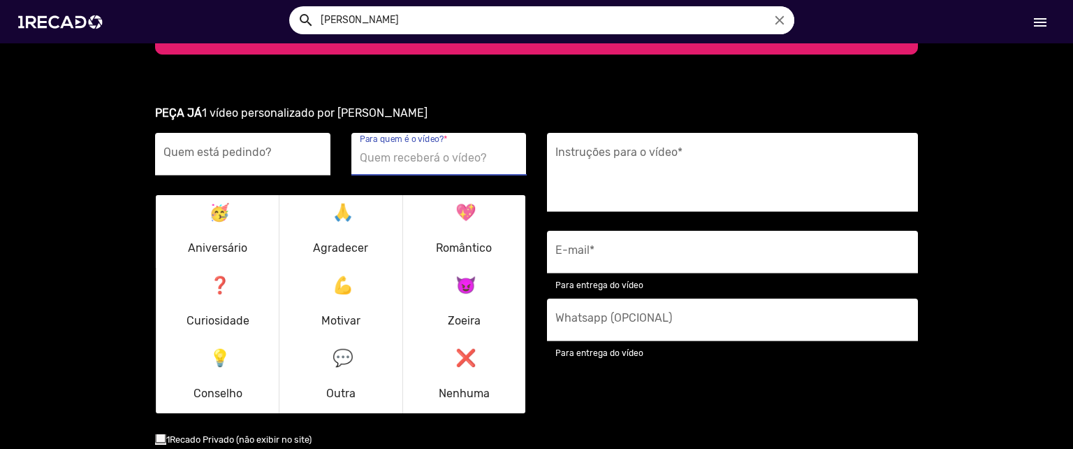
click at [402, 149] on input "Para quem é o vídeo? *" at bounding box center [439, 158] width 159 height 18
click at [577, 133] on div "Instruções para o vídeo *" at bounding box center [733, 172] width 354 height 79
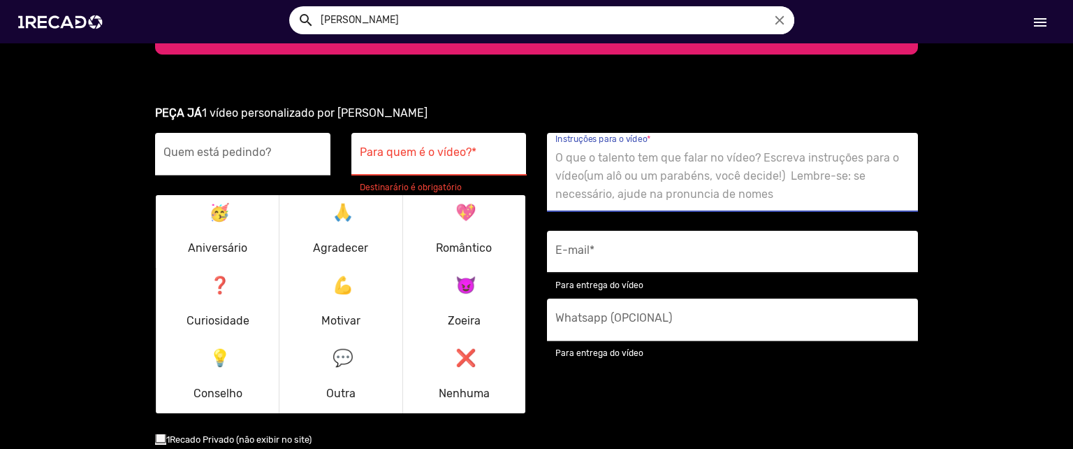
click at [593, 247] on input "E-mail *" at bounding box center [733, 256] width 354 height 18
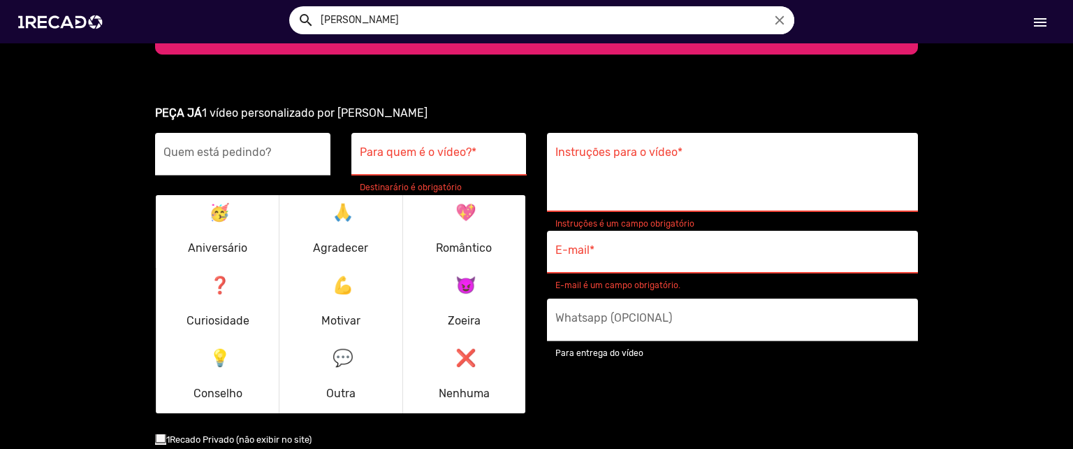
click at [915, 245] on div "E-mail * E-mail é um campo obrigatório." at bounding box center [733, 262] width 392 height 62
click at [712, 158] on textarea "Instruções para o vídeo *" at bounding box center [733, 175] width 354 height 57
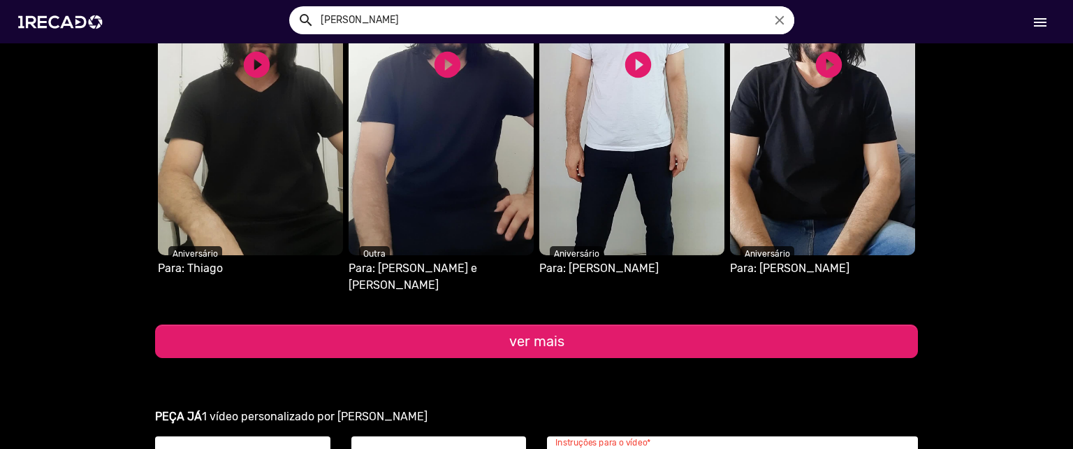
scroll to position [1663, 0]
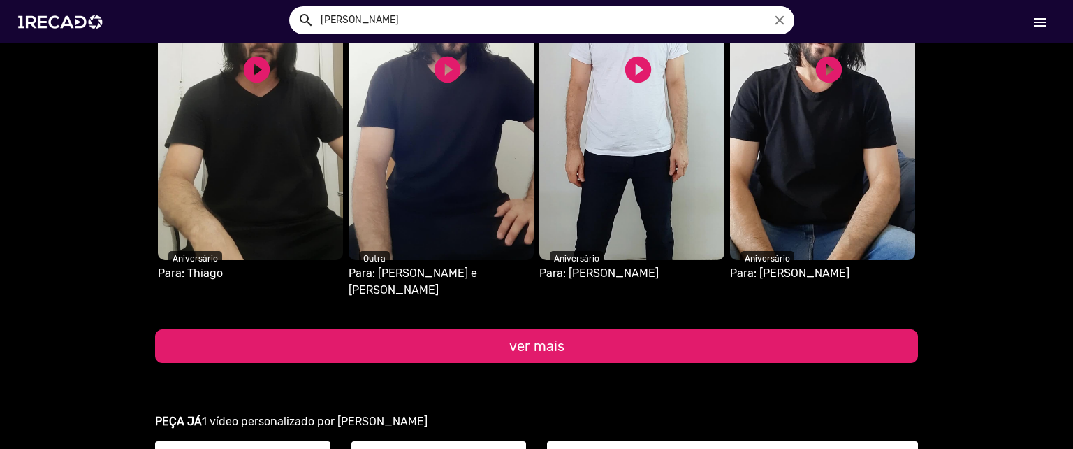
click at [470, 329] on button "ver mais" at bounding box center [536, 346] width 763 height 34
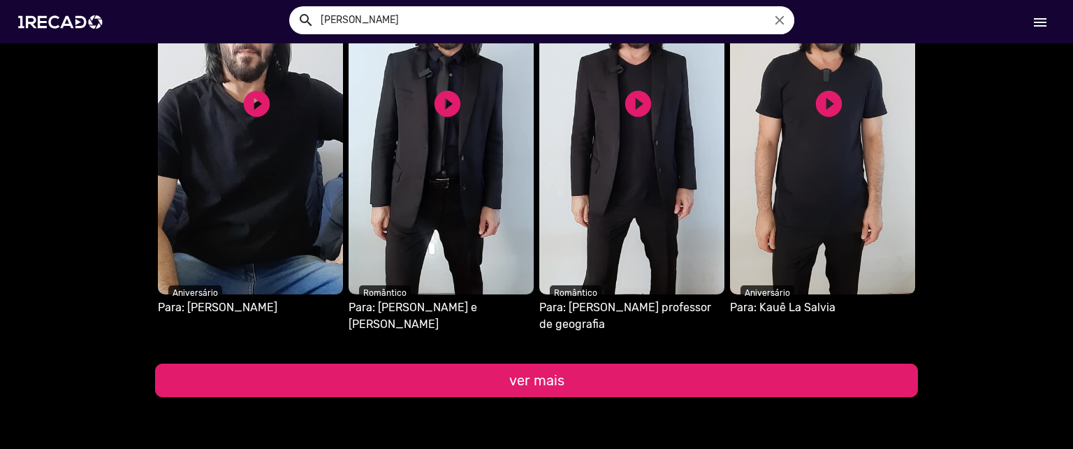
scroll to position [2071, 0]
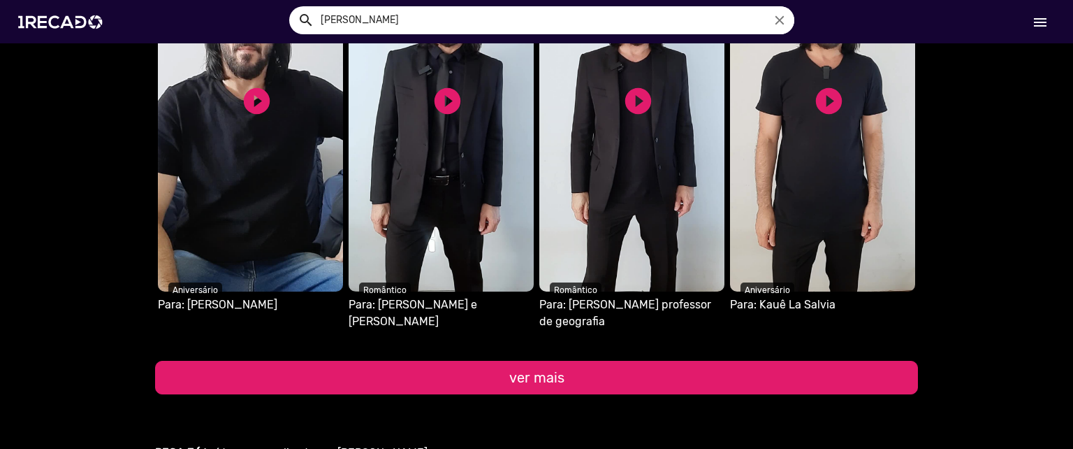
click at [604, 361] on button "ver mais" at bounding box center [536, 378] width 763 height 34
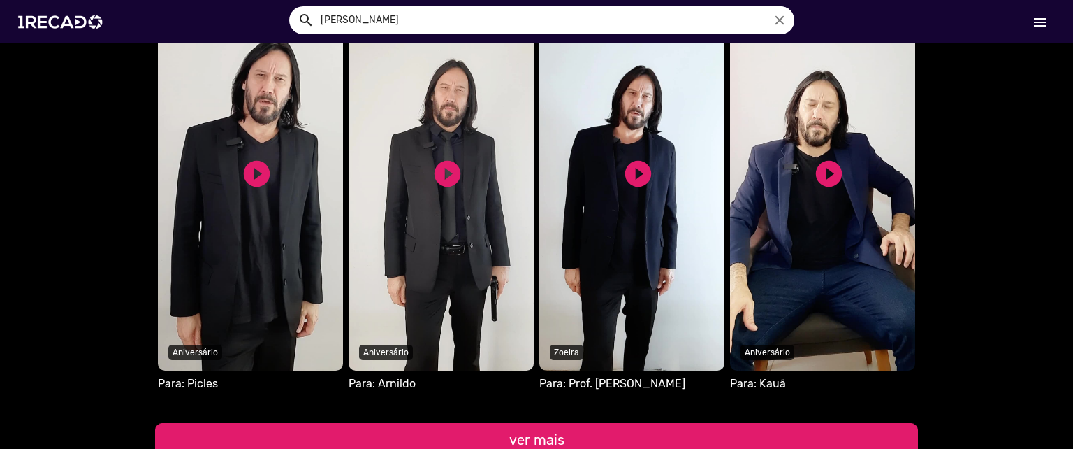
scroll to position [2434, 0]
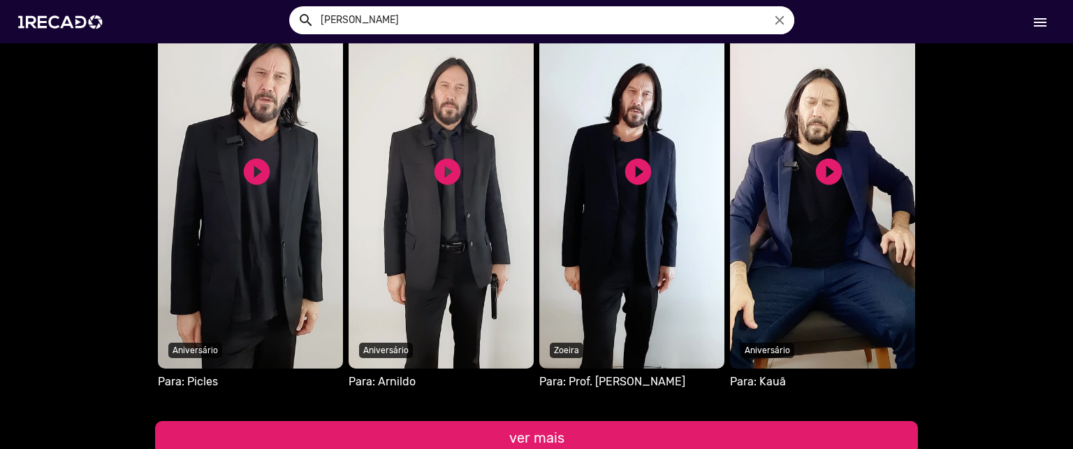
click at [614, 421] on button "ver mais" at bounding box center [536, 438] width 763 height 34
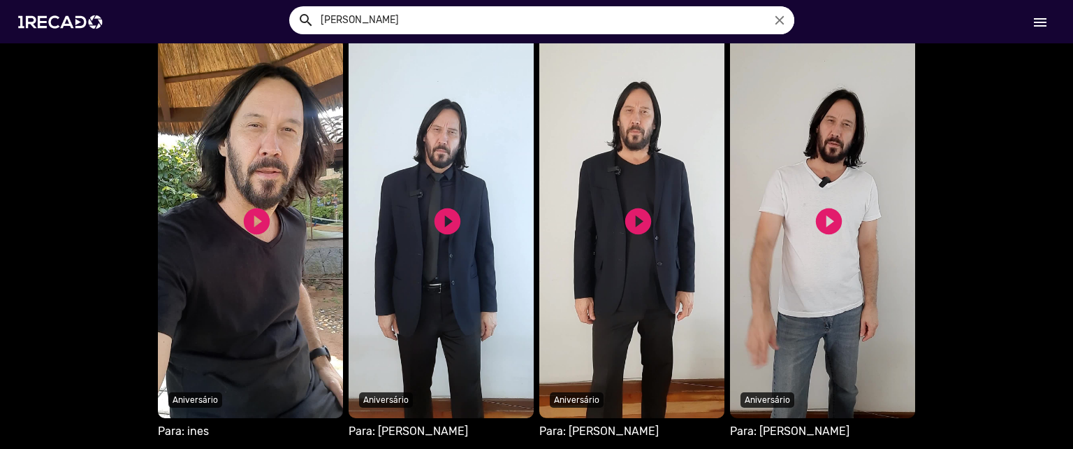
scroll to position [2807, 0]
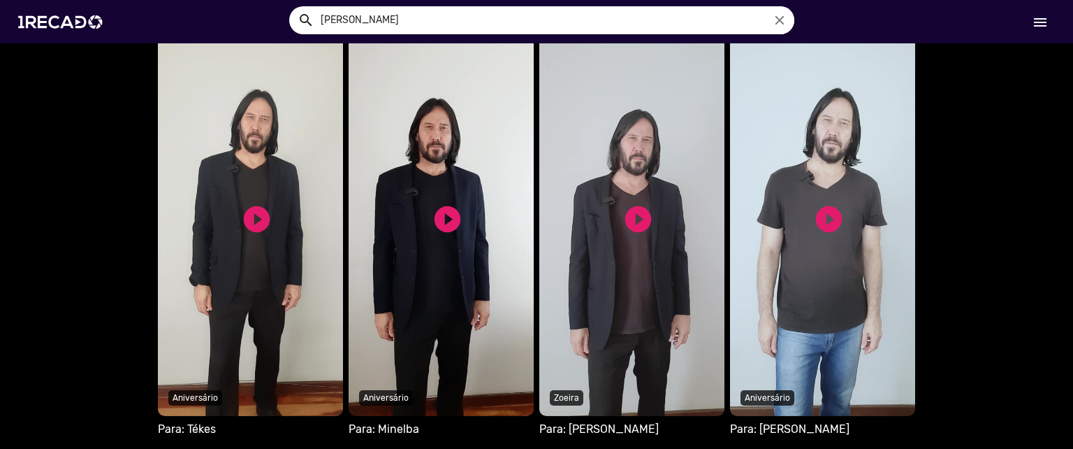
scroll to position [3230, 0]
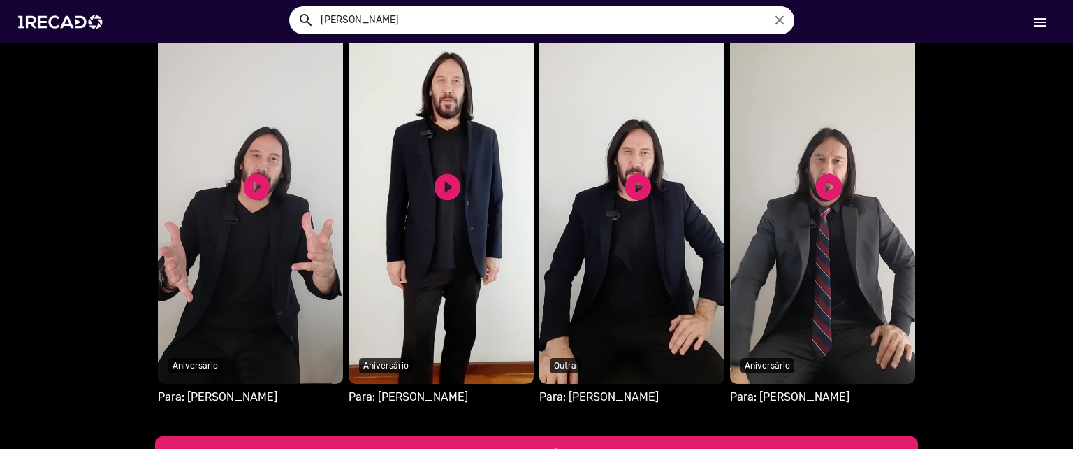
scroll to position [3683, 0]
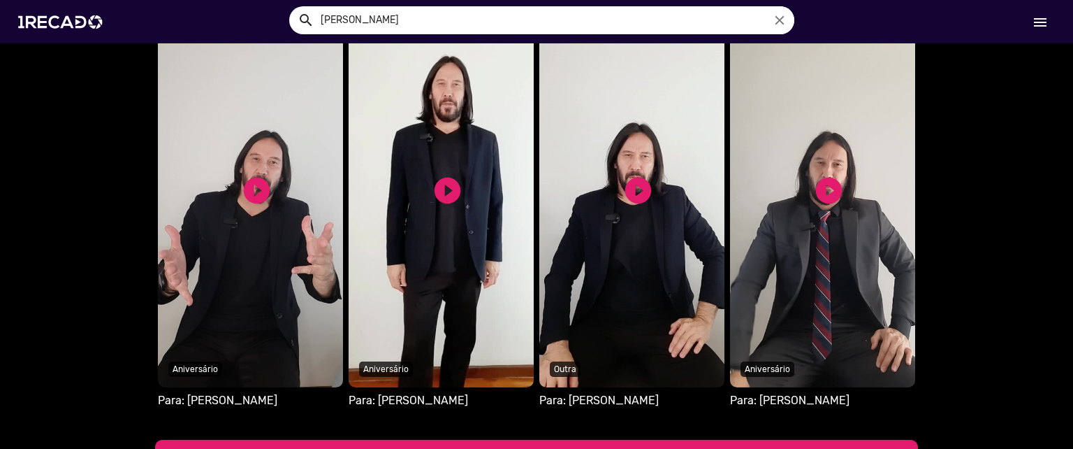
click at [474, 440] on button "ver mais" at bounding box center [536, 457] width 763 height 34
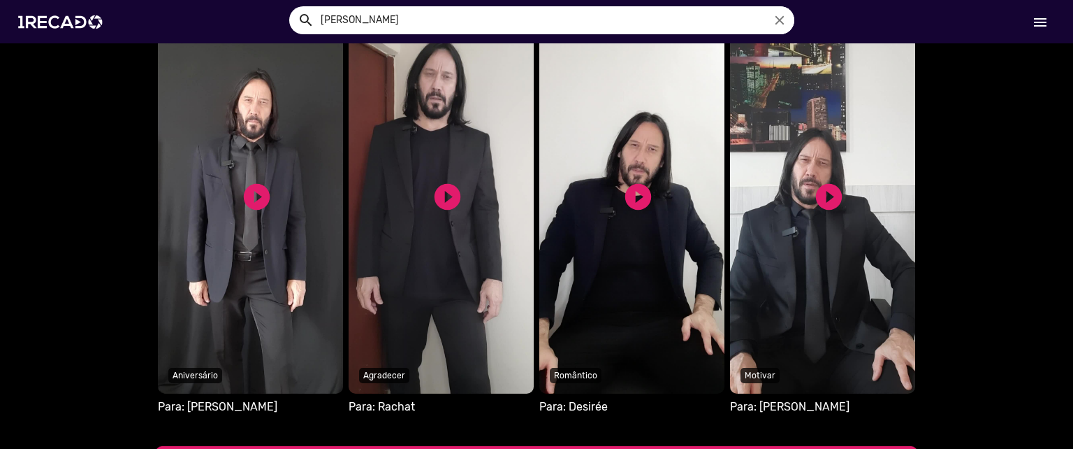
scroll to position [4100, 0]
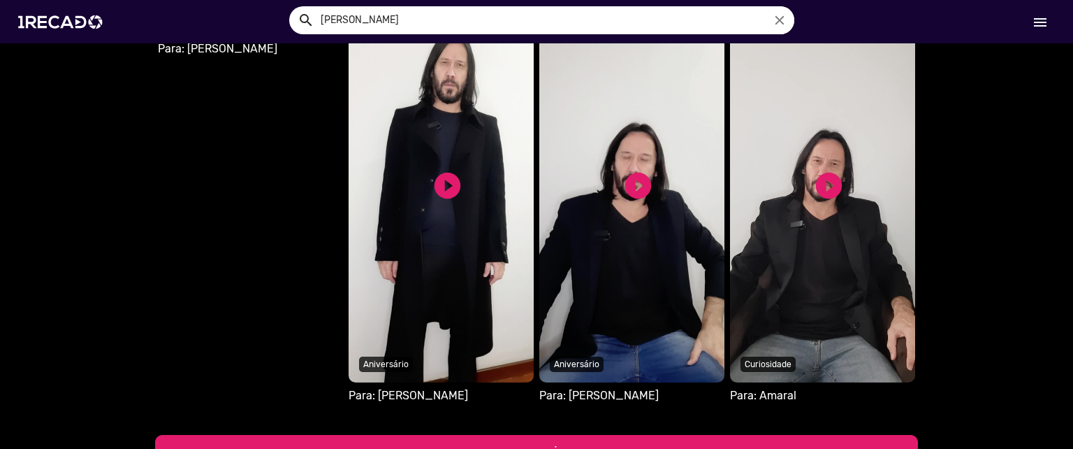
scroll to position [4538, 0]
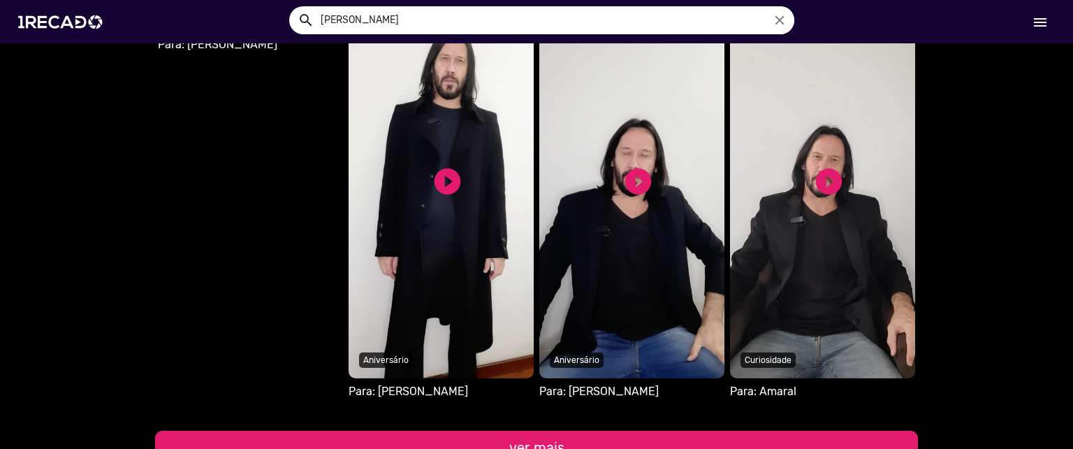
click at [565, 430] on button "ver mais" at bounding box center [536, 447] width 763 height 34
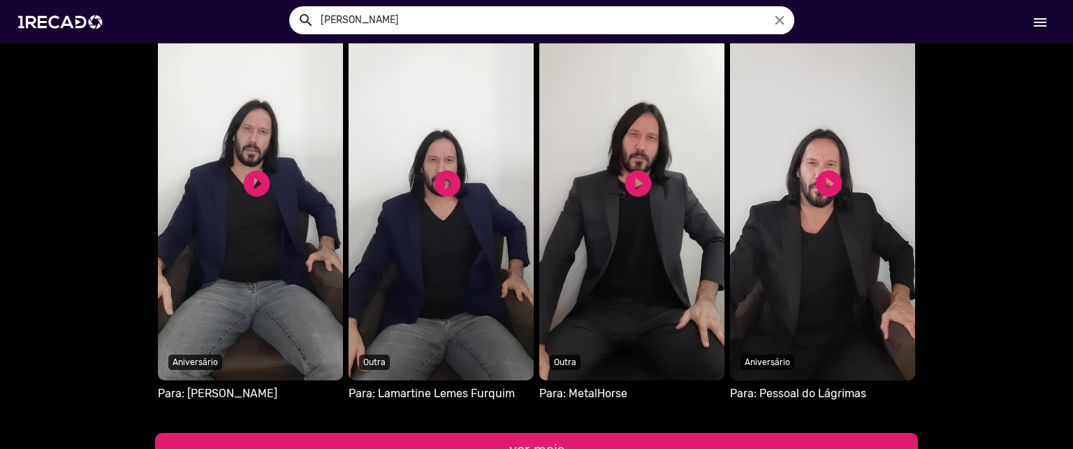
scroll to position [4960, 0]
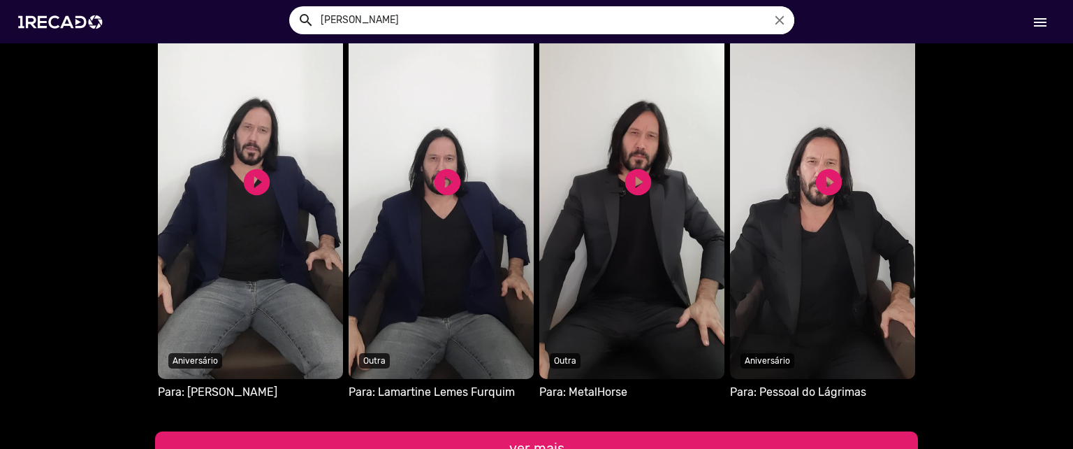
click at [554, 431] on button "ver mais" at bounding box center [536, 448] width 763 height 34
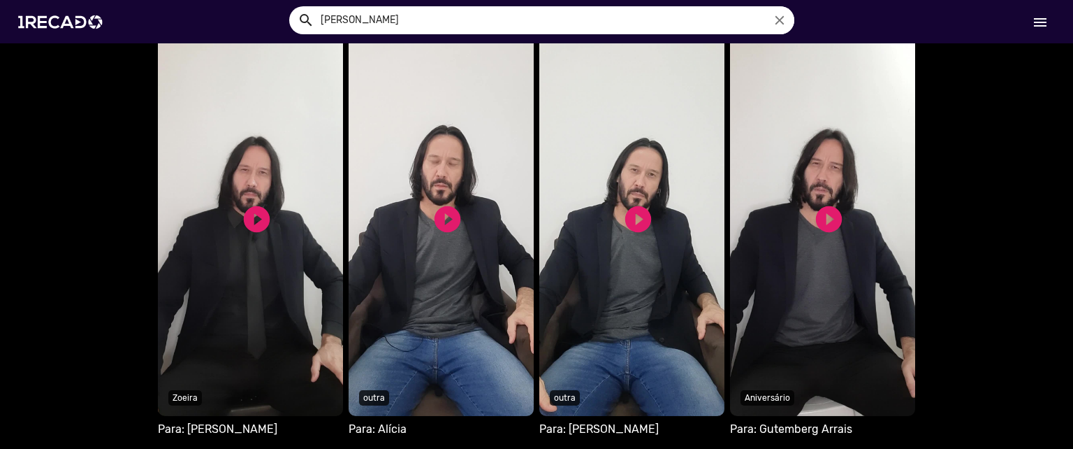
scroll to position [5344, 0]
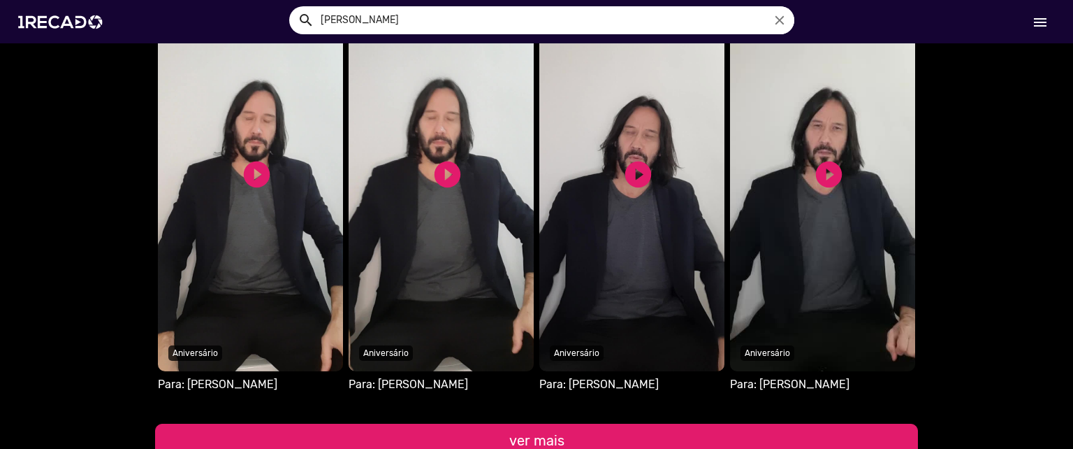
scroll to position [5810, 0]
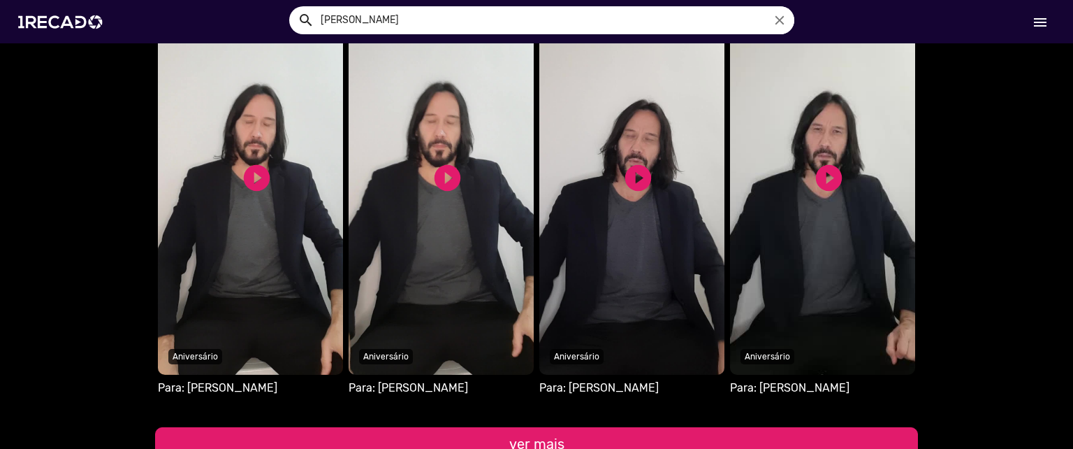
click at [533, 427] on button "ver mais" at bounding box center [536, 444] width 763 height 34
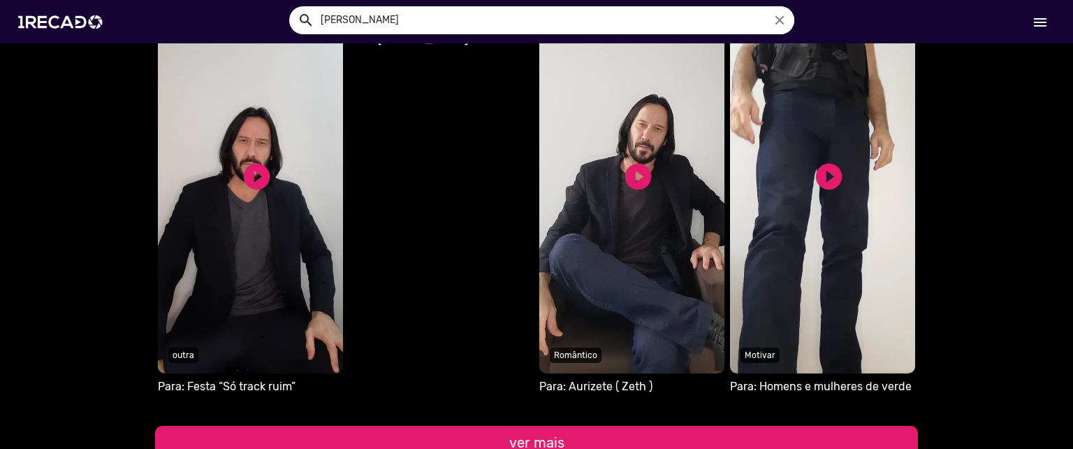
scroll to position [6232, 0]
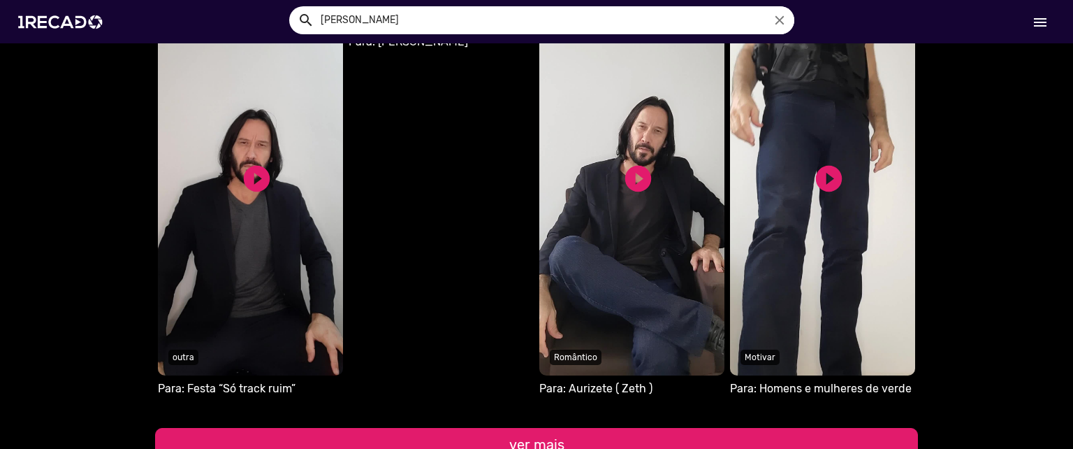
click at [407, 428] on button "ver mais" at bounding box center [536, 445] width 763 height 34
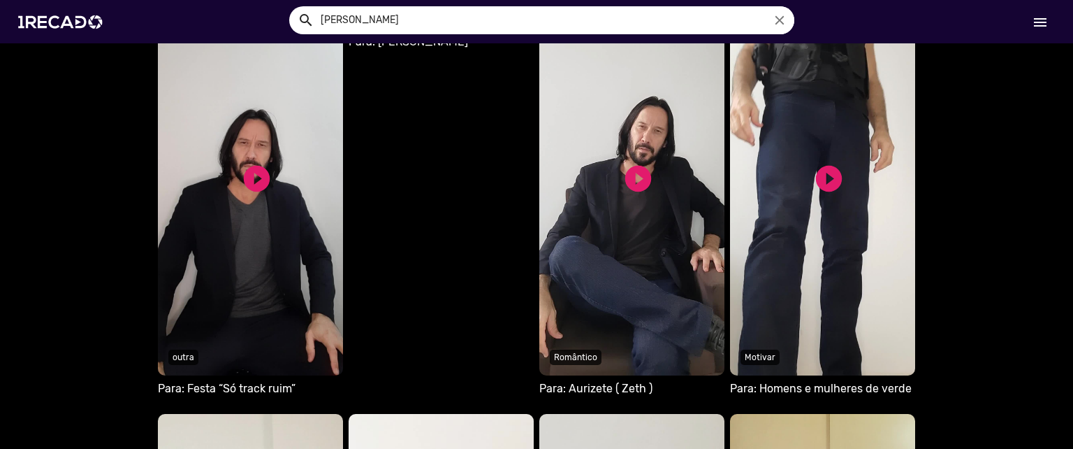
click at [213, 148] on video "S1RECADO vídeos dedicados para fãs e empresas" at bounding box center [250, 183] width 185 height 384
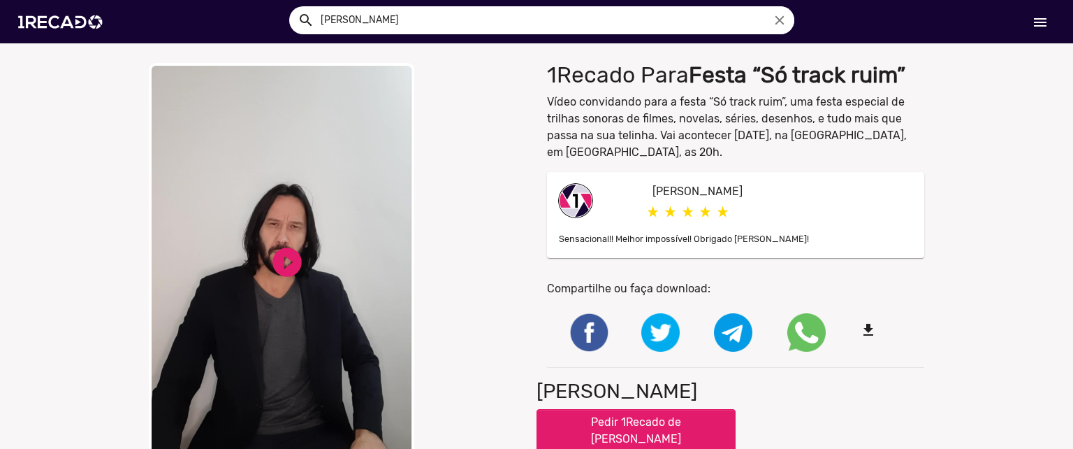
click at [296, 241] on div "play_circle_filled" at bounding box center [287, 261] width 35 height 45
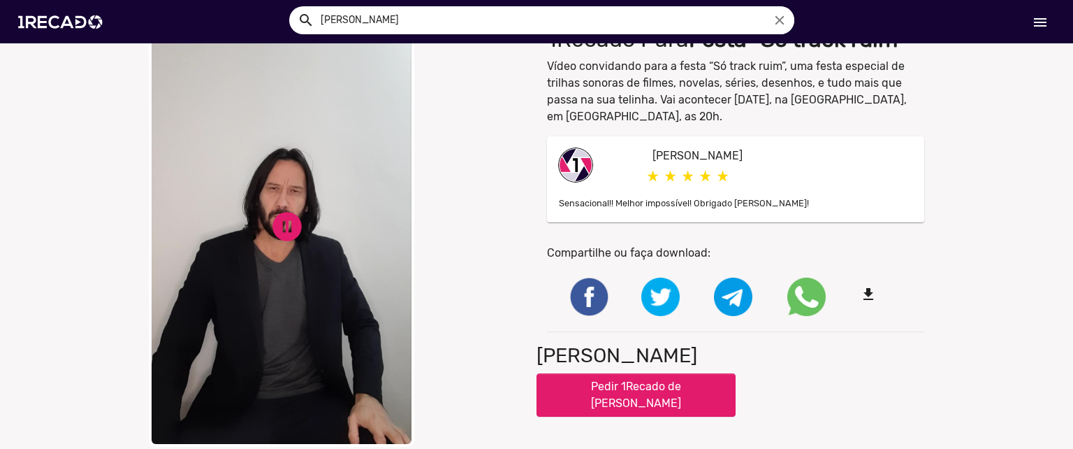
scroll to position [34, 0]
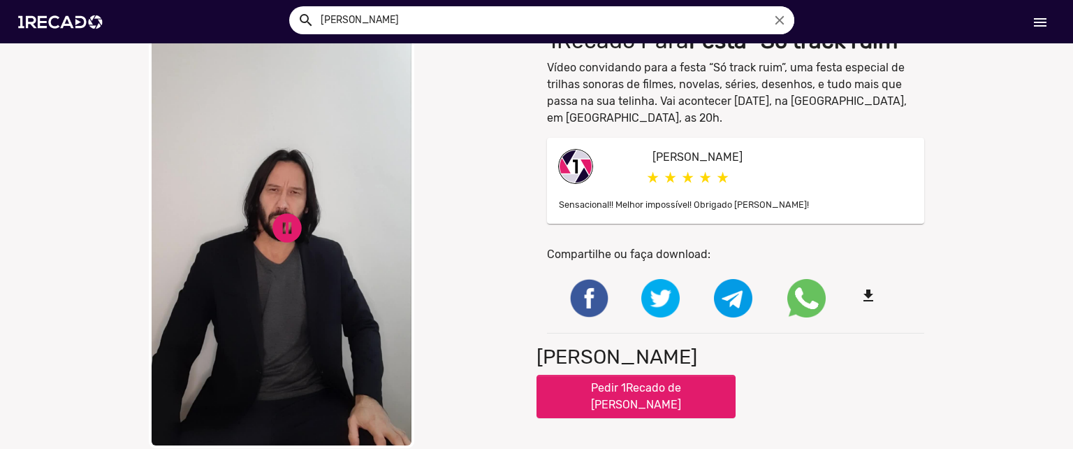
click at [444, 268] on div "close Your browser does not support HTML5 video. pause_circle pause_circle" at bounding box center [337, 238] width 377 height 419
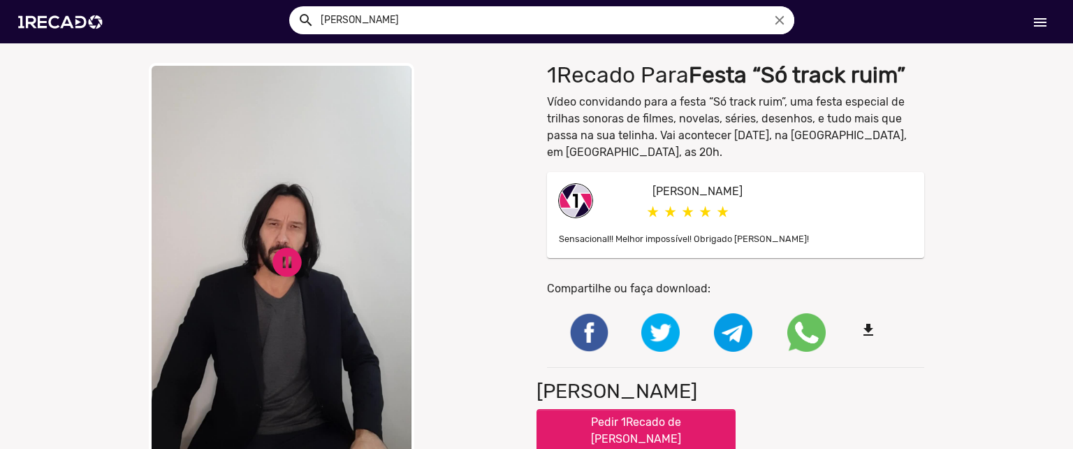
scroll to position [0, 0]
click at [255, 284] on video "Your browser does not support HTML5 video." at bounding box center [282, 272] width 266 height 419
click at [285, 259] on link "play_circle_filled" at bounding box center [287, 262] width 35 height 35
click at [523, 147] on div "close Your browser does not support HTML5 video. pause_circle pause_circle" at bounding box center [337, 272] width 398 height 433
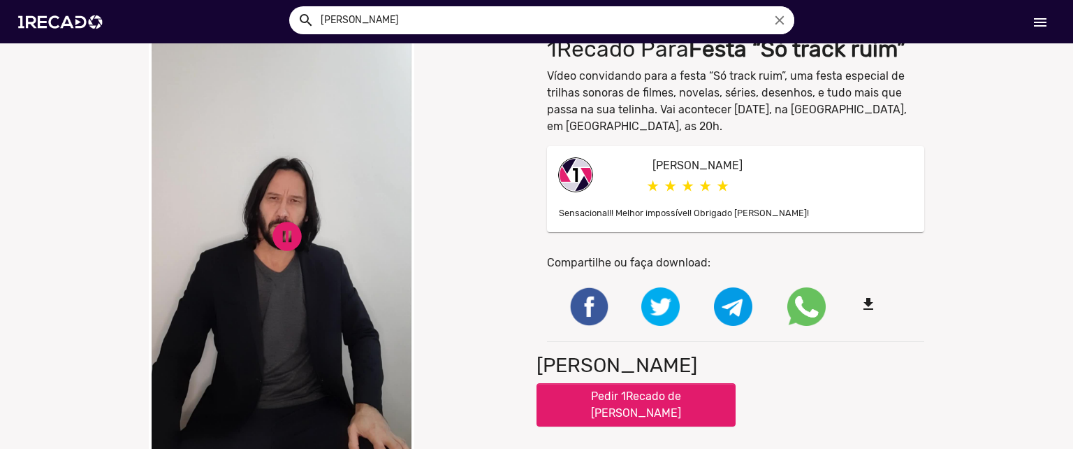
scroll to position [20, 0]
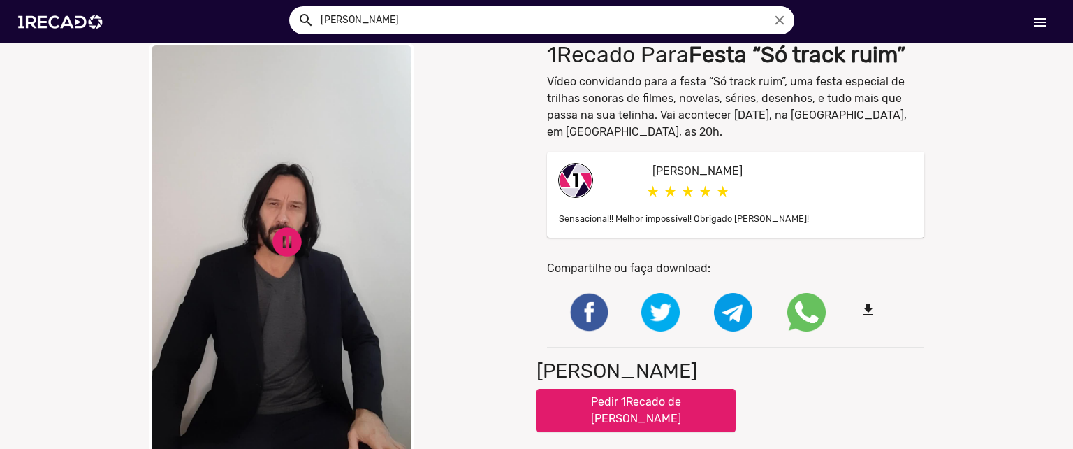
click at [311, 235] on video "Your browser does not support HTML5 video." at bounding box center [282, 252] width 266 height 419
click at [586, 85] on p "Vídeo convidando para a festa “Só track ruim”, uma festa especial de trilhas so…" at bounding box center [735, 106] width 377 height 67
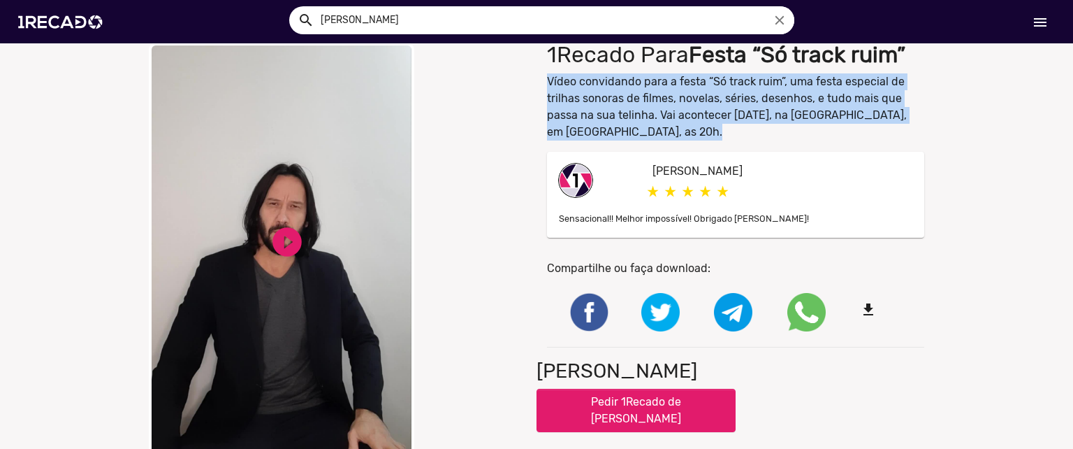
click at [586, 85] on p "Vídeo convidando para a festa “Só track ruim”, uma festa especial de trilhas so…" at bounding box center [735, 106] width 377 height 67
click at [604, 115] on p "Vídeo convidando para a festa “Só track ruim”, uma festa especial de trilhas so…" at bounding box center [735, 106] width 377 height 67
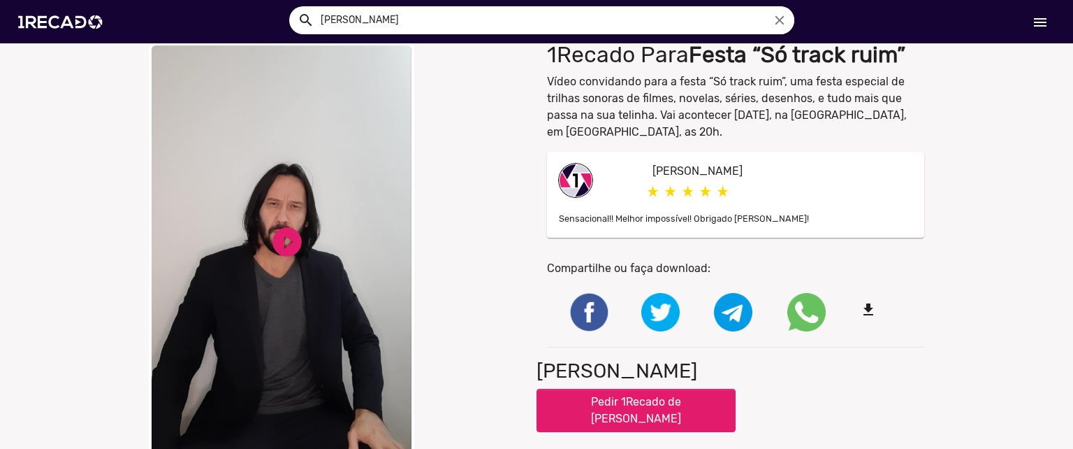
click at [276, 261] on div "play_circle_filled" at bounding box center [287, 241] width 35 height 45
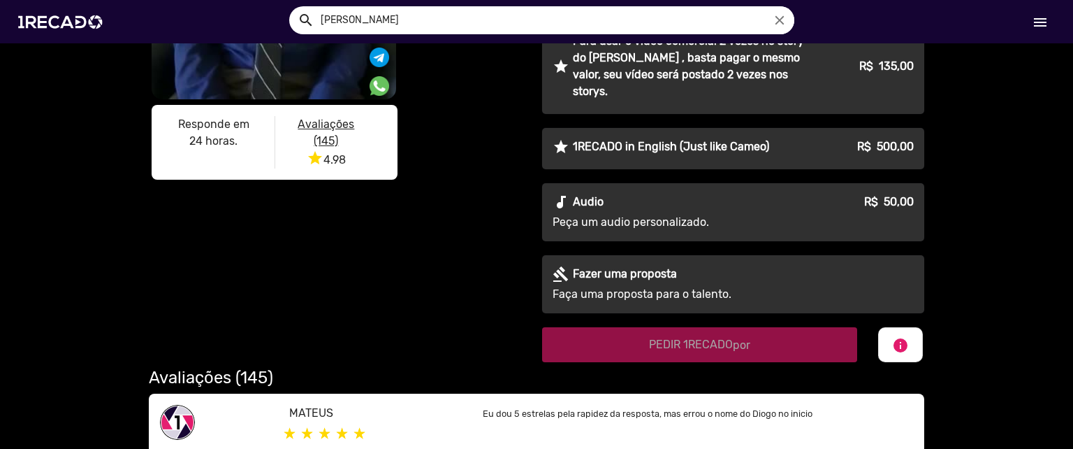
scroll to position [404, 0]
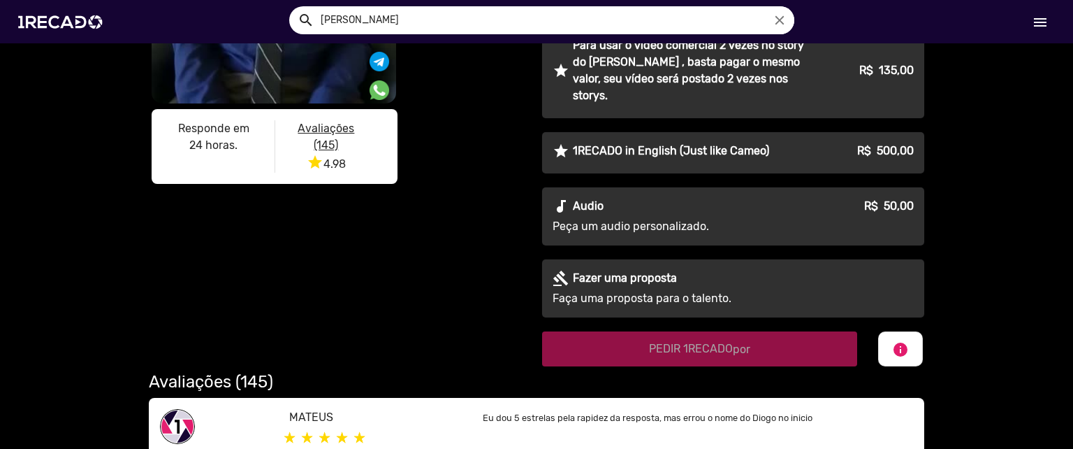
click at [201, 141] on b "24 horas." at bounding box center [213, 144] width 48 height 13
click at [310, 145] on u "Avaliações (145)" at bounding box center [326, 137] width 57 height 30
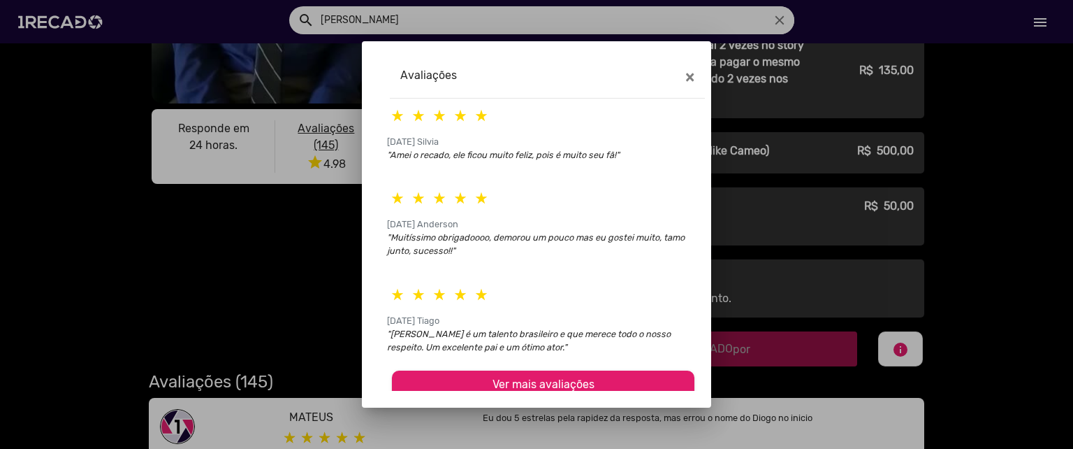
scroll to position [204, 0]
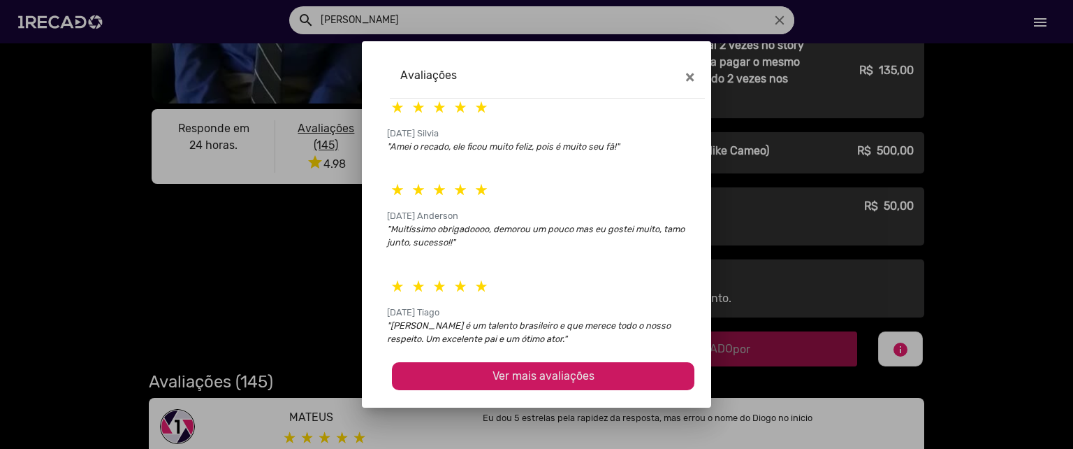
click at [556, 373] on span "Ver mais avaliações" at bounding box center [544, 375] width 102 height 13
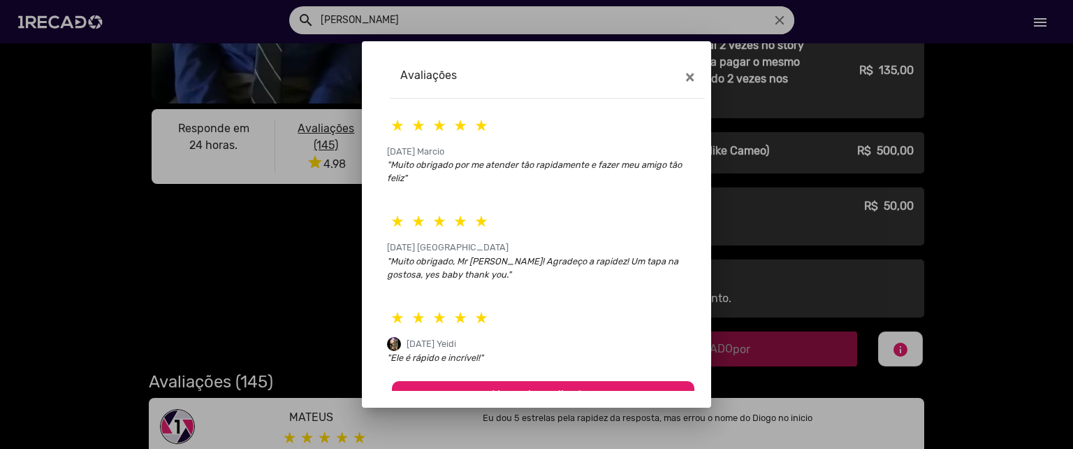
scroll to position [645, 0]
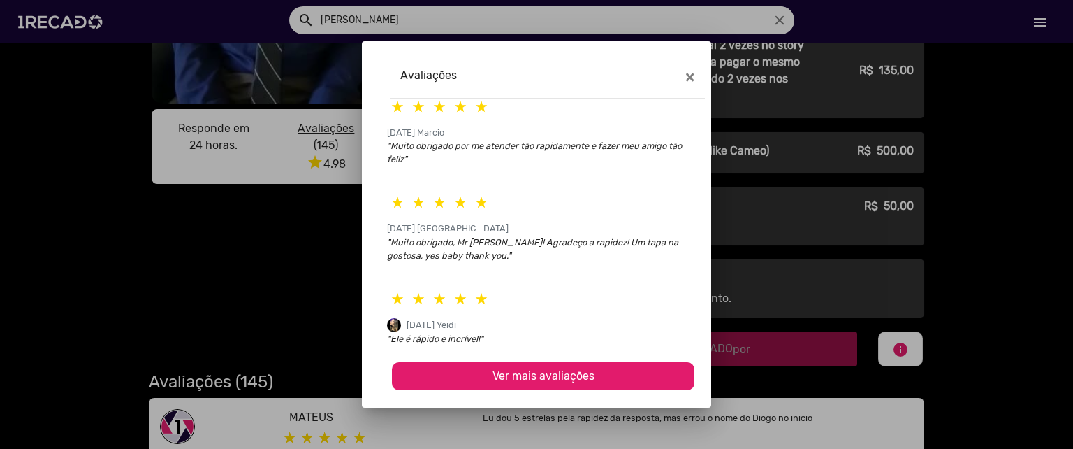
click at [563, 375] on span "Ver mais avaliações" at bounding box center [544, 375] width 102 height 13
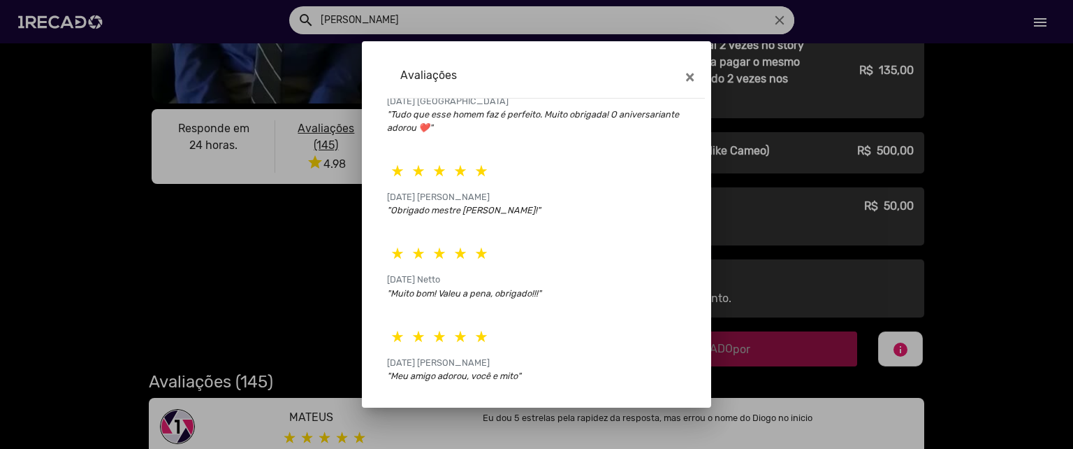
scroll to position [1072, 0]
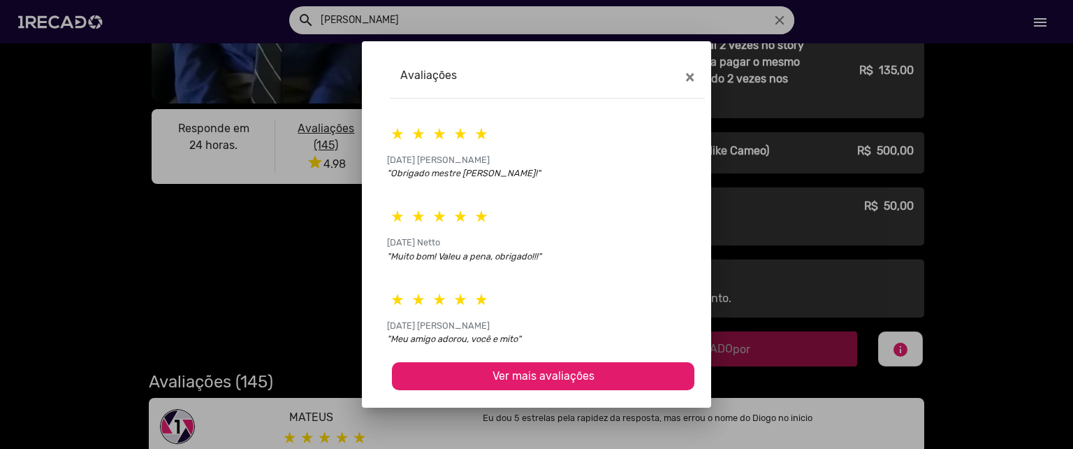
click at [542, 378] on span "Ver mais avaliações" at bounding box center [544, 375] width 102 height 13
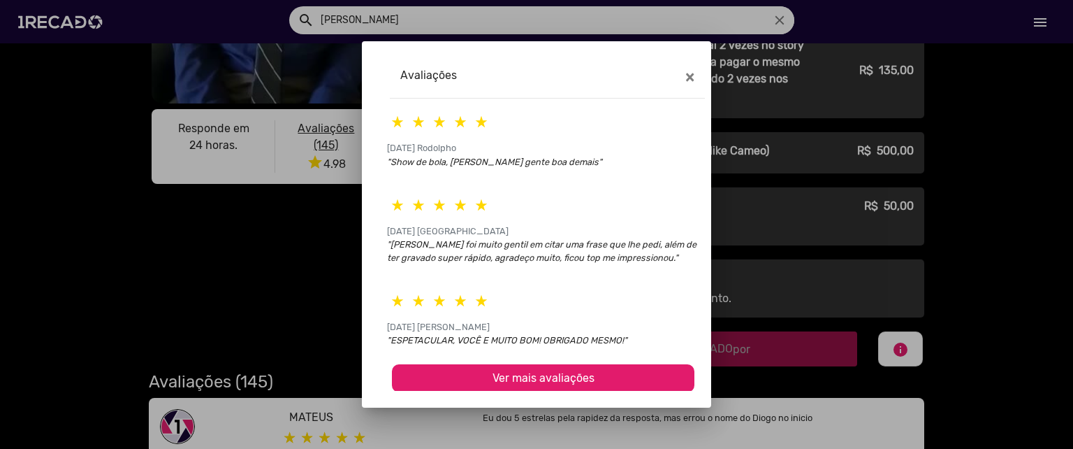
scroll to position [1526, 0]
click at [552, 373] on span "Ver mais avaliações" at bounding box center [544, 376] width 102 height 13
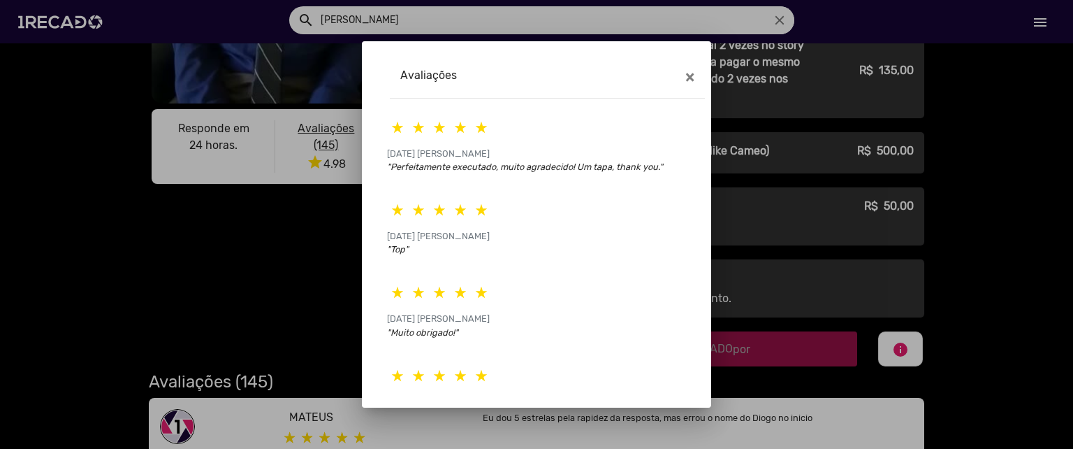
scroll to position [1940, 0]
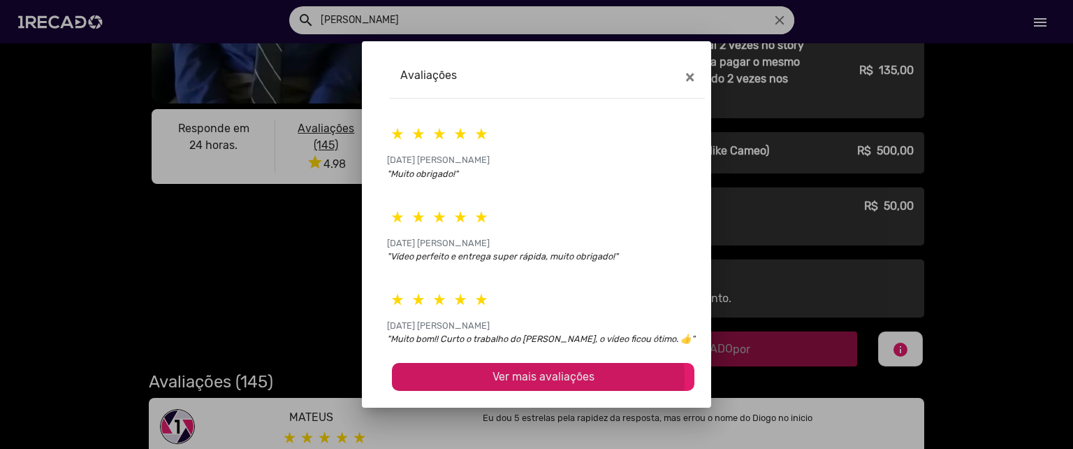
click at [518, 379] on span "Ver mais avaliações" at bounding box center [544, 376] width 102 height 13
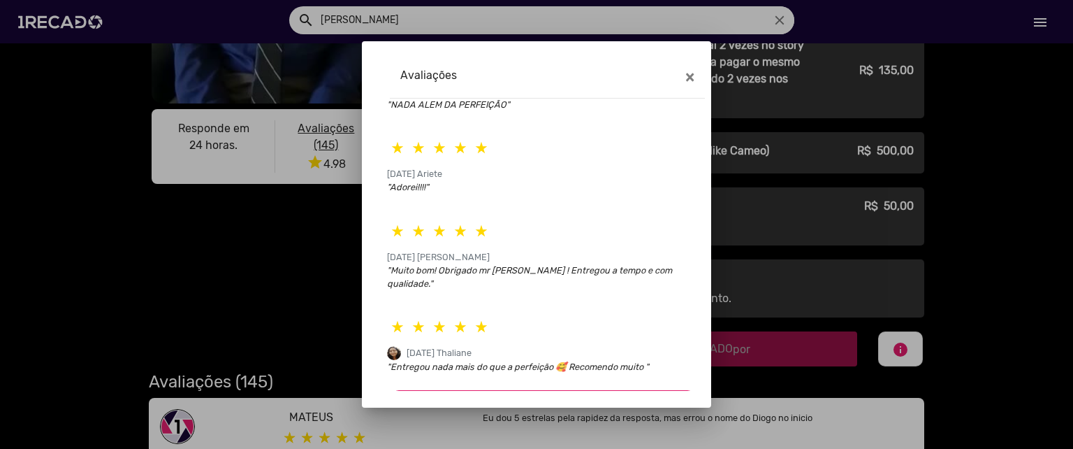
scroll to position [2353, 0]
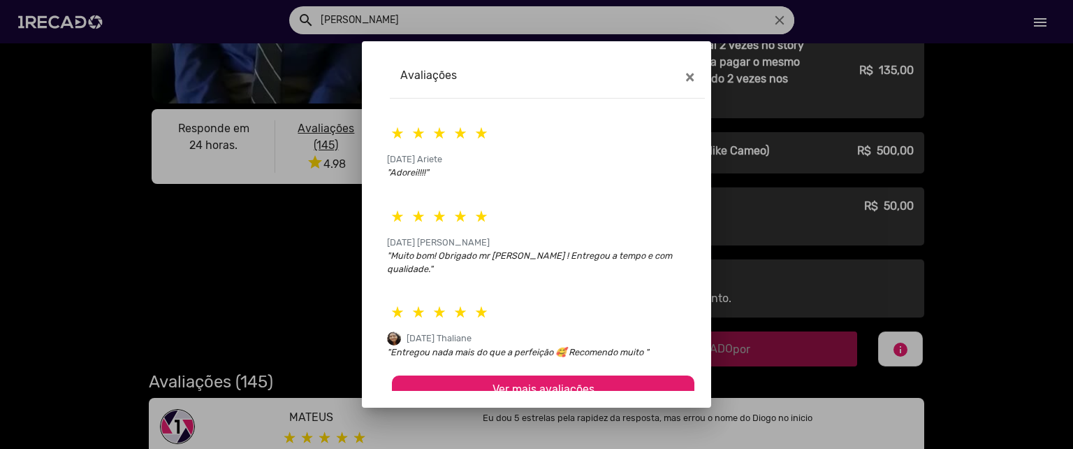
click at [498, 382] on span "Ver mais avaliações" at bounding box center [544, 388] width 102 height 13
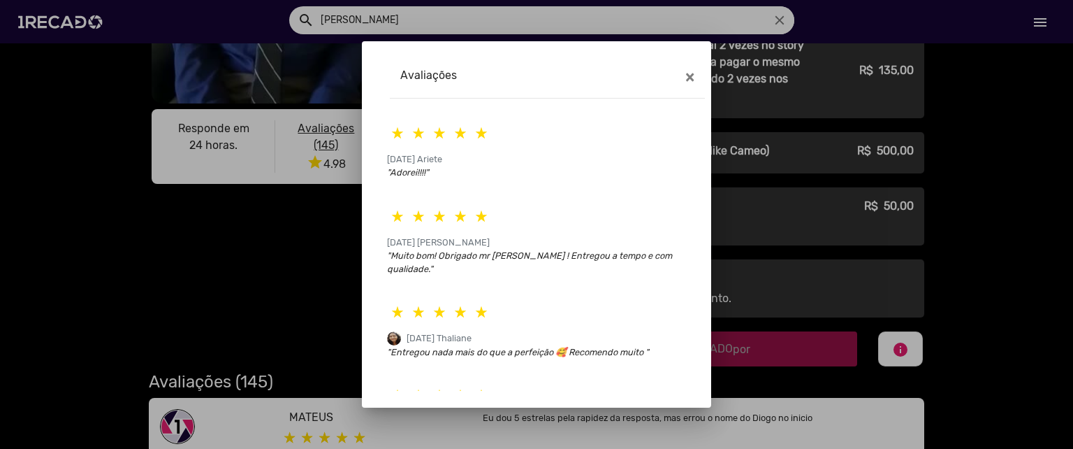
scroll to position [2795, 0]
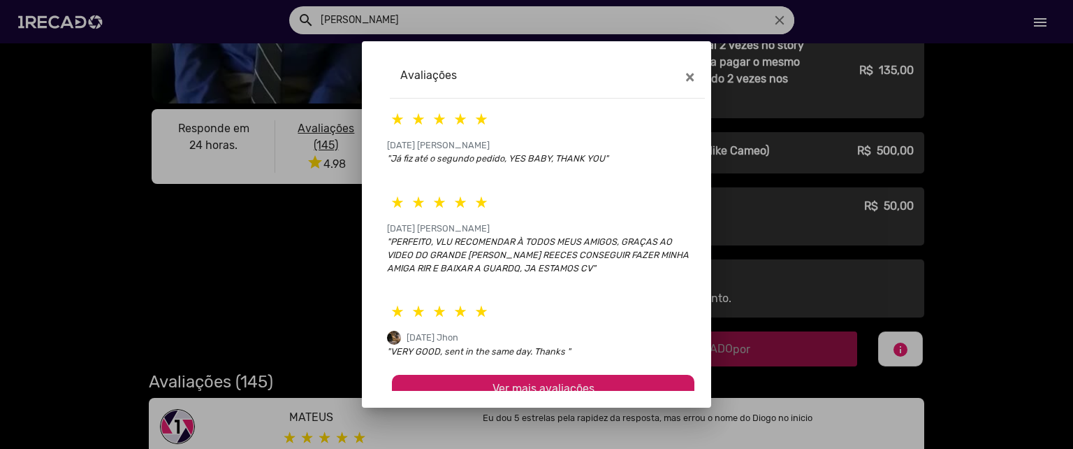
click at [557, 382] on span "Ver mais avaliações" at bounding box center [544, 388] width 102 height 13
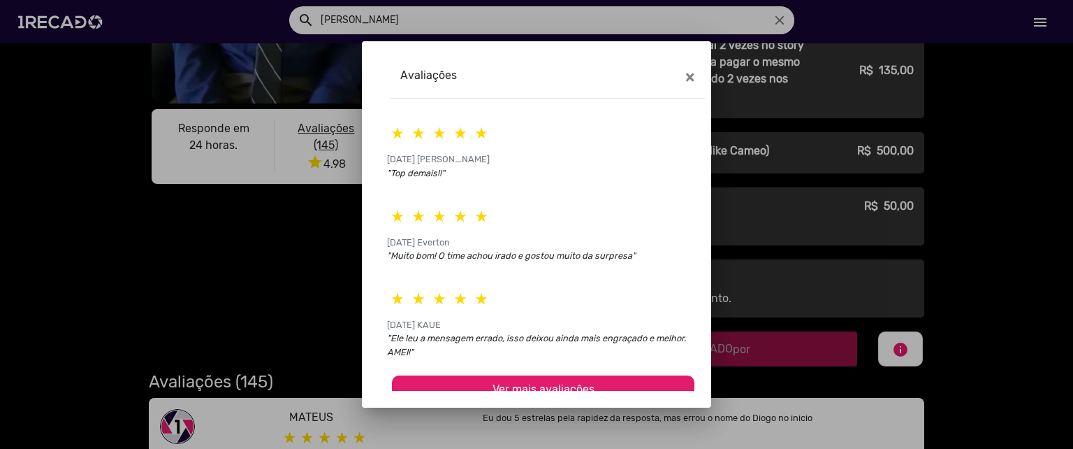
scroll to position [3235, 0]
click at [282, 303] on div at bounding box center [536, 224] width 1073 height 449
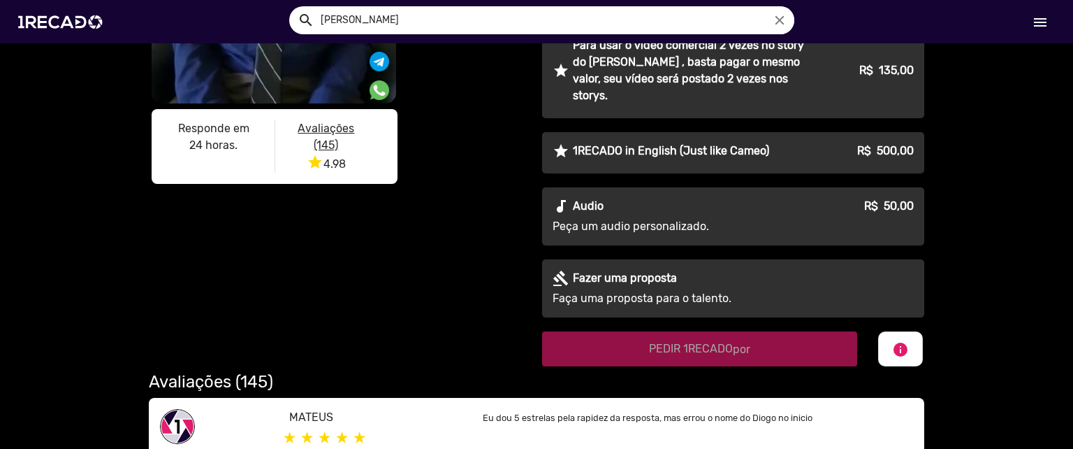
click at [405, 20] on input "marcos jeeves" at bounding box center [552, 20] width 484 height 28
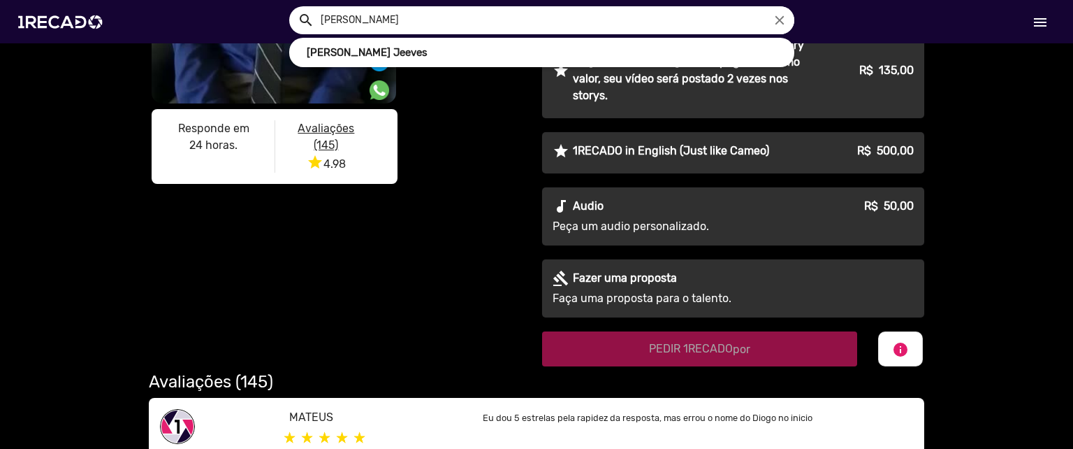
click at [405, 20] on input "marcos jeeves" at bounding box center [552, 20] width 484 height 28
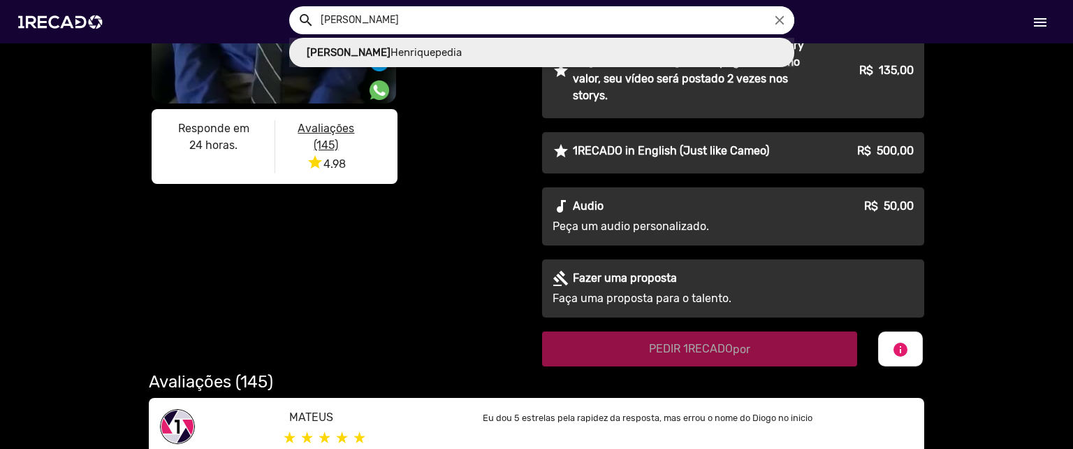
type input "[PERSON_NAME]"
click at [293, 7] on button "search" at bounding box center [305, 19] width 24 height 24
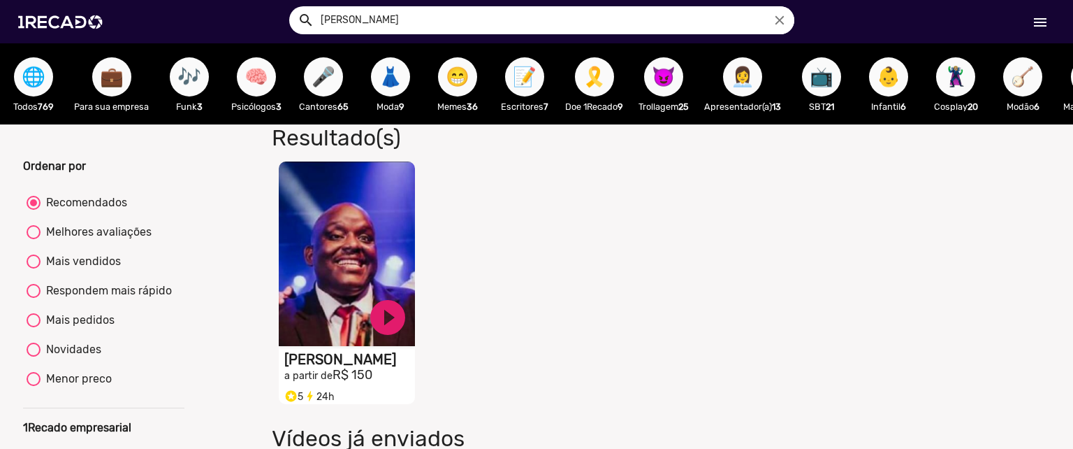
click at [344, 266] on video "S1RECADO vídeos dedicados para fãs e empresas" at bounding box center [347, 253] width 136 height 184
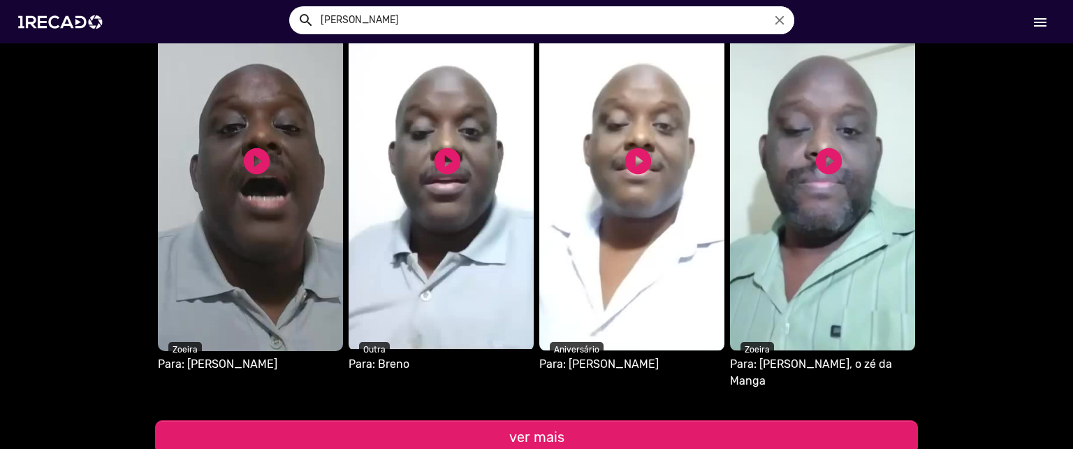
scroll to position [1363, 0]
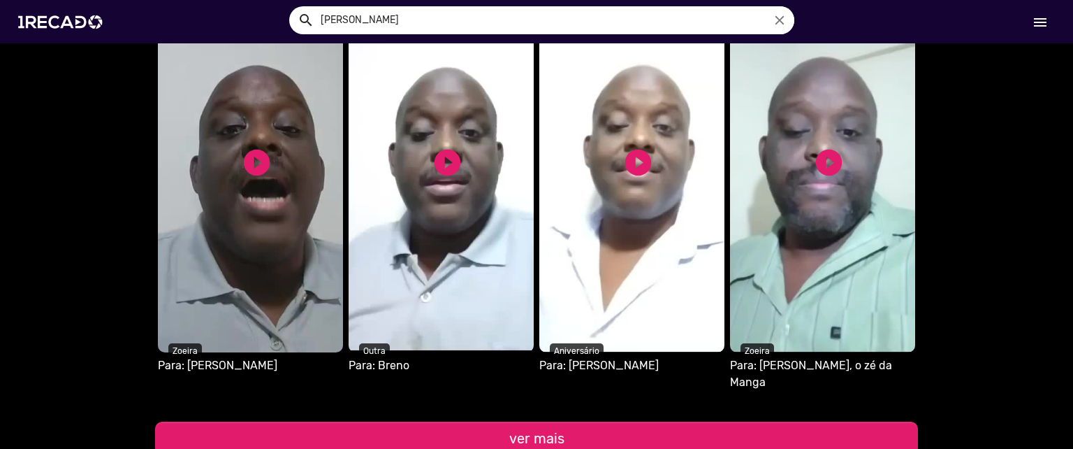
click at [803, 205] on video "S1RECADO vídeos dedicados para fãs e empresas" at bounding box center [822, 160] width 185 height 384
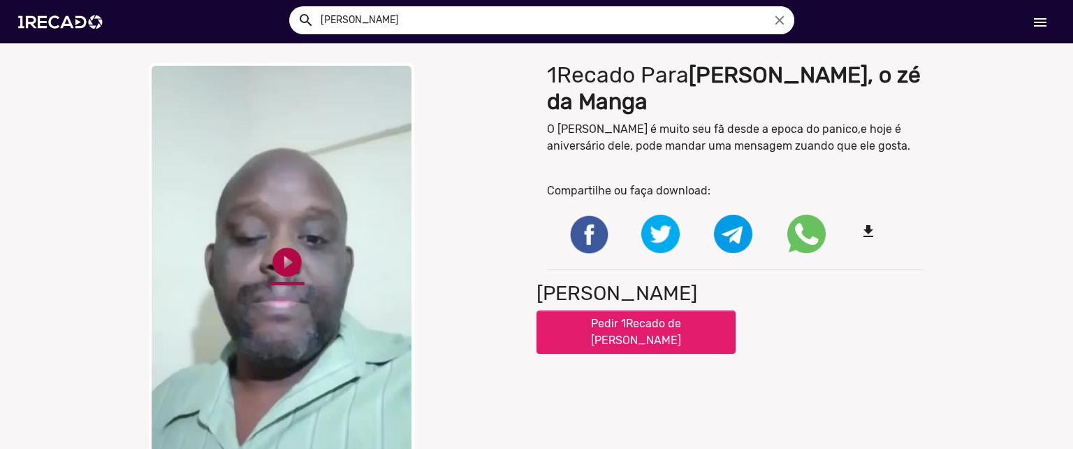
click at [270, 257] on link "play_circle_filled" at bounding box center [287, 262] width 35 height 35
click at [306, 238] on video "Your browser does not support HTML5 video." at bounding box center [282, 272] width 266 height 419
click at [288, 325] on video "Your browser does not support HTML5 video." at bounding box center [282, 272] width 266 height 419
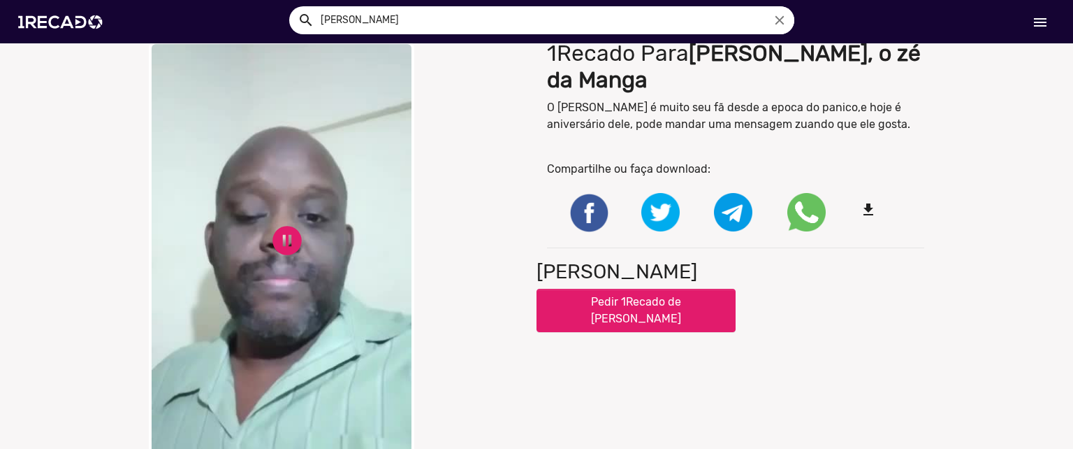
scroll to position [20, 0]
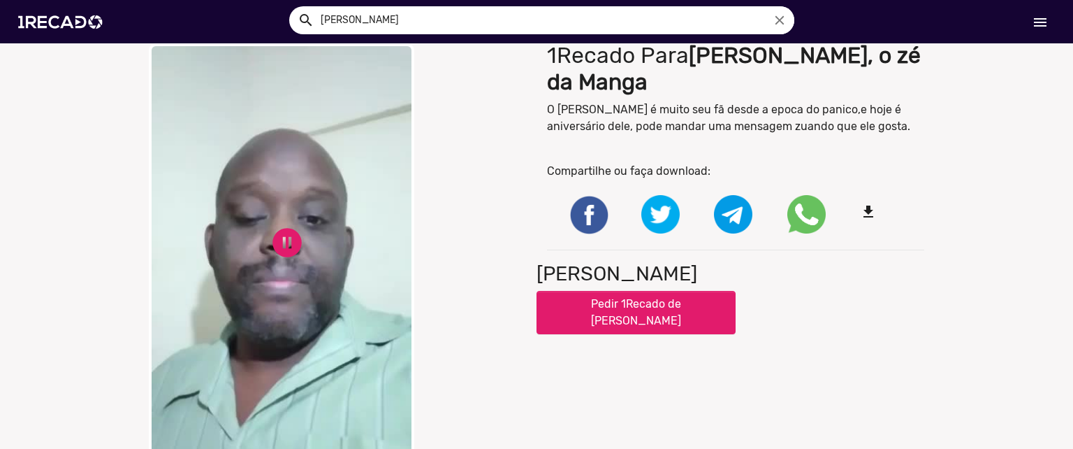
click at [481, 165] on div "close Your browser does not support HTML5 video. pause_circle pause_circle" at bounding box center [337, 252] width 377 height 419
click at [370, 198] on video "Your browser does not support HTML5 video." at bounding box center [282, 252] width 266 height 419
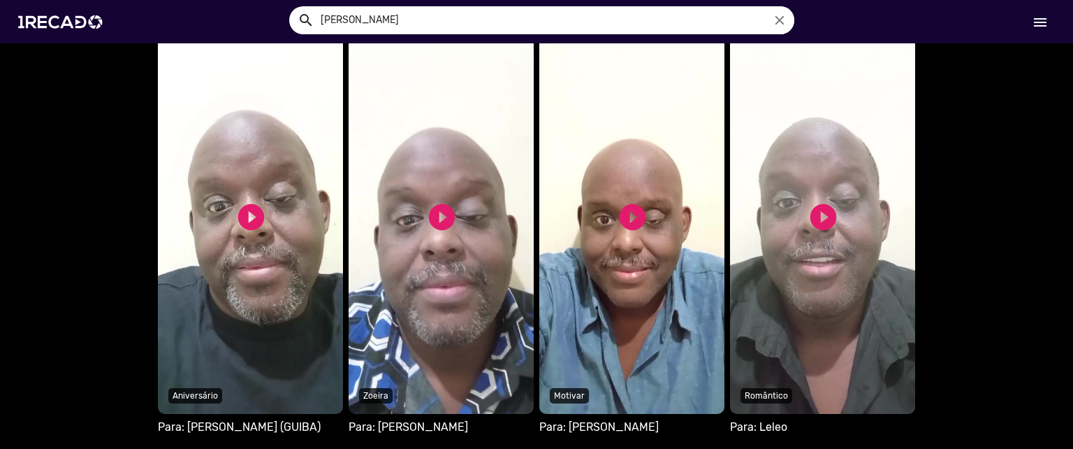
scroll to position [876, 0]
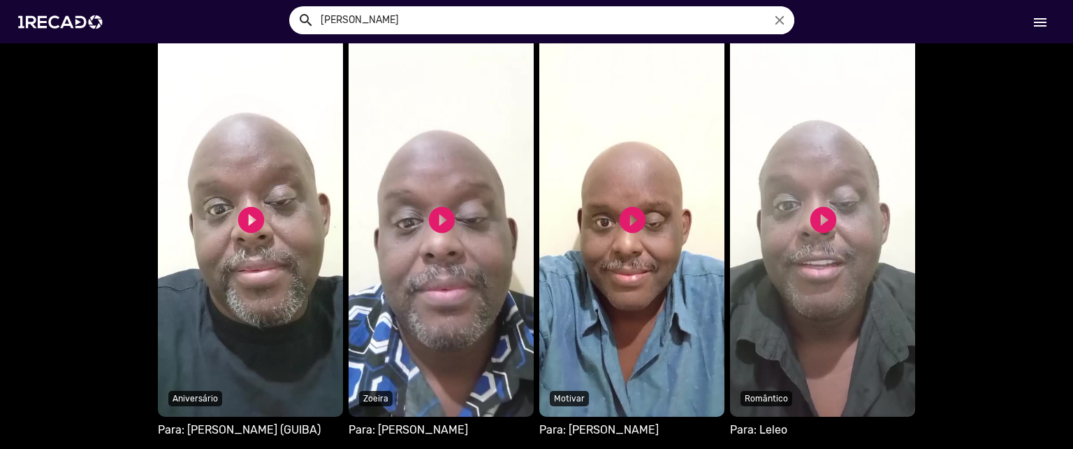
click at [648, 205] on video "Seu navegador não reproduz vídeo em HTML5" at bounding box center [631, 224] width 185 height 384
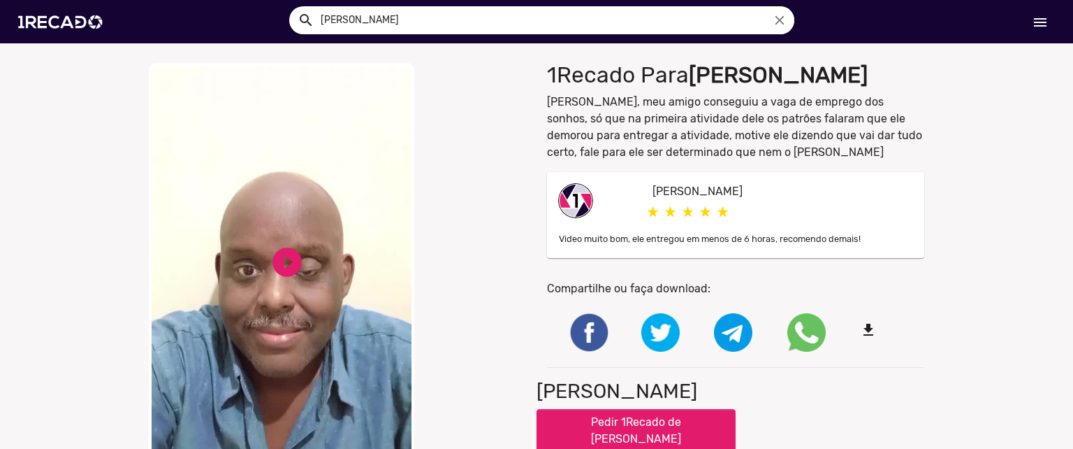
click at [335, 253] on video "Your browser does not support HTML5 video." at bounding box center [282, 272] width 266 height 419
click at [469, 173] on div "close Your browser does not support HTML5 video. pause_circle pause_circle" at bounding box center [337, 272] width 377 height 419
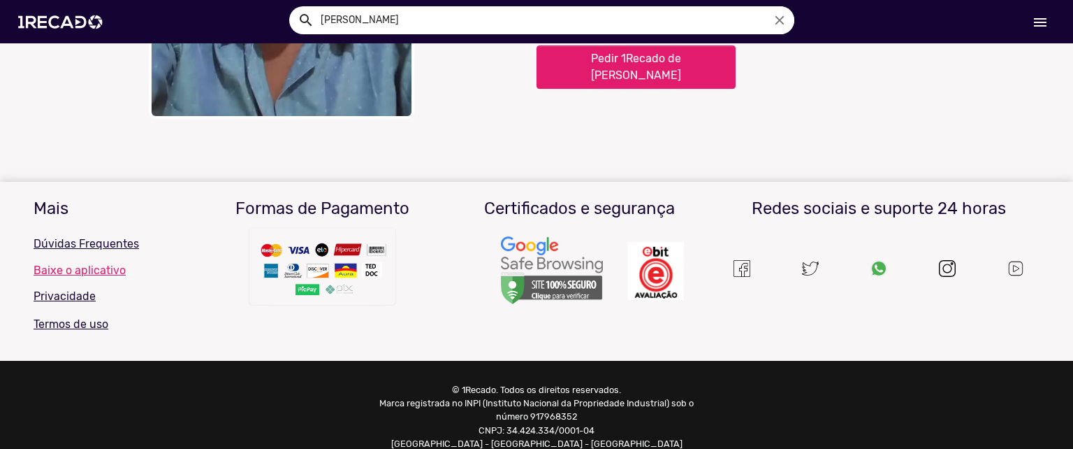
scroll to position [374, 0]
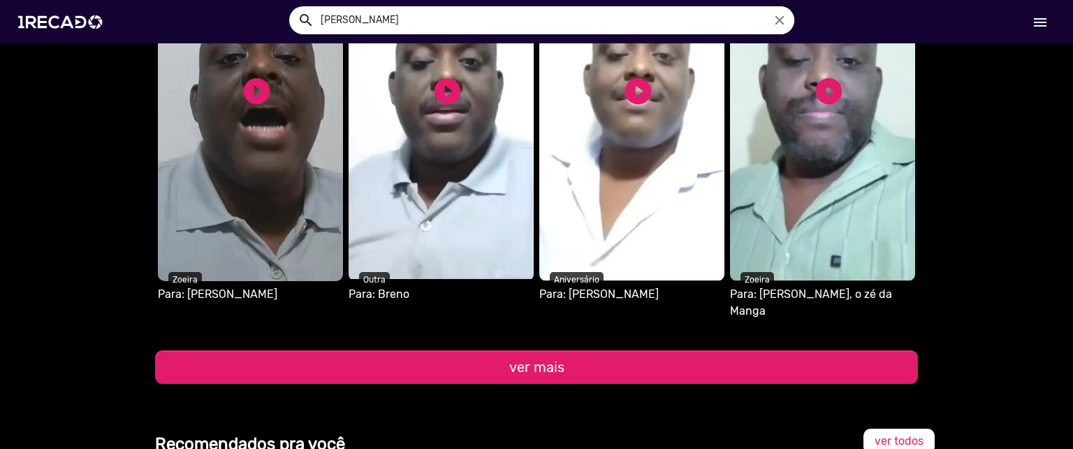
scroll to position [1430, 0]
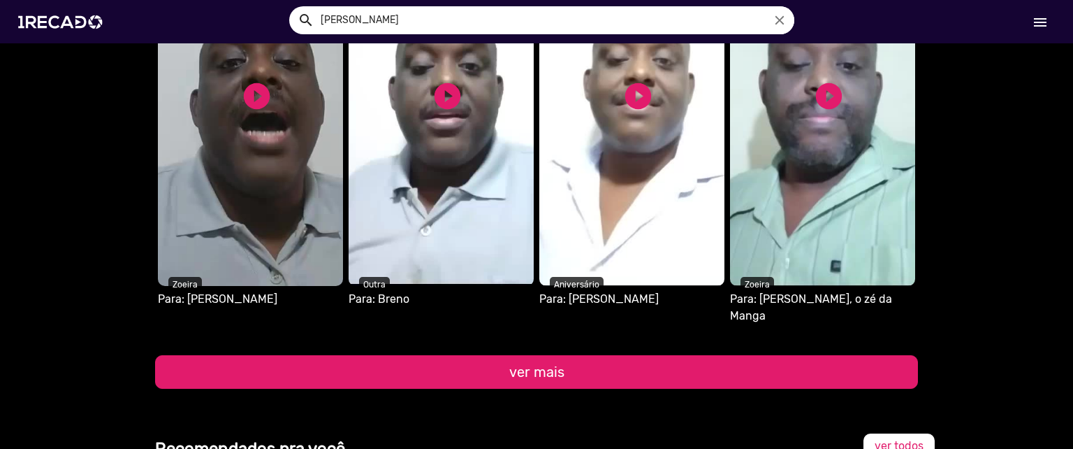
click at [585, 357] on button "ver mais" at bounding box center [536, 372] width 763 height 34
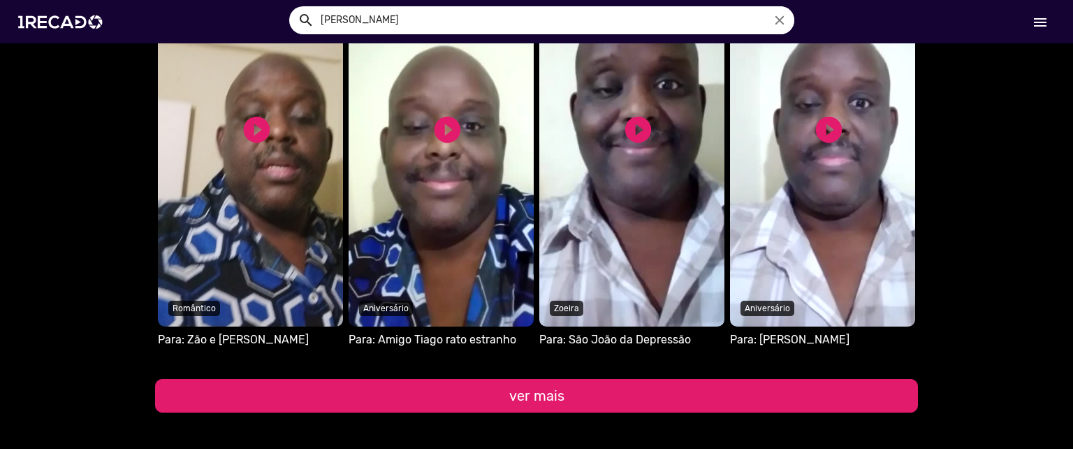
scroll to position [1829, 0]
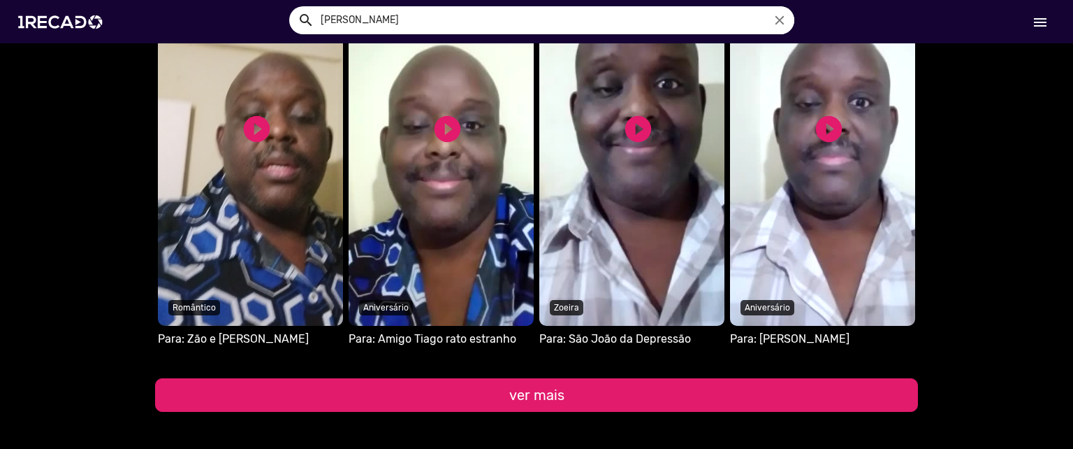
click at [589, 378] on button "ver mais" at bounding box center [536, 395] width 763 height 34
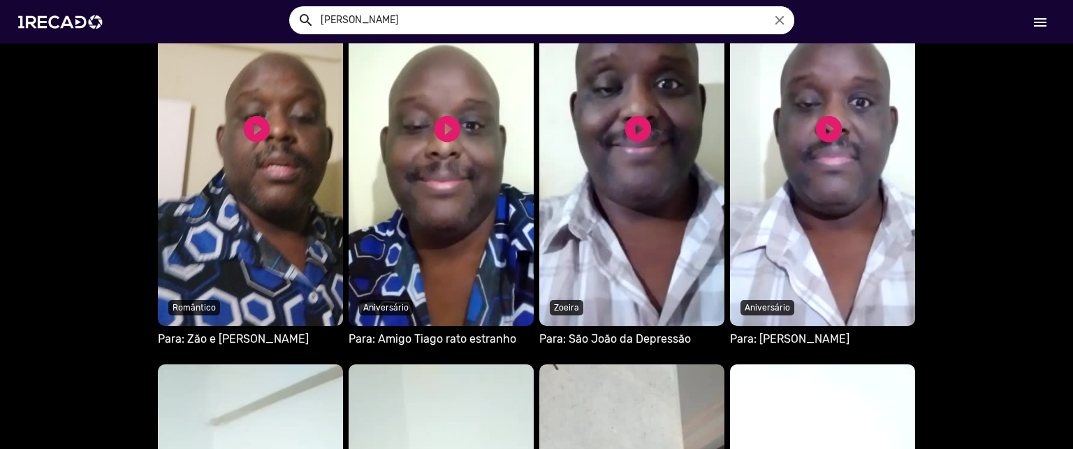
click at [460, 179] on video "S1RECADO vídeos dedicados para fãs e empresas" at bounding box center [441, 133] width 185 height 384
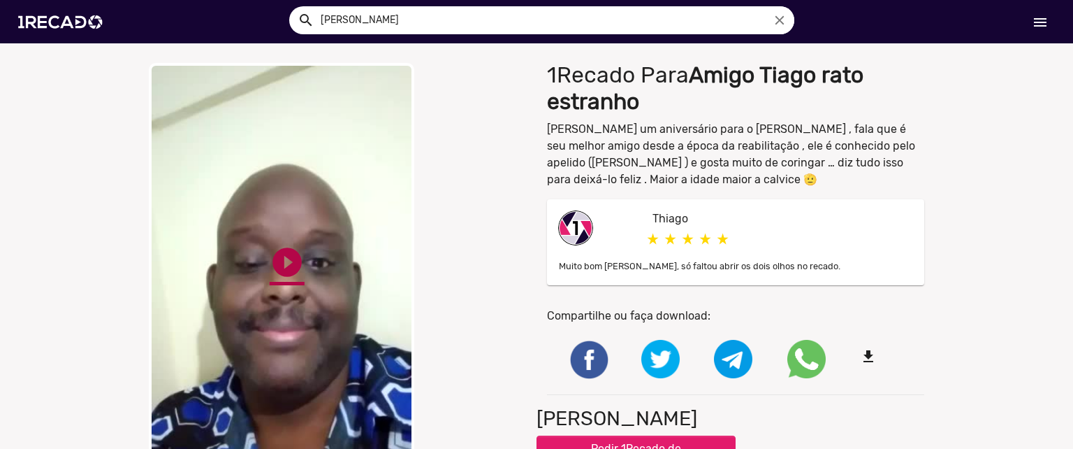
click at [272, 249] on link "play_circle_filled" at bounding box center [287, 262] width 35 height 35
click at [307, 293] on video "Your browser does not support HTML5 video." at bounding box center [282, 272] width 266 height 419
click at [282, 269] on link "play_circle_filled" at bounding box center [287, 262] width 35 height 35
click at [499, 214] on div "close Your browser does not support HTML5 video. pause_circle pause_circle" at bounding box center [337, 272] width 377 height 419
click at [290, 263] on link "pause_circle" at bounding box center [287, 262] width 35 height 35
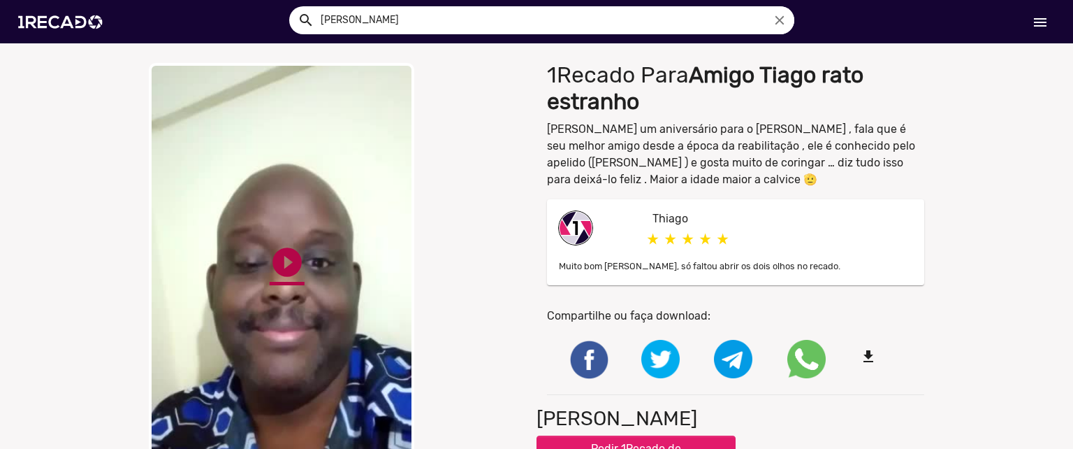
click at [275, 274] on link "play_circle_filled" at bounding box center [287, 262] width 35 height 35
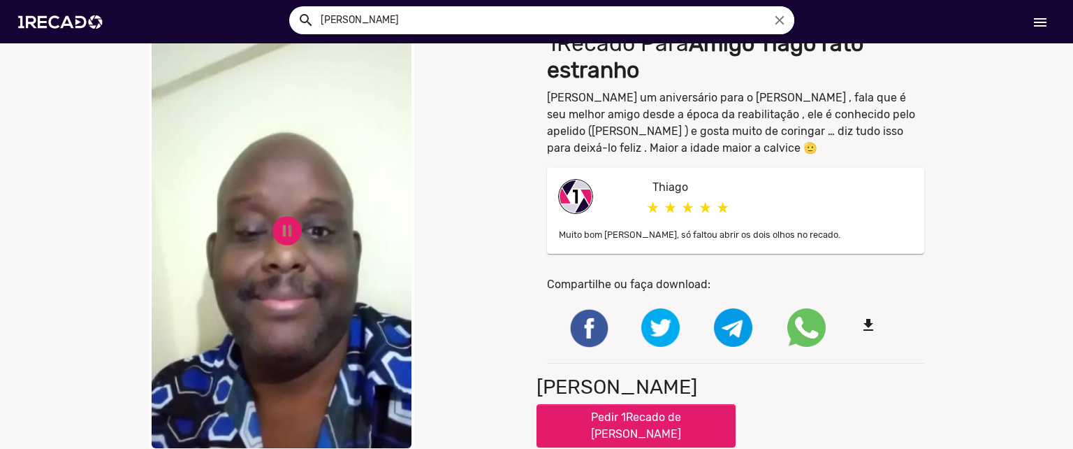
scroll to position [30, 0]
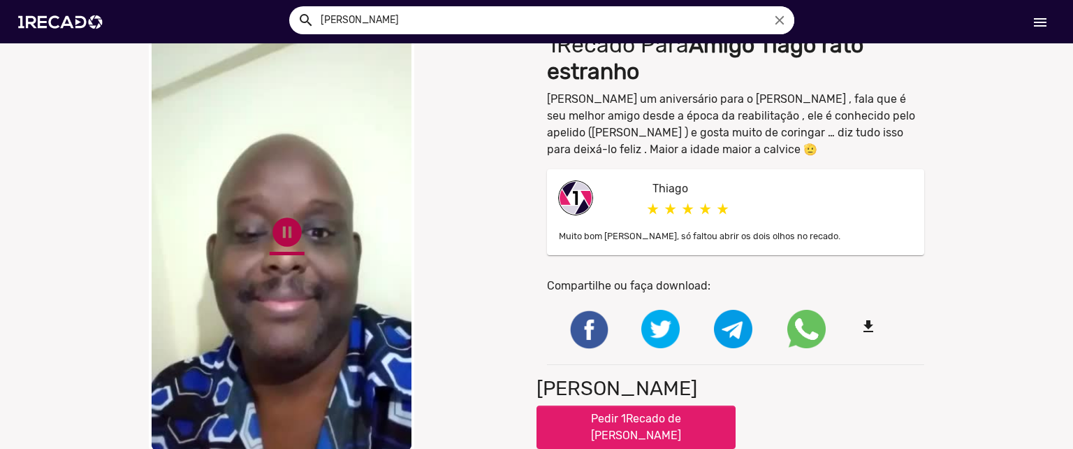
click at [297, 234] on link "pause_circle" at bounding box center [287, 232] width 35 height 35
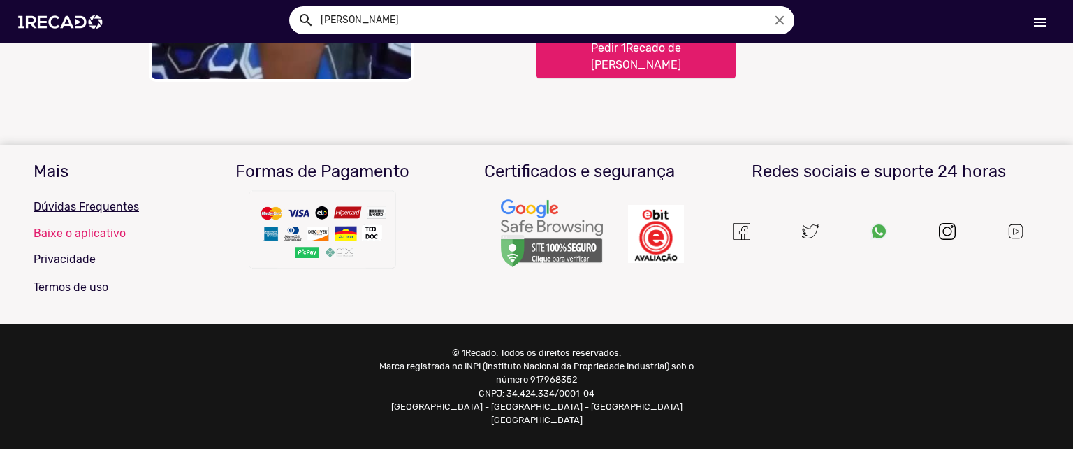
scroll to position [0, 0]
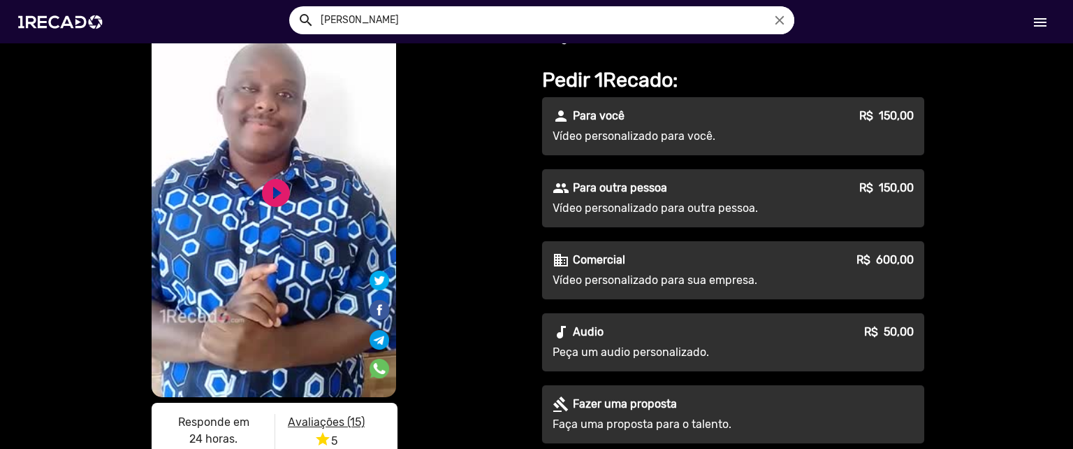
scroll to position [101, 0]
click at [593, 206] on p "Vídeo personalizado para outra pessoa." at bounding box center [679, 208] width 253 height 17
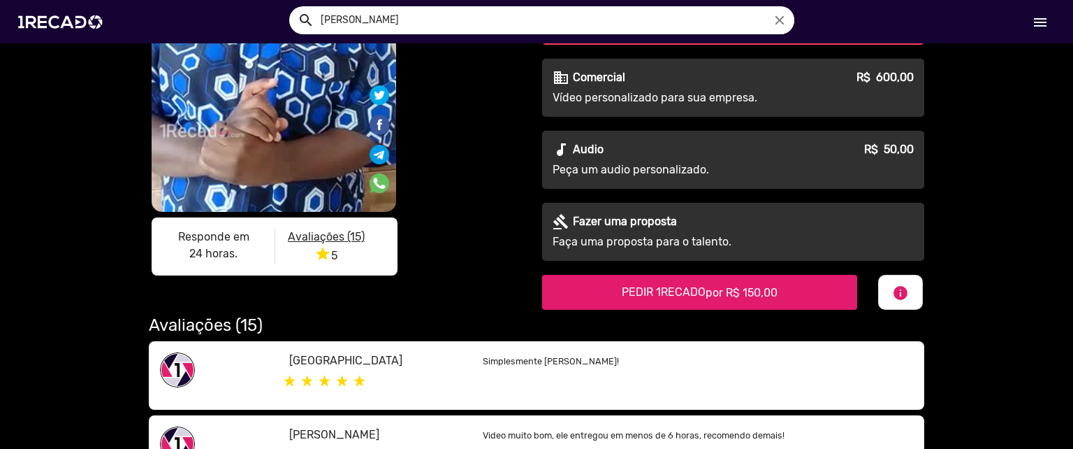
scroll to position [285, 0]
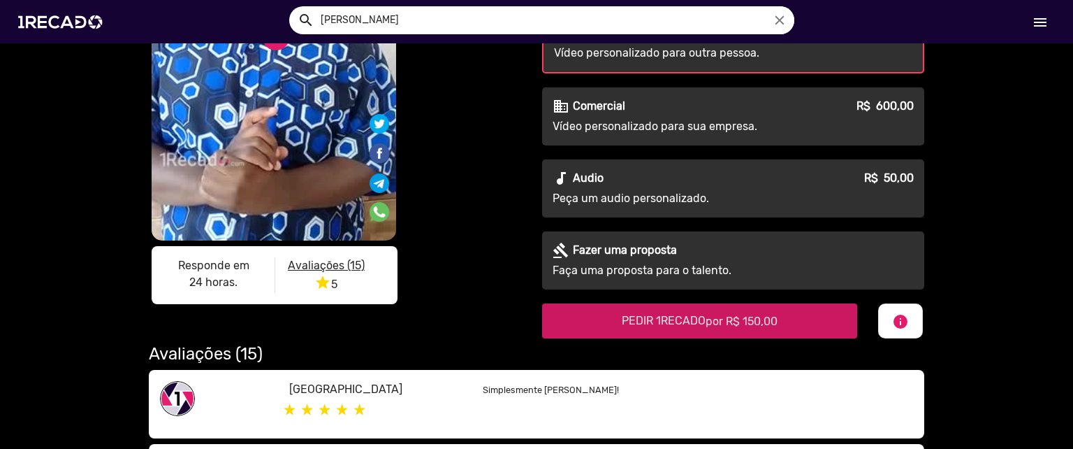
click at [647, 321] on span "PEDIR 1RECADO por R$ 150,00" at bounding box center [700, 320] width 156 height 13
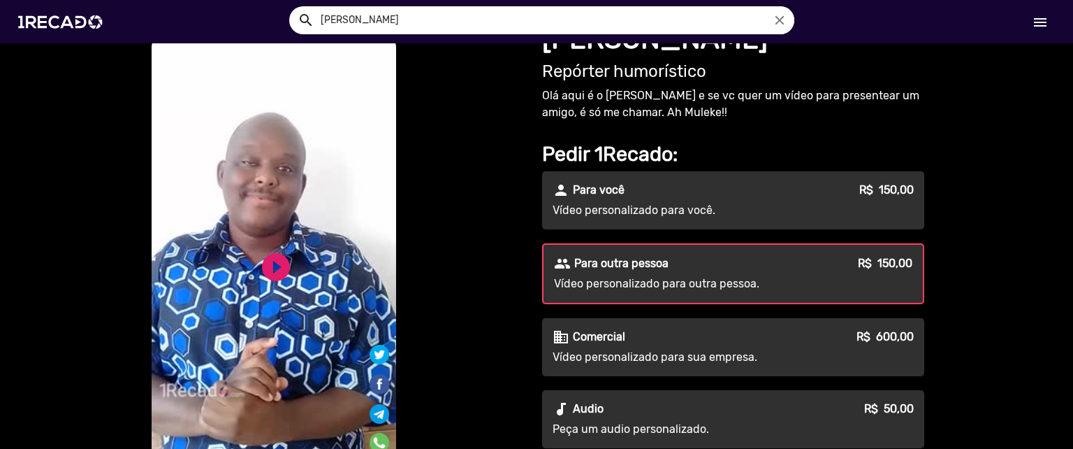
scroll to position [0, 0]
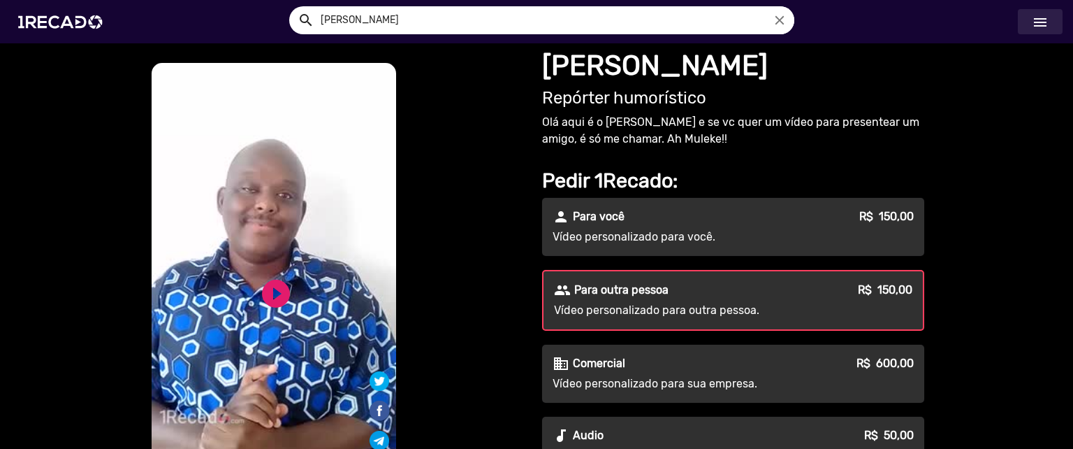
click at [1043, 27] on mat-icon "menu" at bounding box center [1040, 22] width 17 height 17
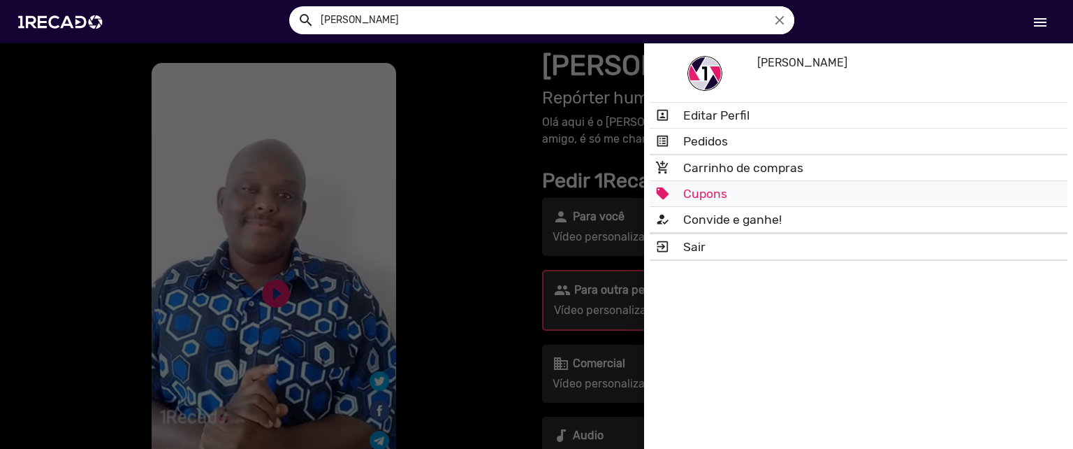
click at [769, 186] on link "local_offer Cupons" at bounding box center [859, 193] width 418 height 25
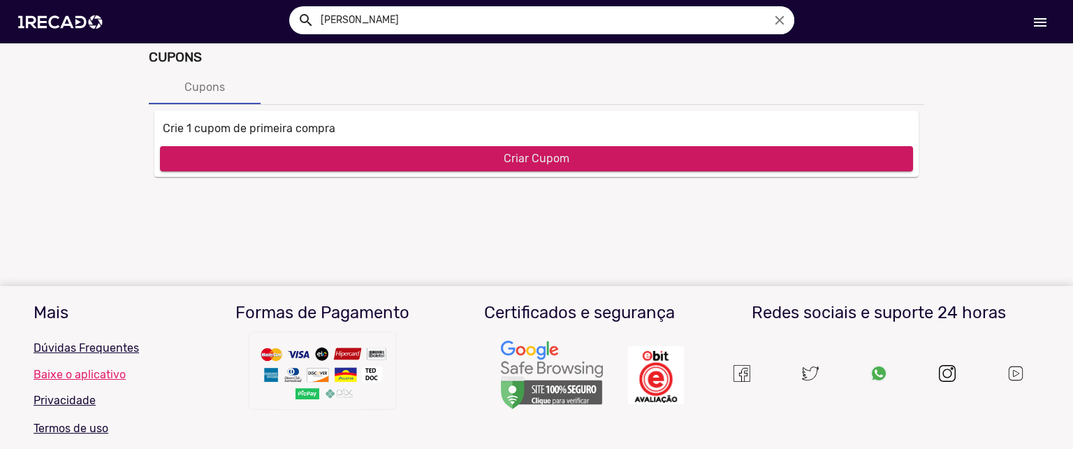
click at [463, 168] on button "Criar Cupom" at bounding box center [536, 158] width 753 height 25
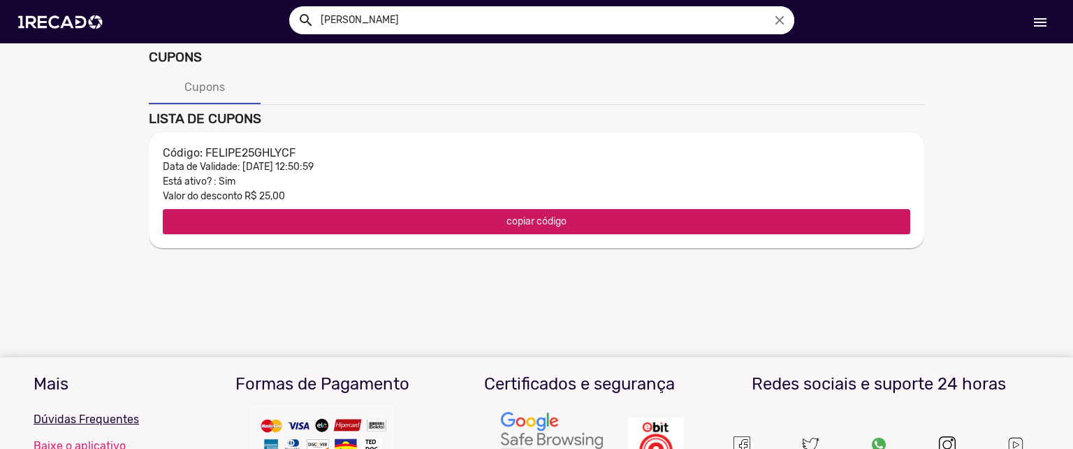
click at [321, 213] on button "copiar código" at bounding box center [537, 221] width 748 height 25
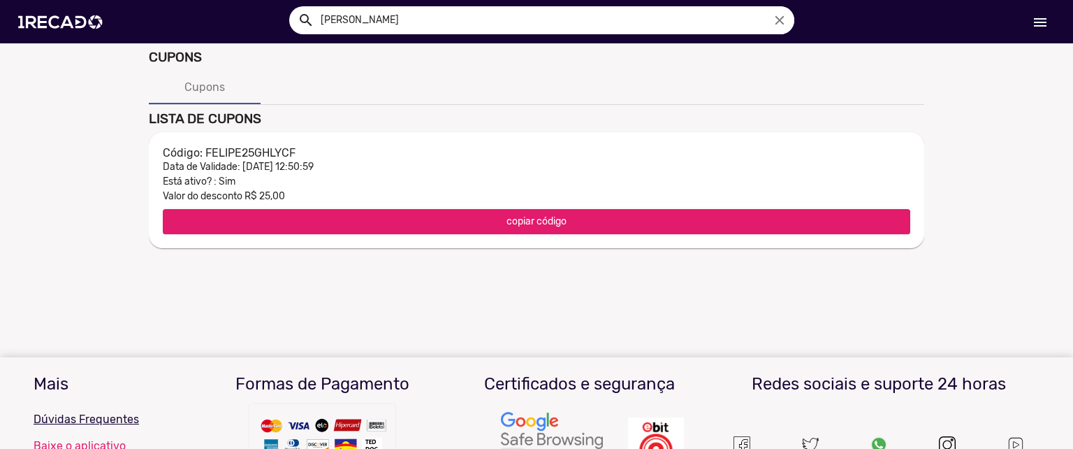
click at [709, 22] on input "[PERSON_NAME]" at bounding box center [552, 20] width 484 height 28
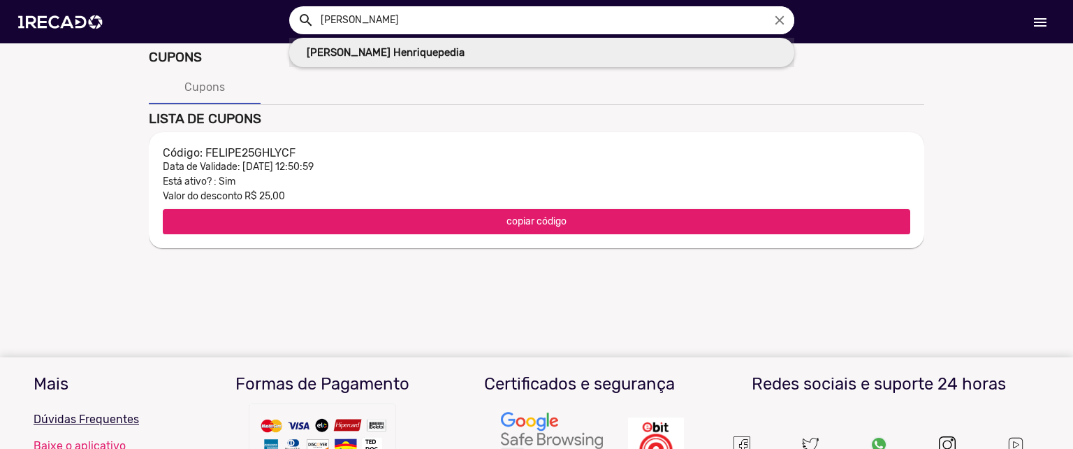
click at [521, 53] on link "Charles Henriquepedia" at bounding box center [541, 53] width 505 height 30
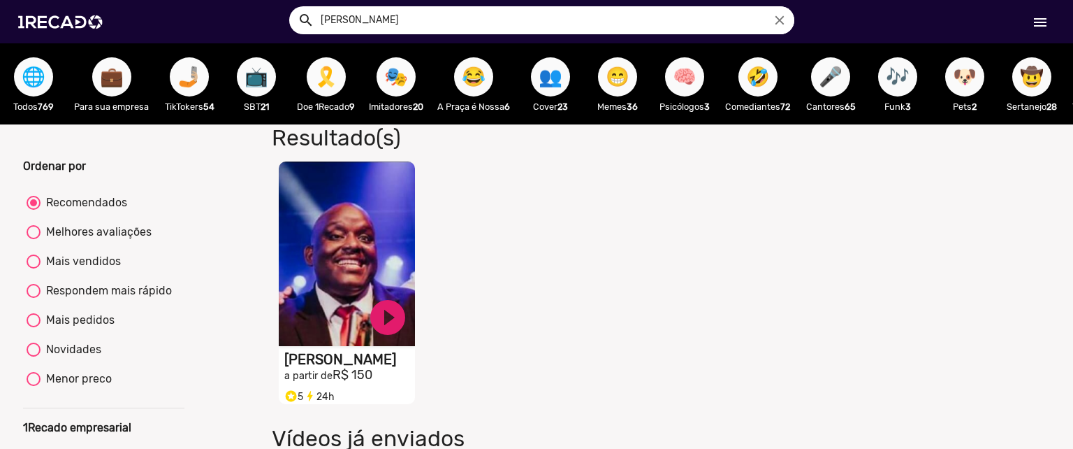
click at [367, 229] on video "S1RECADO vídeos dedicados para fãs e empresas" at bounding box center [347, 253] width 136 height 184
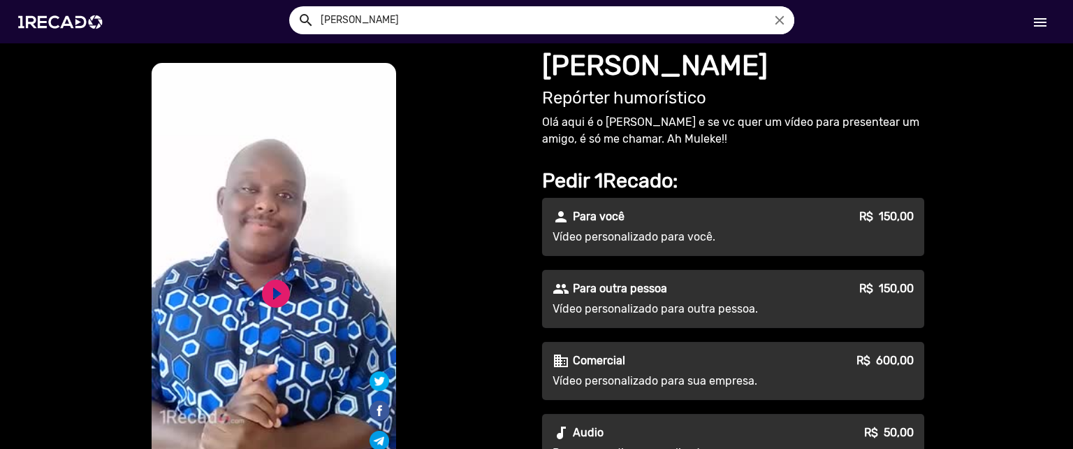
click at [597, 214] on p "Para você" at bounding box center [599, 216] width 52 height 17
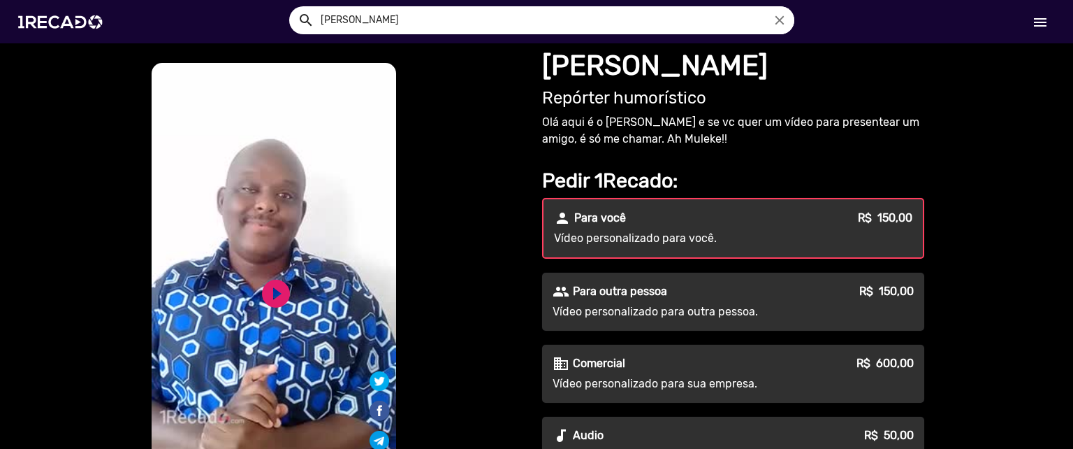
click at [617, 303] on p "Vídeo personalizado para outra pessoa." at bounding box center [679, 311] width 253 height 17
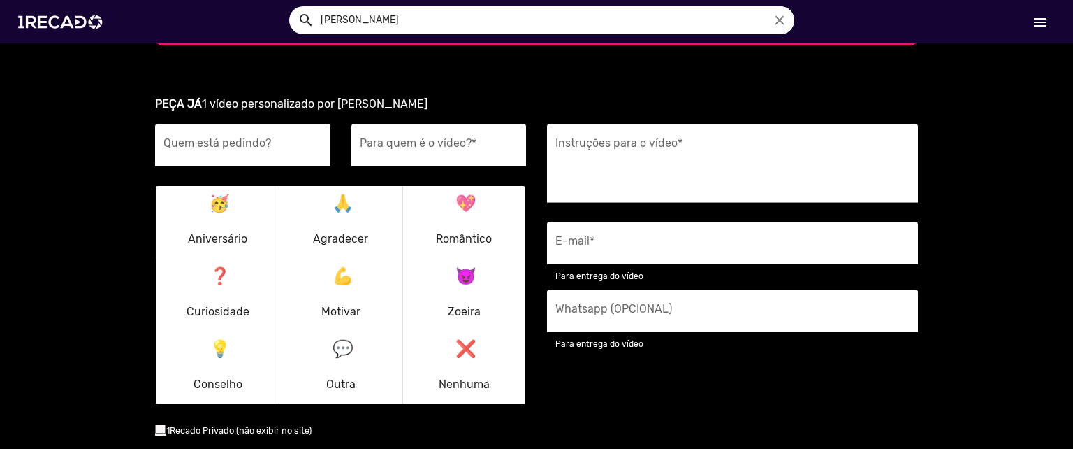
scroll to position [1772, 0]
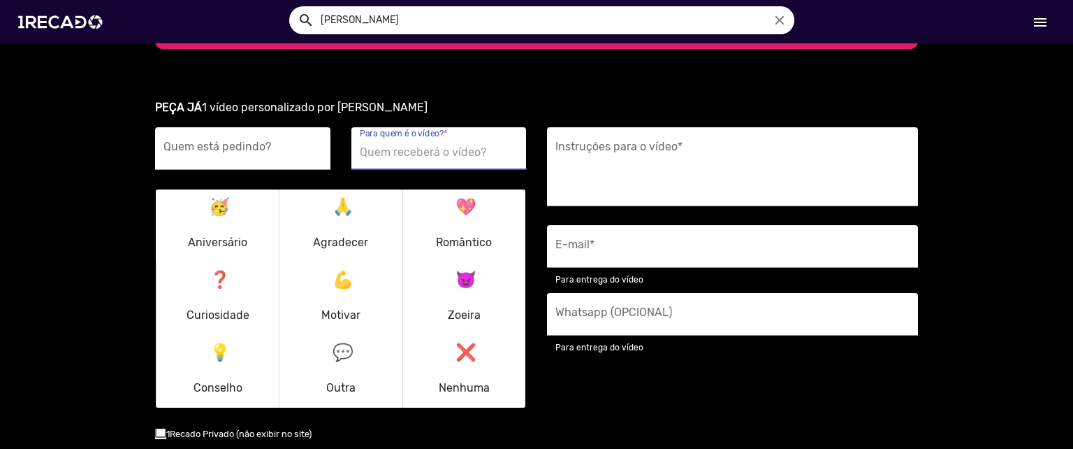
click at [435, 143] on input "Para quem é o vídeo? *" at bounding box center [439, 152] width 159 height 18
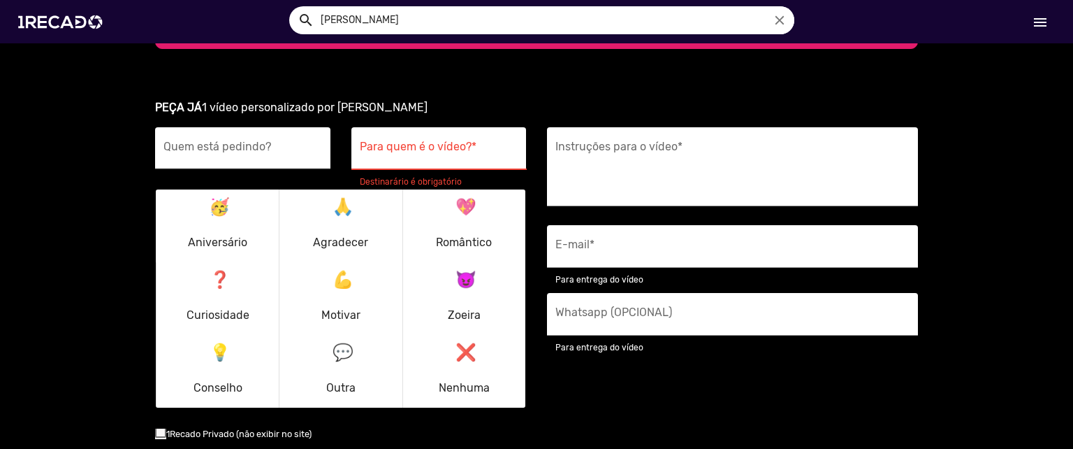
click at [254, 127] on div "Quem está pedindo?" at bounding box center [243, 148] width 159 height 43
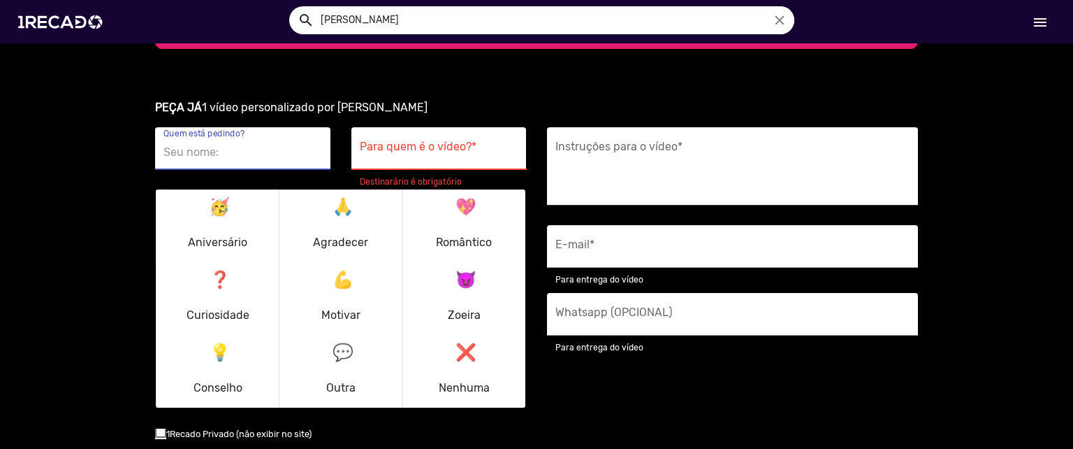
click at [588, 142] on textarea "Instruções para o vídeo *" at bounding box center [733, 170] width 354 height 57
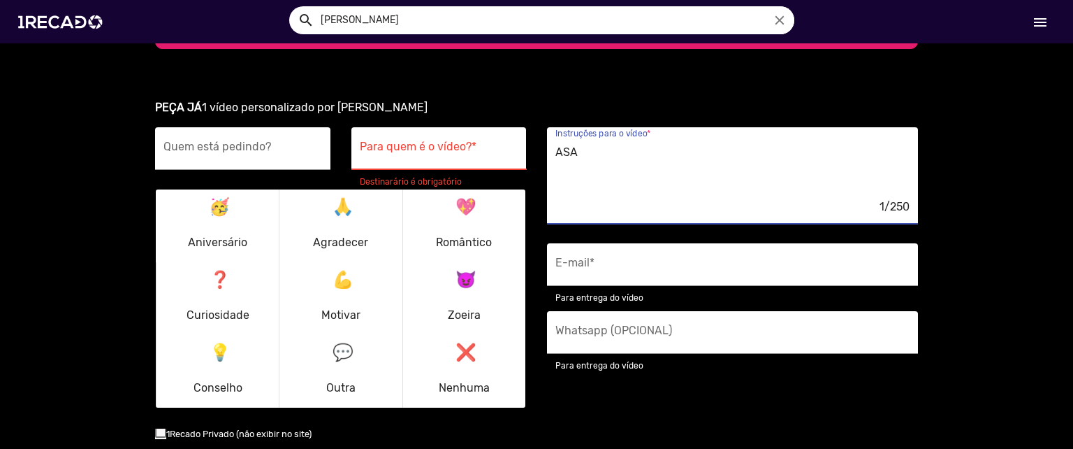
type textarea "ASAD"
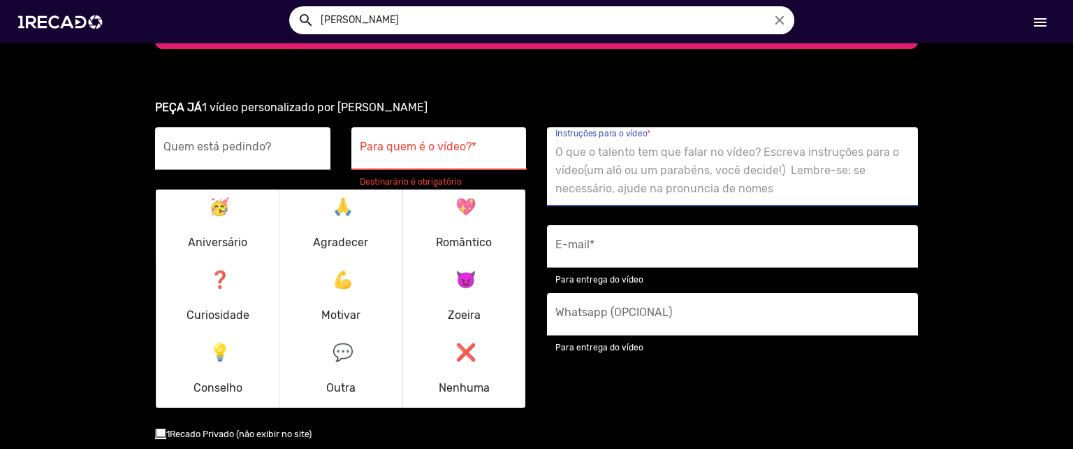
click at [617, 147] on textarea "Instruções para o vídeo *" at bounding box center [733, 170] width 354 height 57
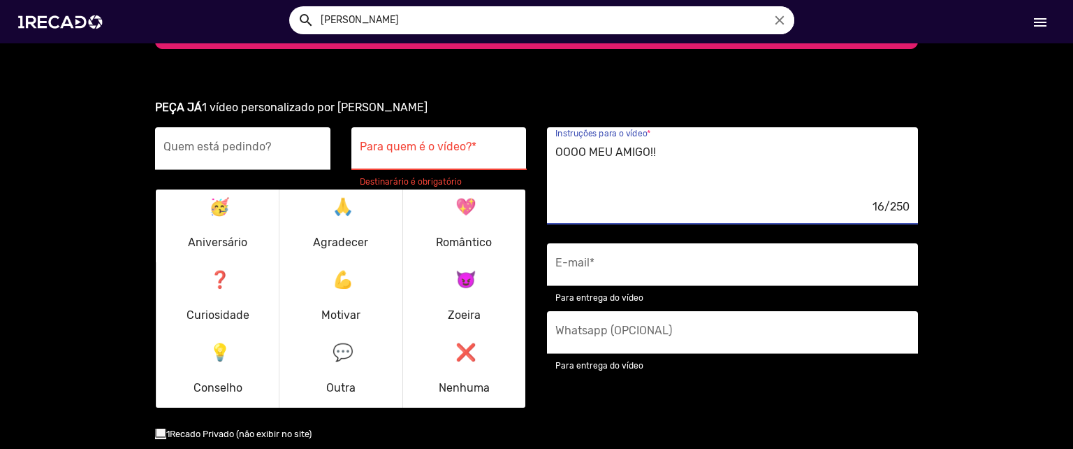
type textarea "OOOO MEU AMIGO!!!"
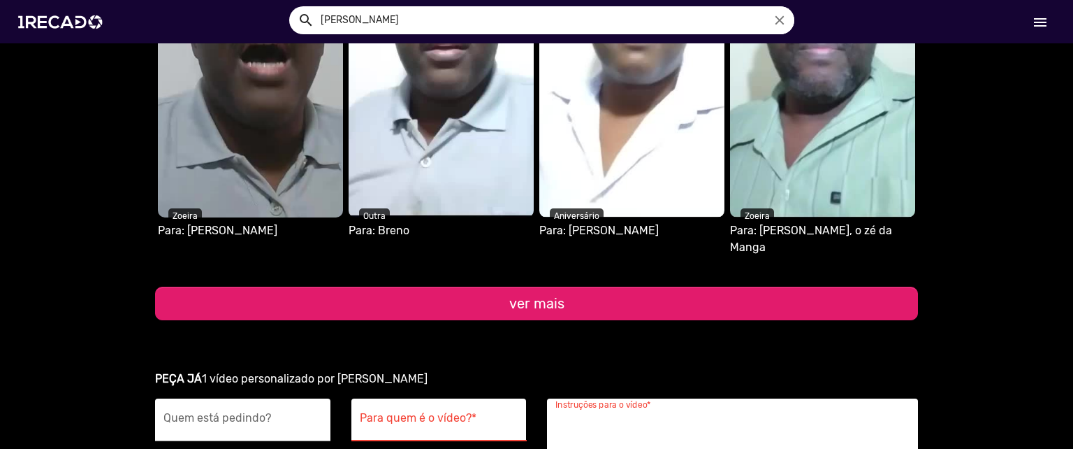
scroll to position [1502, 0]
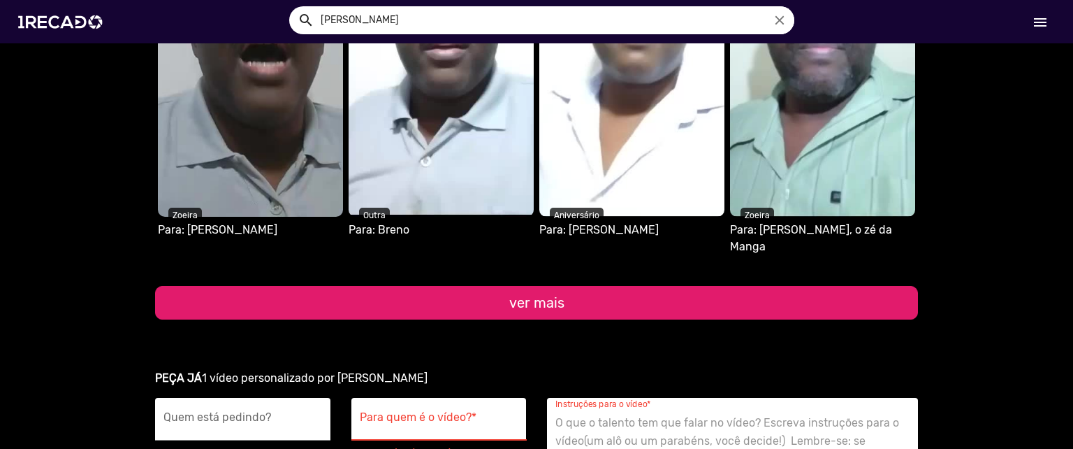
click at [574, 287] on button "ver mais" at bounding box center [536, 303] width 763 height 34
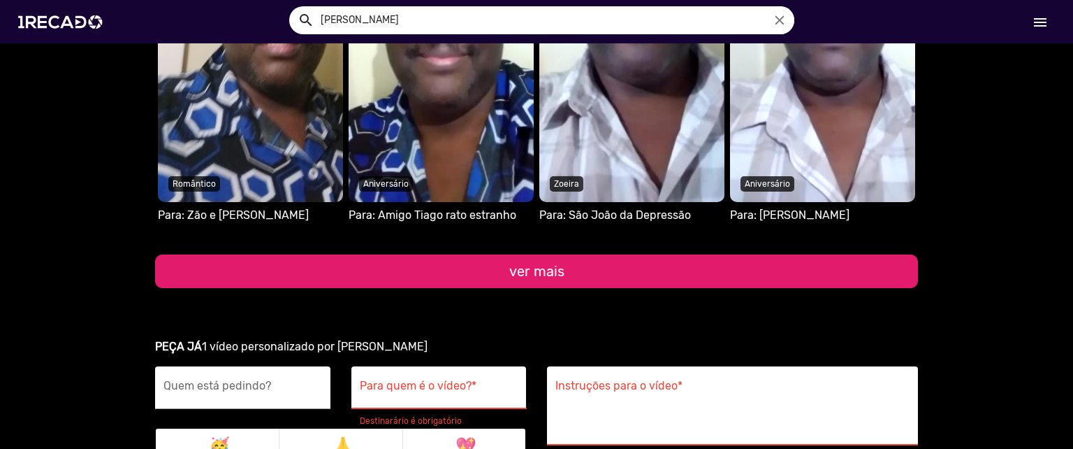
scroll to position [1915, 0]
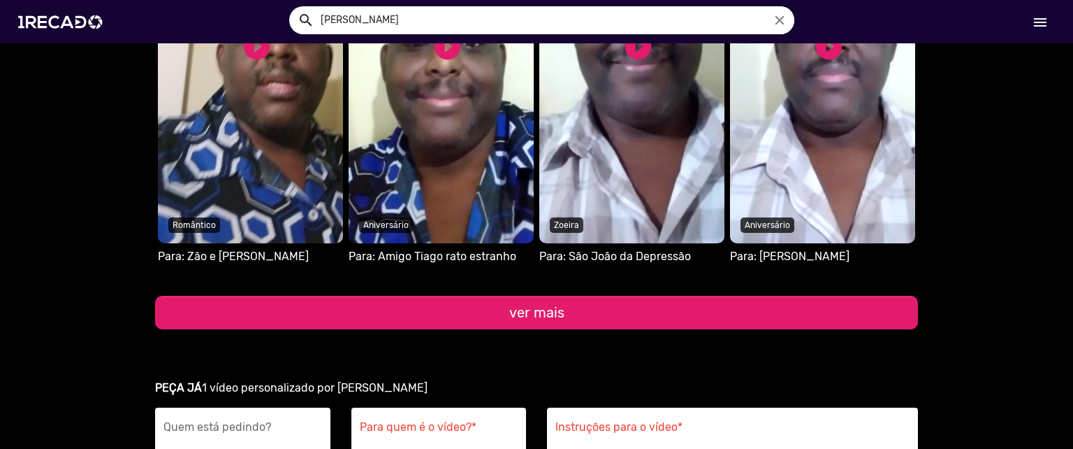
click at [830, 99] on video "S1RECADO vídeos dedicados para fãs e empresas" at bounding box center [822, 51] width 185 height 384
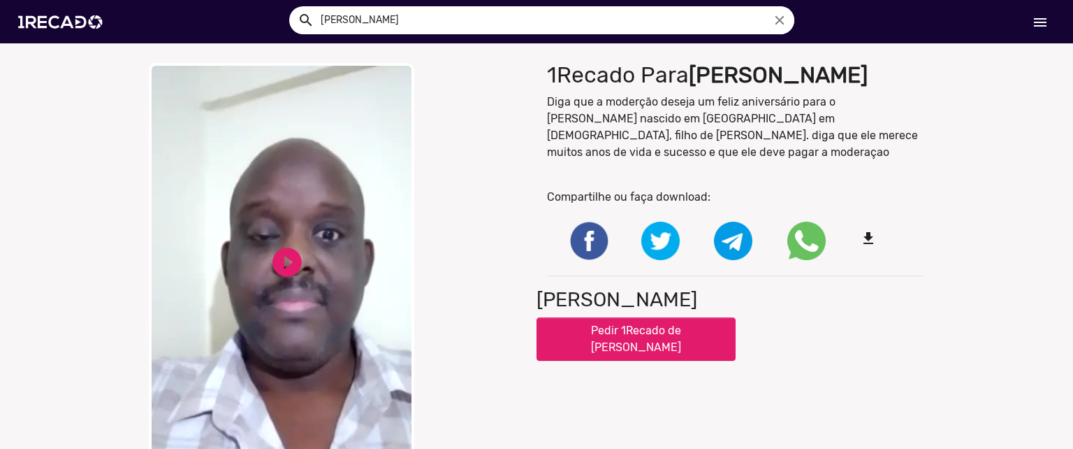
click at [282, 291] on video "Your browser does not support HTML5 video." at bounding box center [282, 272] width 266 height 419
click at [306, 237] on video "Your browser does not support HTML5 video." at bounding box center [282, 272] width 266 height 419
click at [100, 15] on img at bounding box center [63, 21] width 106 height 59
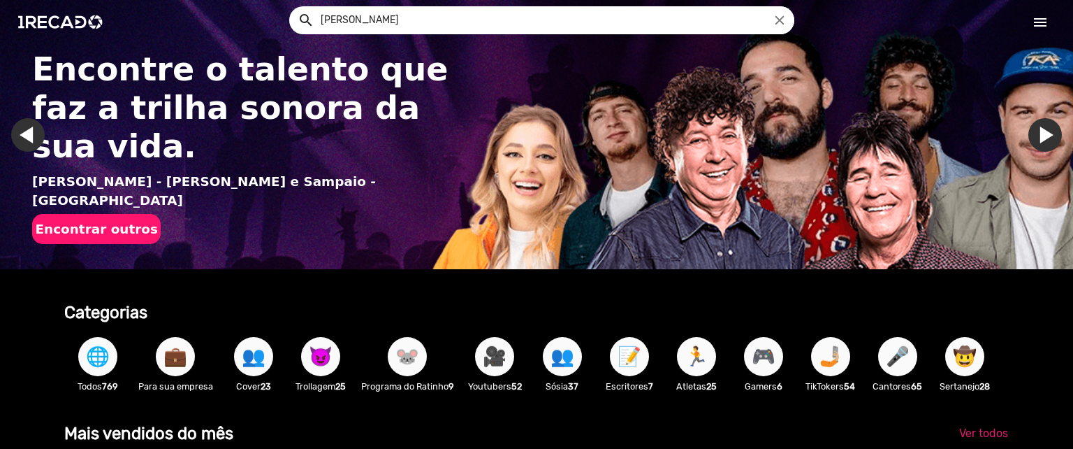
click at [168, 361] on span "💼" at bounding box center [176, 356] width 24 height 39
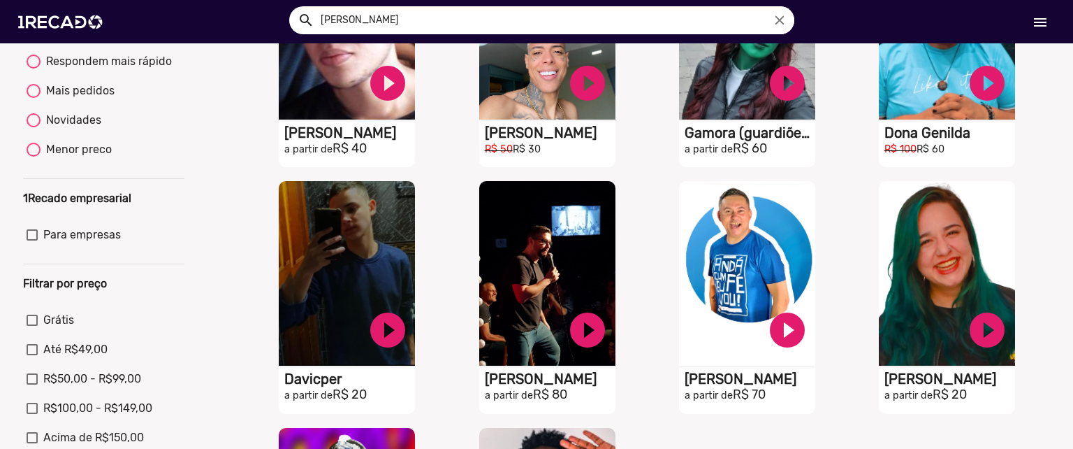
scroll to position [542, 0]
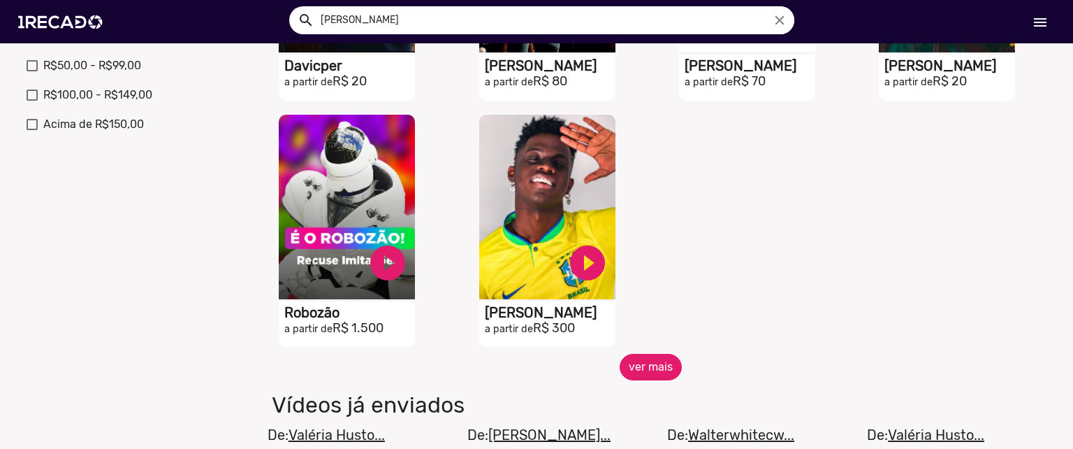
click at [666, 377] on button "ver mais" at bounding box center [651, 367] width 62 height 27
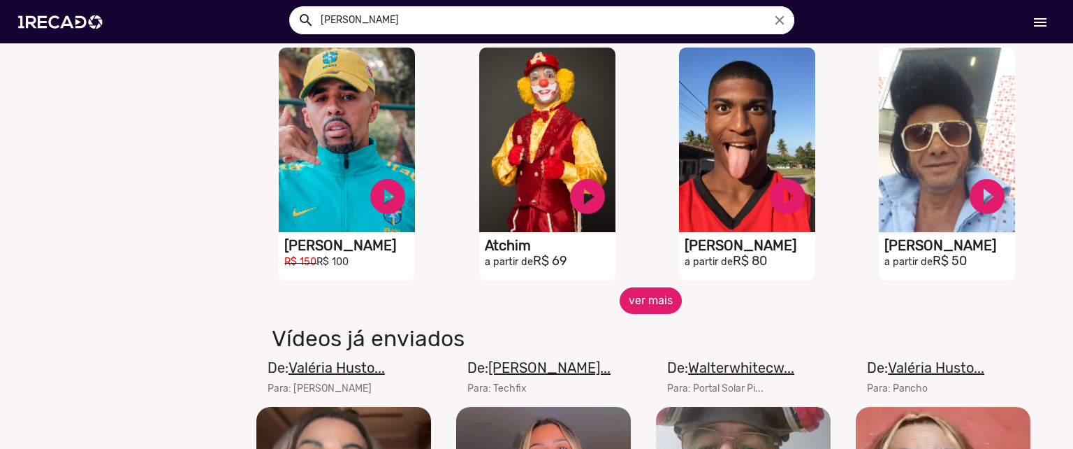
scroll to position [1136, 0]
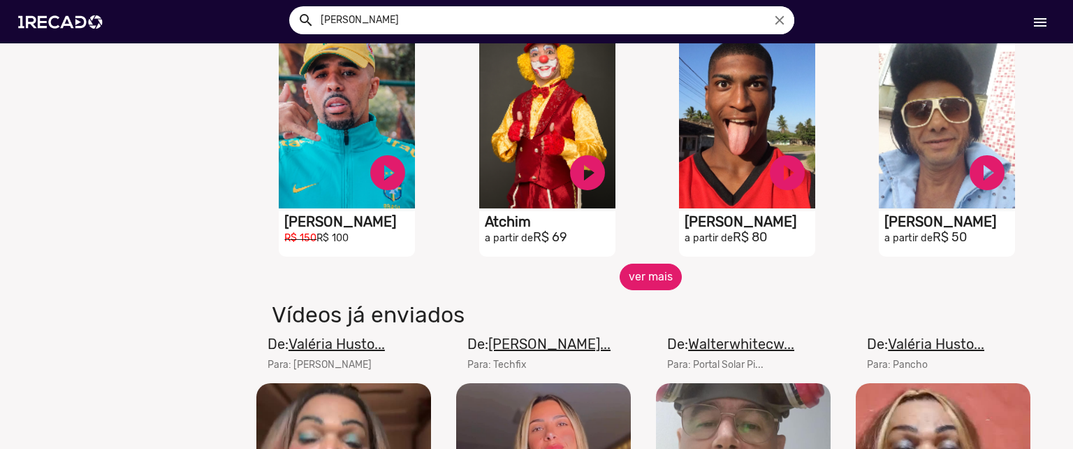
click at [655, 281] on button "ver mais" at bounding box center [651, 276] width 62 height 27
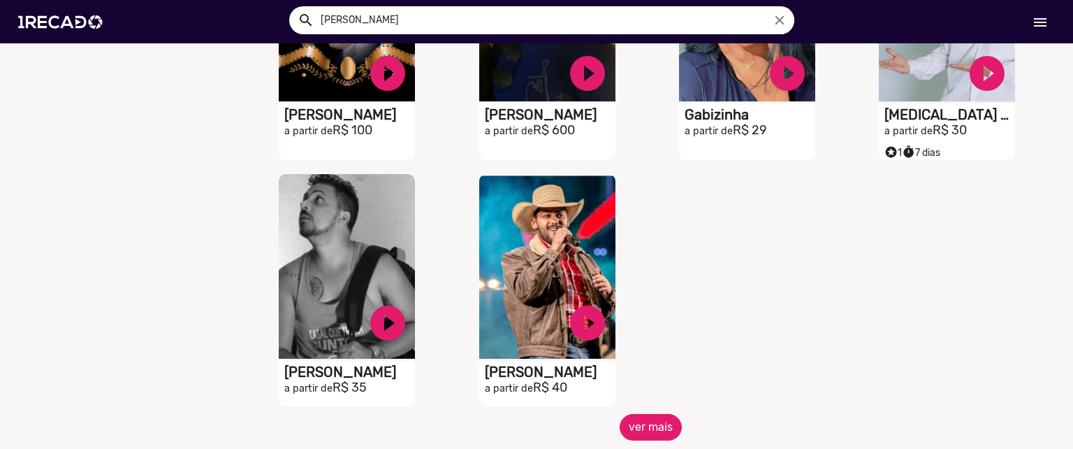
scroll to position [1741, 0]
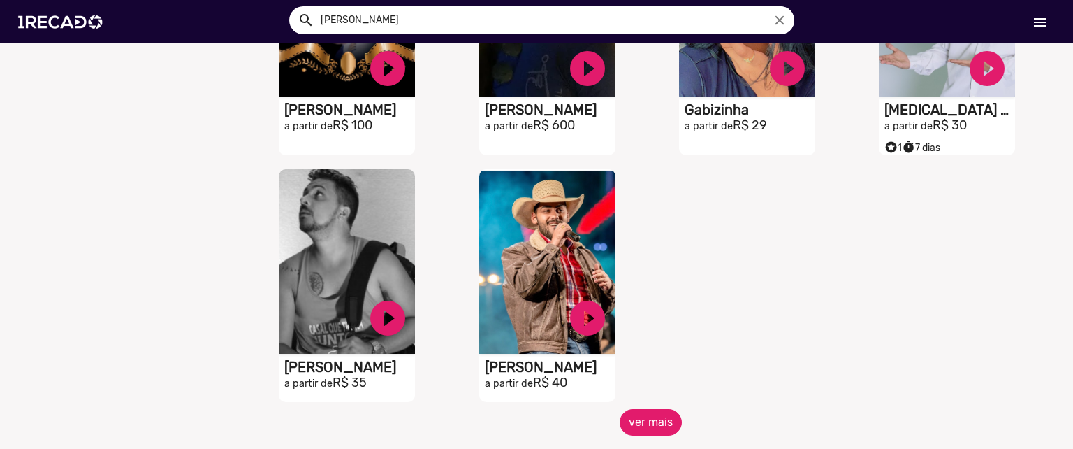
click at [646, 420] on button "ver mais" at bounding box center [651, 422] width 62 height 27
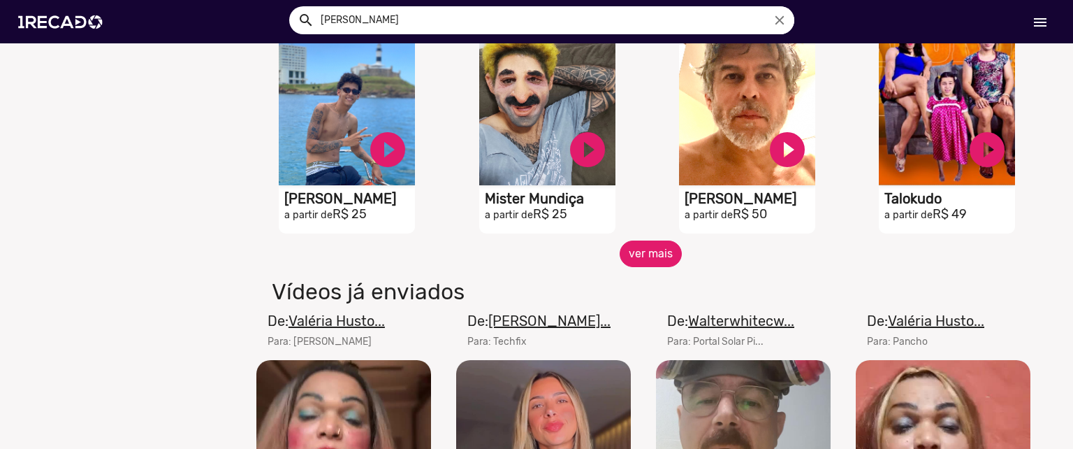
scroll to position [2405, 0]
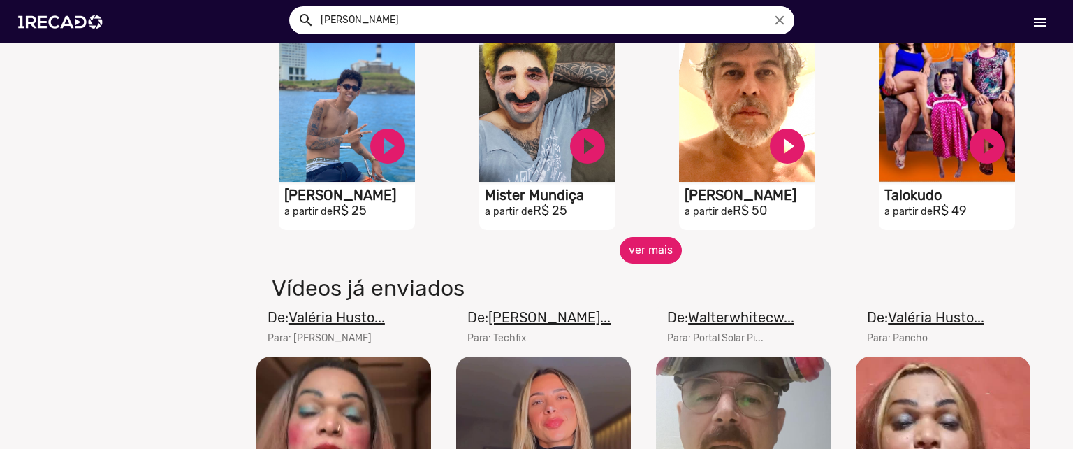
click at [652, 252] on button "ver mais" at bounding box center [651, 250] width 62 height 27
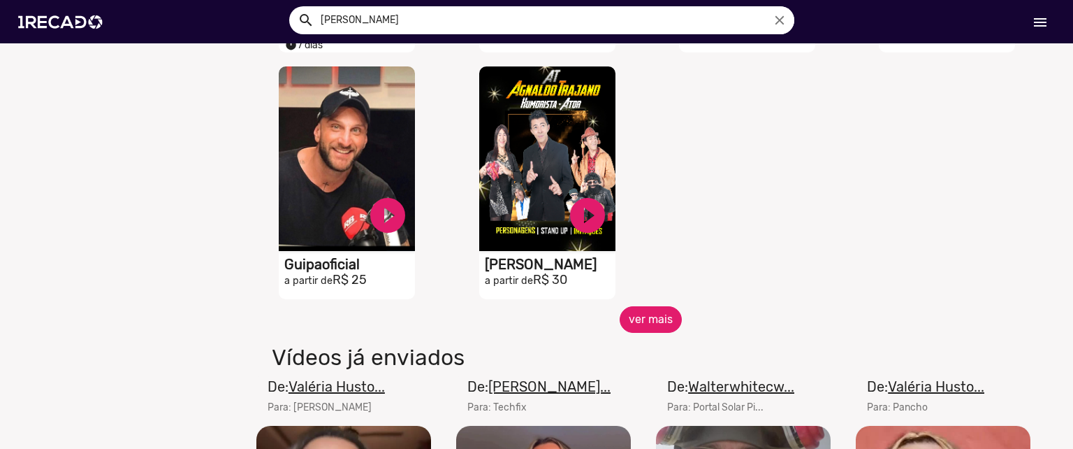
scroll to position [3088, 0]
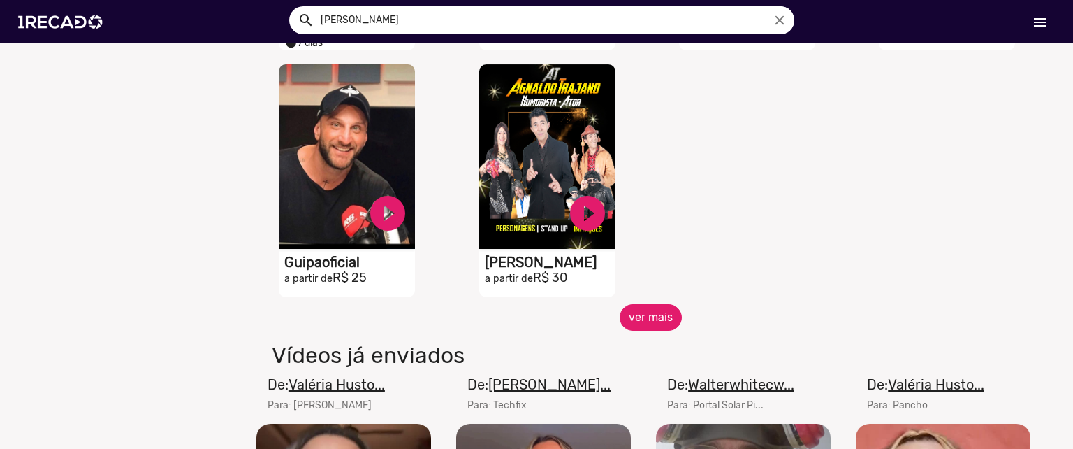
click at [642, 319] on button "ver mais" at bounding box center [651, 317] width 62 height 27
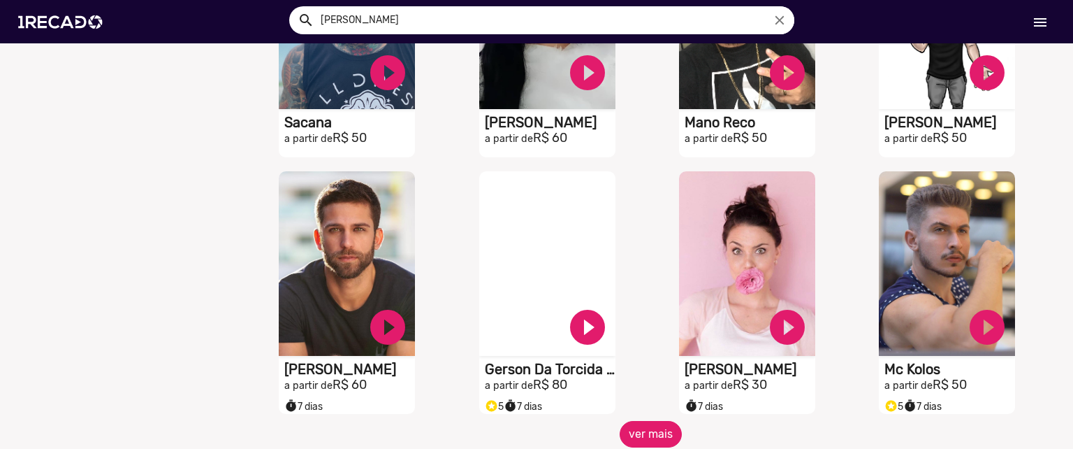
scroll to position [3521, 0]
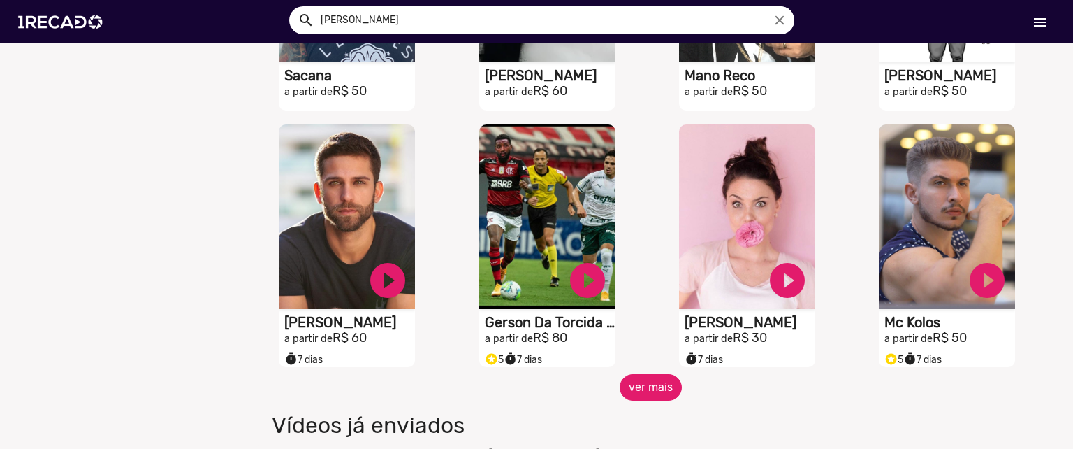
click at [641, 400] on button "ver mais" at bounding box center [651, 387] width 62 height 27
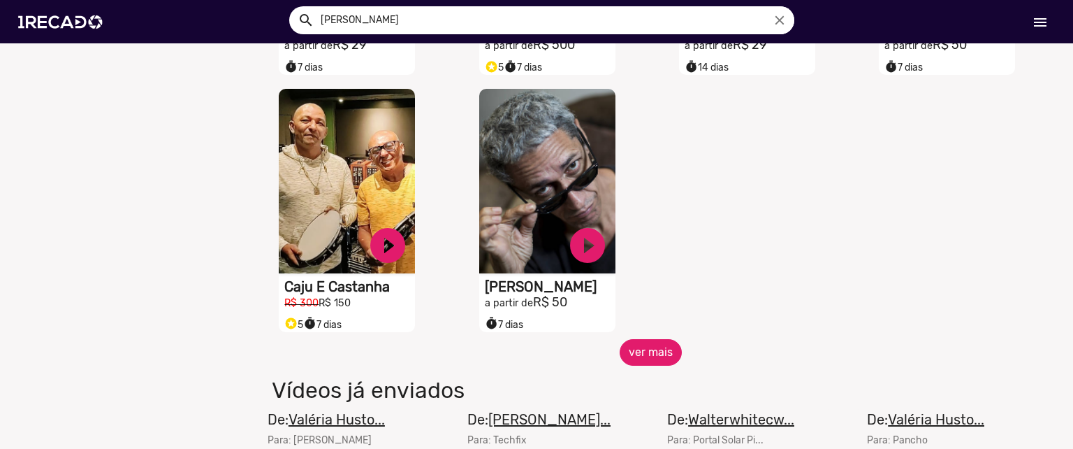
scroll to position [4335, 0]
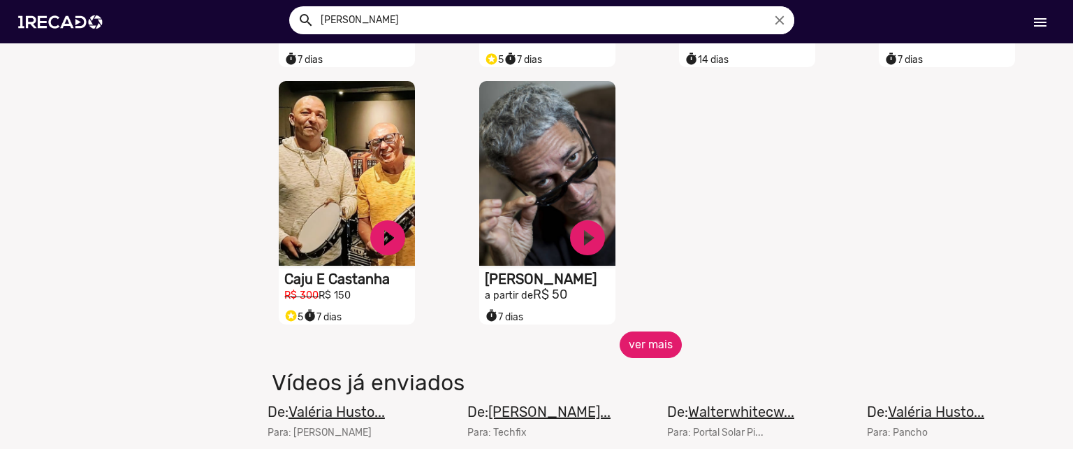
click at [643, 354] on button "ver mais" at bounding box center [651, 344] width 62 height 27
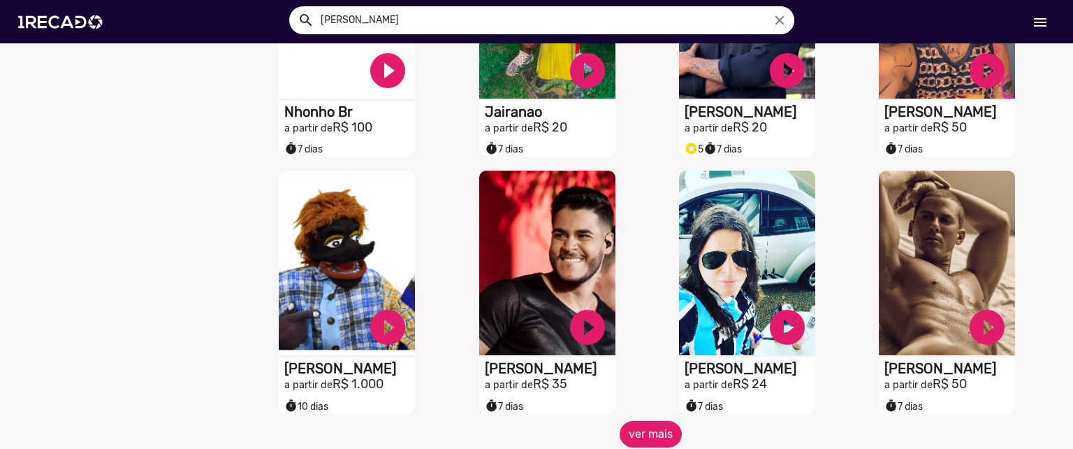
scroll to position [4798, 0]
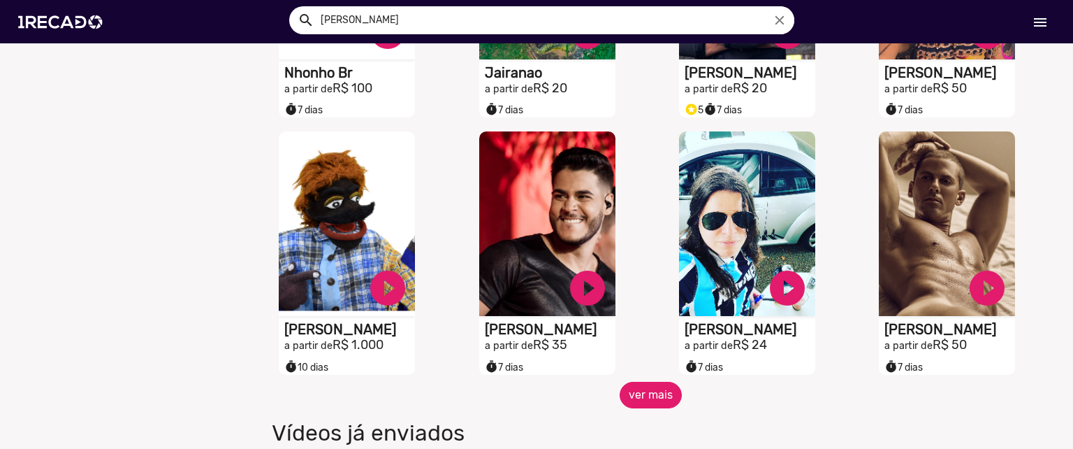
click at [649, 400] on button "ver mais" at bounding box center [651, 395] width 62 height 27
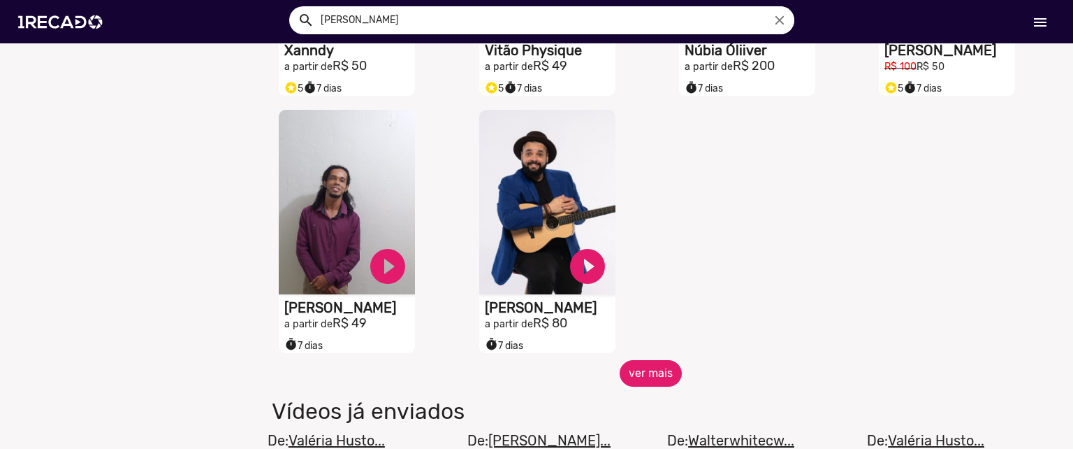
scroll to position [5599, 0]
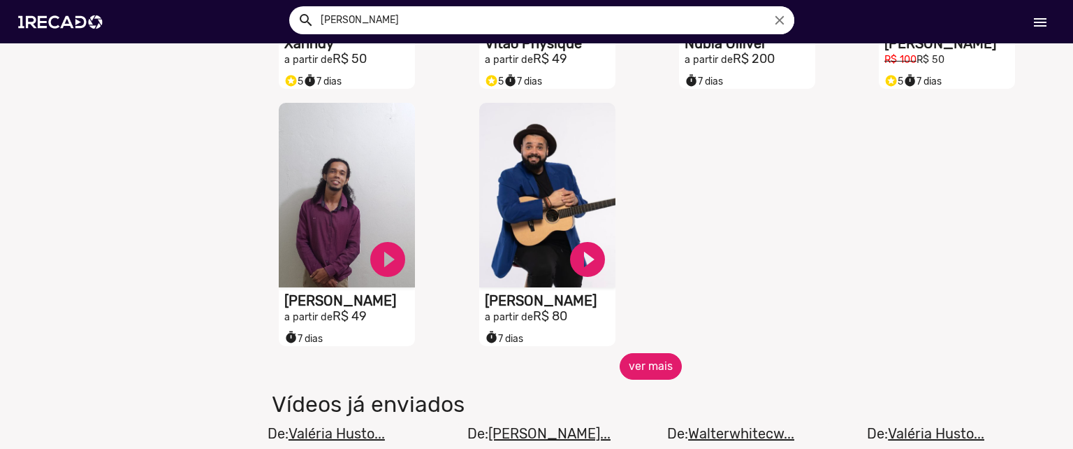
click at [635, 370] on button "ver mais" at bounding box center [651, 366] width 62 height 27
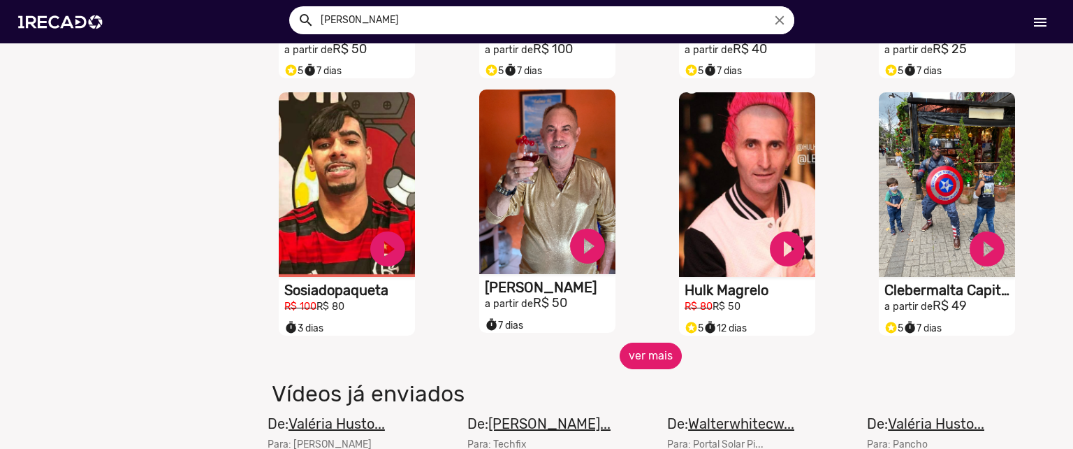
scroll to position [6127, 0]
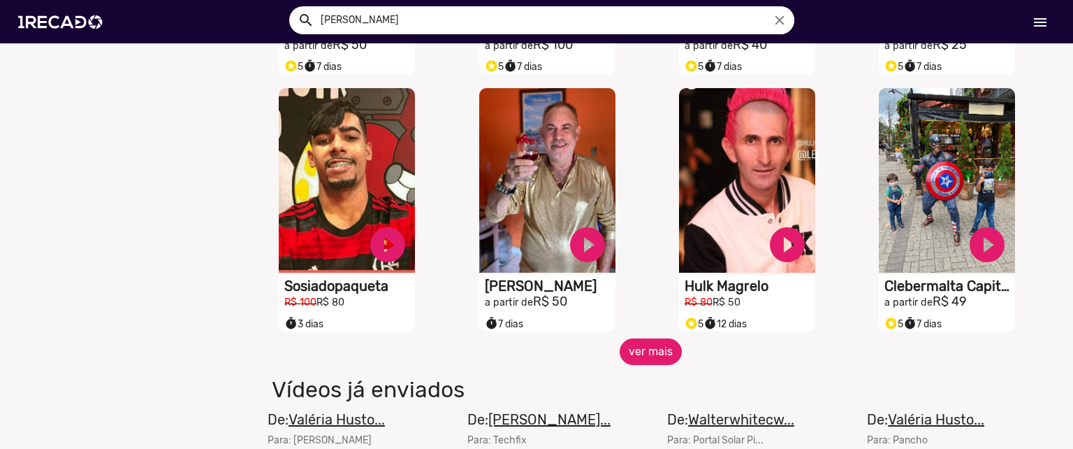
click at [655, 359] on button "ver mais" at bounding box center [651, 351] width 62 height 27
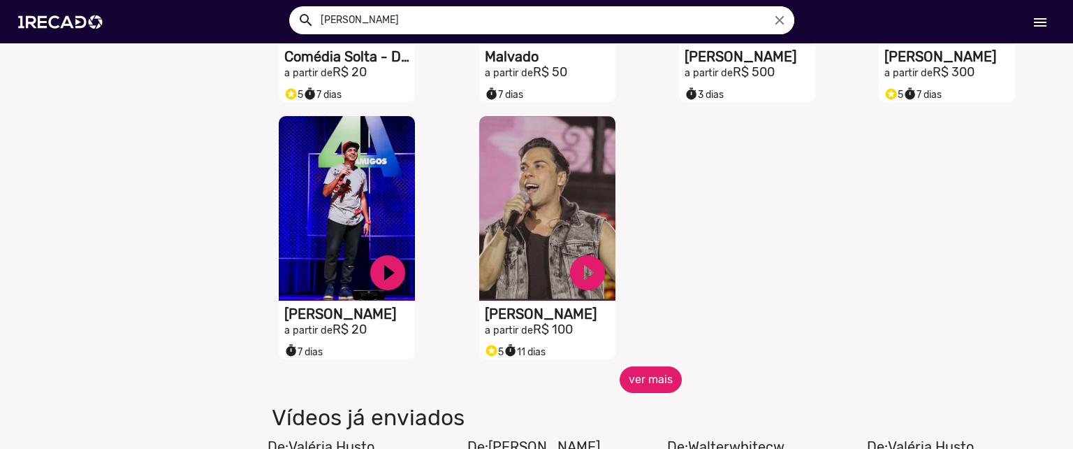
scroll to position [6870, 0]
click at [628, 390] on button "ver mais" at bounding box center [651, 379] width 62 height 27
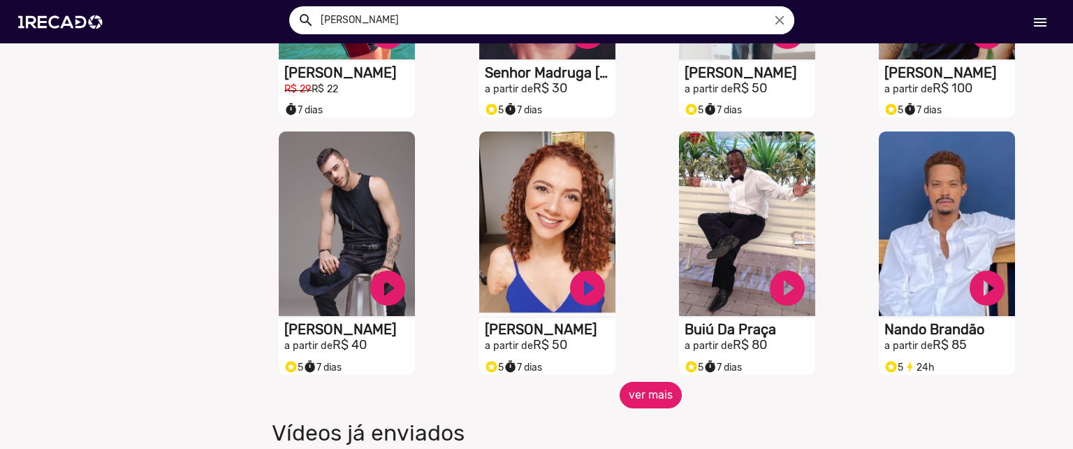
scroll to position [7372, 0]
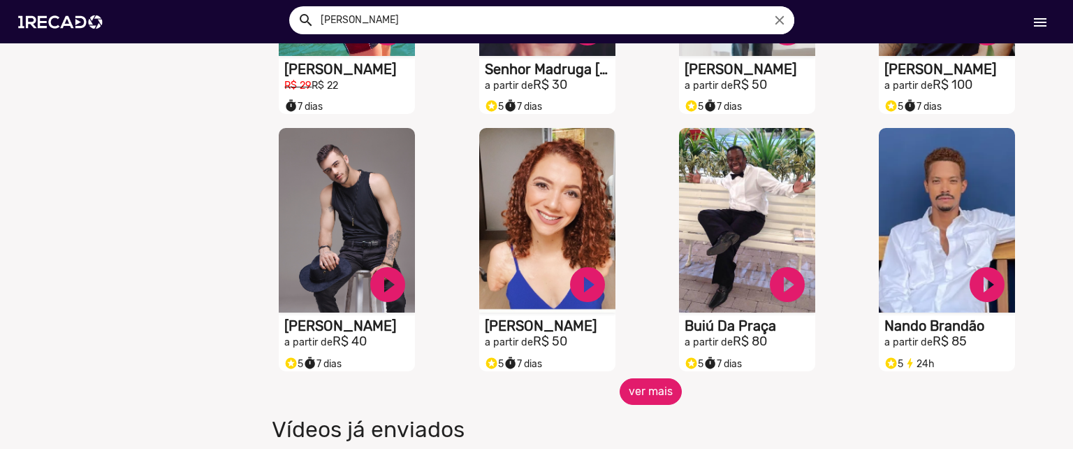
click at [648, 399] on button "ver mais" at bounding box center [651, 391] width 62 height 27
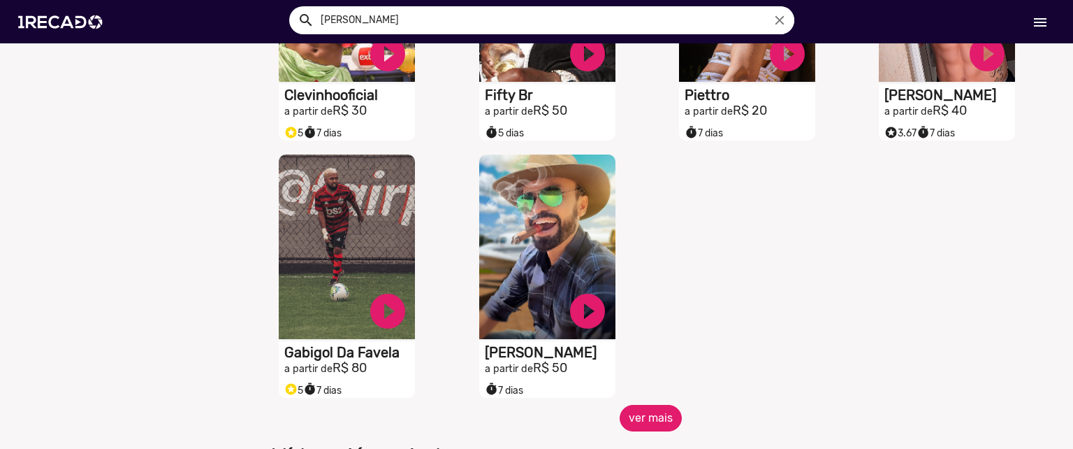
scroll to position [8142, 0]
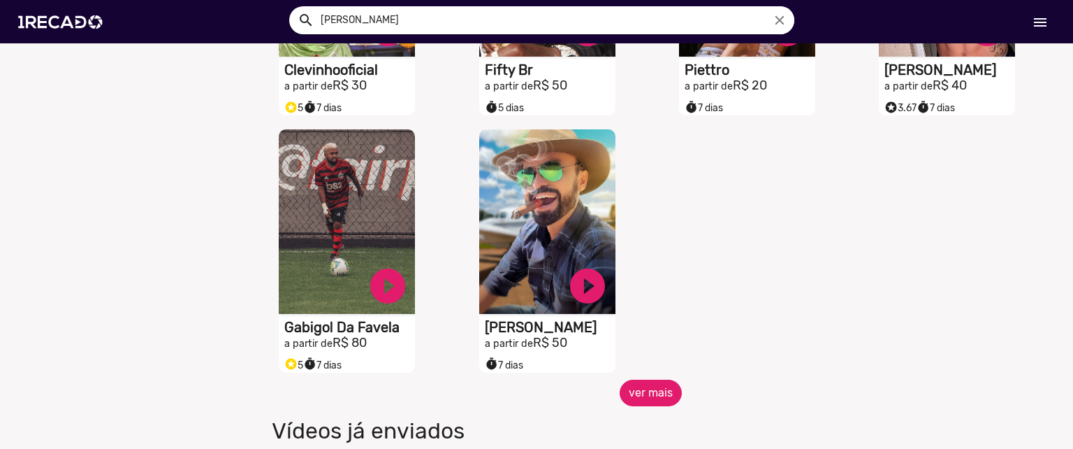
click at [644, 398] on button "ver mais" at bounding box center [651, 392] width 62 height 27
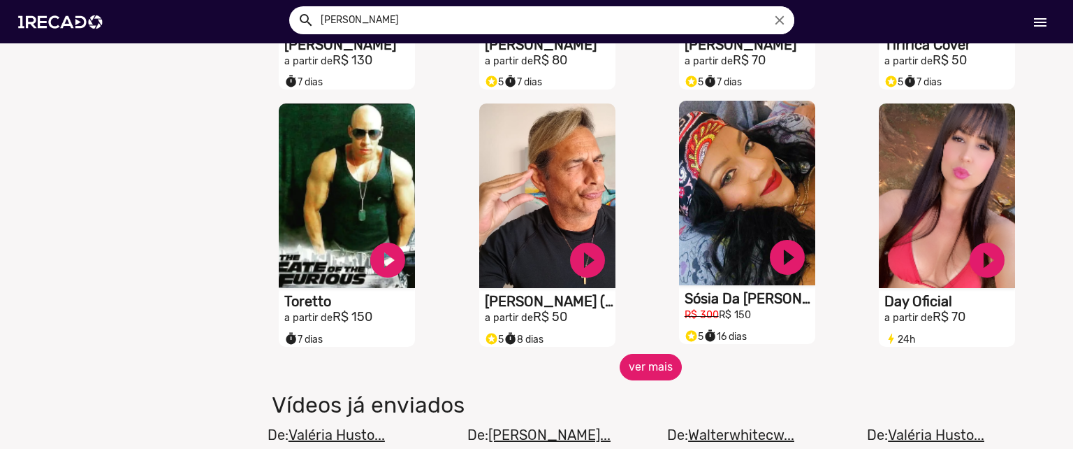
scroll to position [8687, 0]
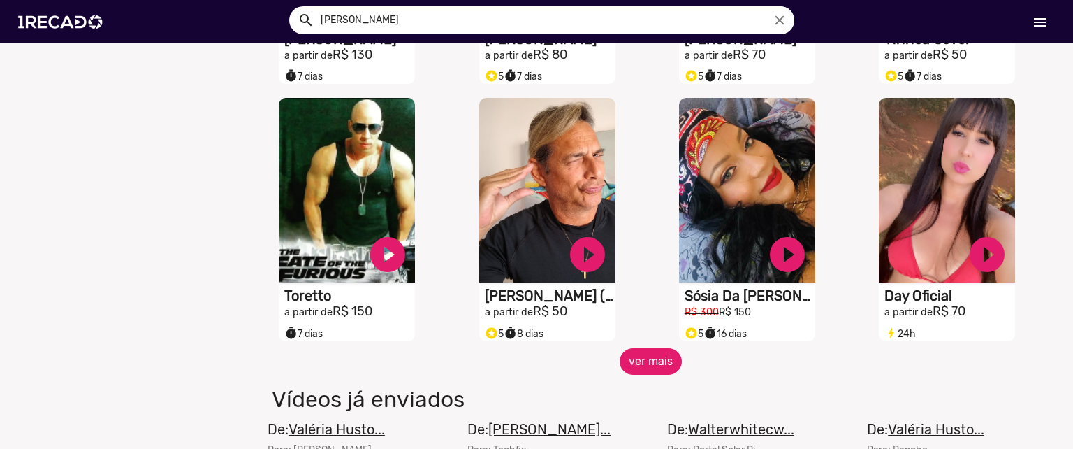
click at [653, 370] on button "ver mais" at bounding box center [651, 361] width 62 height 27
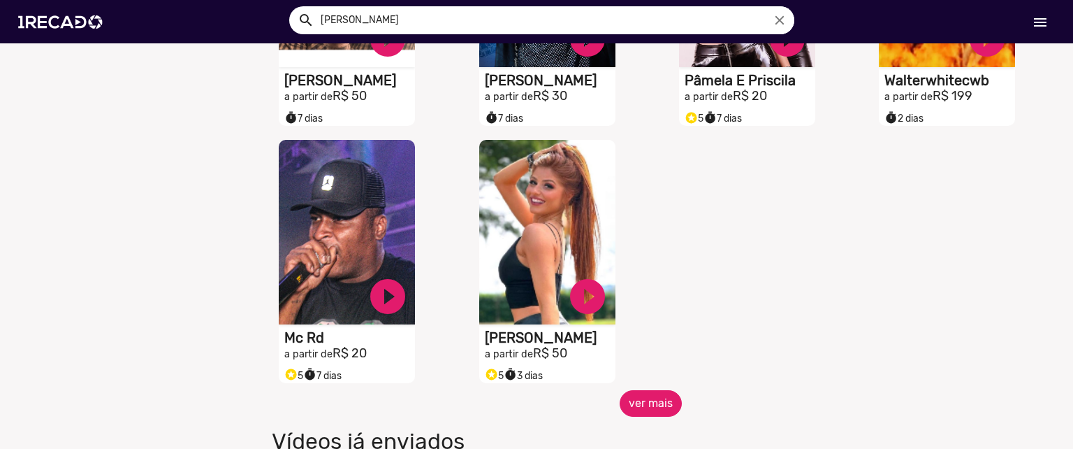
scroll to position [9484, 0]
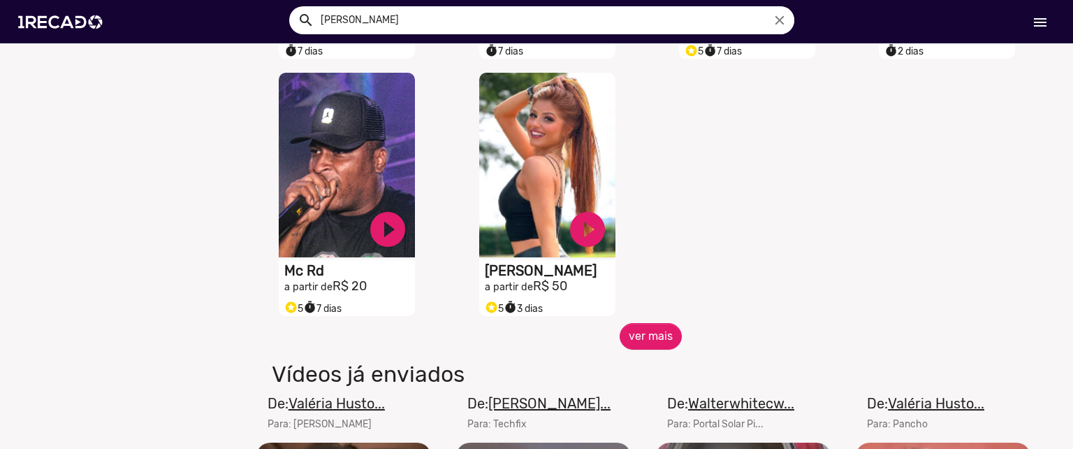
click at [652, 349] on button "ver mais" at bounding box center [651, 336] width 62 height 27
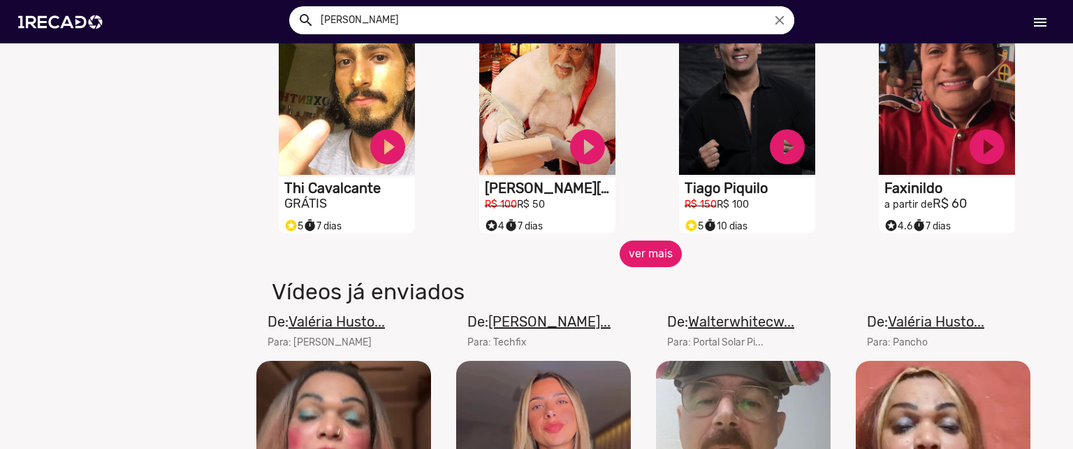
scroll to position [10101, 0]
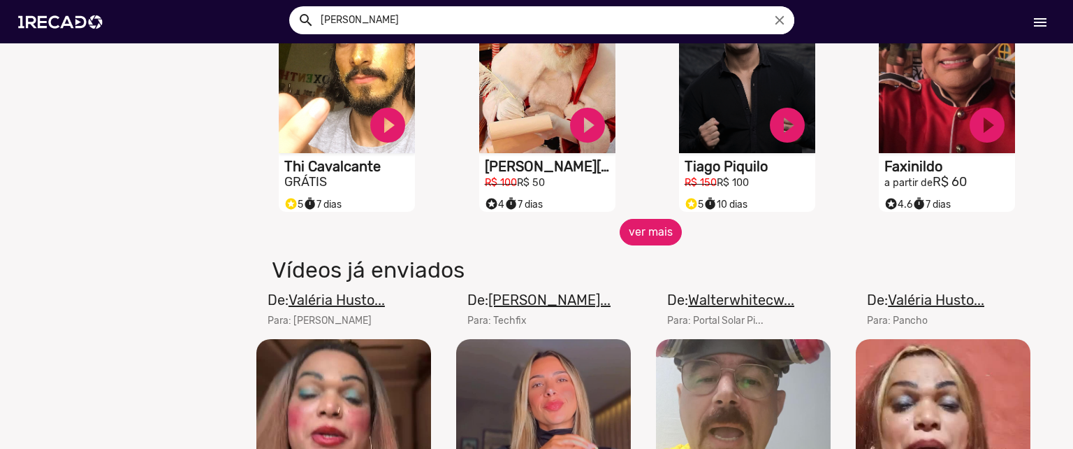
click at [635, 245] on button "ver mais" at bounding box center [651, 232] width 62 height 27
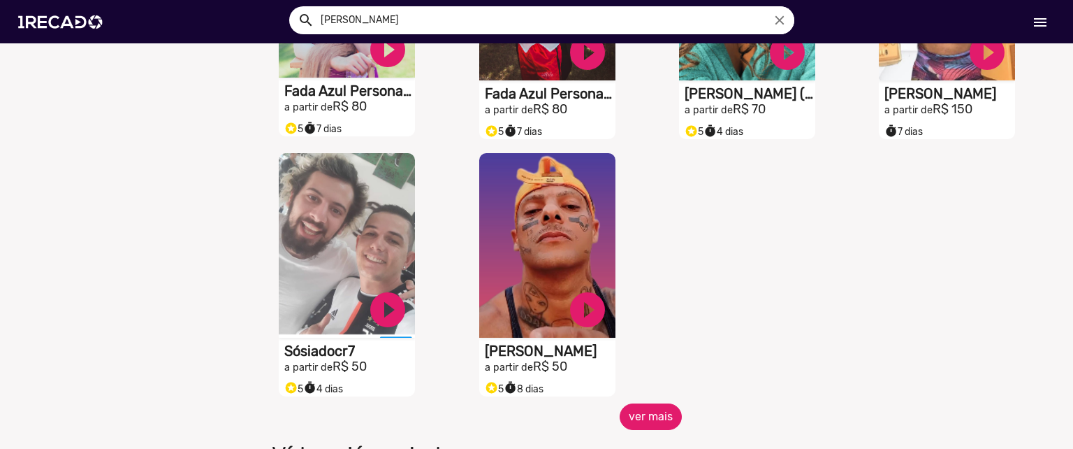
scroll to position [10728, 0]
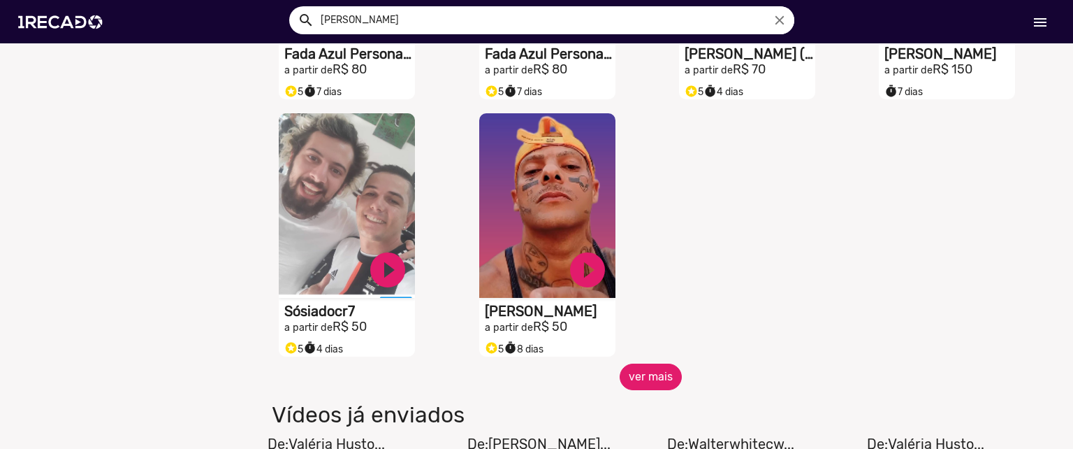
click at [650, 386] on button "ver mais" at bounding box center [651, 376] width 62 height 27
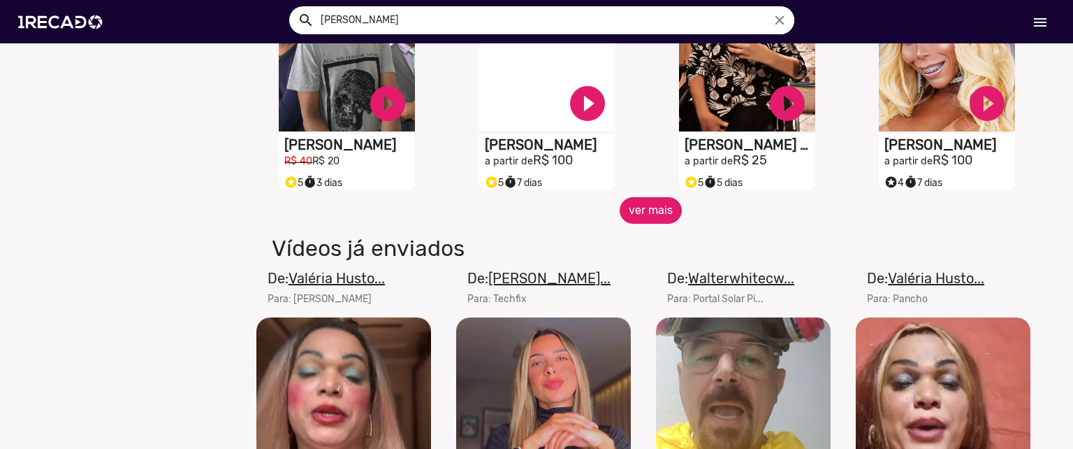
scroll to position [11424, 0]
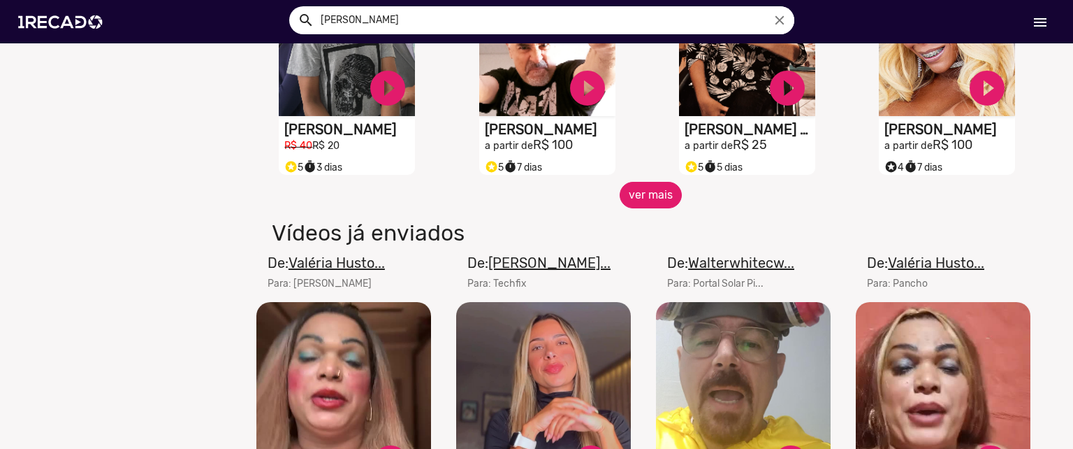
click at [659, 206] on button "ver mais" at bounding box center [651, 195] width 62 height 27
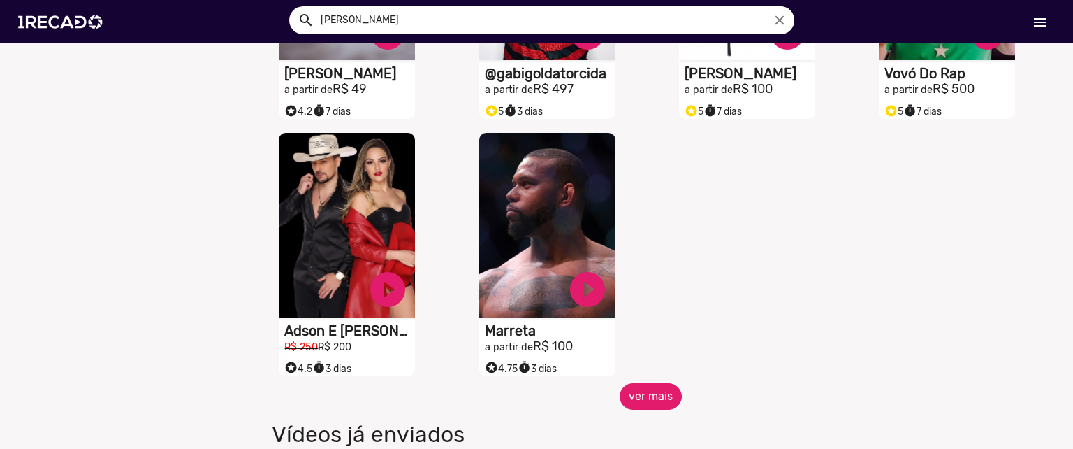
scroll to position [11983, 0]
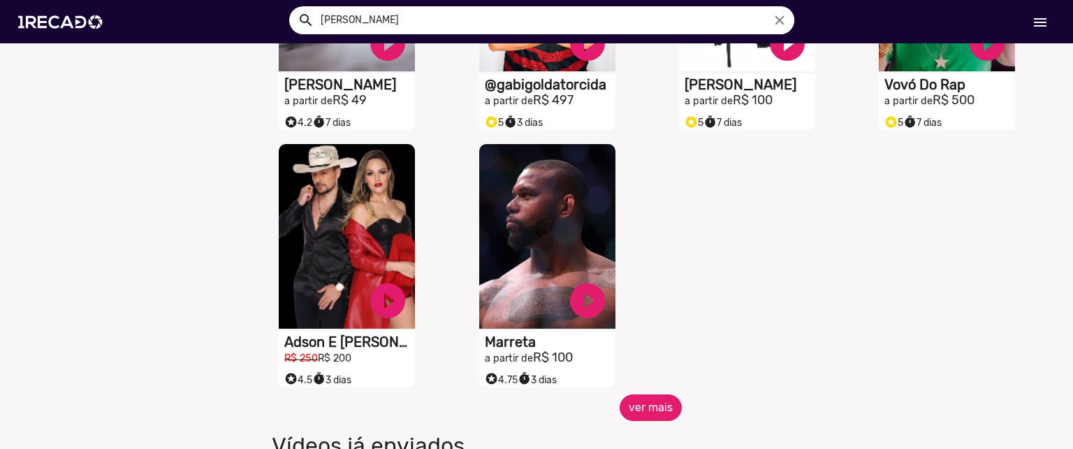
click at [646, 419] on button "ver mais" at bounding box center [651, 407] width 62 height 27
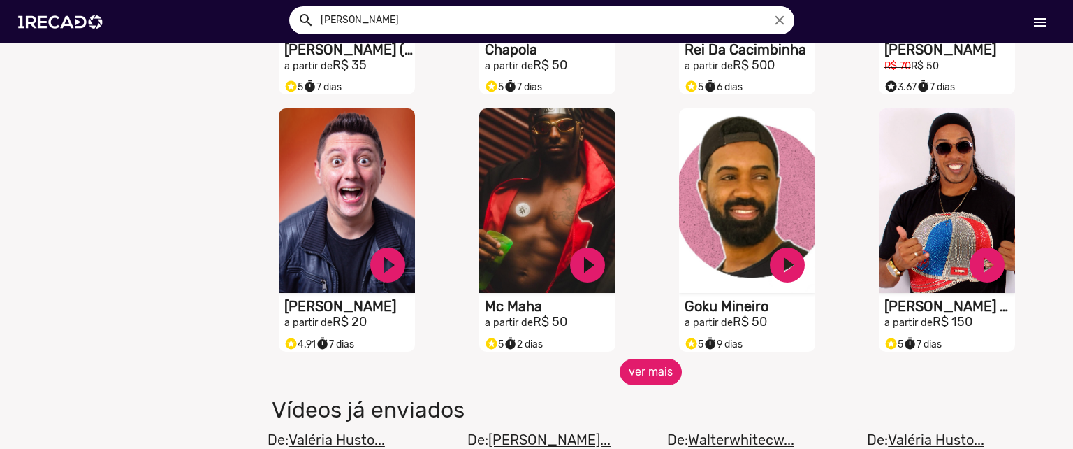
scroll to position [12534, 0]
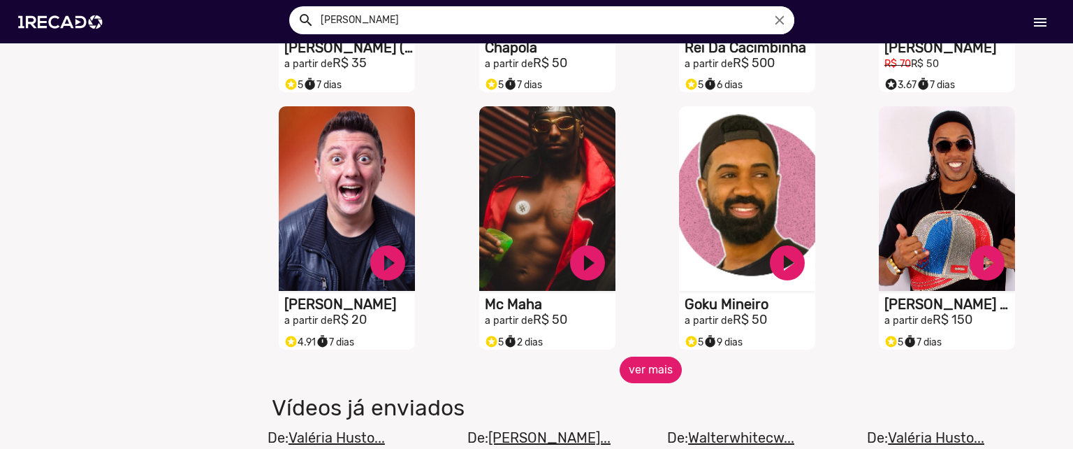
click at [628, 373] on button "ver mais" at bounding box center [651, 369] width 62 height 27
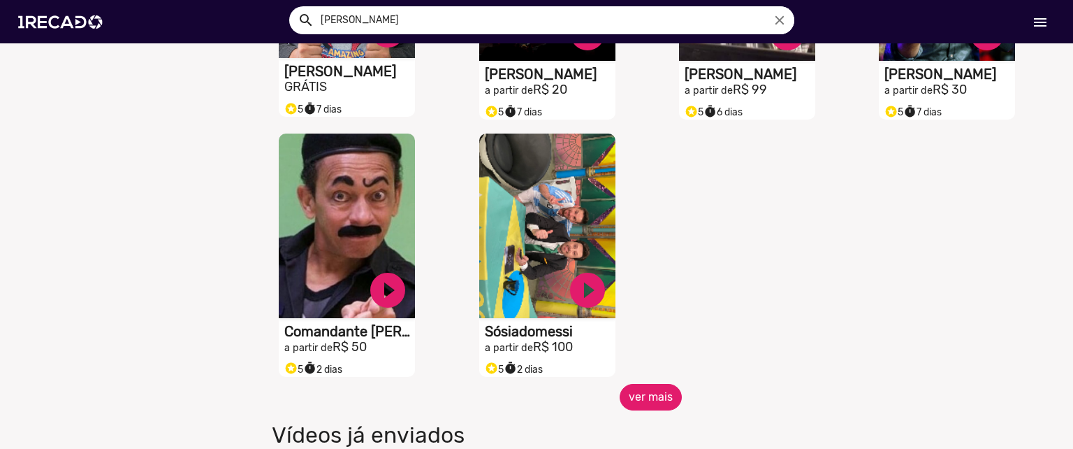
scroll to position [13279, 0]
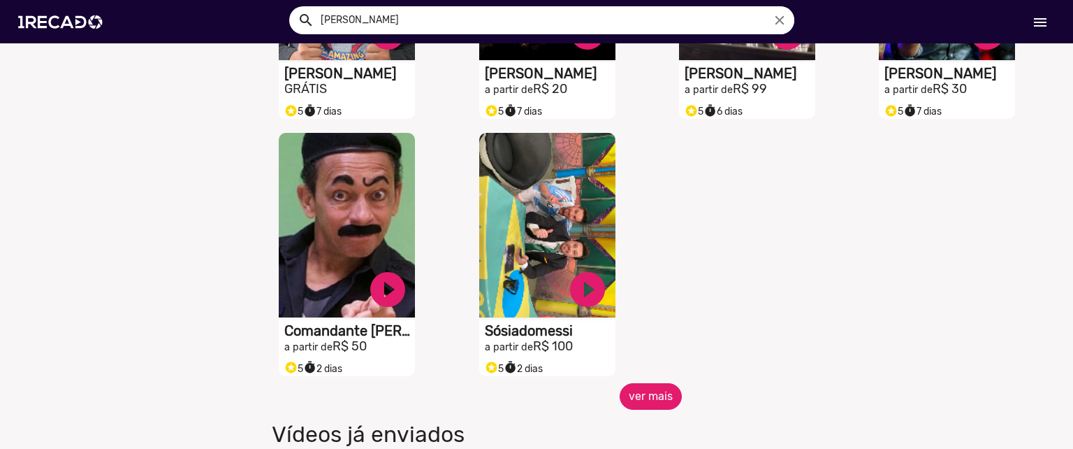
click at [649, 405] on button "ver mais" at bounding box center [651, 396] width 62 height 27
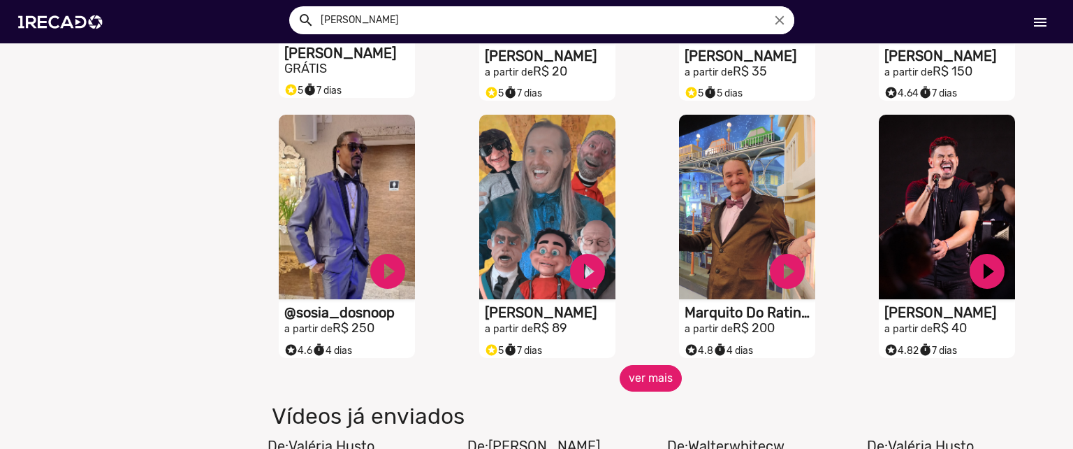
scroll to position [13805, 0]
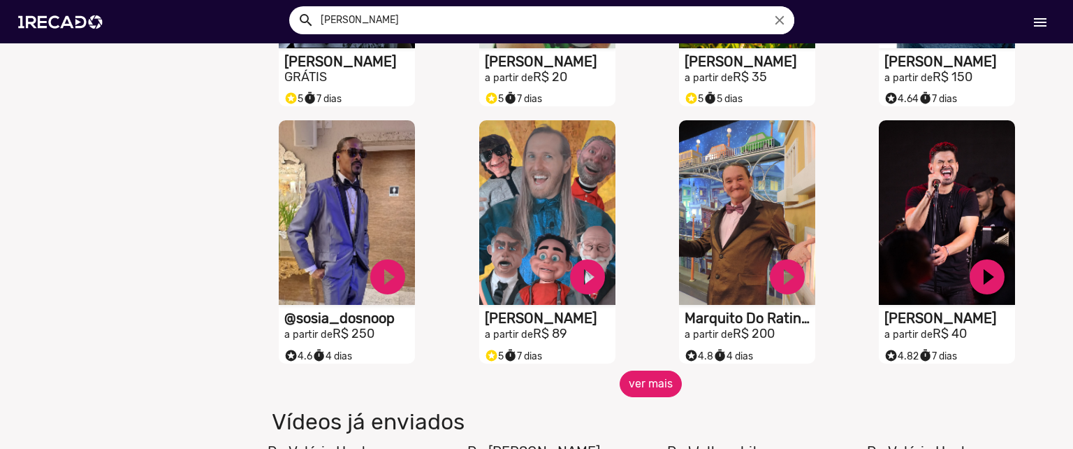
click at [654, 394] on button "ver mais" at bounding box center [651, 383] width 62 height 27
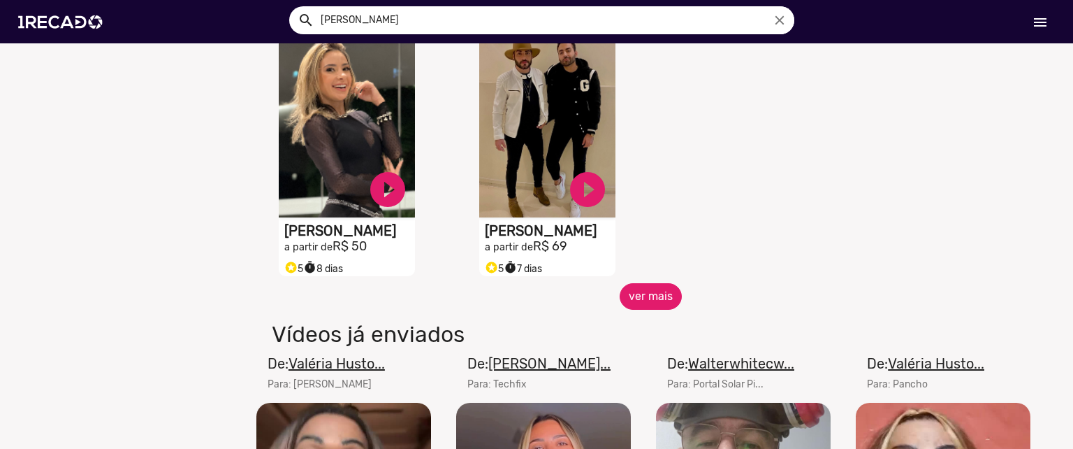
scroll to position [14711, 0]
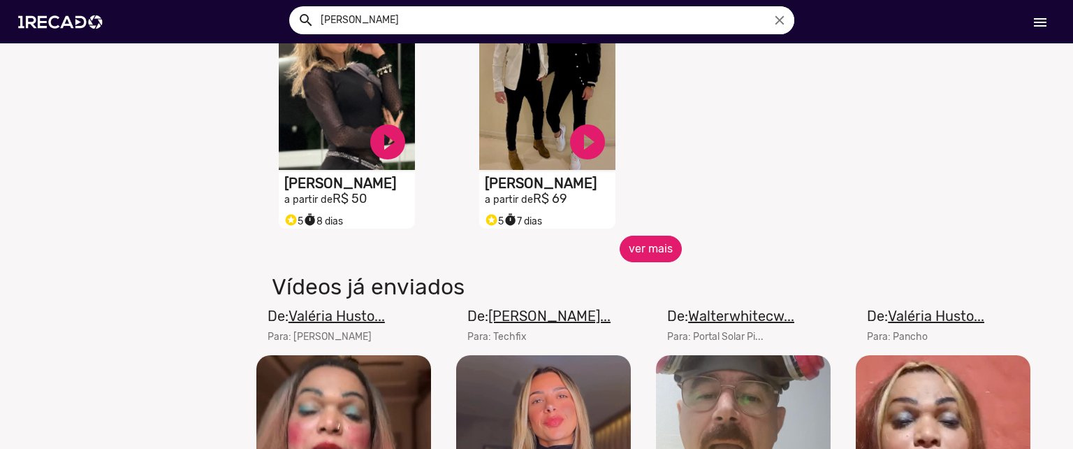
click at [645, 262] on button "ver mais" at bounding box center [651, 248] width 62 height 27
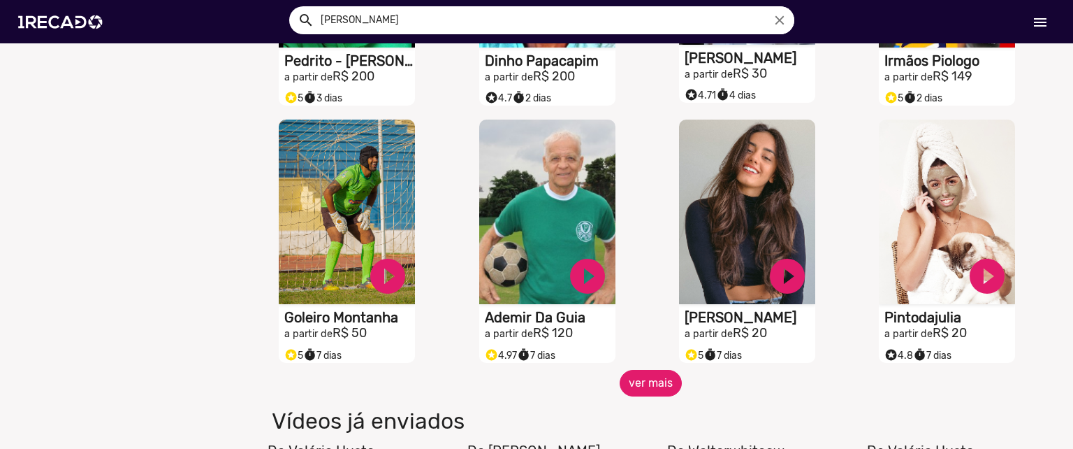
scroll to position [15098, 0]
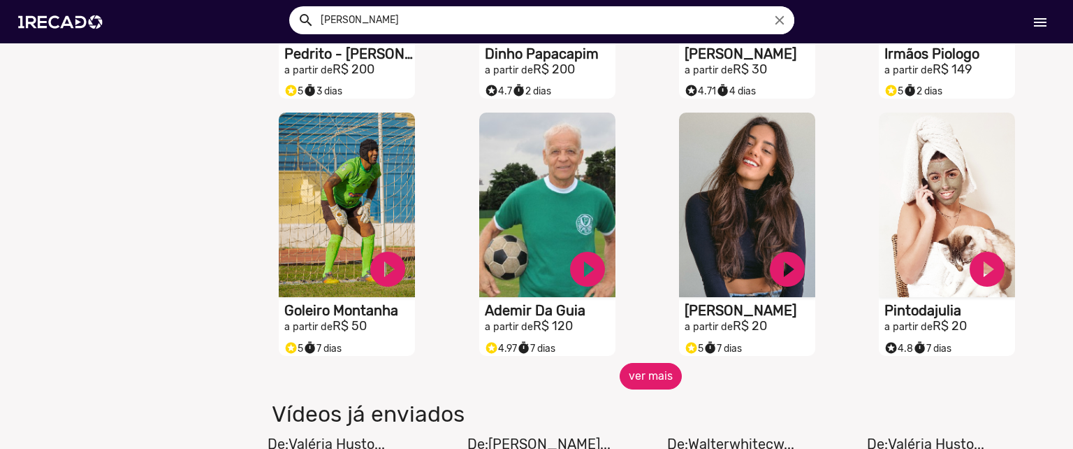
click at [641, 384] on button "ver mais" at bounding box center [651, 376] width 62 height 27
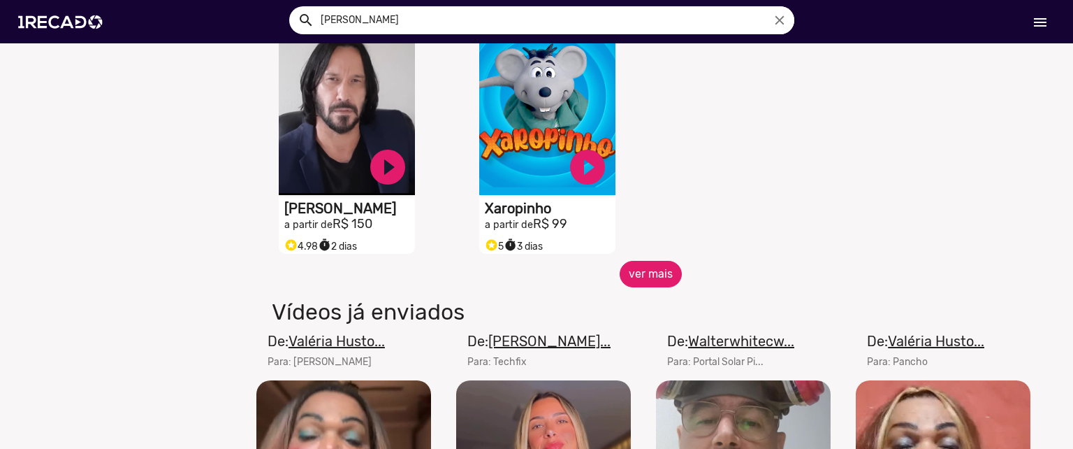
scroll to position [15978, 0]
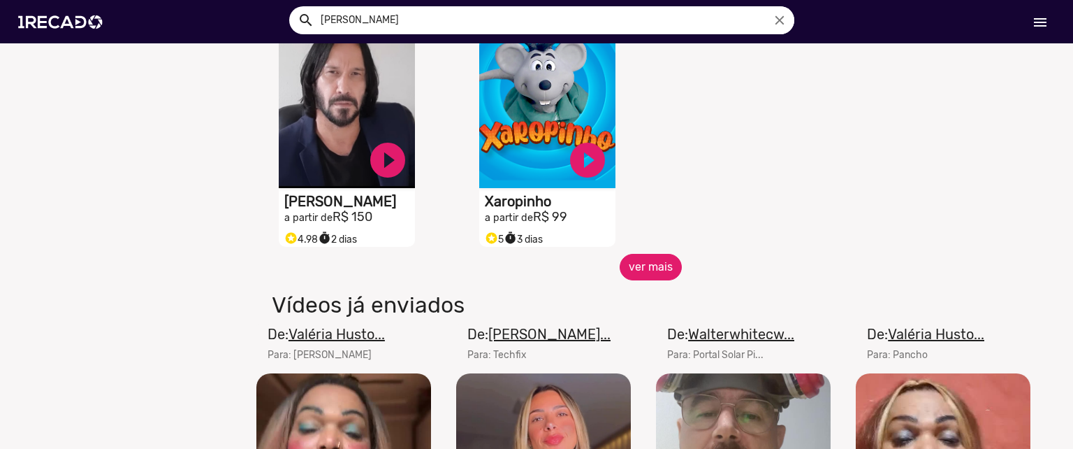
click at [646, 269] on button "ver mais" at bounding box center [651, 267] width 62 height 27
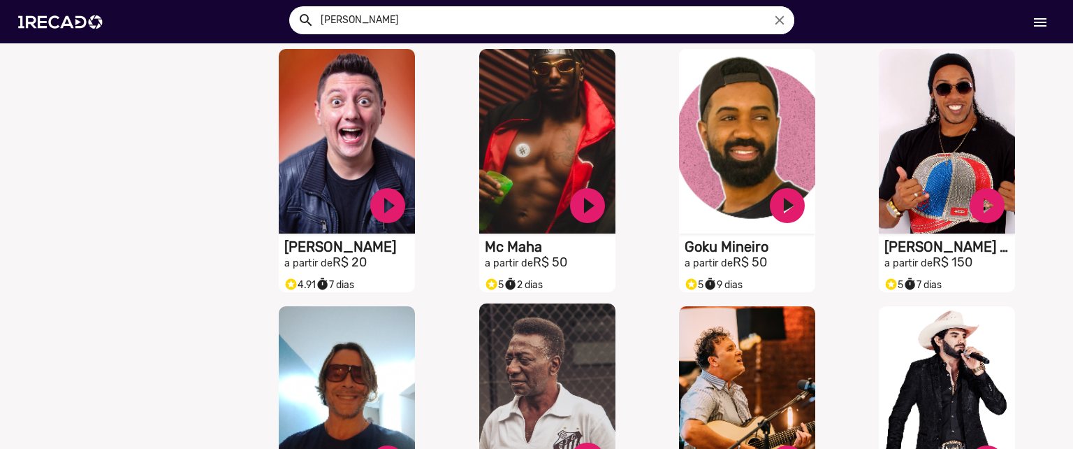
scroll to position [12584, 0]
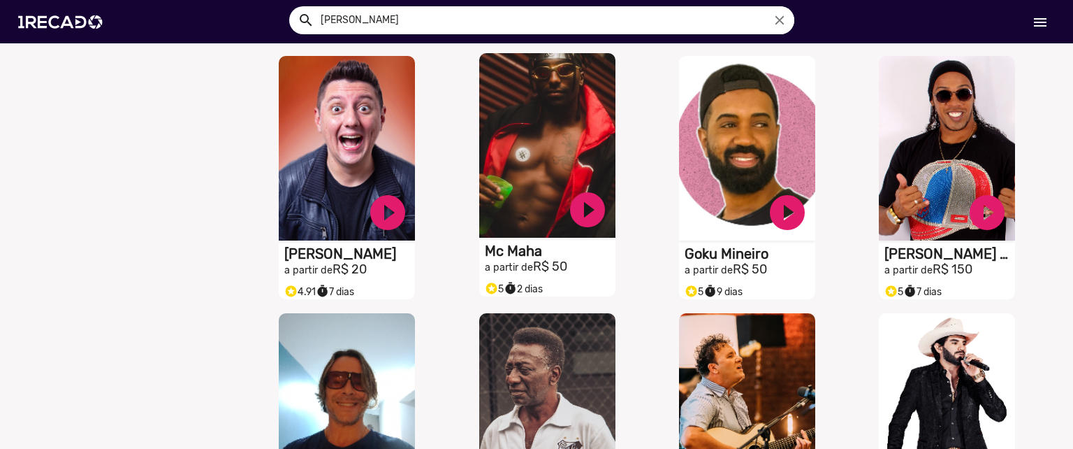
click at [538, 168] on video "S1RECADO vídeos dedicados para fãs e empresas" at bounding box center [547, 145] width 136 height 184
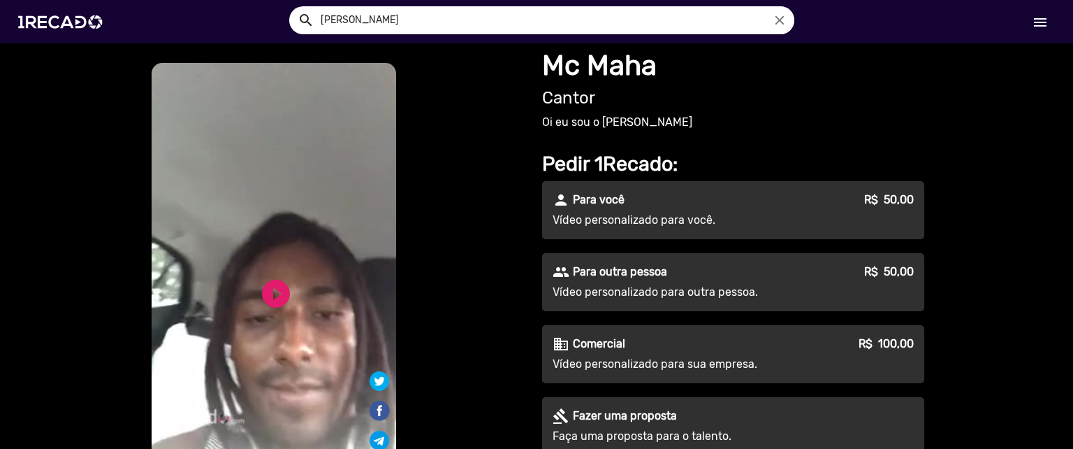
click at [485, 15] on input "[PERSON_NAME]" at bounding box center [552, 20] width 484 height 28
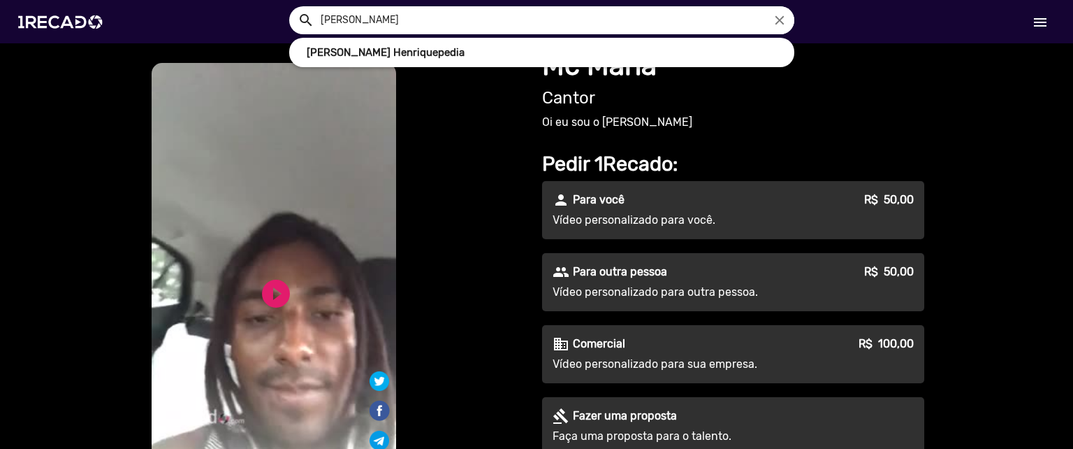
click at [485, 15] on input "[PERSON_NAME]" at bounding box center [552, 20] width 484 height 28
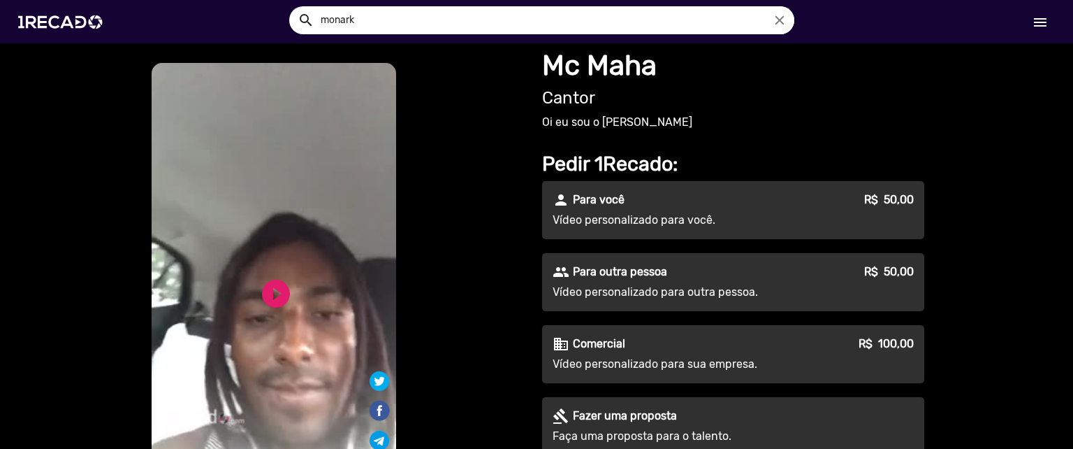
type input "monark"
click at [293, 7] on button "search" at bounding box center [305, 19] width 24 height 24
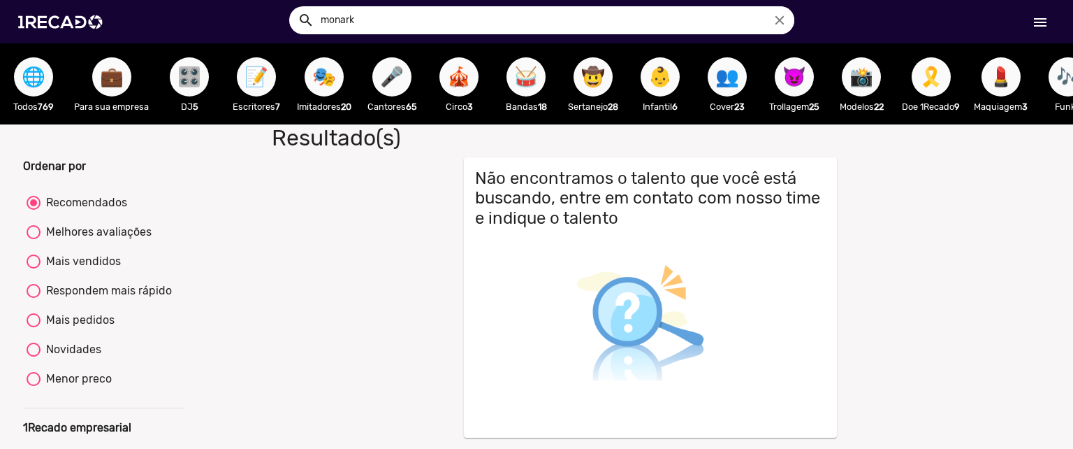
click at [488, 31] on input "monark" at bounding box center [552, 20] width 484 height 28
click at [254, 80] on span "📝" at bounding box center [257, 76] width 24 height 39
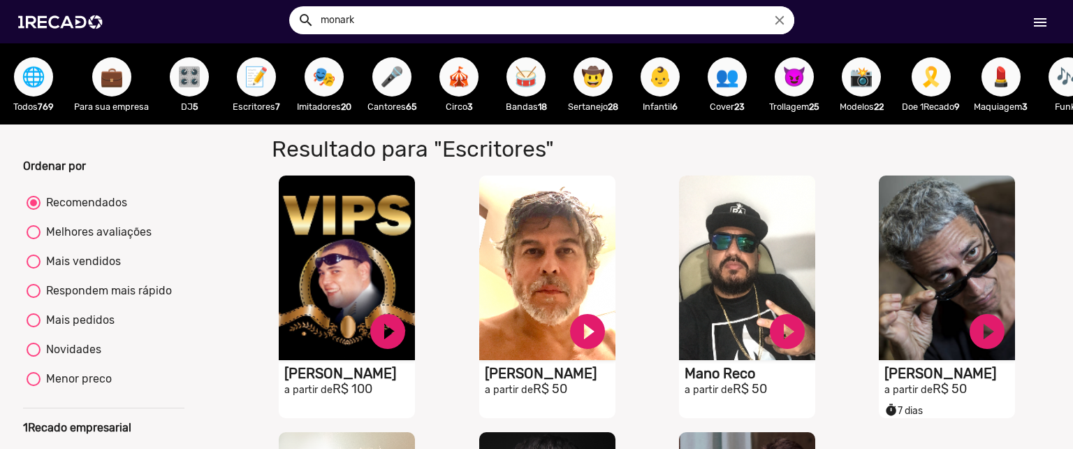
click at [197, 92] on span "🎛️" at bounding box center [189, 76] width 24 height 39
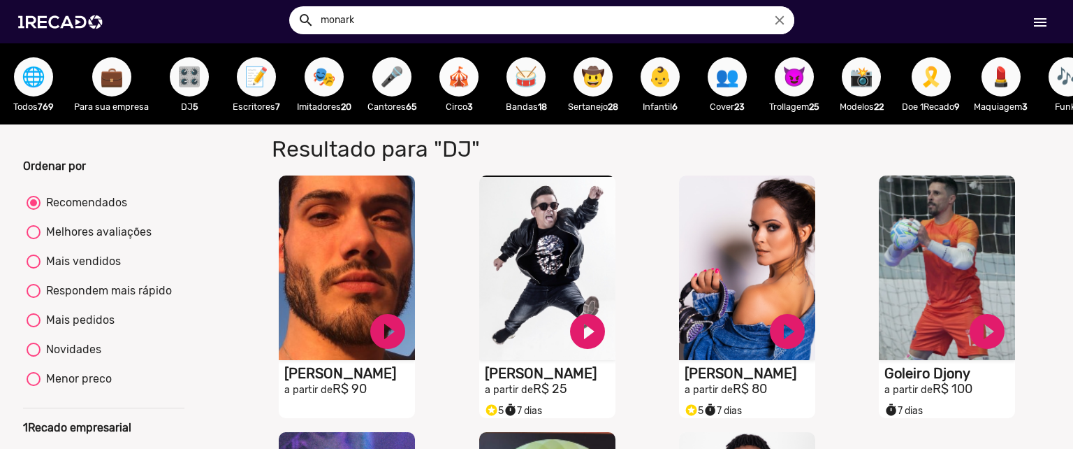
click at [449, 85] on span "🎪" at bounding box center [459, 76] width 24 height 39
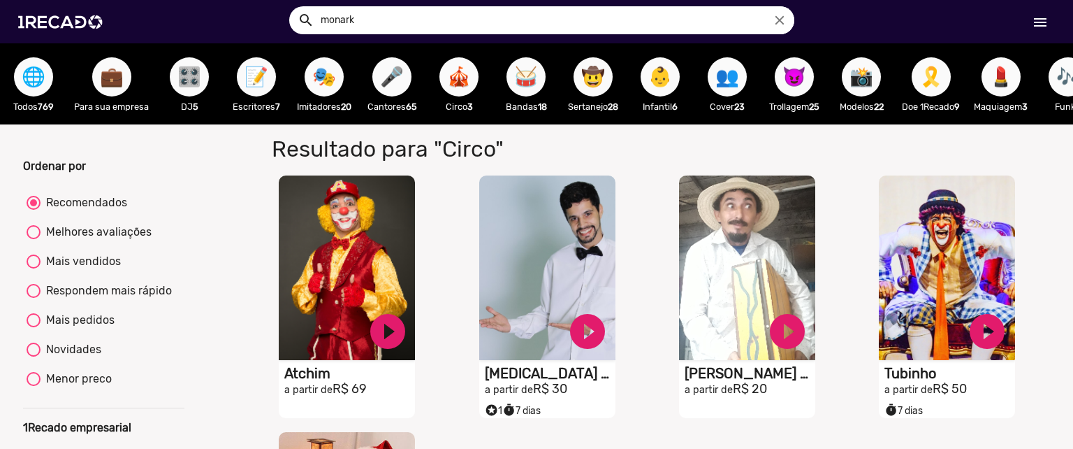
scroll to position [11, 0]
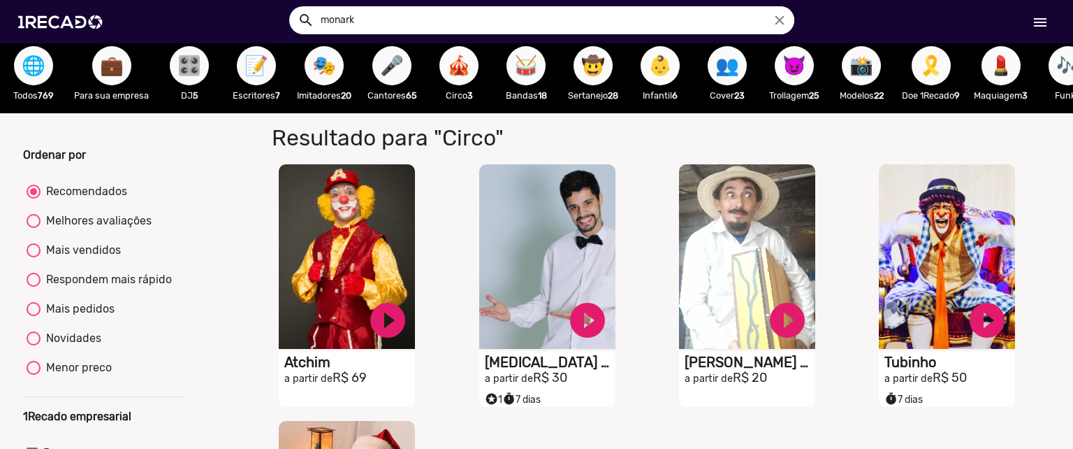
click at [667, 79] on span "👶" at bounding box center [660, 65] width 24 height 39
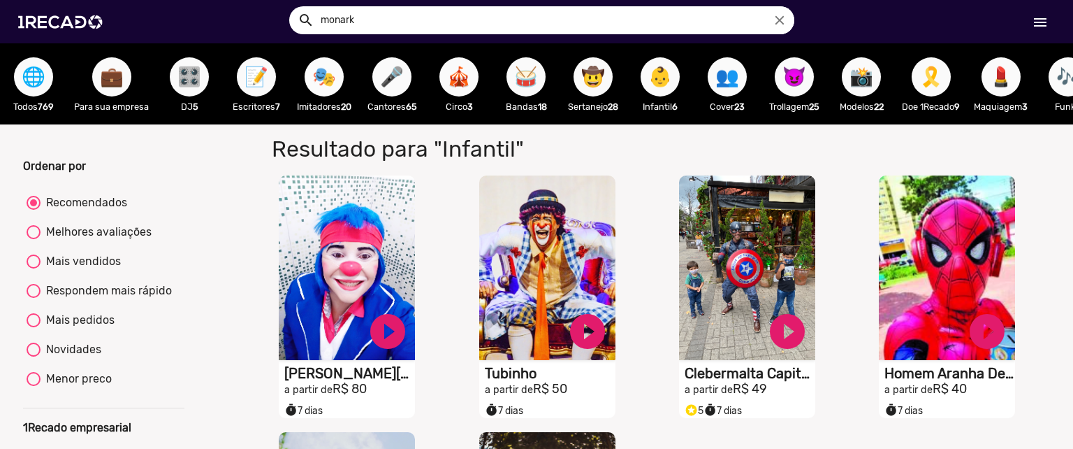
click at [331, 83] on span "🎭" at bounding box center [324, 76] width 24 height 39
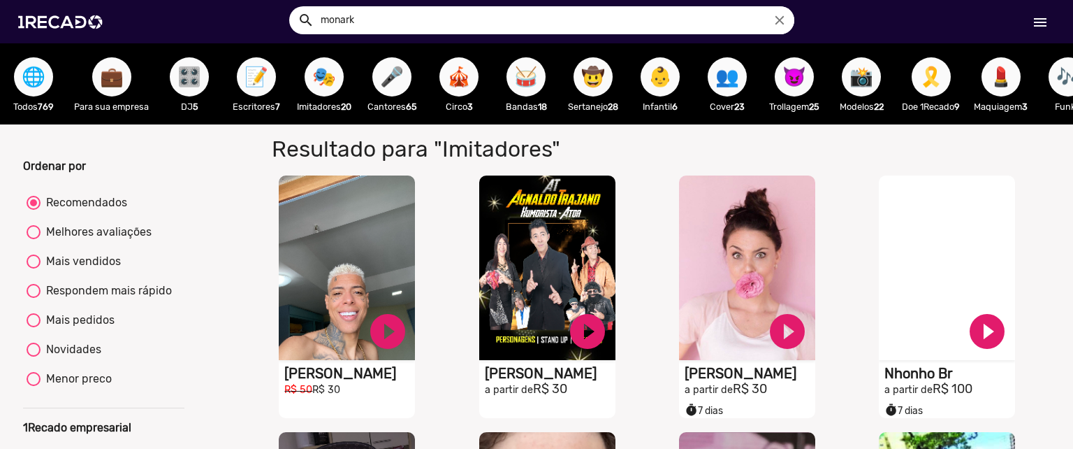
click at [389, 85] on span "🎤" at bounding box center [392, 76] width 24 height 39
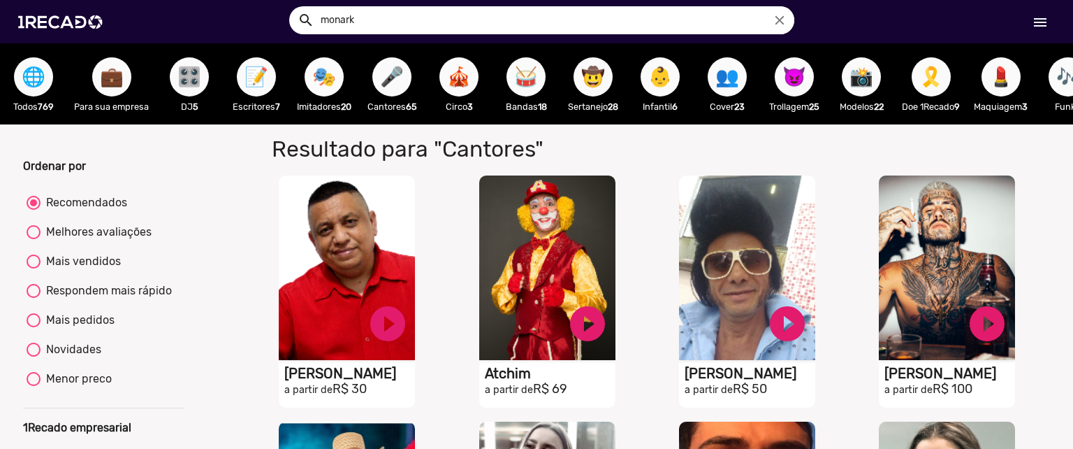
click at [324, 87] on span "🎭" at bounding box center [324, 76] width 24 height 39
click at [396, 75] on span "🎤" at bounding box center [392, 76] width 24 height 39
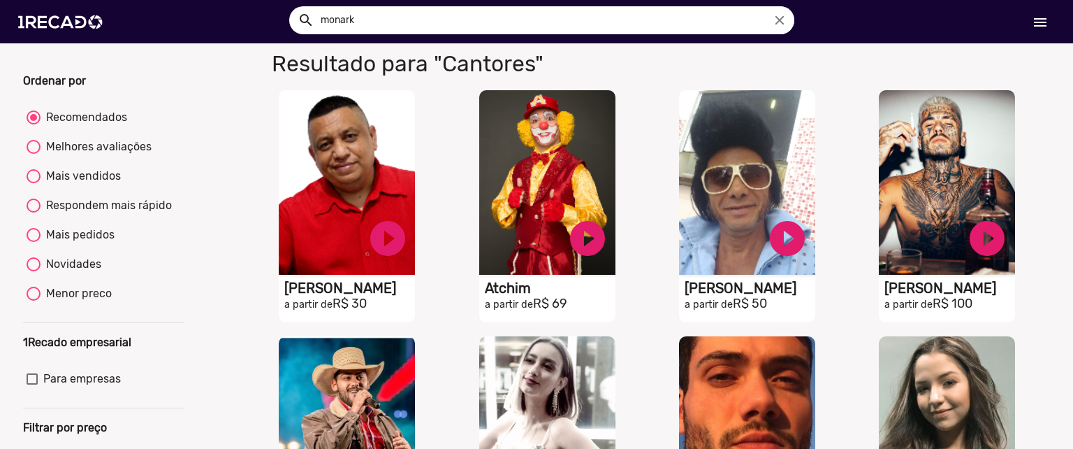
scroll to position [88, 0]
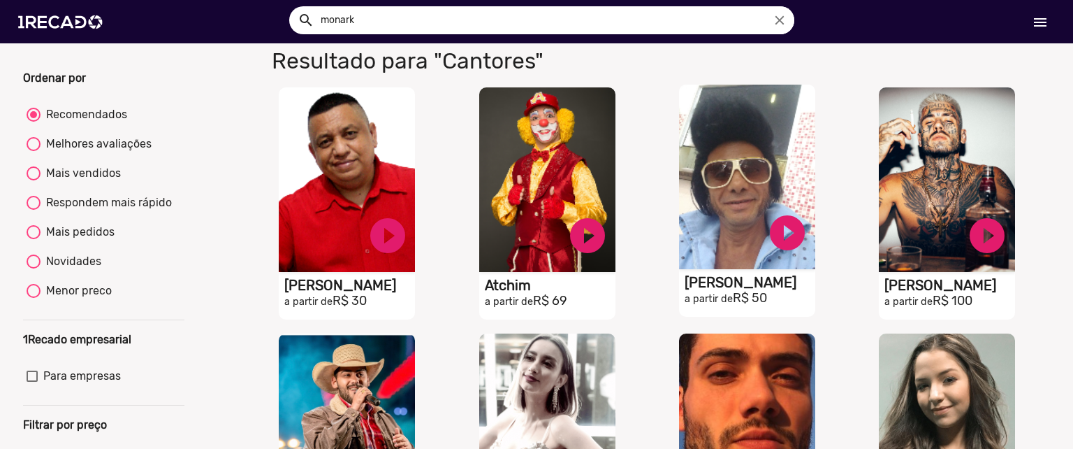
click at [713, 257] on video "S1RECADO vídeos dedicados para fãs e empresas" at bounding box center [747, 177] width 136 height 184
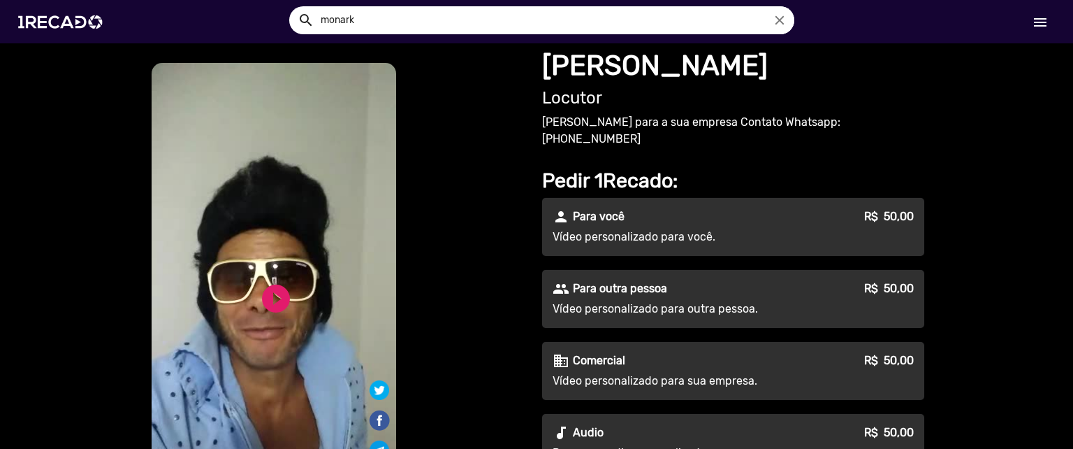
click at [298, 274] on video "S1RECADO vídeos dedicados para fãs e empresas" at bounding box center [274, 285] width 245 height 444
click at [269, 306] on link "play_circle_filled" at bounding box center [276, 299] width 34 height 34
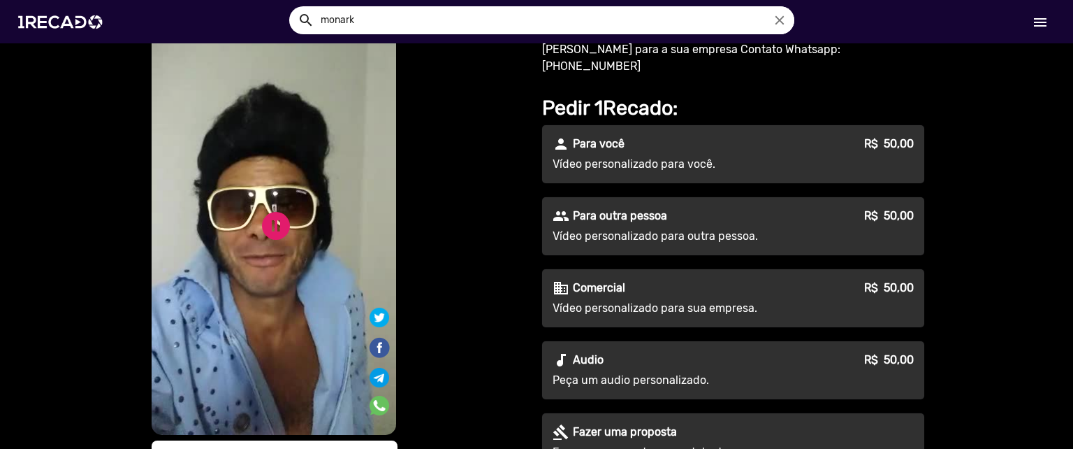
scroll to position [75, 0]
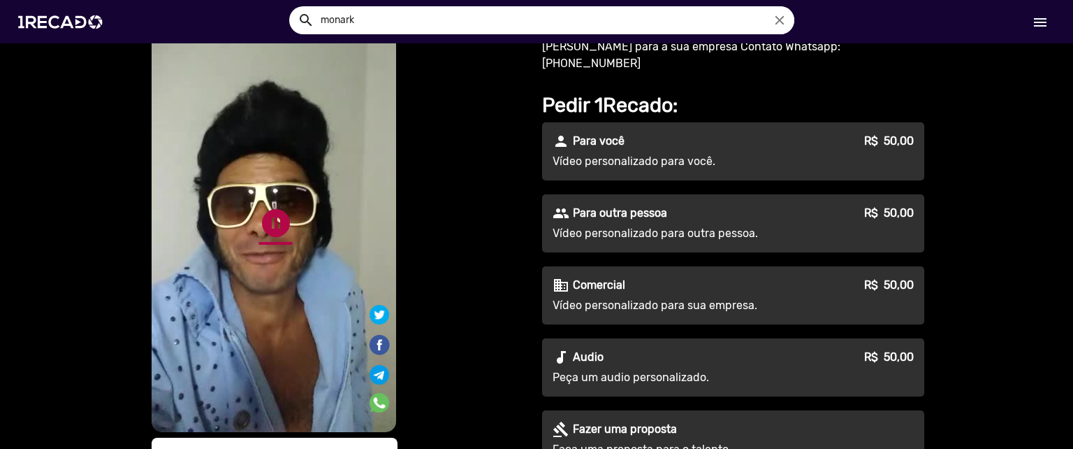
click at [274, 218] on link "pause_circle" at bounding box center [276, 223] width 34 height 34
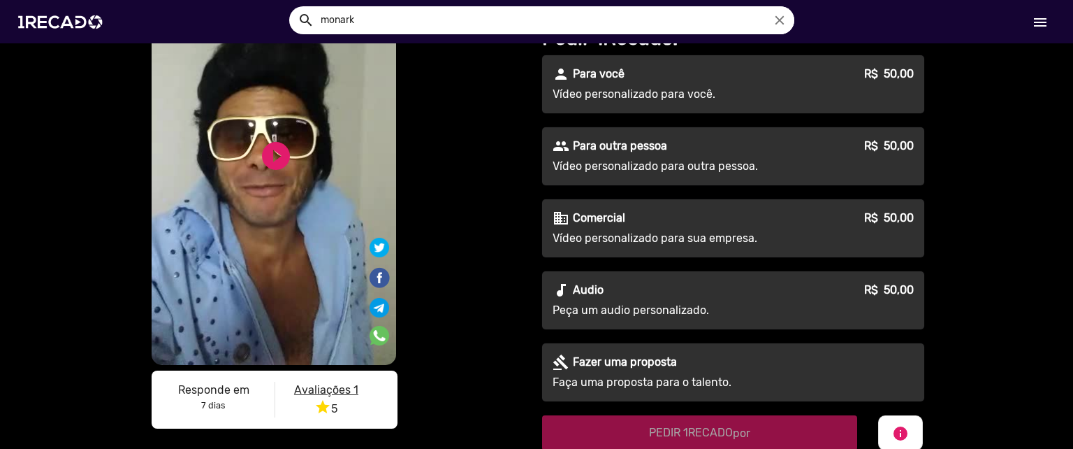
scroll to position [0, 0]
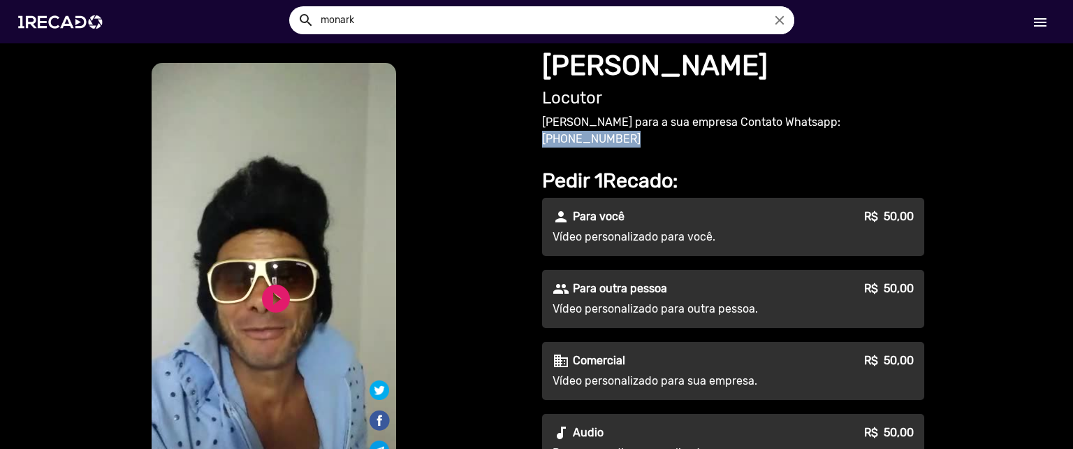
drag, startPoint x: 804, startPoint y: 124, endPoint x: 893, endPoint y: 125, distance: 89.5
click at [893, 125] on p "Crio jingles para a sua empresa Contato Whatsapp: (13) 99103-0774" at bounding box center [733, 131] width 382 height 34
click at [448, 24] on input "monark" at bounding box center [552, 20] width 484 height 28
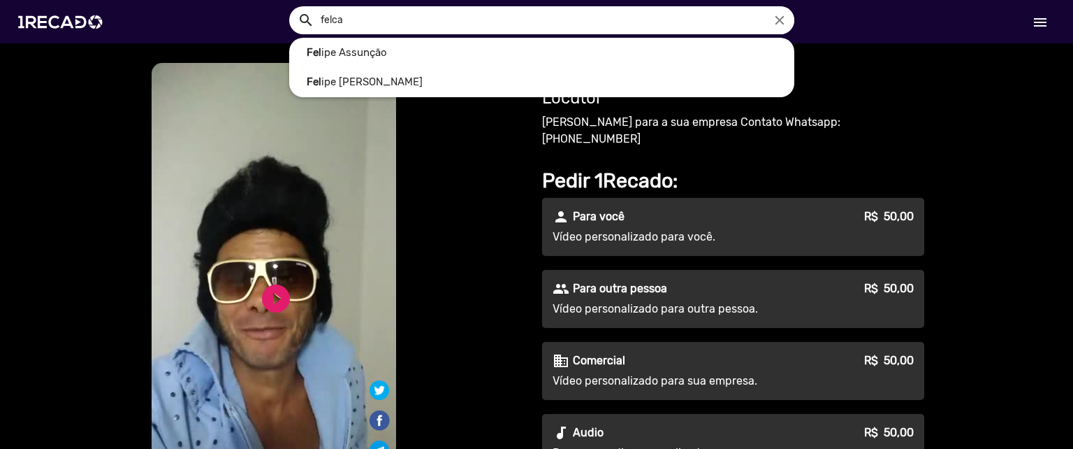
type input "felca"
click at [293, 7] on button "search" at bounding box center [305, 19] width 24 height 24
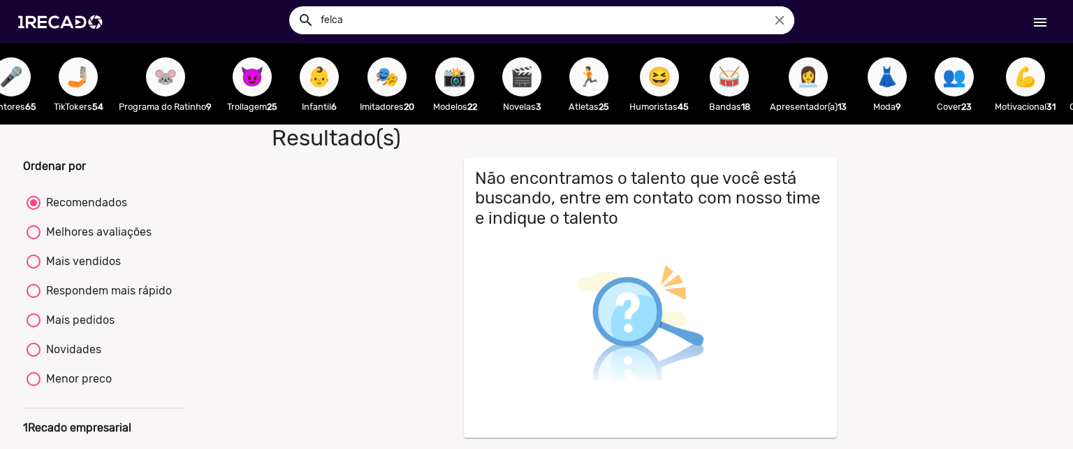
scroll to position [0, 268]
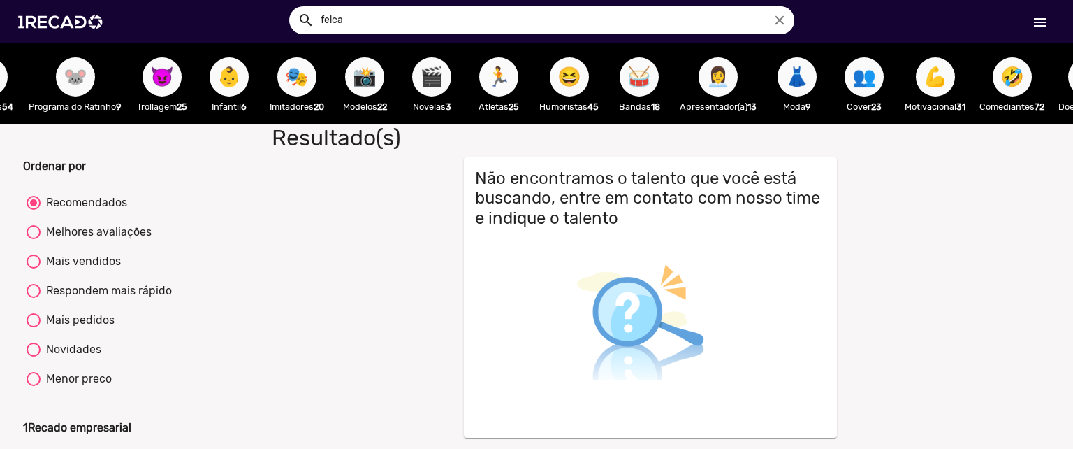
click at [86, 387] on div "Menor preco" at bounding box center [76, 378] width 71 height 17
click at [34, 386] on input "Menor preco" at bounding box center [33, 386] width 1 height 1
radio input "true"
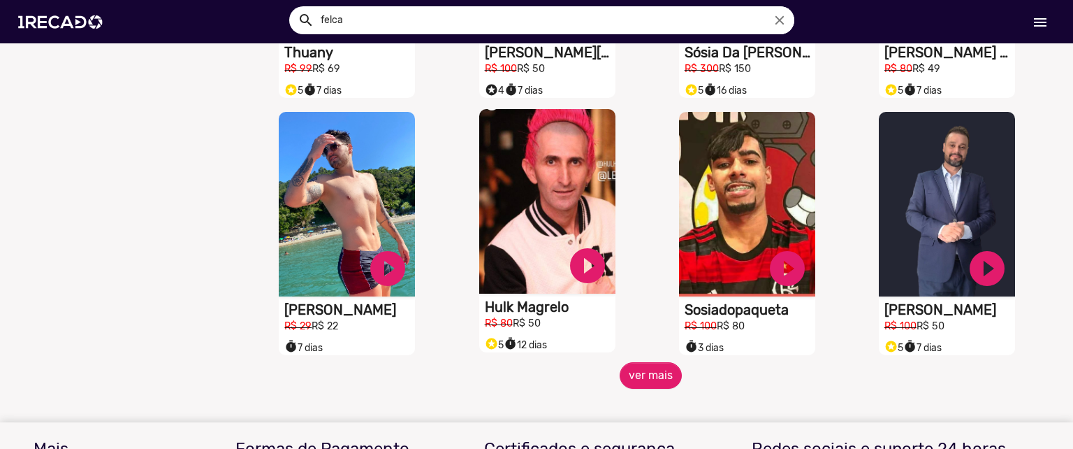
scroll to position [1080, 0]
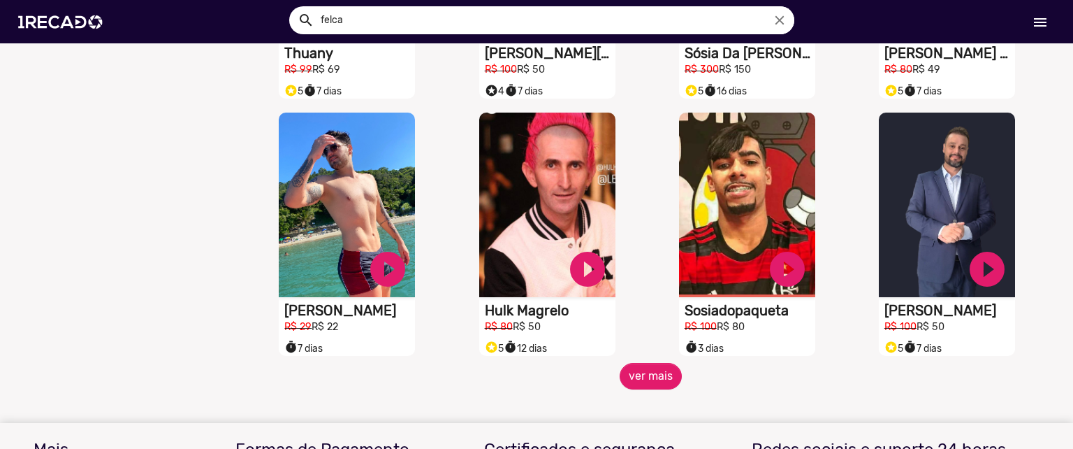
click at [651, 363] on div "S1RECADO vídeos dedicados para fãs e empresas play_circle_filled Sosiadopaqueta…" at bounding box center [751, 234] width 200 height 257
click at [655, 388] on button "ver mais" at bounding box center [651, 376] width 62 height 27
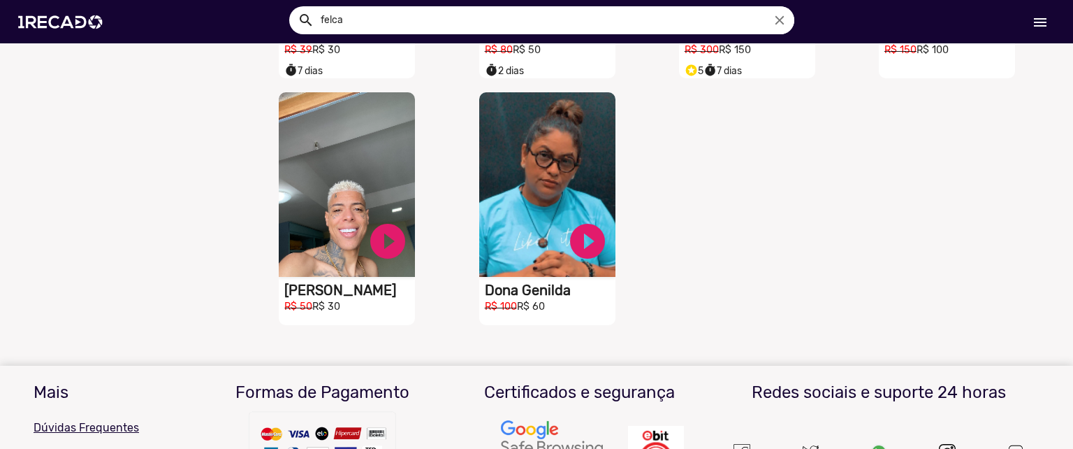
scroll to position [1618, 0]
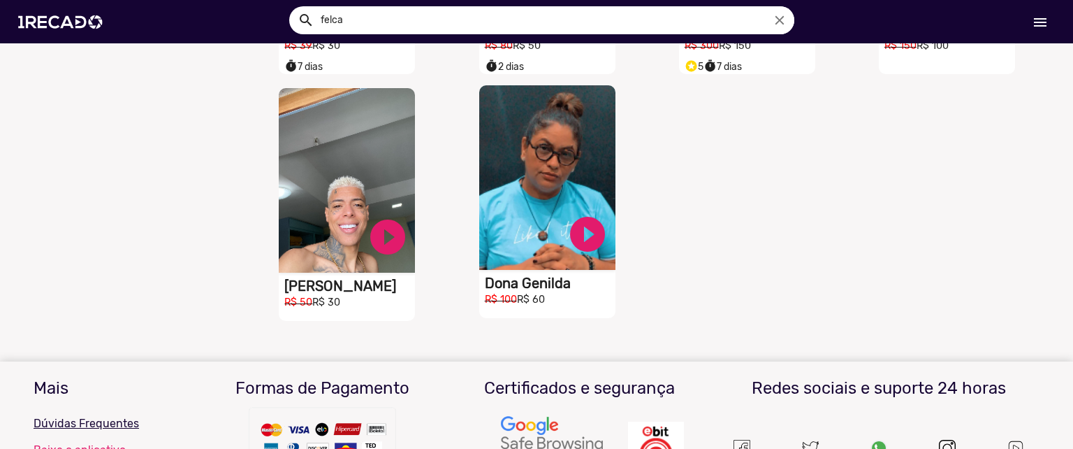
click at [570, 304] on h2 "R$ 100 R$ 60" at bounding box center [550, 298] width 131 height 15
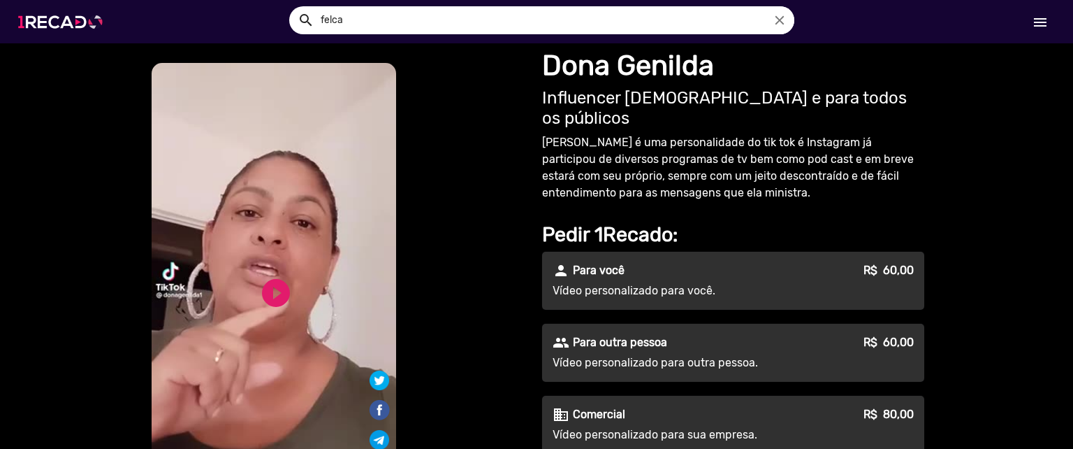
click at [46, 18] on img at bounding box center [63, 21] width 106 height 59
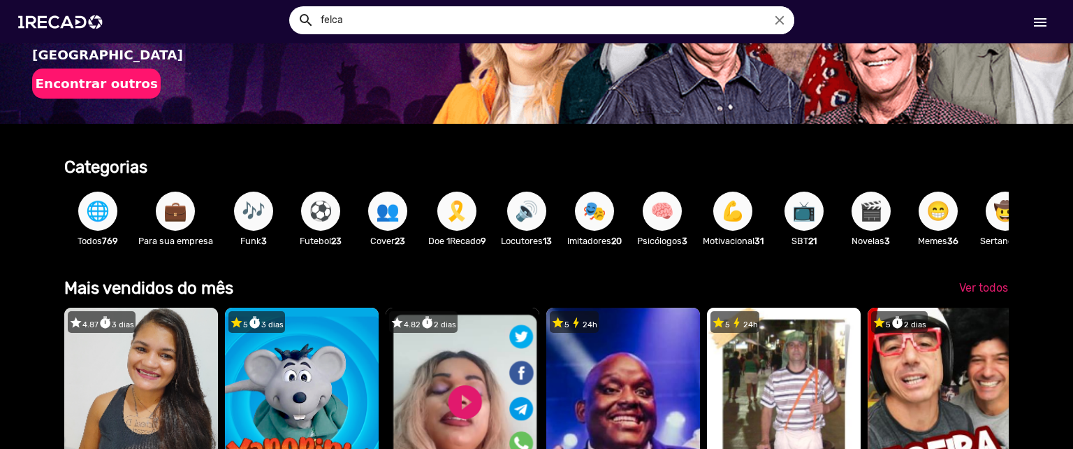
scroll to position [87, 0]
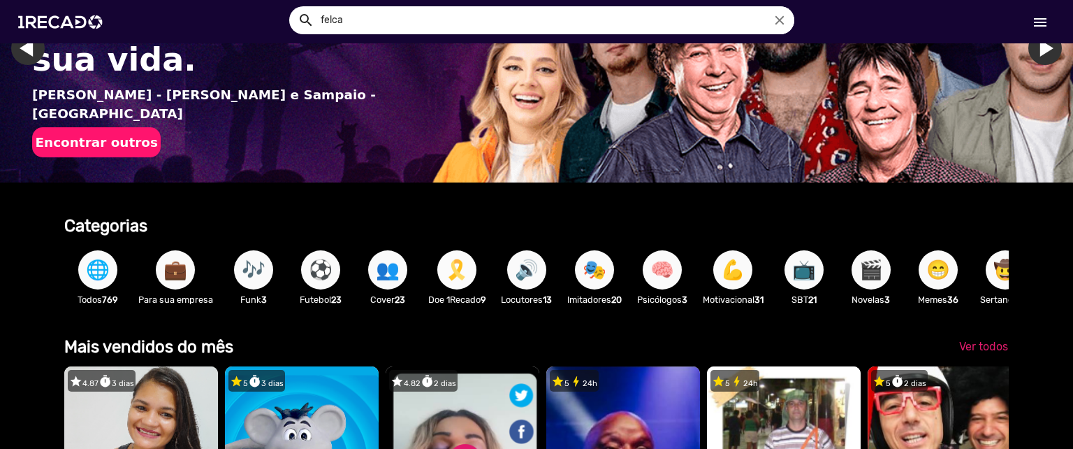
click at [460, 276] on span "🎗️" at bounding box center [457, 269] width 24 height 39
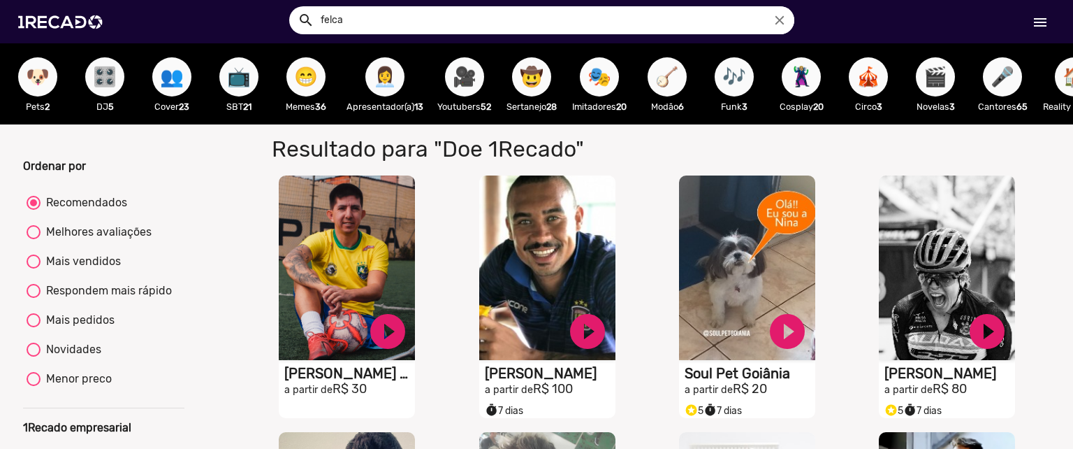
scroll to position [0, 151]
click at [473, 75] on span "🎥" at bounding box center [466, 76] width 24 height 39
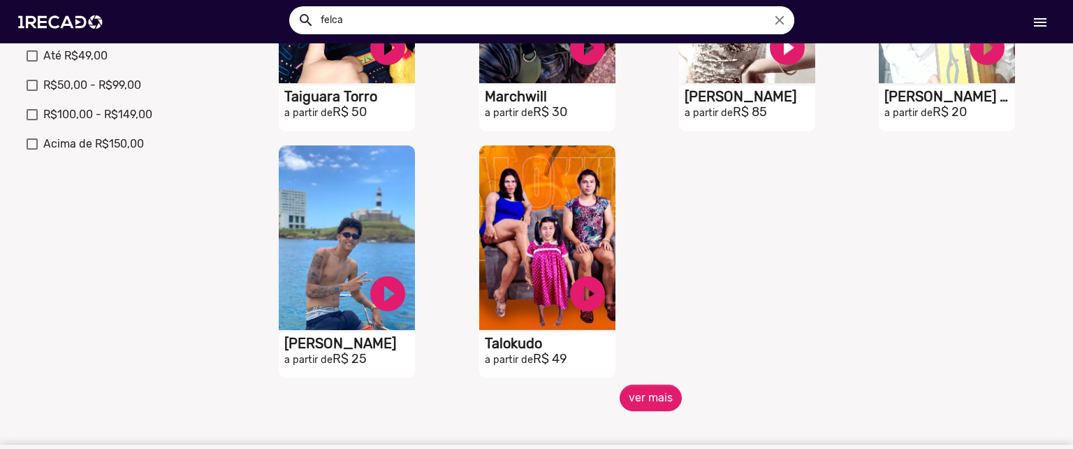
scroll to position [523, 0]
click at [652, 407] on button "ver mais" at bounding box center [651, 397] width 62 height 27
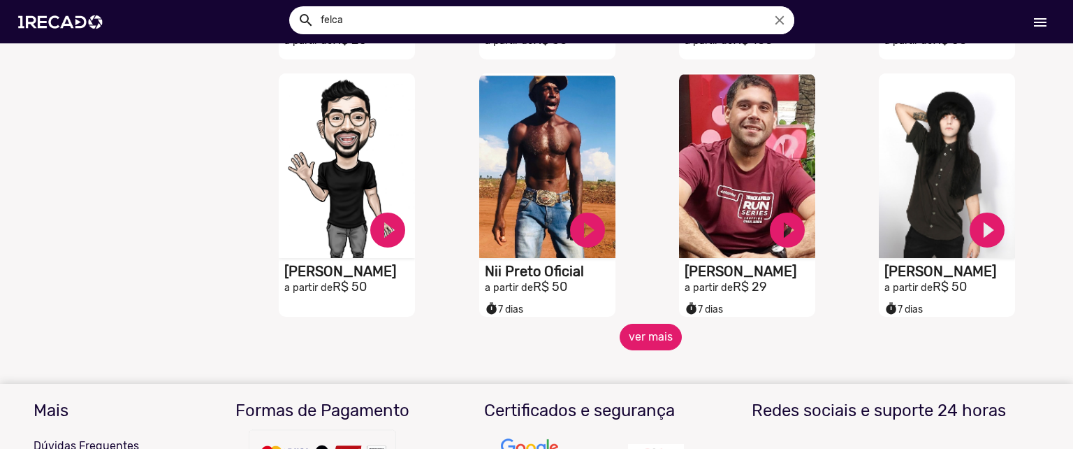
scroll to position [1082, 0]
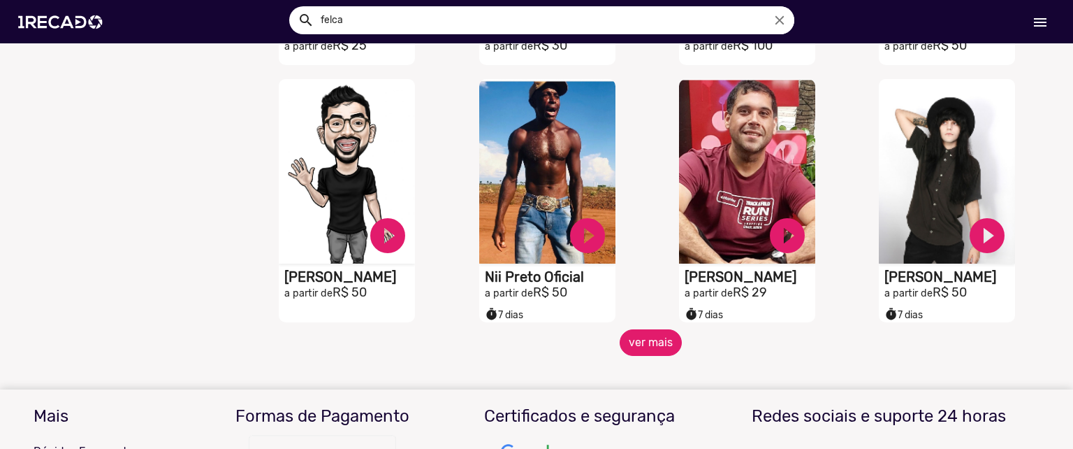
click at [632, 356] on button "ver mais" at bounding box center [651, 342] width 62 height 27
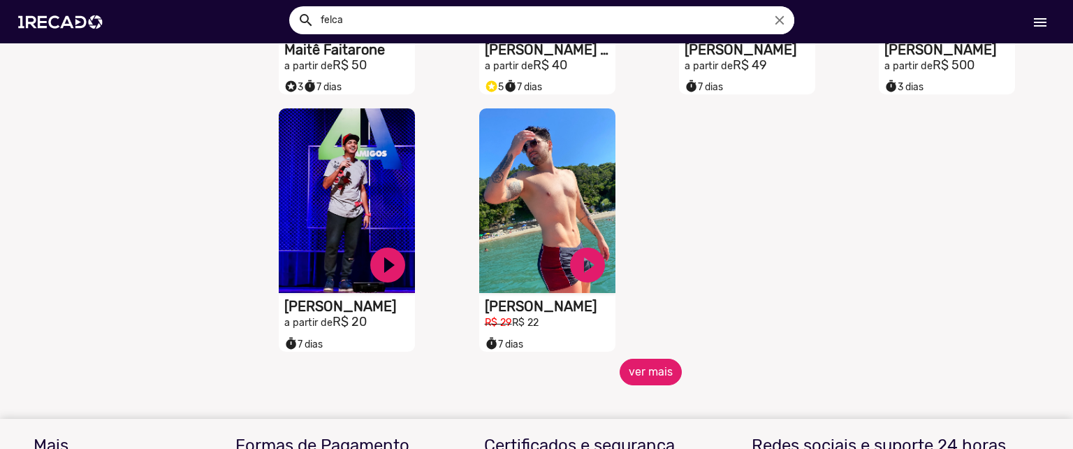
scroll to position [1871, 0]
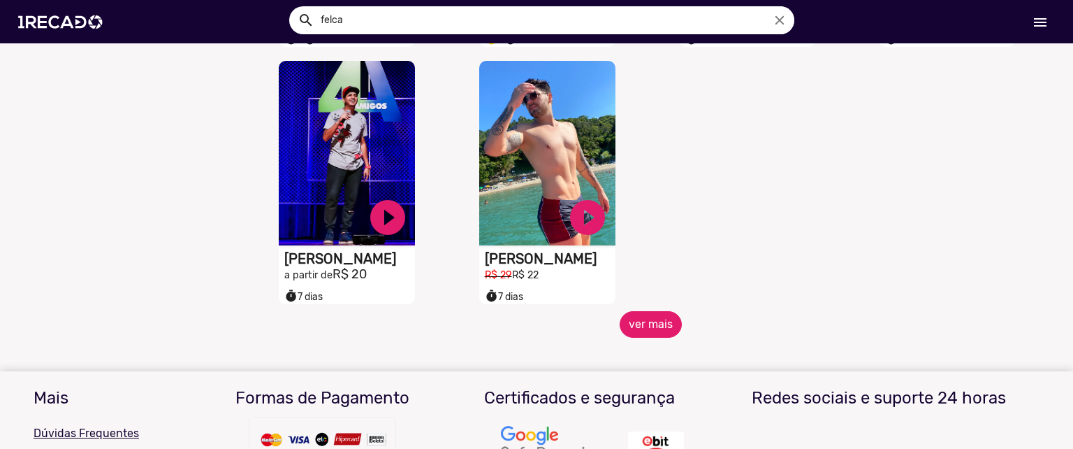
click at [651, 324] on button "ver mais" at bounding box center [651, 324] width 62 height 27
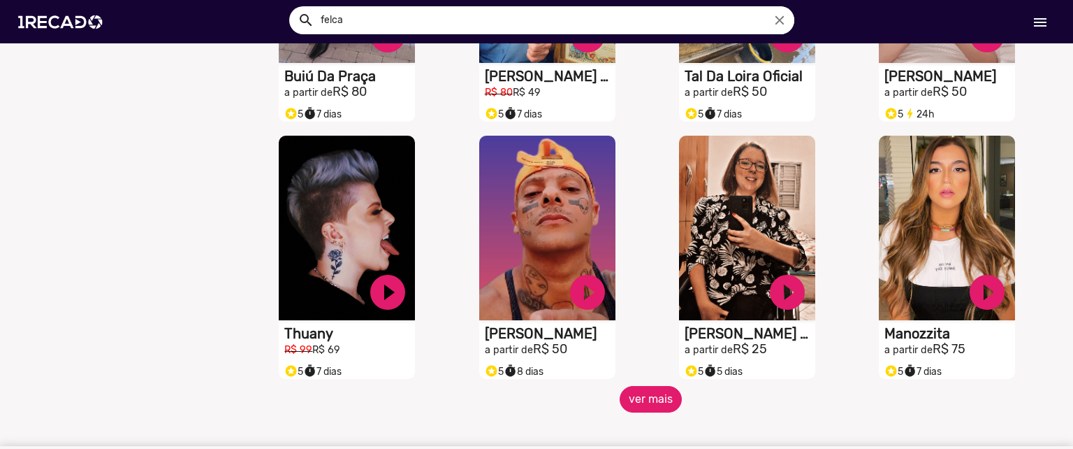
scroll to position [2307, 0]
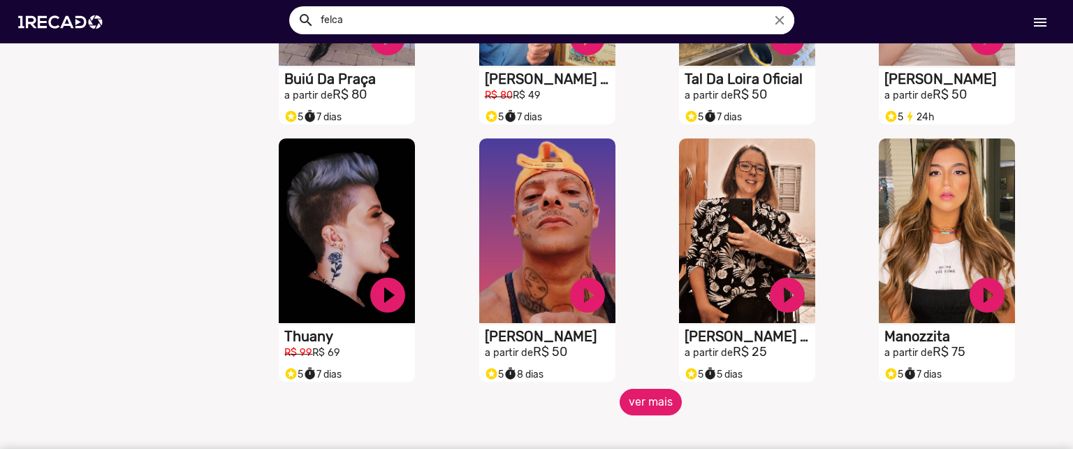
click at [644, 405] on button "ver mais" at bounding box center [651, 402] width 62 height 27
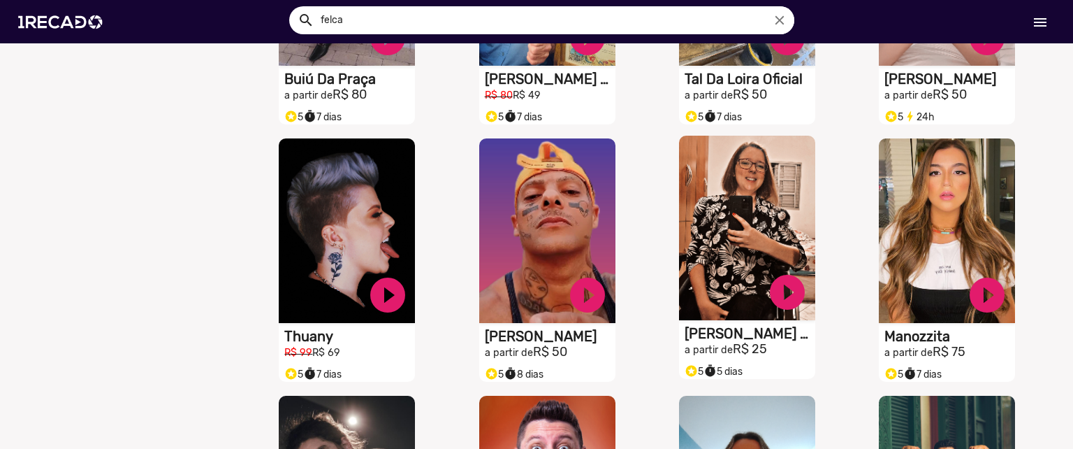
click at [704, 291] on video "S1RECADO vídeos dedicados para fãs e empresas" at bounding box center [747, 228] width 136 height 184
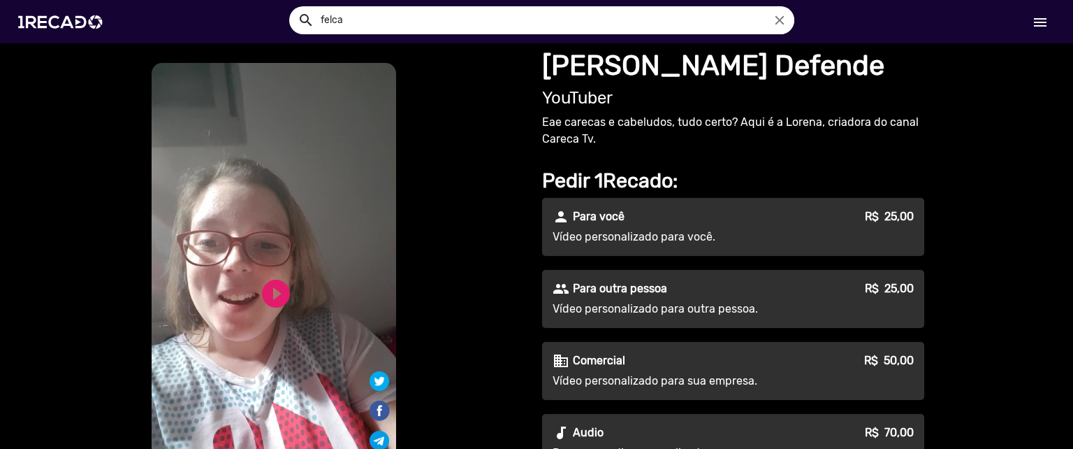
click at [964, 150] on div "S1RECADO vídeos dedicados para fãs e empresas S1RECADO vídeos dedicados para fã…" at bounding box center [536, 444] width 1073 height 803
click at [57, 20] on img at bounding box center [63, 21] width 106 height 59
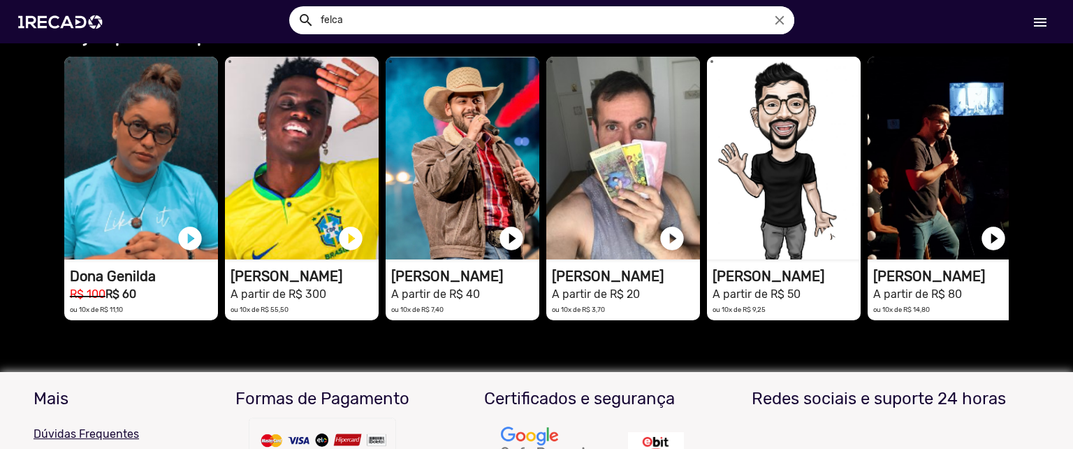
scroll to position [3214, 0]
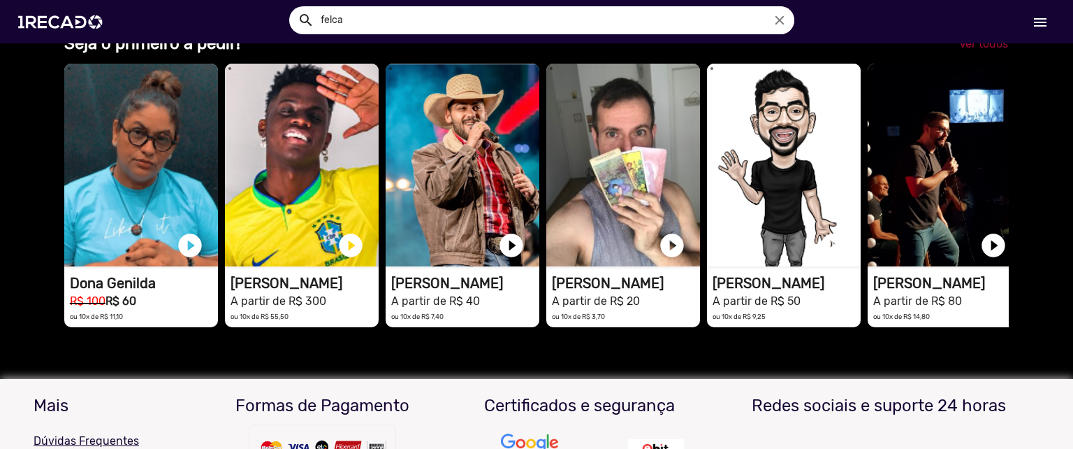
click at [968, 50] on span "Ver todos" at bounding box center [983, 43] width 49 height 13
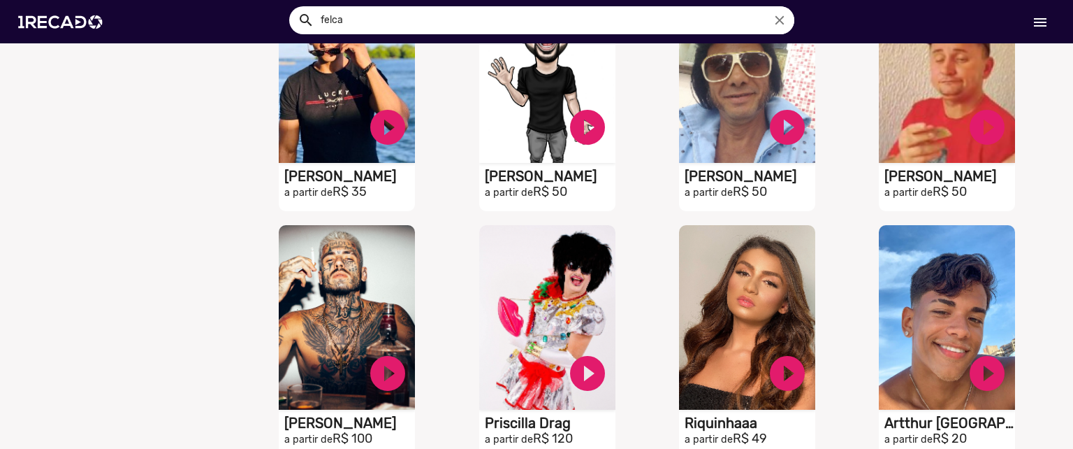
scroll to position [953, 0]
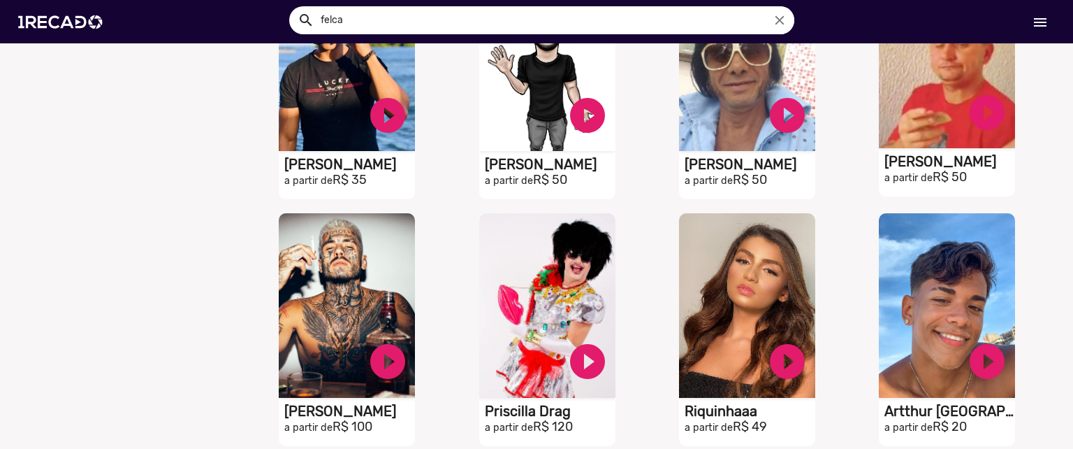
click at [922, 184] on small "a partir de" at bounding box center [909, 178] width 48 height 12
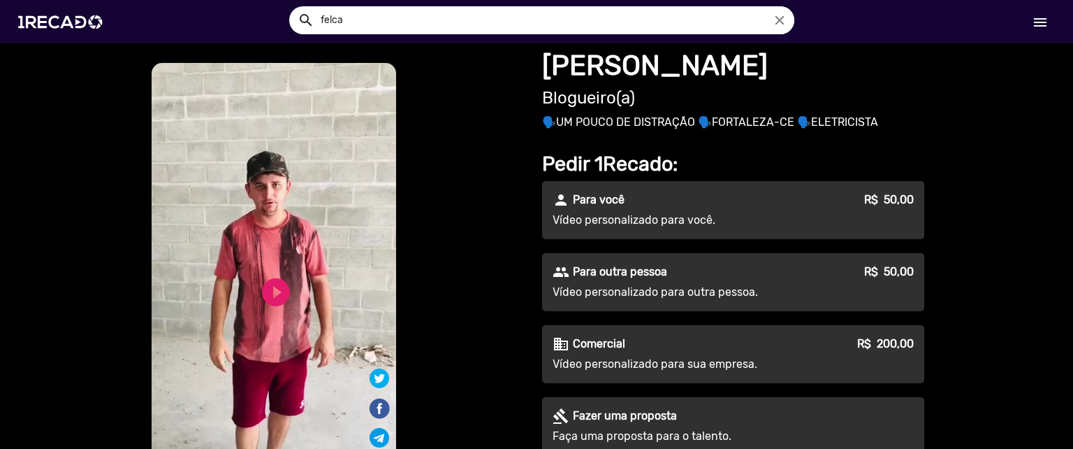
click at [268, 256] on video "S1RECADO vídeos dedicados para fãs e empresas" at bounding box center [274, 279] width 245 height 432
click at [264, 293] on link "play_circle_filled" at bounding box center [276, 292] width 34 height 34
click at [265, 286] on link "pause_circle" at bounding box center [276, 292] width 34 height 34
click at [654, 128] on p "🗣️UM POUCO DE DISTRAÇÃO 🗣️FORTALEZA-CE 🗣️ELETRICISTA" at bounding box center [733, 122] width 382 height 17
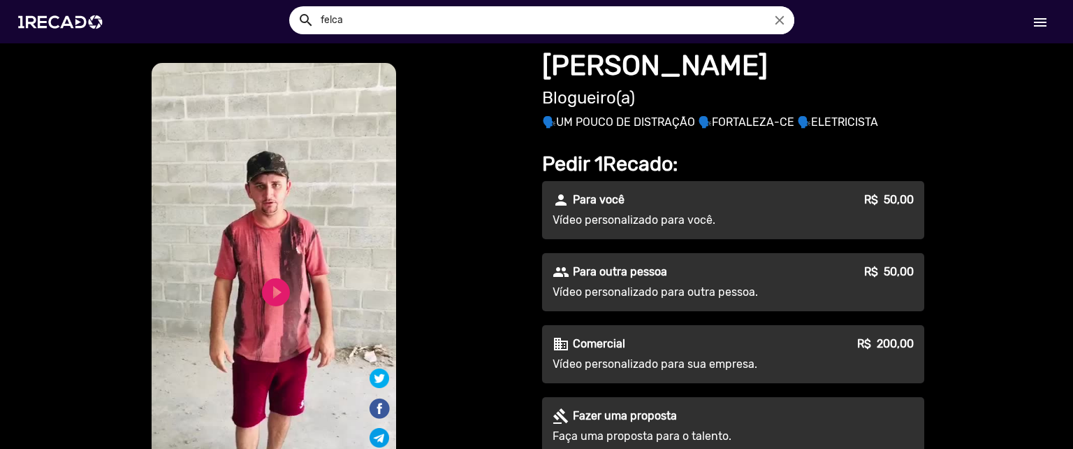
click at [724, 128] on p "🗣️UM POUCO DE DISTRAÇÃO 🗣️FORTALEZA-CE 🗣️ELETRICISTA" at bounding box center [733, 122] width 382 height 17
click at [774, 119] on p "🗣️UM POUCO DE DISTRAÇÃO 🗣️FORTALEZA-CE 🗣️ELETRICISTA" at bounding box center [733, 122] width 382 height 17
click at [831, 127] on p "🗣️UM POUCO DE DISTRAÇÃO 🗣️FORTALEZA-CE 🗣️ELETRICISTA" at bounding box center [733, 122] width 382 height 17
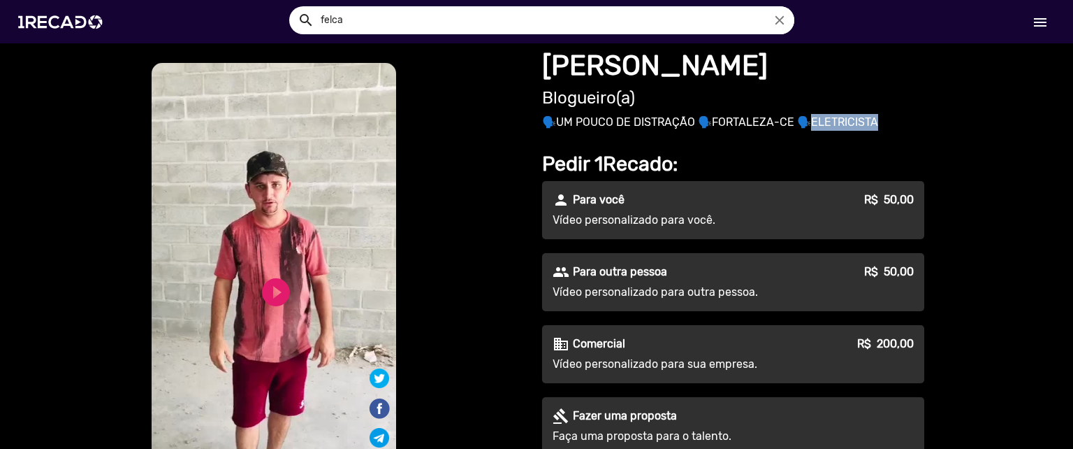
click at [831, 127] on p "🗣️UM POUCO DE DISTRAÇÃO 🗣️FORTALEZA-CE 🗣️ELETRICISTA" at bounding box center [733, 122] width 382 height 17
click at [274, 288] on link "play_circle_filled" at bounding box center [276, 292] width 34 height 34
click at [479, 212] on div "S1RECADO vídeos dedicados para fãs e empresas S1RECADO vídeos dedicados para fã…" at bounding box center [337, 313] width 377 height 507
click at [284, 283] on link "pause_circle" at bounding box center [276, 292] width 34 height 34
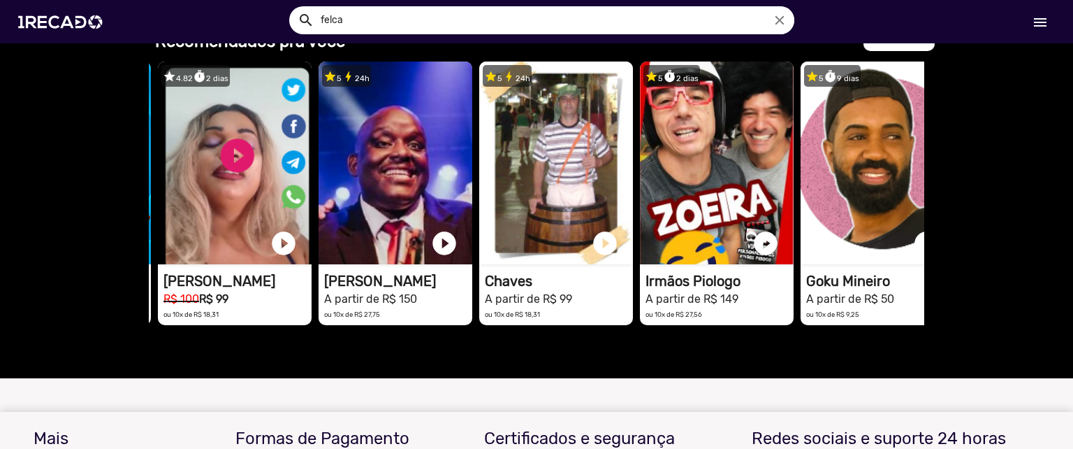
scroll to position [0, 349]
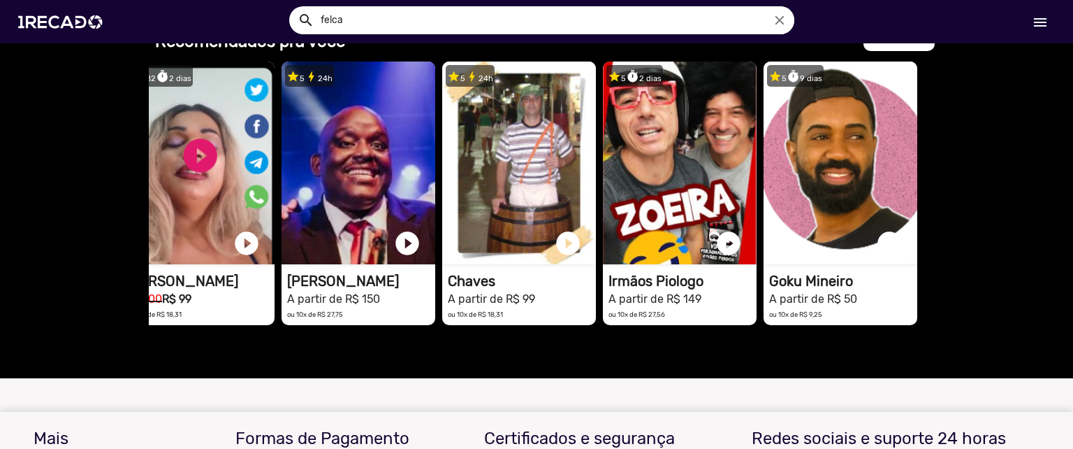
click at [467, 32] on input "felca" at bounding box center [552, 20] width 484 height 28
click at [797, 242] on div at bounding box center [536, 224] width 1073 height 449
click at [797, 242] on video "1RECADO vídeos dedicados para fãs e empresas" at bounding box center [841, 162] width 154 height 203
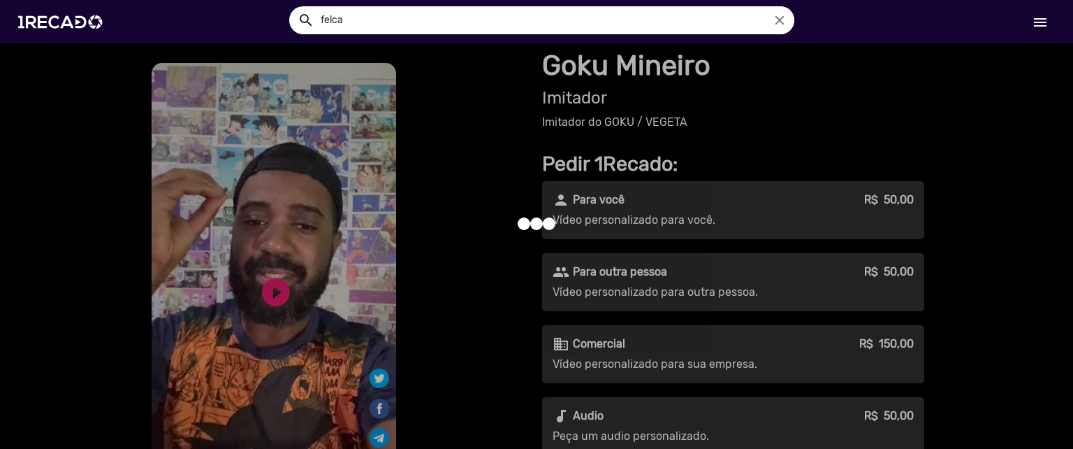
click at [304, 280] on div at bounding box center [536, 224] width 1073 height 449
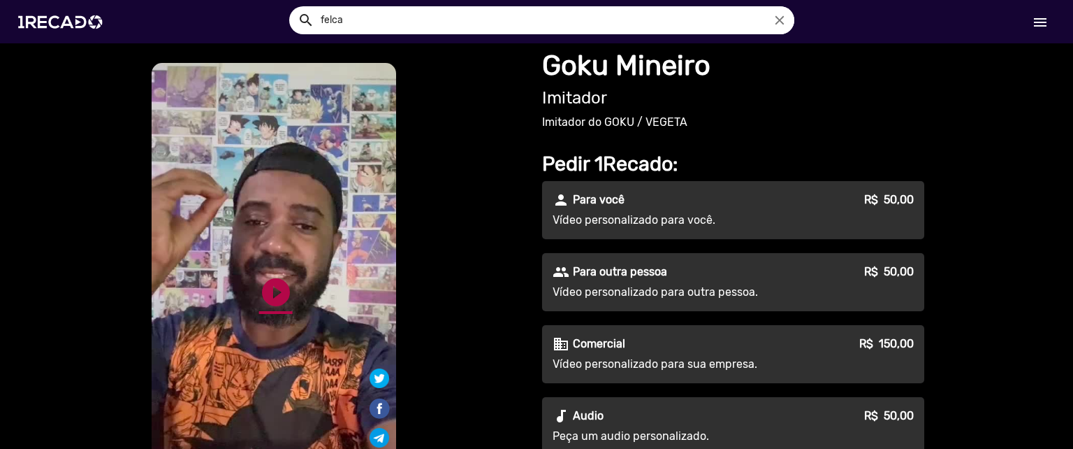
click at [262, 288] on link "play_circle_filled" at bounding box center [276, 292] width 34 height 34
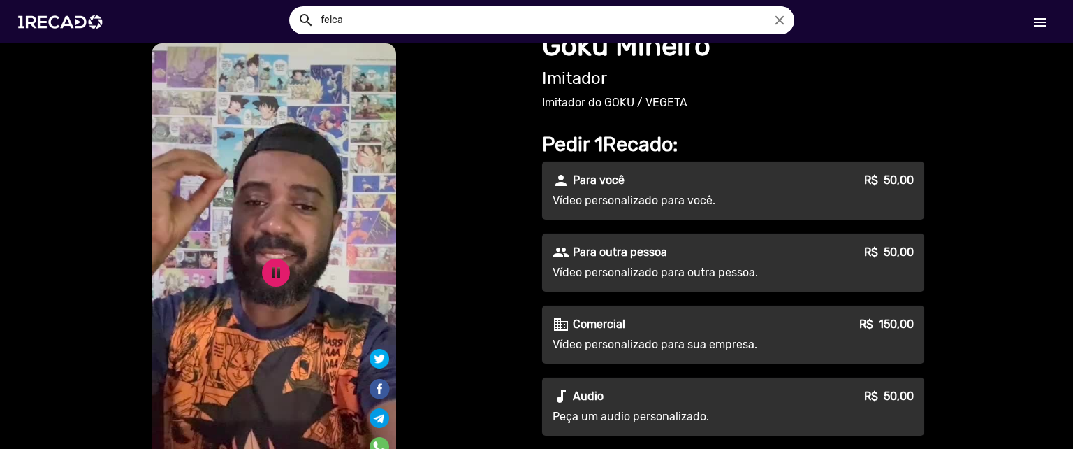
scroll to position [24, 0]
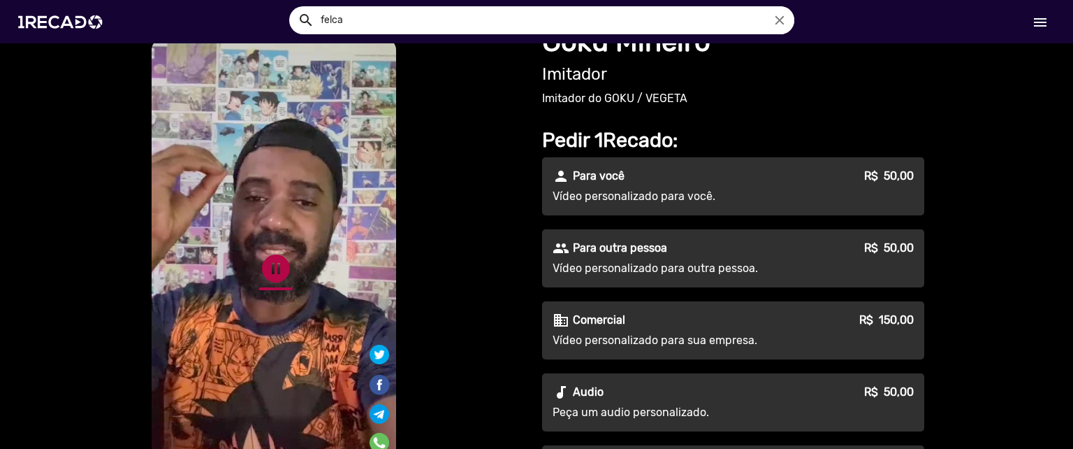
click at [275, 254] on link "pause_circle" at bounding box center [276, 269] width 34 height 34
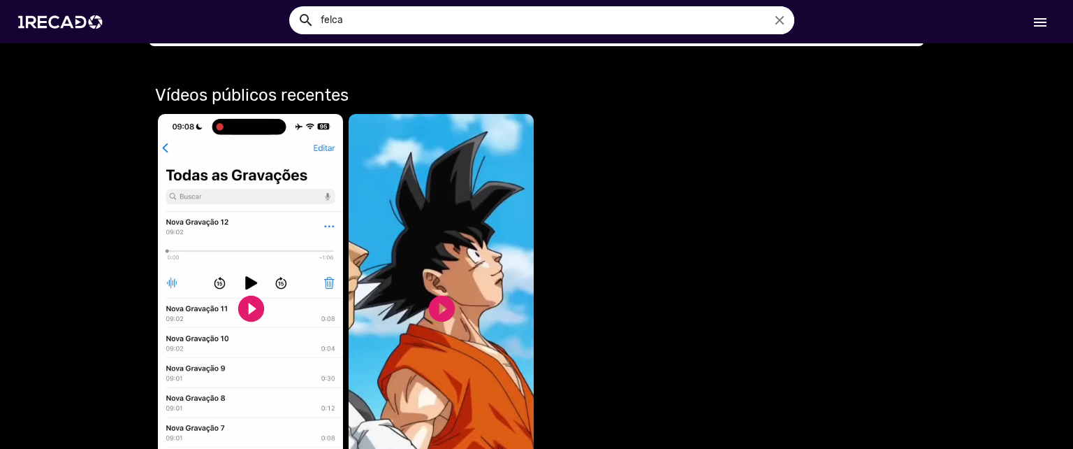
scroll to position [704, 0]
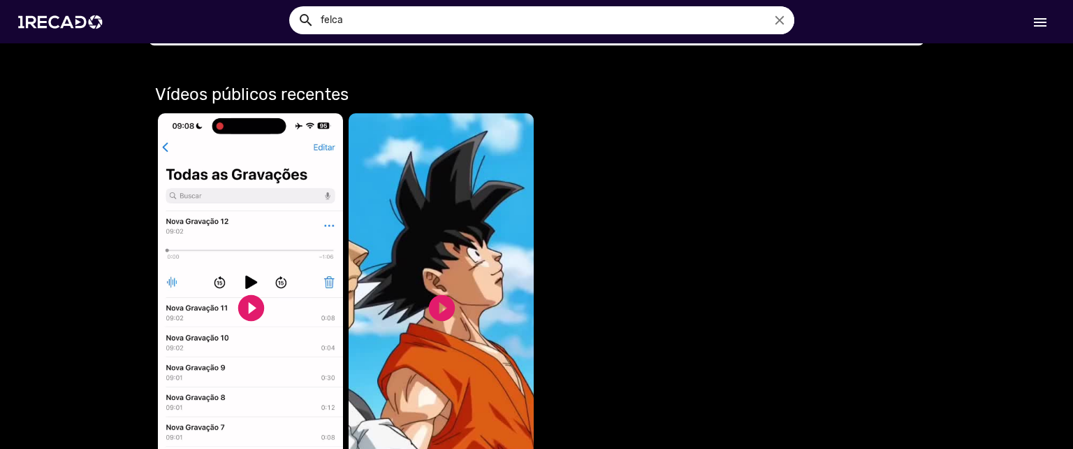
click at [434, 288] on div "play_circle_filled" at bounding box center [441, 307] width 31 height 42
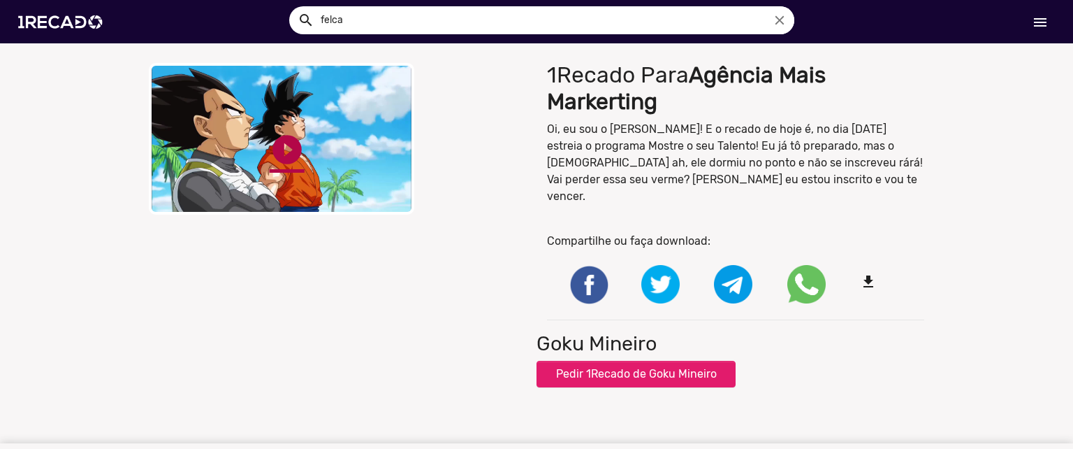
click at [285, 146] on link "play_circle_filled" at bounding box center [287, 149] width 35 height 35
click at [270, 167] on link "pause_circle" at bounding box center [287, 149] width 35 height 35
click at [273, 167] on link "play_circle_filled" at bounding box center [287, 149] width 35 height 35
click at [292, 167] on link "pause_circle" at bounding box center [287, 149] width 35 height 35
click at [282, 167] on link "play_circle_filled" at bounding box center [287, 149] width 35 height 35
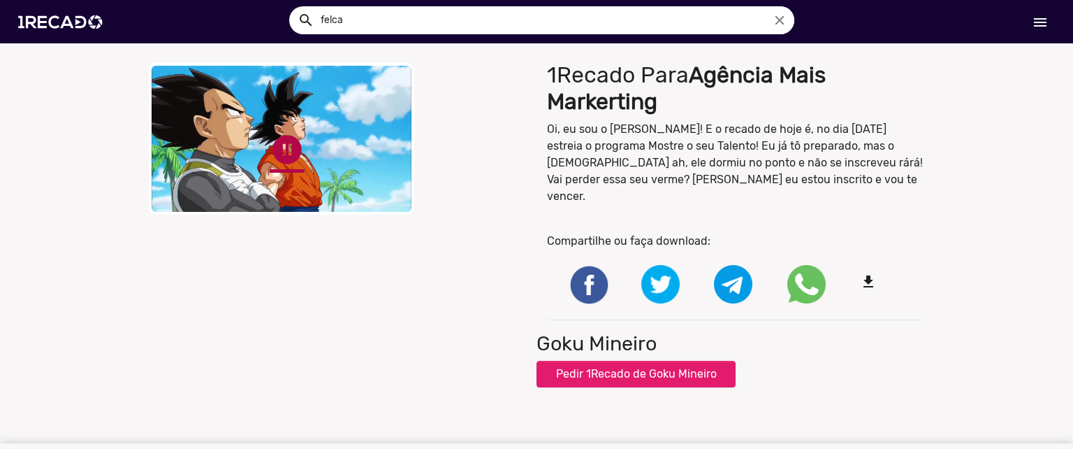
click at [283, 167] on link "pause_circle" at bounding box center [287, 149] width 35 height 35
click at [607, 361] on button "Pedir 1Recado de Goku Mineiro" at bounding box center [636, 374] width 199 height 27
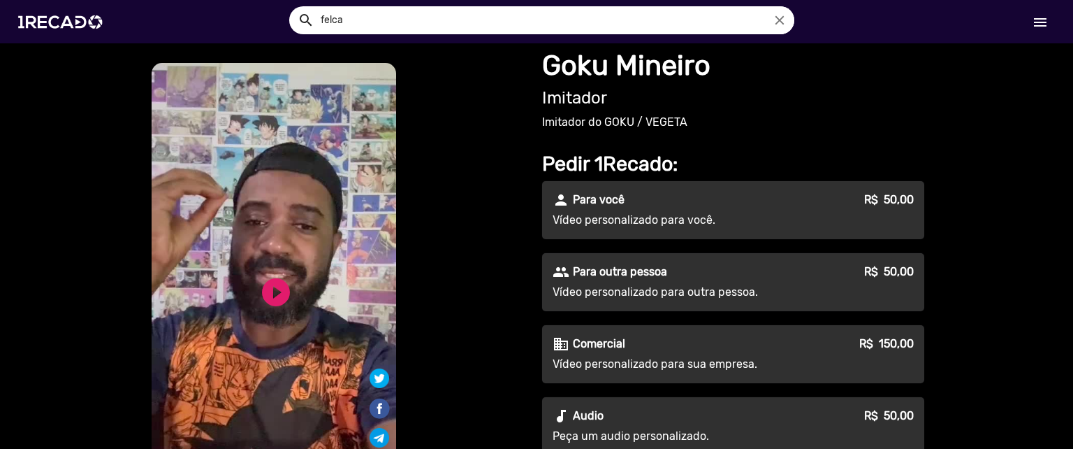
click at [433, 15] on input "felca" at bounding box center [552, 20] width 484 height 28
type input "fel"
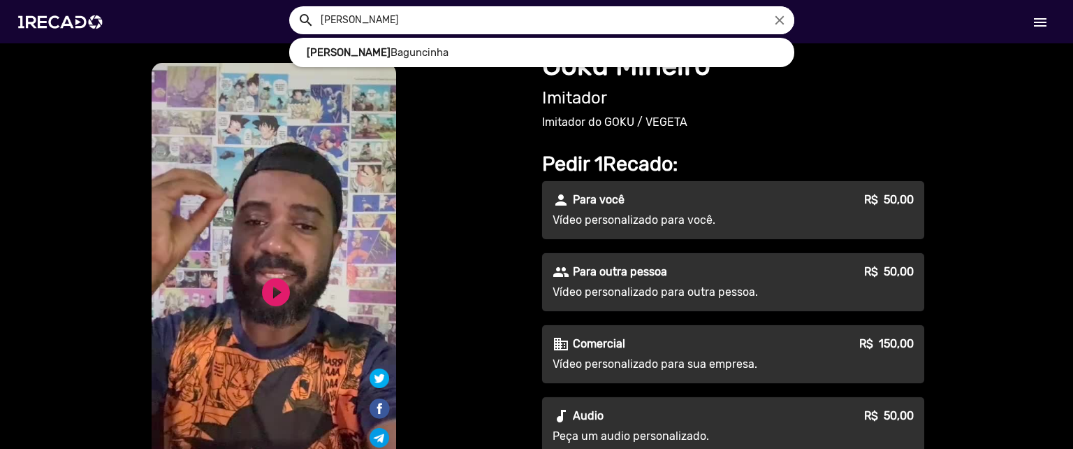
type input "[PERSON_NAME]"
click at [293, 7] on button "search" at bounding box center [305, 19] width 24 height 24
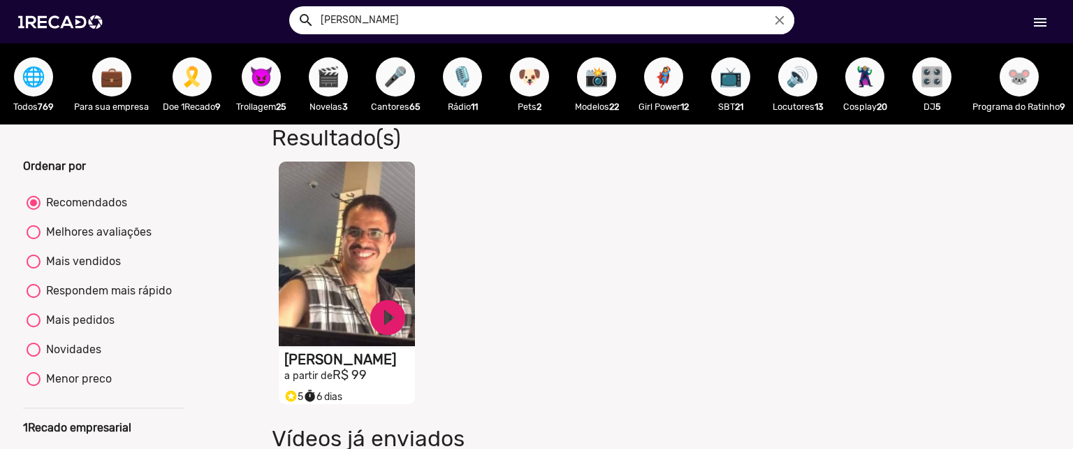
click at [342, 231] on video "S1RECADO vídeos dedicados para fãs e empresas" at bounding box center [347, 253] width 136 height 184
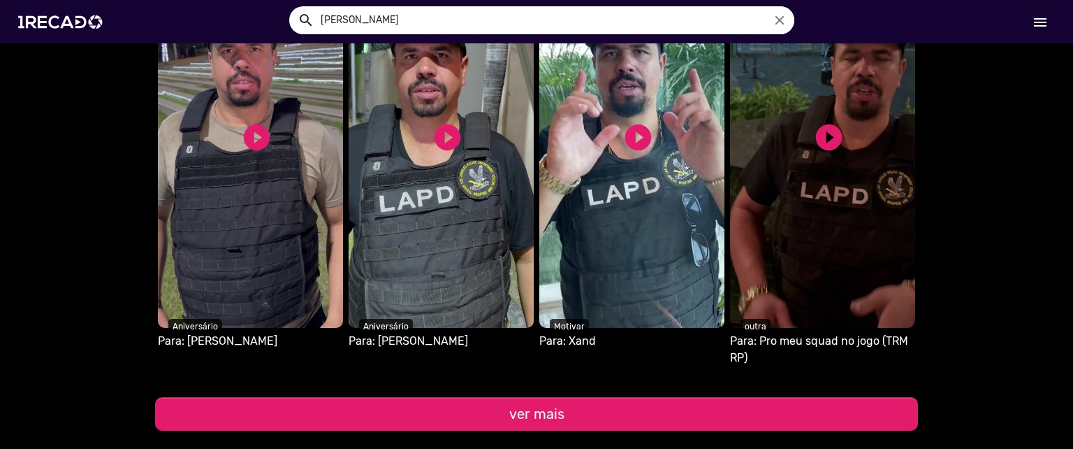
scroll to position [1289, 0]
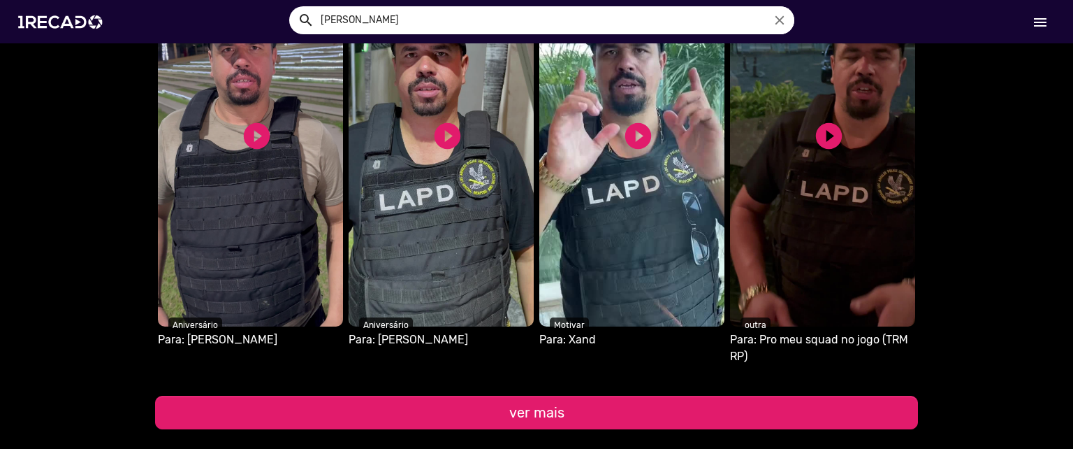
click at [609, 132] on video "S1RECADO vídeos dedicados para fãs e empresas" at bounding box center [631, 134] width 185 height 384
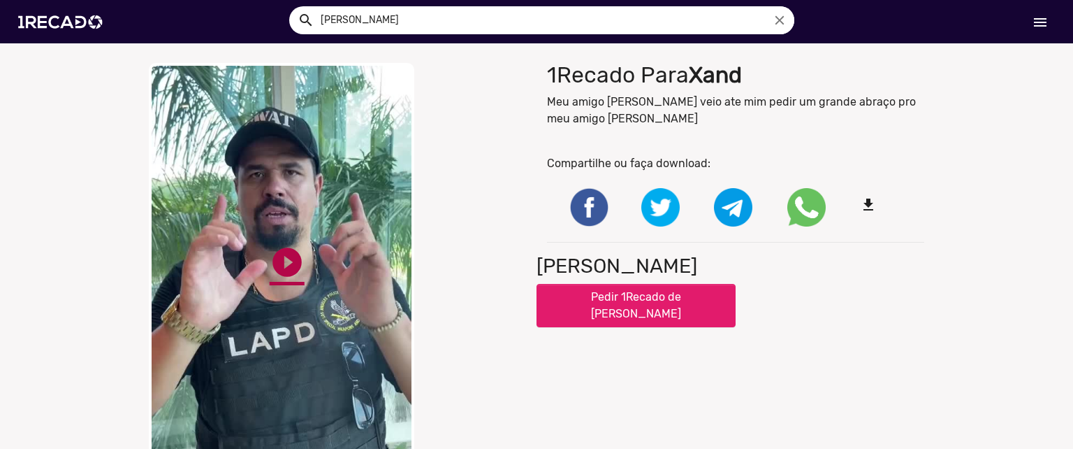
click at [289, 248] on link "play_circle_filled" at bounding box center [287, 262] width 35 height 35
click at [270, 261] on link "pause_circle" at bounding box center [287, 262] width 35 height 35
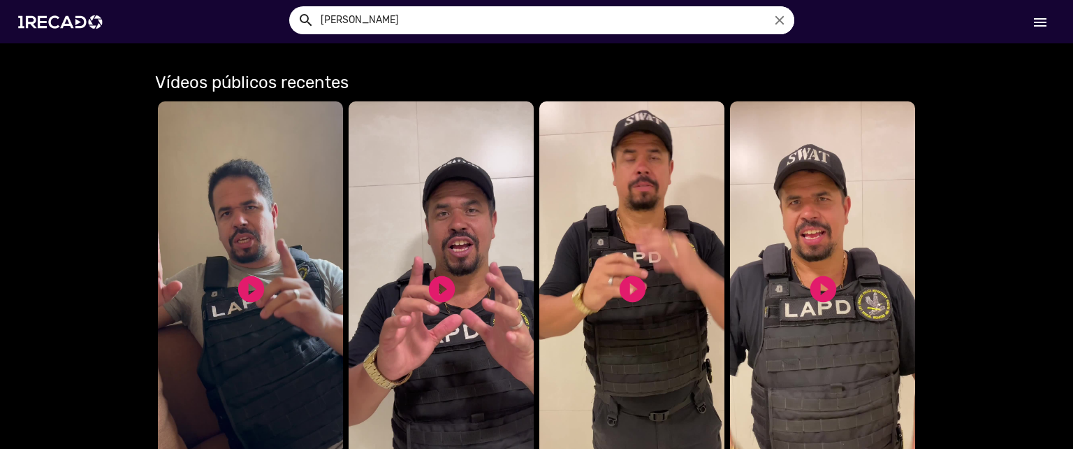
scroll to position [701, 0]
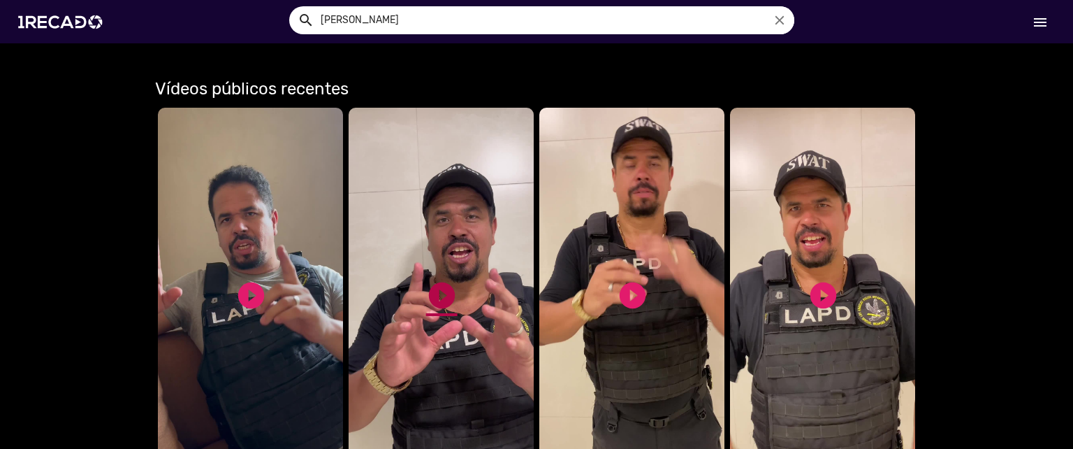
drag, startPoint x: 437, startPoint y: 282, endPoint x: 424, endPoint y: 295, distance: 18.3
click at [426, 295] on link "play_circle_filled" at bounding box center [441, 295] width 31 height 31
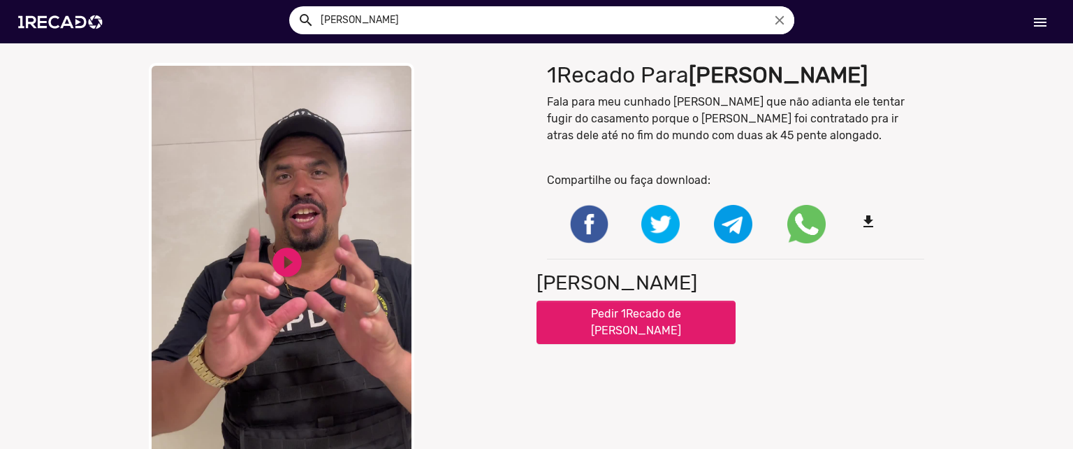
click at [306, 258] on video "Your browser does not support HTML5 video." at bounding box center [282, 272] width 266 height 419
click at [285, 249] on link "pause_circle" at bounding box center [287, 262] width 35 height 35
click at [285, 249] on link "play_circle_filled" at bounding box center [287, 262] width 35 height 35
click at [273, 249] on link "pause_circle" at bounding box center [287, 262] width 35 height 35
click at [284, 263] on link "play_circle_filled" at bounding box center [287, 262] width 35 height 35
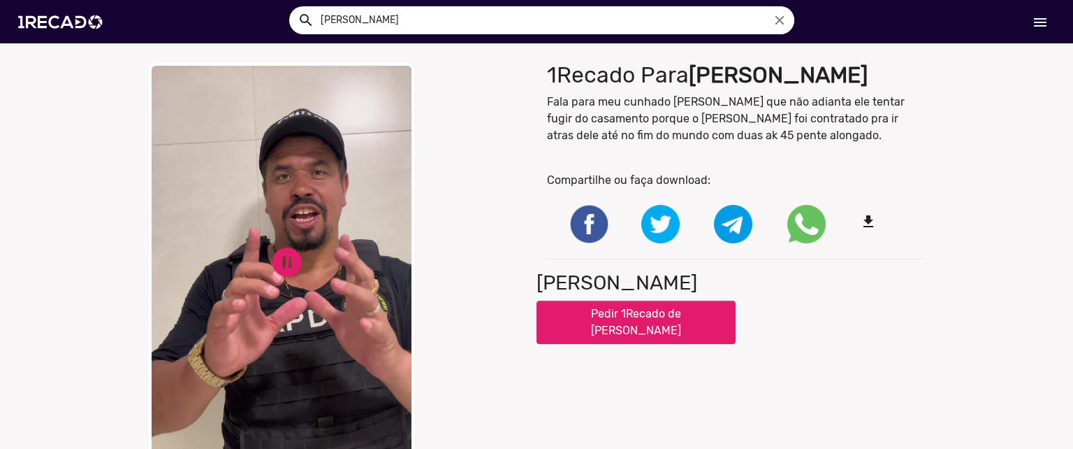
click at [443, 217] on div "close Your browser does not support HTML5 video. pause_circle pause_circle" at bounding box center [337, 272] width 377 height 419
click at [273, 255] on link "pause_circle" at bounding box center [287, 262] width 35 height 35
click at [602, 308] on button "Pedir 1Recado de [PERSON_NAME]" at bounding box center [636, 321] width 199 height 43
